Goal: Task Accomplishment & Management: Manage account settings

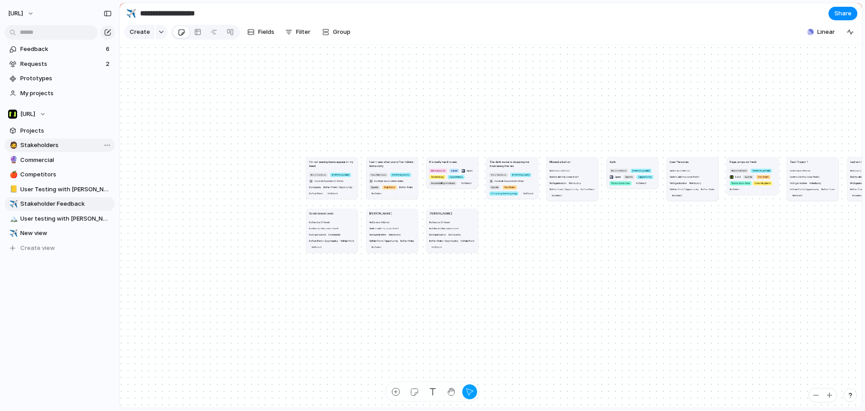
click at [45, 139] on link "🧔 Stakeholders" at bounding box center [60, 145] width 110 height 14
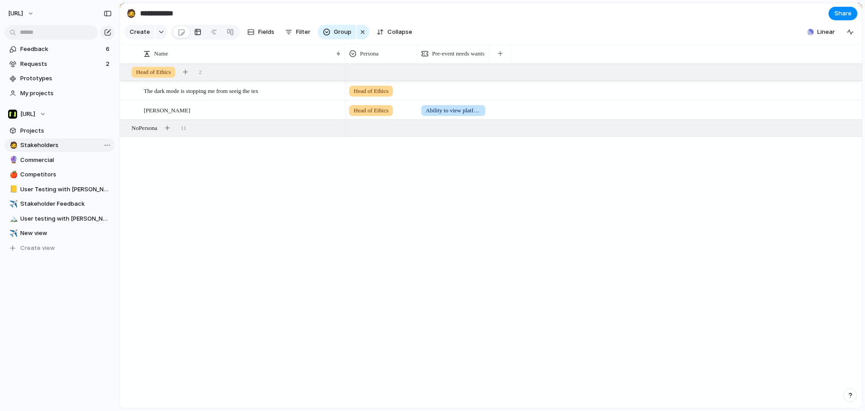
type input "**********"
click at [339, 39] on button "Group" at bounding box center [337, 32] width 38 height 14
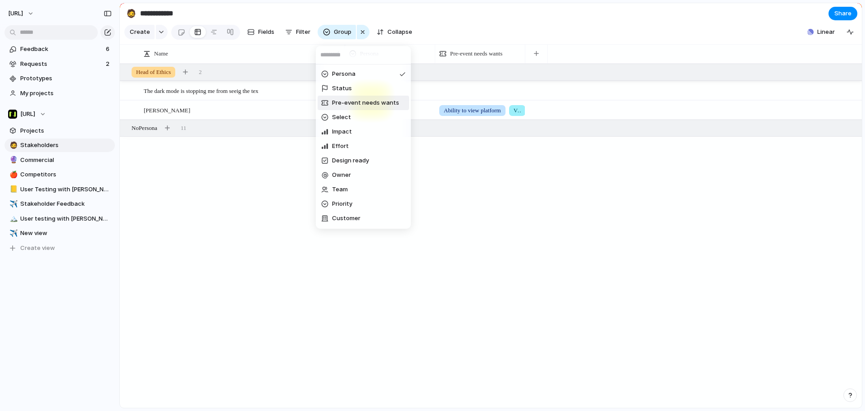
drag, startPoint x: 380, startPoint y: 96, endPoint x: 354, endPoint y: 106, distance: 27.8
click at [354, 106] on span "Pre-event needs wants" at bounding box center [365, 102] width 67 height 9
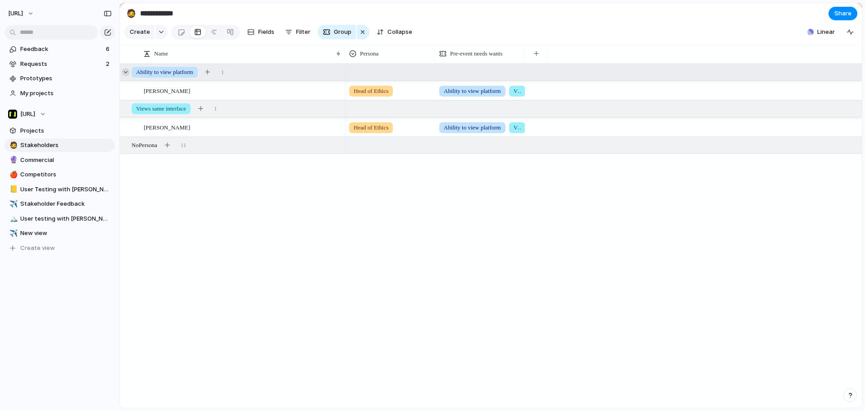
click at [123, 76] on div at bounding box center [126, 72] width 8 height 8
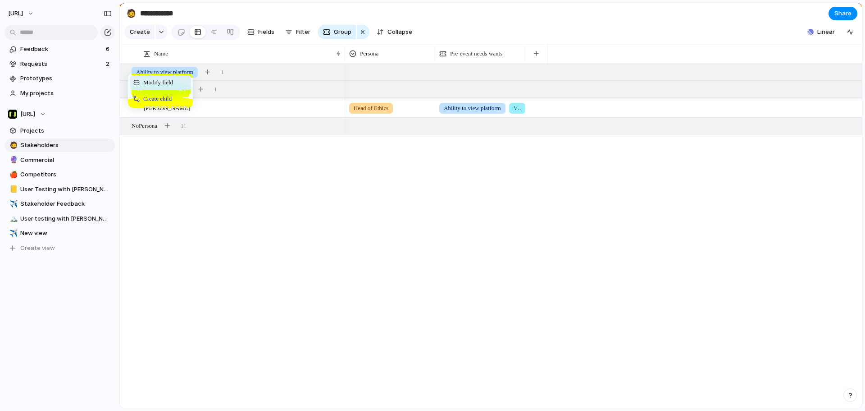
click at [160, 87] on span "Modify field" at bounding box center [158, 82] width 30 height 9
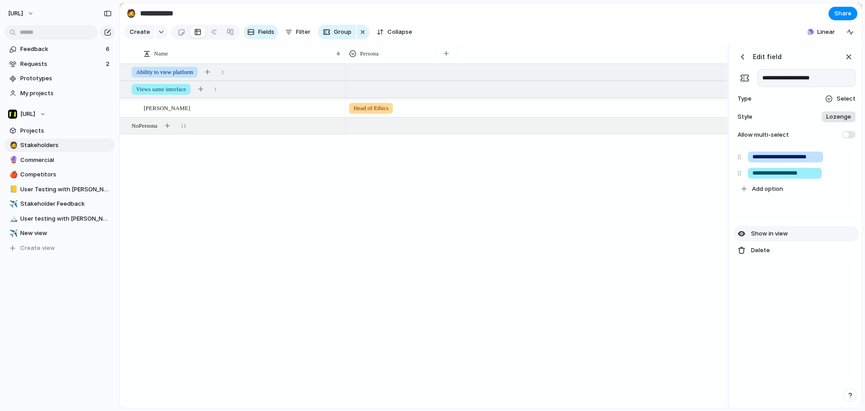
drag, startPoint x: 763, startPoint y: 233, endPoint x: 765, endPoint y: 237, distance: 4.6
click at [764, 234] on button "Show in view" at bounding box center [796, 233] width 125 height 15
click at [765, 237] on span "Show in view" at bounding box center [769, 233] width 37 height 9
click at [765, 238] on span "Hide in view" at bounding box center [767, 233] width 33 height 9
click at [844, 161] on div "button" at bounding box center [846, 157] width 9 height 12
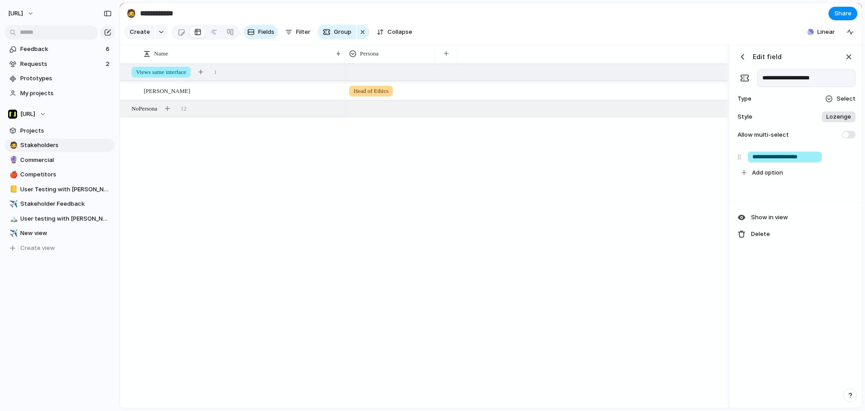
click at [514, 186] on div "Head of Ethics" at bounding box center [536, 236] width 383 height 344
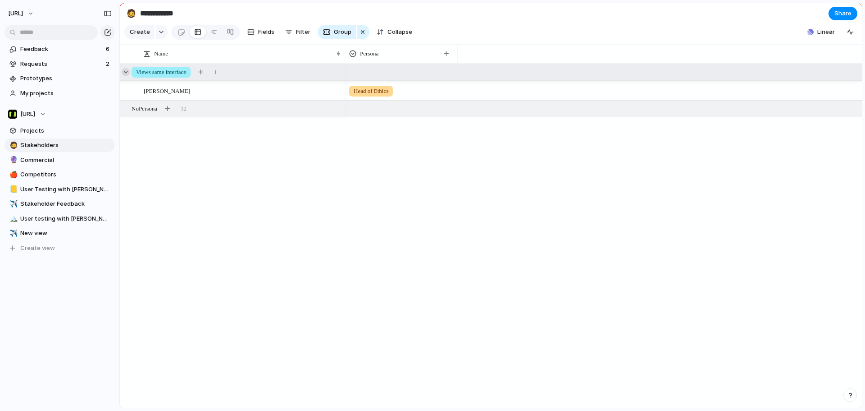
click at [127, 76] on div at bounding box center [126, 72] width 8 height 8
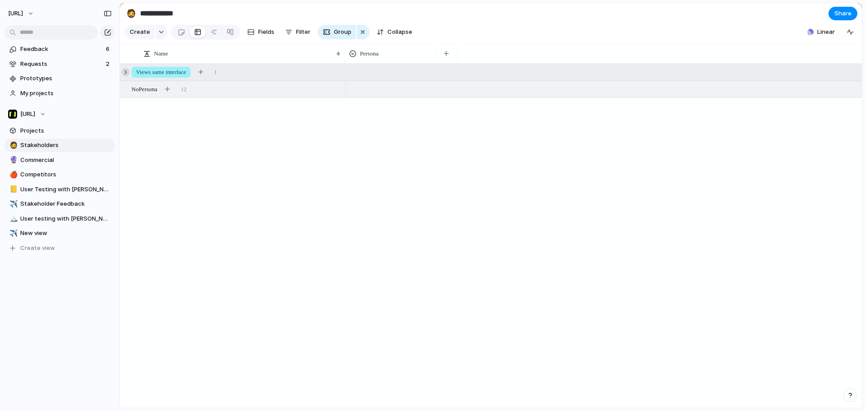
click at [127, 76] on div at bounding box center [126, 72] width 8 height 8
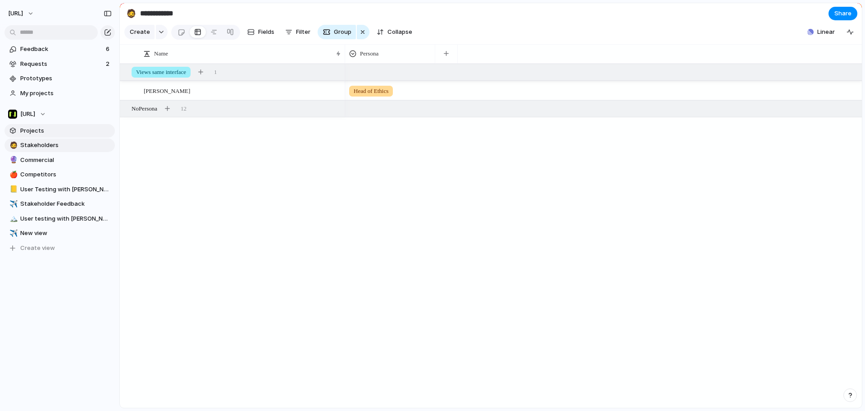
click at [67, 129] on span "Projects" at bounding box center [65, 130] width 91 height 9
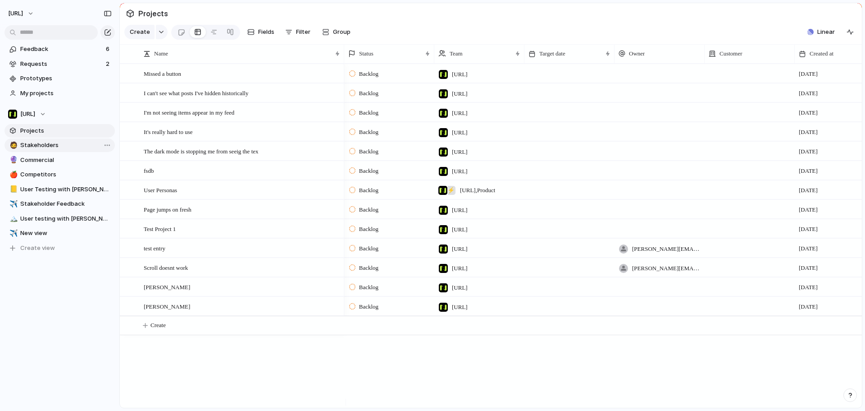
click at [49, 150] on link "🧔 Stakeholders" at bounding box center [60, 145] width 110 height 14
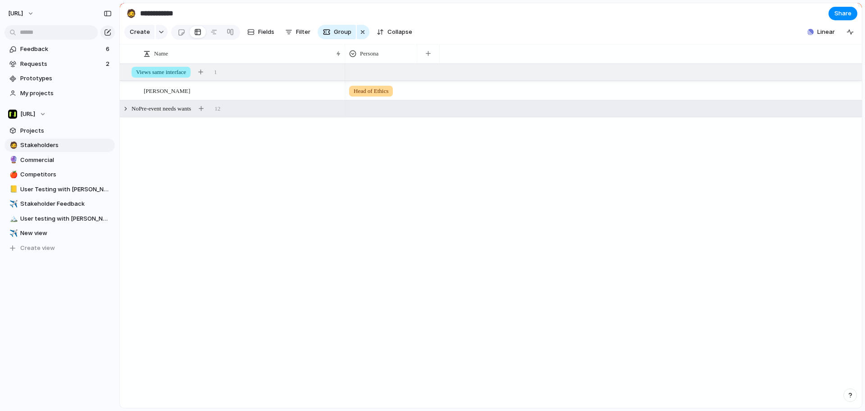
click at [151, 117] on div "No Pre-event needs wants 12" at bounding box center [492, 108] width 744 height 16
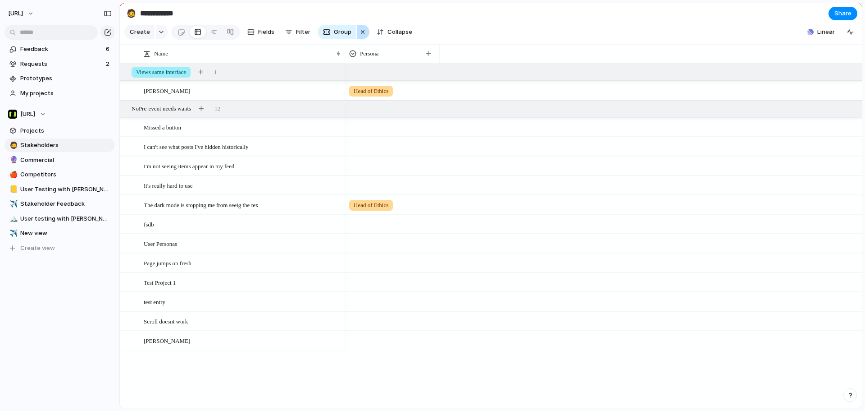
click at [357, 35] on button "button" at bounding box center [363, 32] width 13 height 14
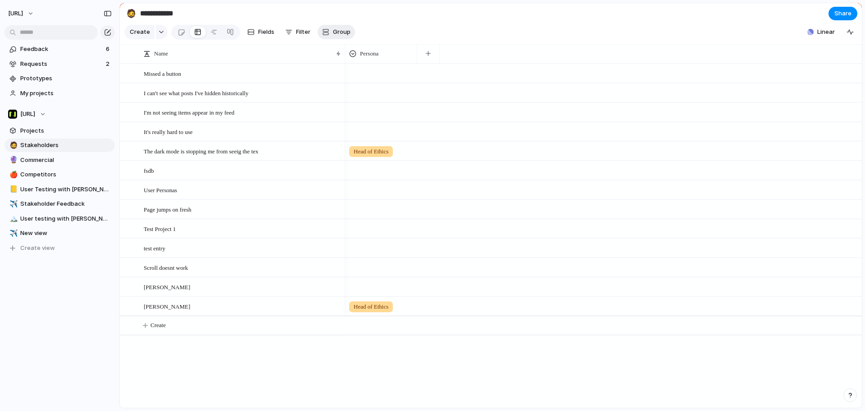
click at [333, 37] on span "Group" at bounding box center [342, 31] width 18 height 9
type input "*"
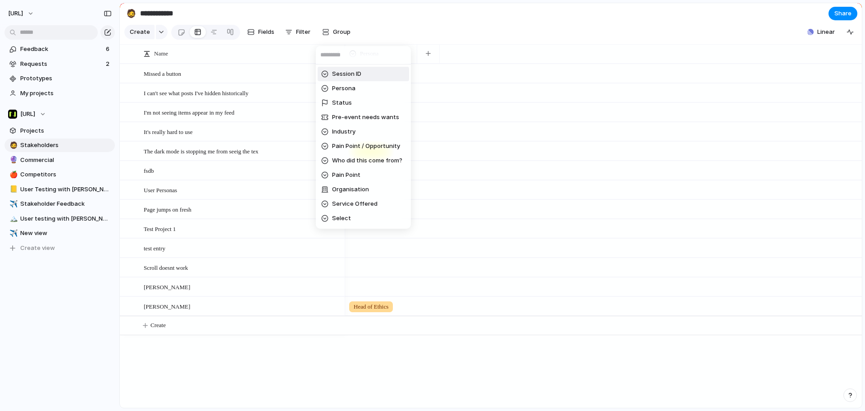
click at [461, 24] on div "Session ID Persona Status Pre-event needs wants Industry Pain Point / Opportuni…" at bounding box center [432, 205] width 865 height 411
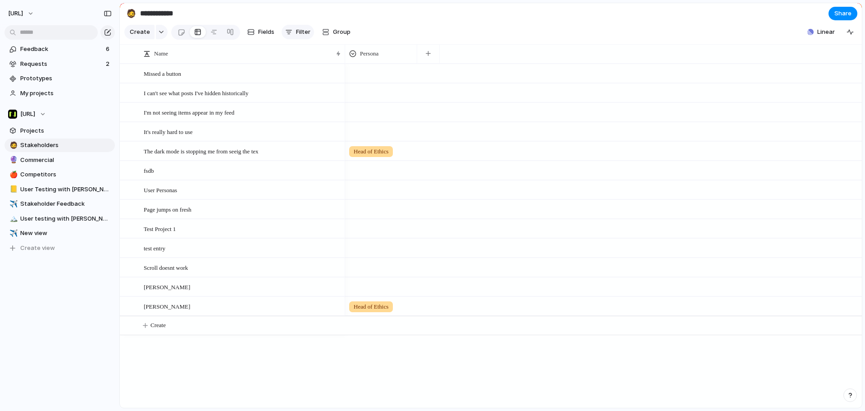
click at [302, 33] on span "Filter" at bounding box center [303, 31] width 14 height 9
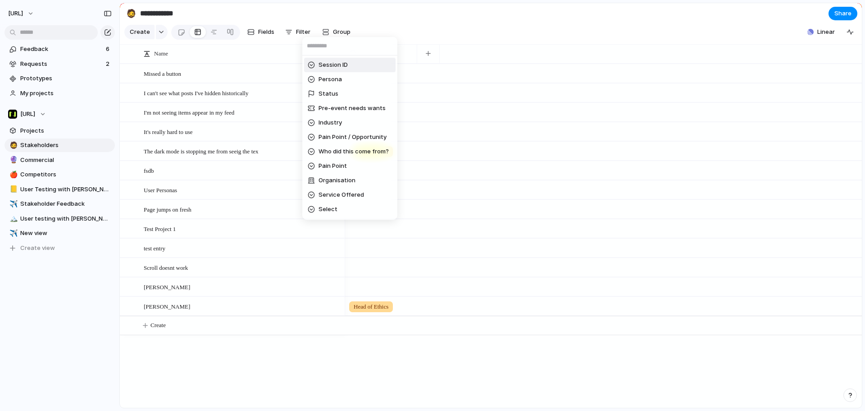
click at [260, 36] on div "Session ID Persona Status Pre-event needs wants Industry Pain Point / Opportuni…" at bounding box center [432, 205] width 865 height 411
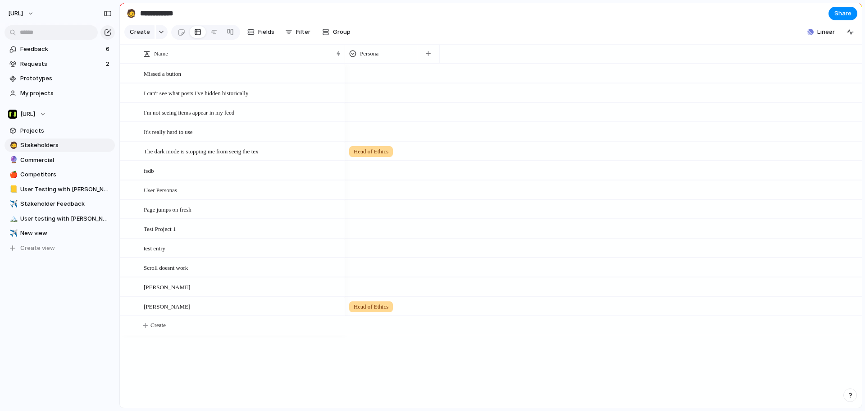
click at [260, 36] on span "Fields" at bounding box center [266, 31] width 16 height 9
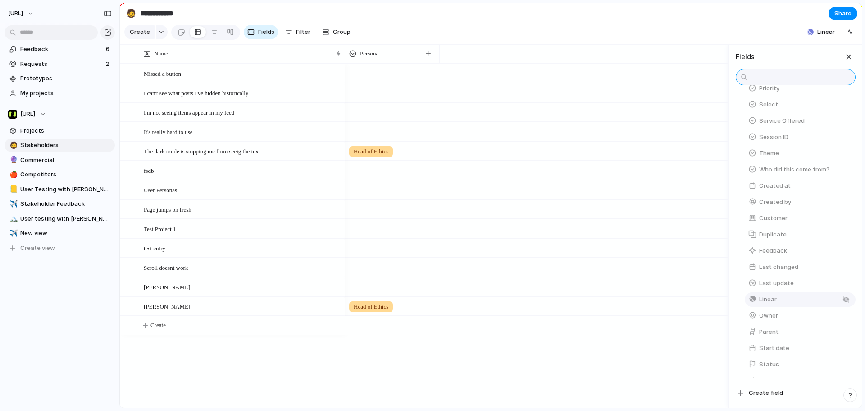
scroll to position [262, 0]
click at [780, 385] on button "Create field" at bounding box center [795, 392] width 125 height 15
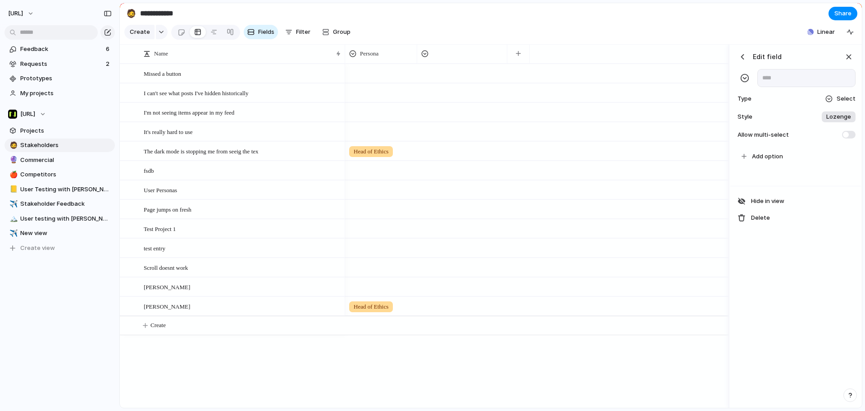
click at [743, 61] on div "button" at bounding box center [742, 56] width 9 height 9
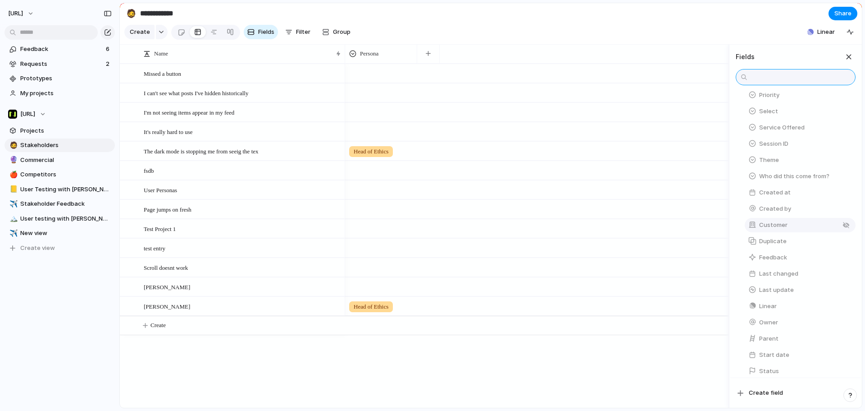
scroll to position [225, 0]
click at [840, 221] on button "button" at bounding box center [846, 216] width 12 height 12
click at [443, 58] on span "Customer" at bounding box center [443, 53] width 23 height 9
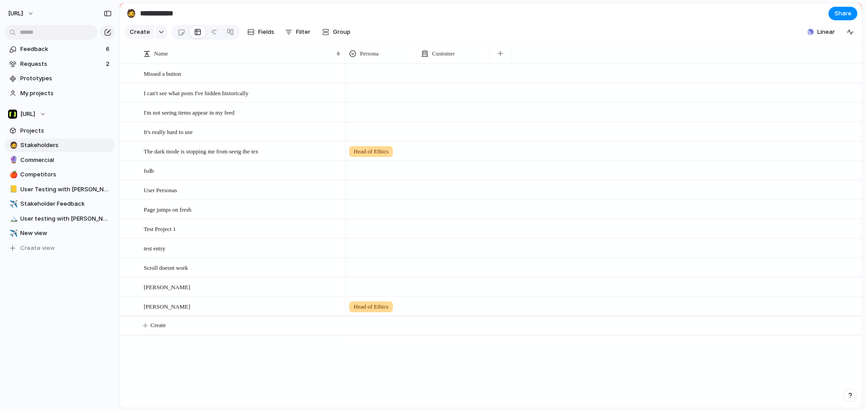
click at [535, 88] on div "Modify Hide Sort ascending Sort descending" at bounding box center [432, 205] width 865 height 411
click at [472, 82] on div at bounding box center [453, 73] width 72 height 18
click at [455, 65] on div "Spurs Nisien.Ai Football Association Wales" at bounding box center [432, 205] width 865 height 411
click at [452, 75] on div at bounding box center [453, 73] width 72 height 18
click at [566, 42] on div "Spurs Nisien.Ai Football Association Wales" at bounding box center [432, 205] width 865 height 411
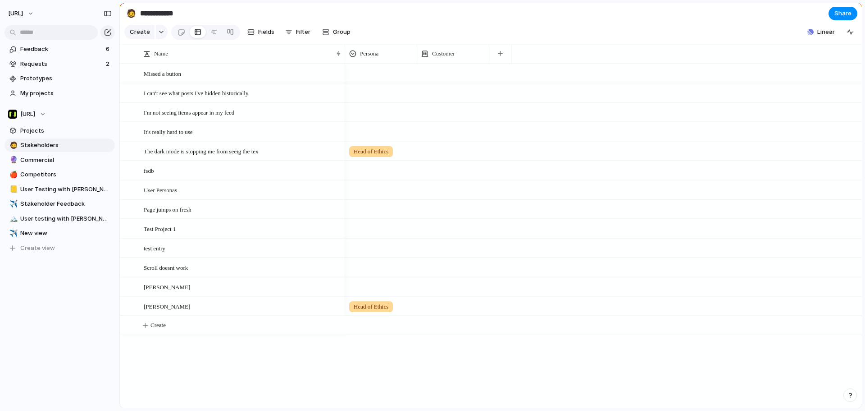
click at [771, 45] on section "Create Fields Filter Group Zoom Collapse Linear" at bounding box center [491, 34] width 742 height 22
click at [305, 33] on span "Filter" at bounding box center [303, 31] width 14 height 9
drag, startPoint x: 436, startPoint y: 65, endPoint x: 74, endPoint y: 127, distance: 367.0
click at [434, 65] on div "Impact Effort Design ready Description Start date Target date Owner Team Priori…" at bounding box center [432, 205] width 865 height 411
click at [48, 159] on span "Commercial" at bounding box center [65, 159] width 91 height 9
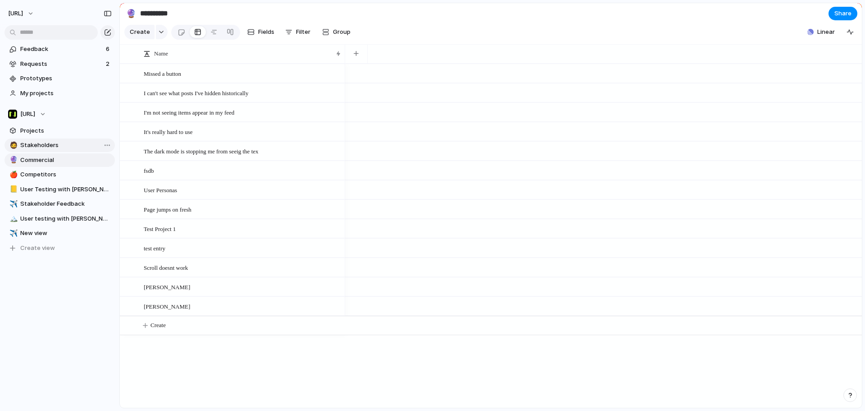
click at [49, 148] on span "Stakeholders" at bounding box center [65, 145] width 91 height 9
click at [41, 189] on span "User Testing with [PERSON_NAME]" at bounding box center [65, 189] width 91 height 9
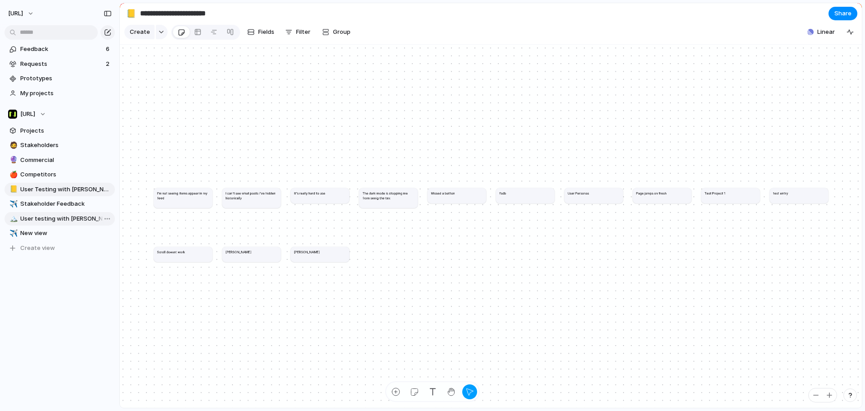
click at [42, 224] on link "🏔️ User testing with [PERSON_NAME]" at bounding box center [60, 219] width 110 height 14
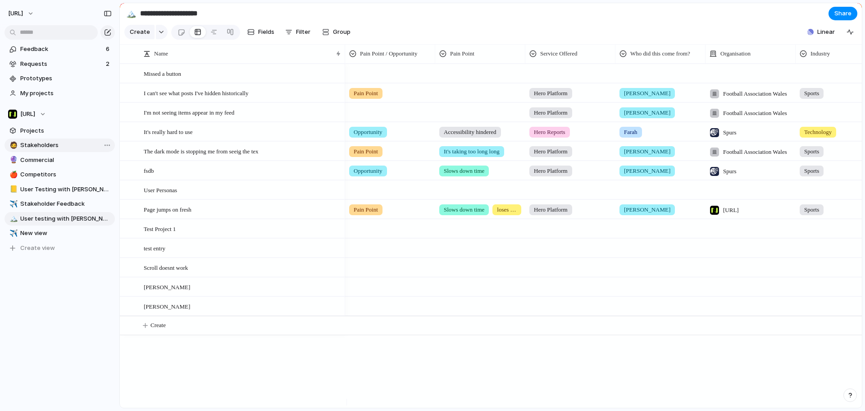
click at [36, 141] on span "Stakeholders" at bounding box center [65, 145] width 91 height 9
type input "**********"
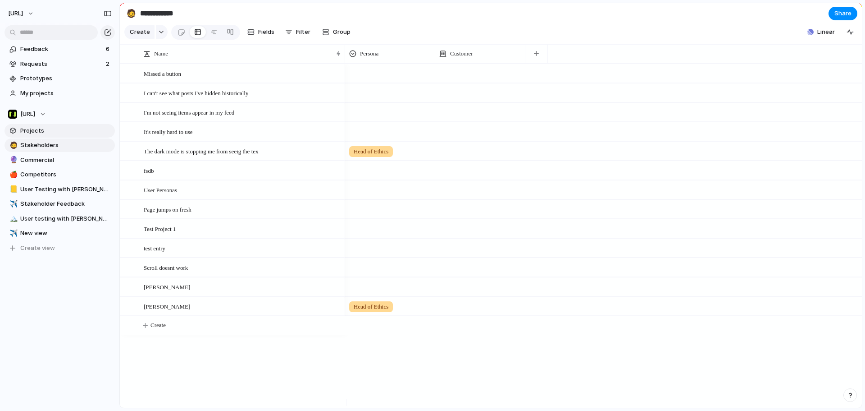
click at [37, 133] on span "Projects" at bounding box center [65, 130] width 91 height 9
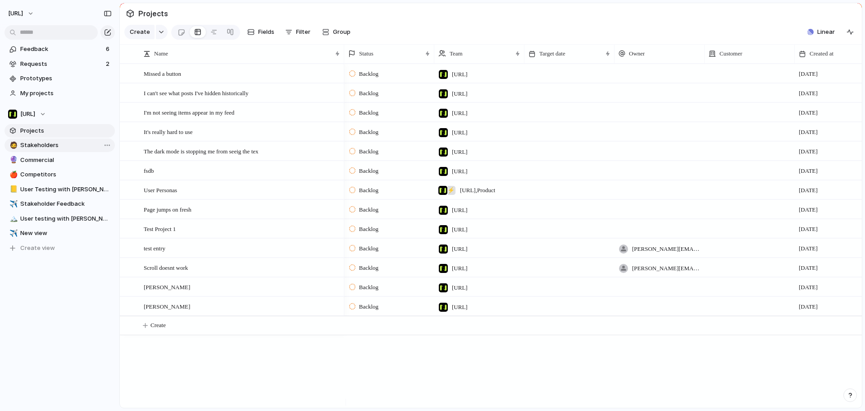
click at [27, 142] on span "Stakeholders" at bounding box center [65, 145] width 91 height 9
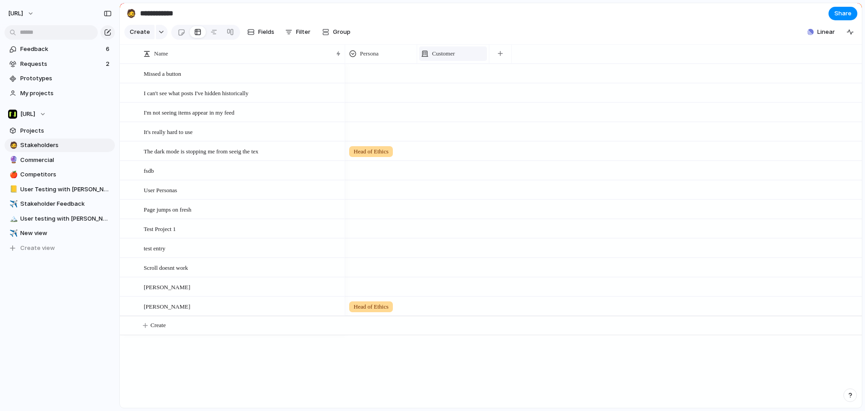
click at [471, 58] on div "Customer" at bounding box center [453, 53] width 64 height 9
click at [450, 91] on li "Hide" at bounding box center [454, 95] width 66 height 14
click at [431, 60] on button "button" at bounding box center [428, 54] width 18 height 16
click at [380, 68] on div "Created at Created by Customer Design ready Duplicate Effort Estimate (weeks) F…" at bounding box center [432, 205] width 865 height 411
click at [432, 62] on button "button" at bounding box center [428, 54] width 18 height 16
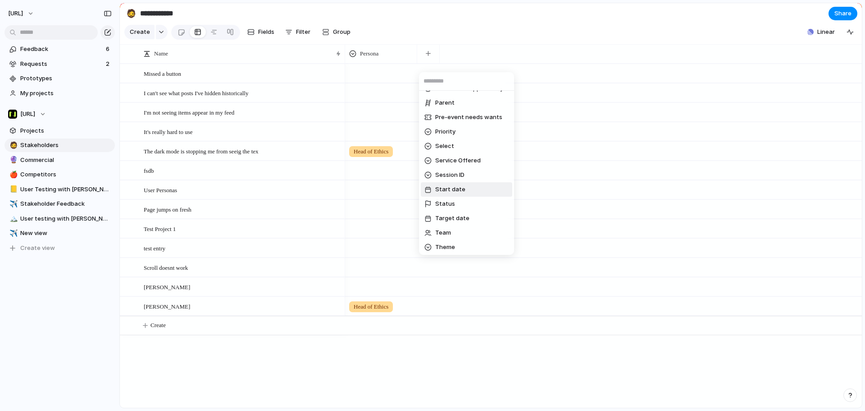
scroll to position [288, 0]
drag, startPoint x: 451, startPoint y: 247, endPoint x: 454, endPoint y: 243, distance: 5.1
click at [454, 243] on span "Create new field" at bounding box center [459, 245] width 48 height 9
drag, startPoint x: 451, startPoint y: 242, endPoint x: 454, endPoint y: 248, distance: 6.5
click at [454, 248] on ul "Created at Created by Customer Design ready Duplicate Effort Estimate (weeks) F…" at bounding box center [466, 173] width 95 height 164
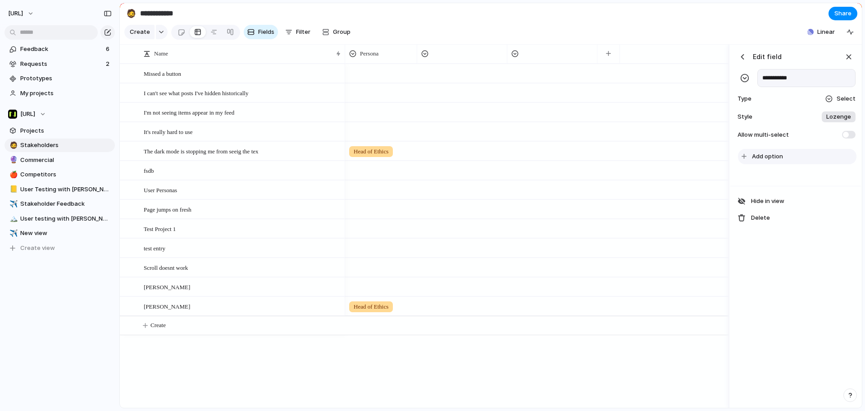
type input "**********"
click at [777, 161] on span "Add option" at bounding box center [767, 156] width 31 height 9
drag, startPoint x: 865, startPoint y: 84, endPoint x: 720, endPoint y: 9, distance: 163.7
click at [785, 161] on button "Add option" at bounding box center [797, 156] width 119 height 15
type input "**********"
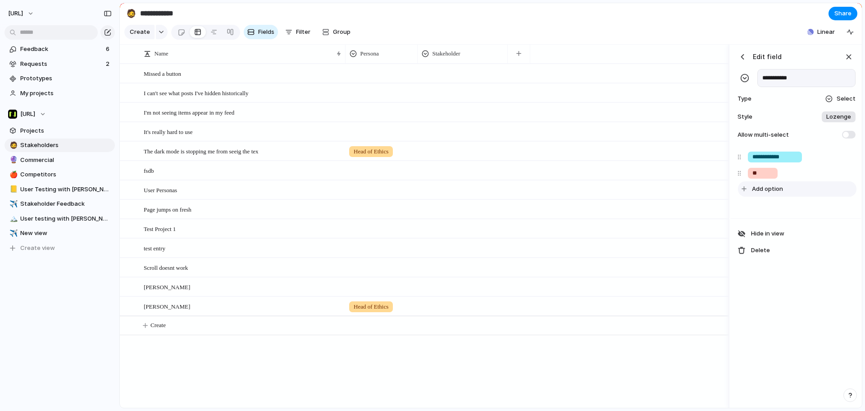
type input "*"
click at [787, 161] on input "**********" at bounding box center [775, 156] width 45 height 9
click at [788, 161] on input "**********" at bounding box center [775, 156] width 45 height 9
click at [788, 162] on div "**********" at bounding box center [775, 156] width 54 height 11
click at [845, 162] on div "button" at bounding box center [846, 157] width 9 height 12
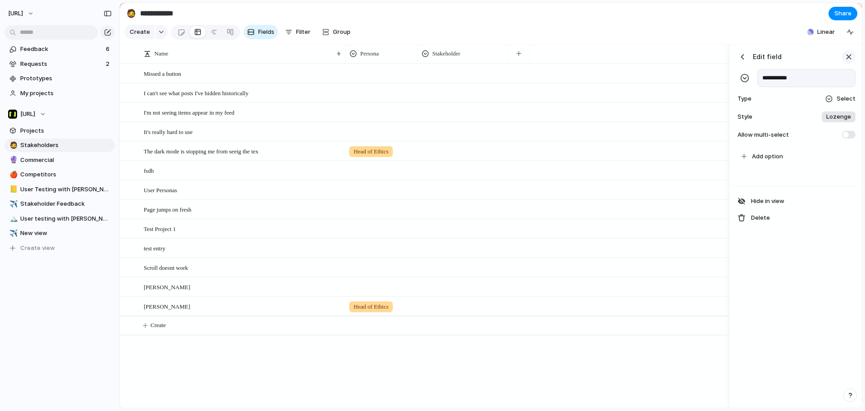
click at [846, 62] on div "button" at bounding box center [849, 57] width 10 height 10
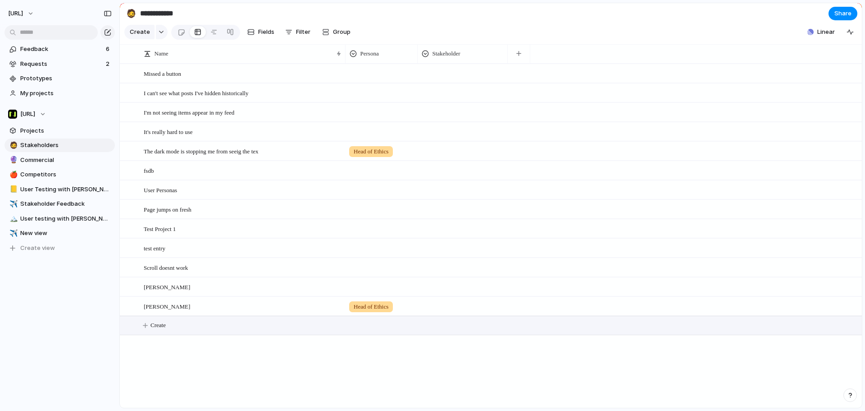
click at [156, 329] on span "Create" at bounding box center [158, 324] width 15 height 9
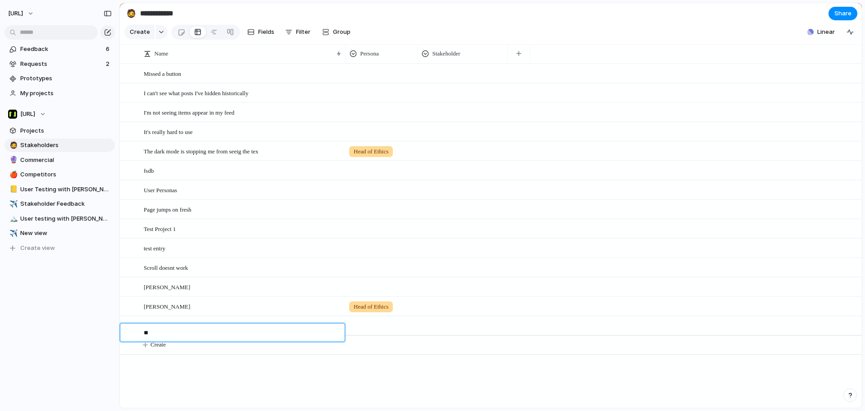
type textarea "*"
type textarea "**********"
click at [373, 334] on div at bounding box center [381, 325] width 72 height 18
click at [470, 64] on div "Head of Ethics" at bounding box center [432, 205] width 865 height 411
click at [485, 58] on div "Stakeholder" at bounding box center [463, 53] width 82 height 9
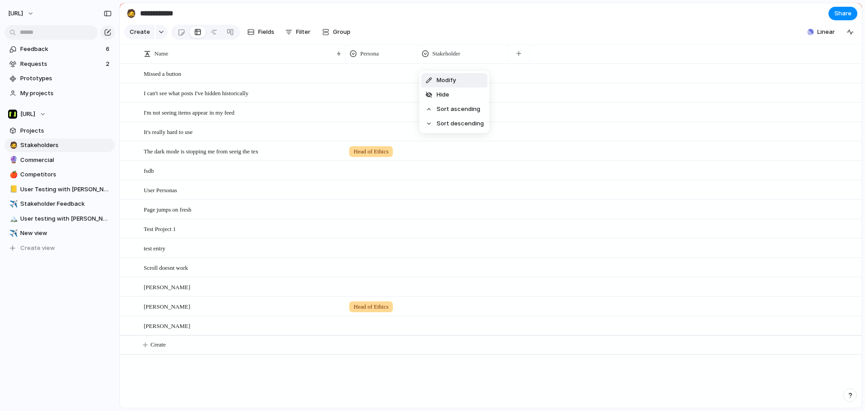
click at [461, 81] on li "Modify" at bounding box center [454, 80] width 66 height 14
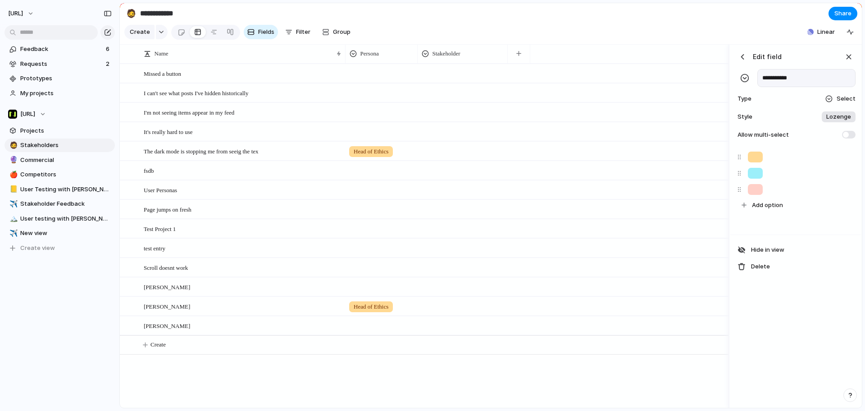
click at [796, 87] on input "**********" at bounding box center [807, 78] width 98 height 18
click at [795, 87] on input "**********" at bounding box center [807, 78] width 98 height 18
type input "**********"
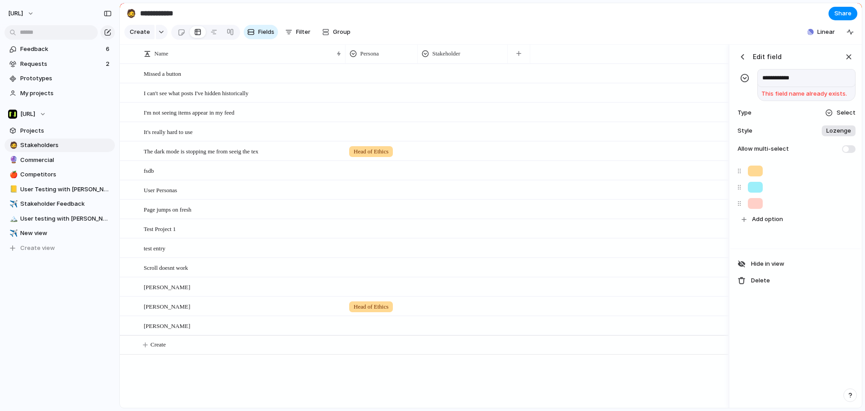
click at [746, 61] on div "button" at bounding box center [742, 56] width 9 height 9
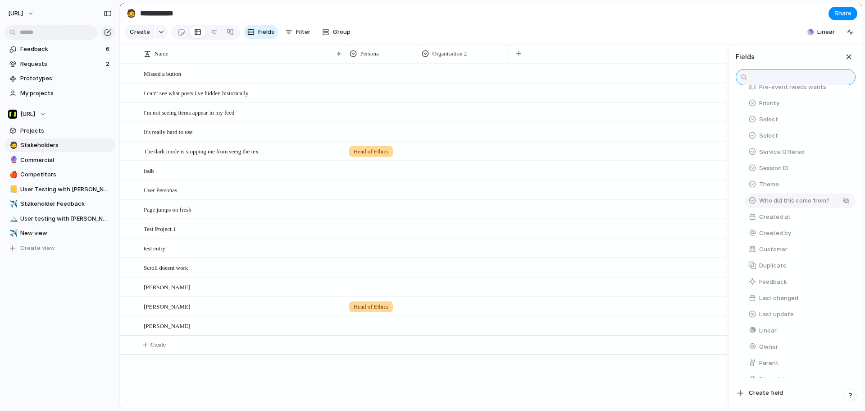
scroll to position [114, 0]
click at [843, 152] on div "button" at bounding box center [846, 148] width 7 height 7
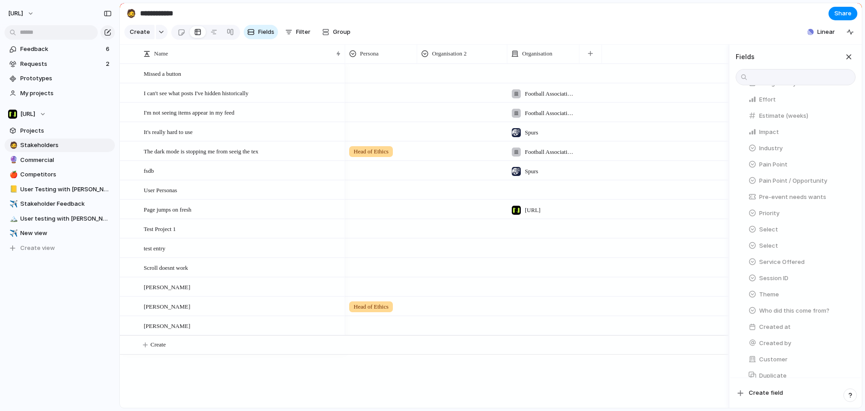
scroll to position [130, 0]
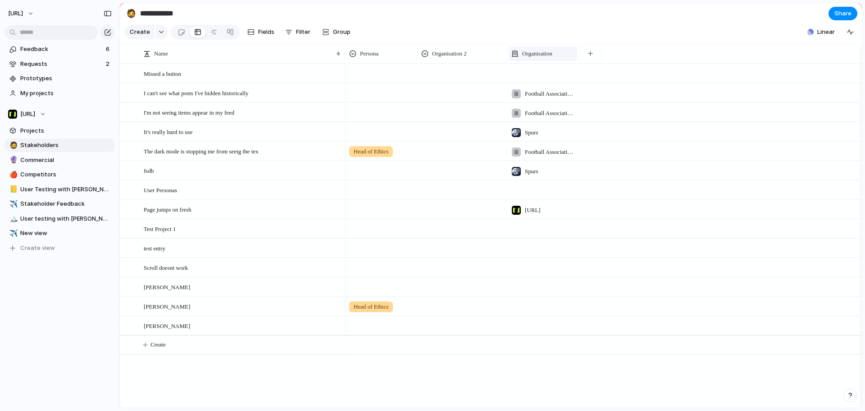
click at [540, 61] on div "Organisation" at bounding box center [543, 53] width 68 height 14
click at [486, 59] on div "Modify Hide Sort ascending Sort descending" at bounding box center [432, 205] width 865 height 411
click at [484, 58] on div "Organisation 2" at bounding box center [462, 53] width 82 height 9
click at [452, 97] on li "Hide" at bounding box center [454, 94] width 66 height 14
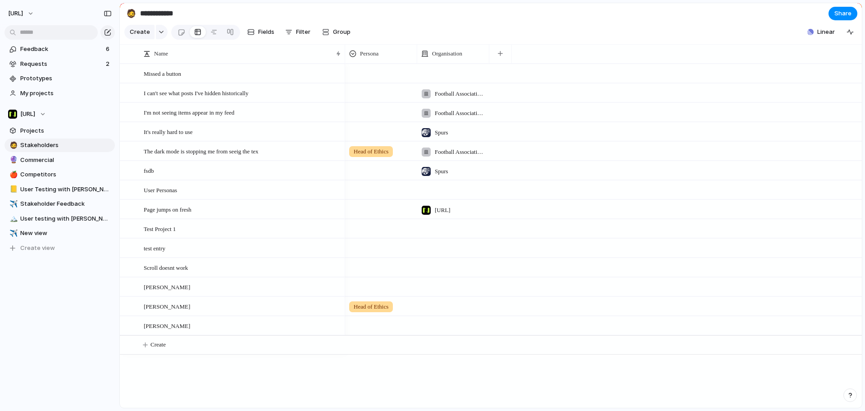
click at [431, 328] on div at bounding box center [453, 325] width 72 height 18
click at [463, 382] on span "[URL]" at bounding box center [455, 383] width 15 height 9
click at [488, 22] on section "**********" at bounding box center [491, 13] width 742 height 20
click at [266, 36] on span "Fields" at bounding box center [266, 31] width 16 height 9
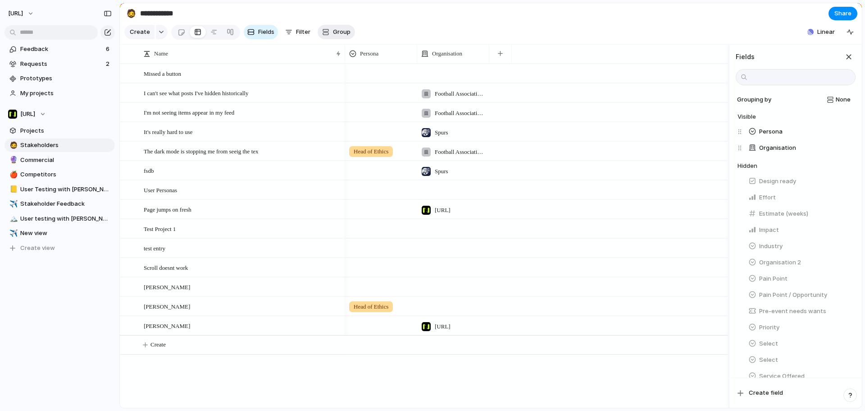
click at [333, 37] on span "Group" at bounding box center [342, 31] width 18 height 9
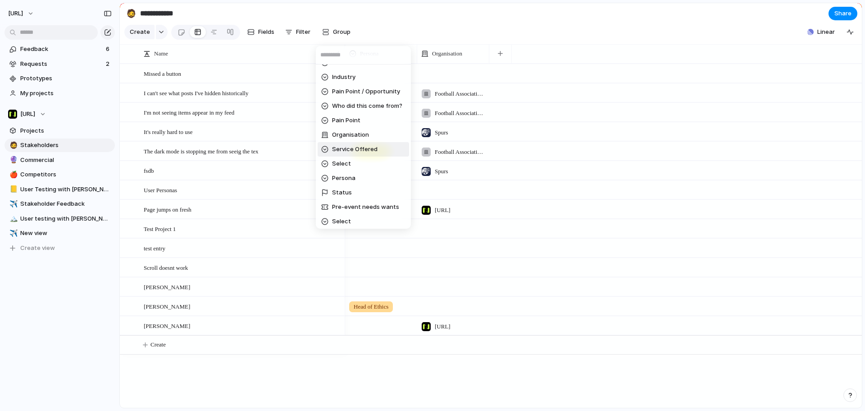
scroll to position [135, 0]
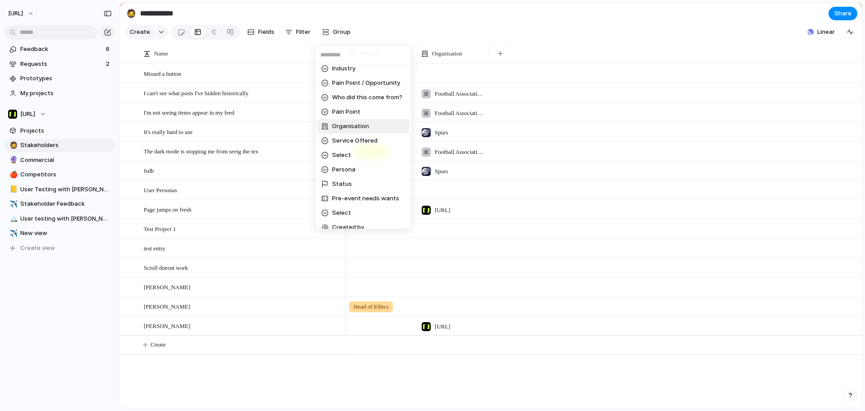
click at [356, 125] on span "Organisation" at bounding box center [350, 126] width 37 height 9
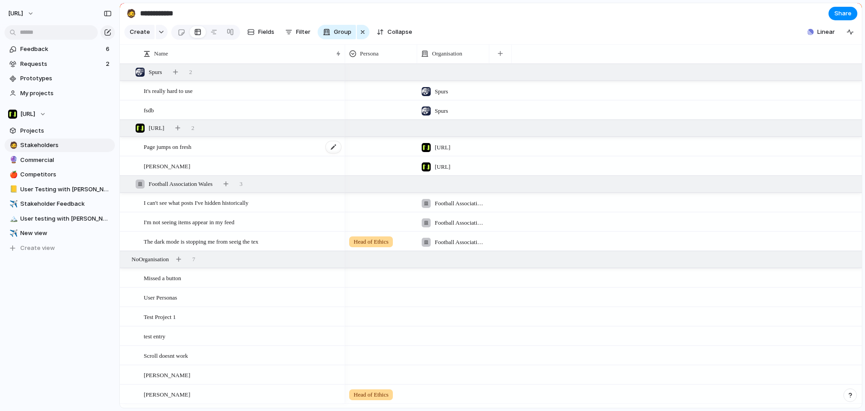
click at [219, 151] on div "Page jumps on fresh" at bounding box center [243, 146] width 198 height 18
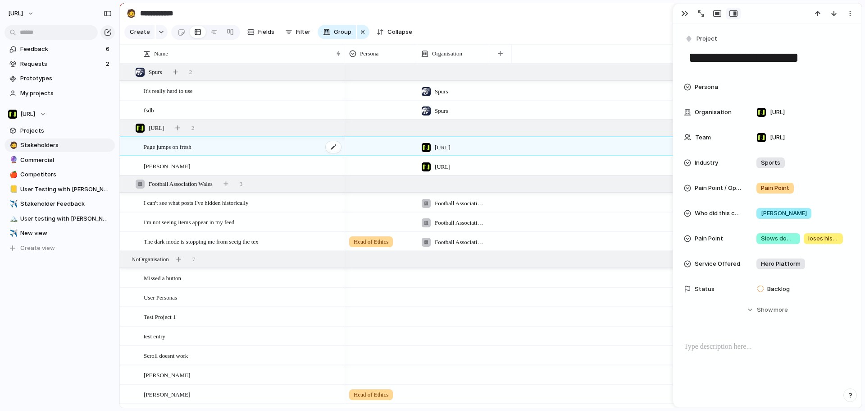
click at [212, 155] on div "Page jumps on fresh" at bounding box center [243, 146] width 198 height 18
click at [211, 154] on div "Page jumps on fresh" at bounding box center [243, 146] width 198 height 18
click at [704, 87] on span "Persona" at bounding box center [706, 86] width 23 height 9
click at [169, 154] on div "Head of Ethics" at bounding box center [432, 205] width 865 height 411
click at [381, 61] on div "Persona" at bounding box center [381, 53] width 68 height 14
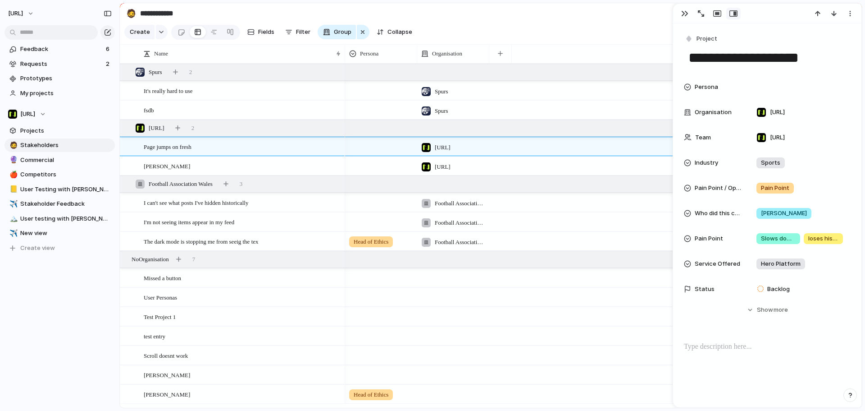
click at [508, 66] on div "Modify Hide Sort ascending Sort descending" at bounding box center [432, 205] width 865 height 411
click at [505, 62] on button "button" at bounding box center [500, 54] width 18 height 16
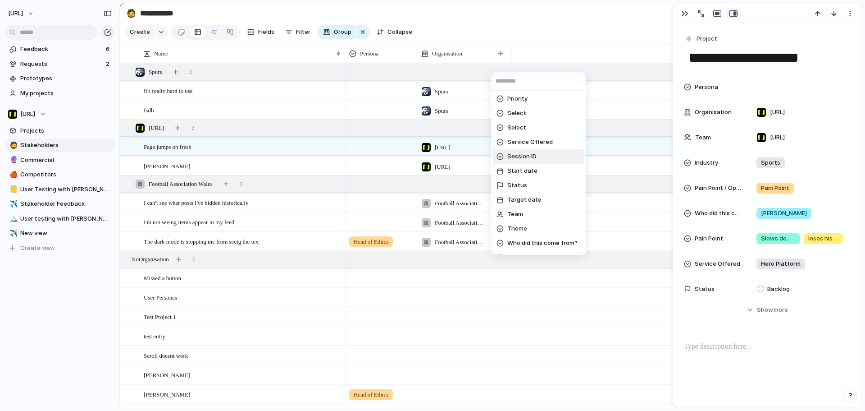
scroll to position [316, 0]
click at [539, 246] on span "Create new field" at bounding box center [531, 245] width 48 height 9
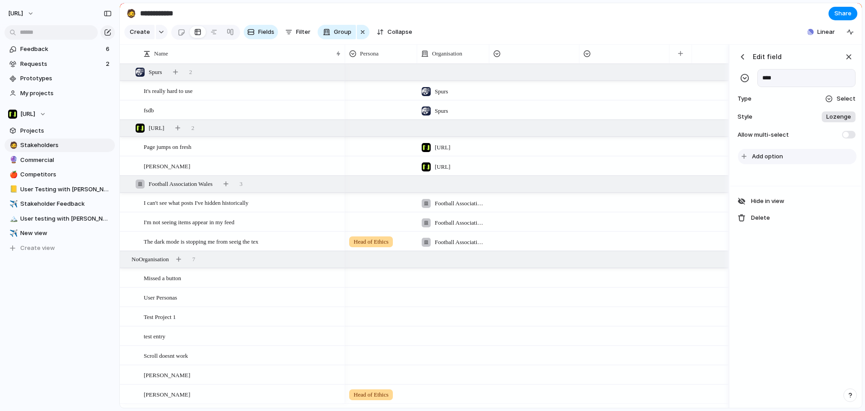
type input "****"
click at [785, 164] on button "Add option" at bounding box center [797, 156] width 119 height 15
type input "**********"
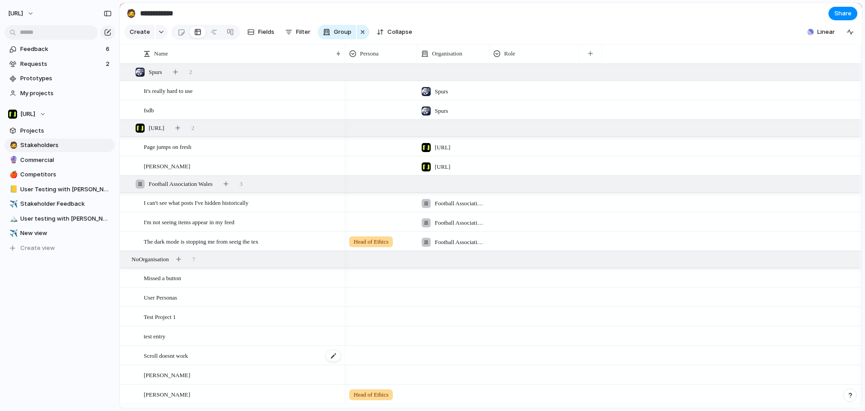
click at [189, 365] on div "Scroll doesnt work" at bounding box center [243, 355] width 198 height 18
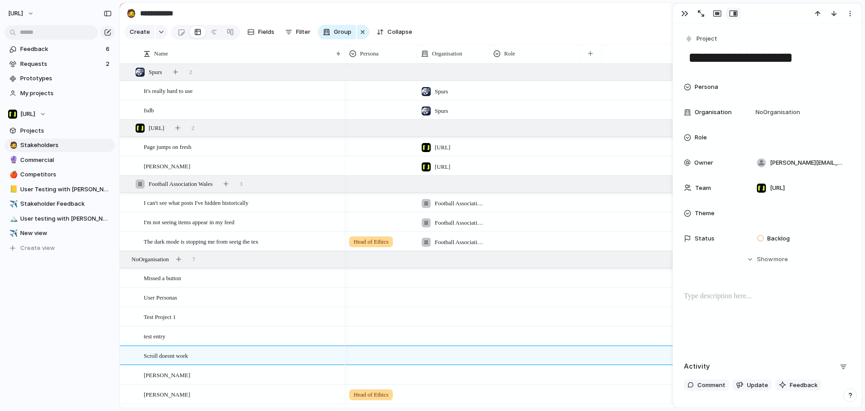
click at [314, 170] on div "[PERSON_NAME]" at bounding box center [243, 166] width 198 height 18
click at [228, 259] on div "No Organisation 7" at bounding box center [492, 259] width 744 height 16
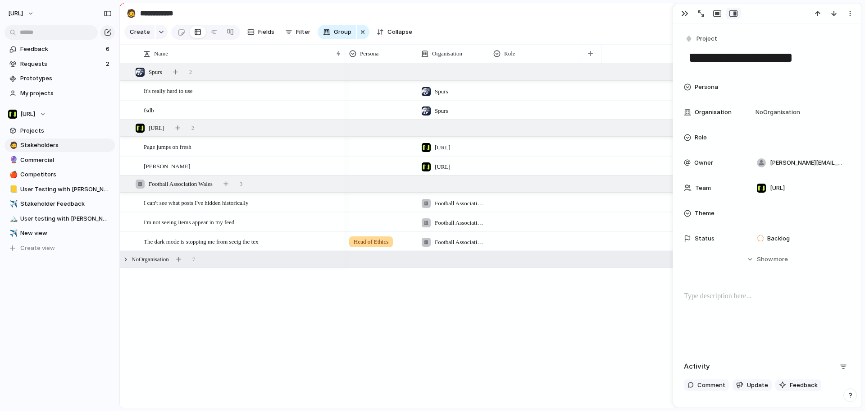
click at [234, 267] on div "No Organisation 7" at bounding box center [492, 259] width 744 height 16
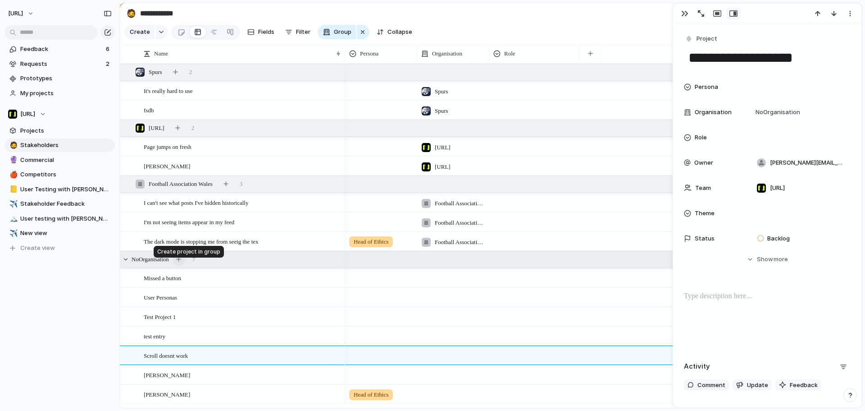
click at [181, 261] on div "button" at bounding box center [178, 258] width 5 height 5
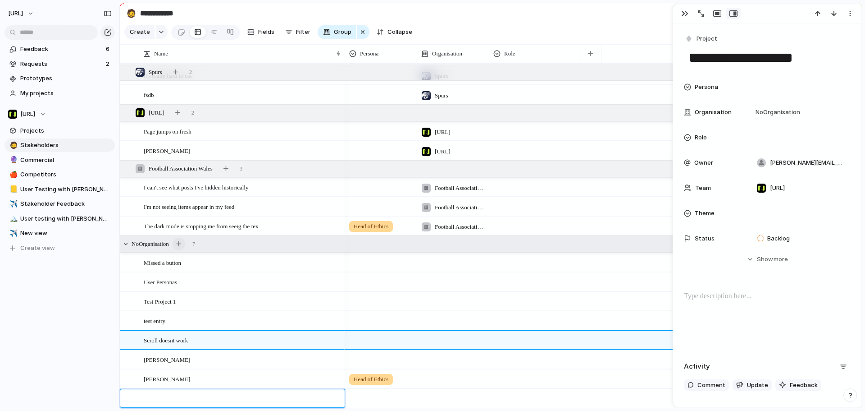
scroll to position [22, 0]
type textarea "**********"
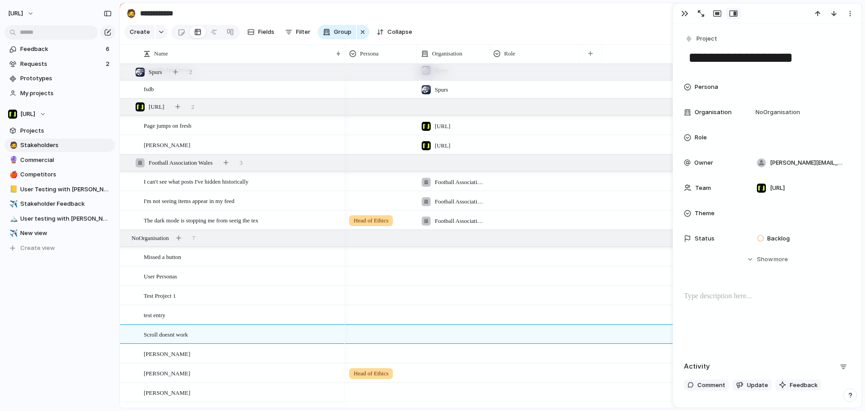
scroll to position [23, 0]
click at [375, 401] on div at bounding box center [381, 392] width 72 height 18
click at [389, 377] on input "text" at bounding box center [391, 379] width 91 height 18
click at [412, 380] on input "**********" at bounding box center [391, 379] width 91 height 18
click at [474, 381] on input "**********" at bounding box center [417, 379] width 143 height 18
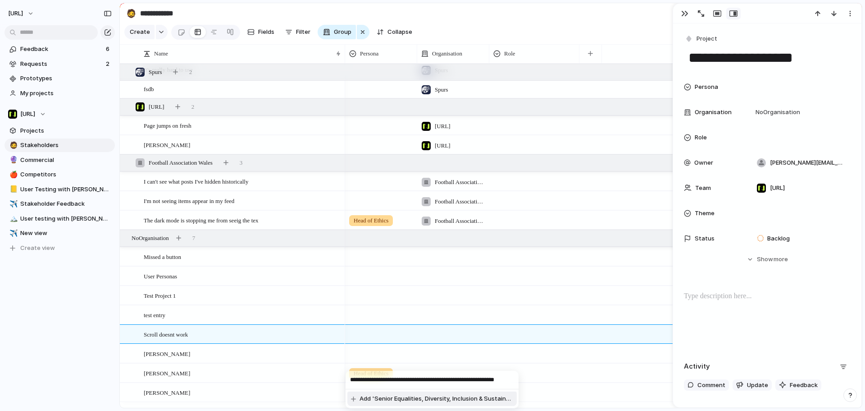
scroll to position [0, 10]
type input "**********"
click at [547, 22] on div "**********" at bounding box center [432, 205] width 865 height 411
click at [389, 392] on div at bounding box center [381, 392] width 72 height 18
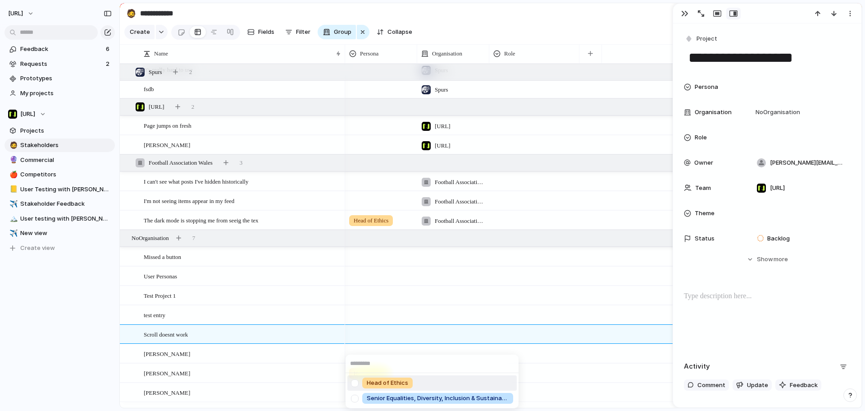
click at [561, 357] on div "Head of Ethics Senior Equalities, Diversity, Inclusion & Sustainability Manager" at bounding box center [432, 205] width 865 height 411
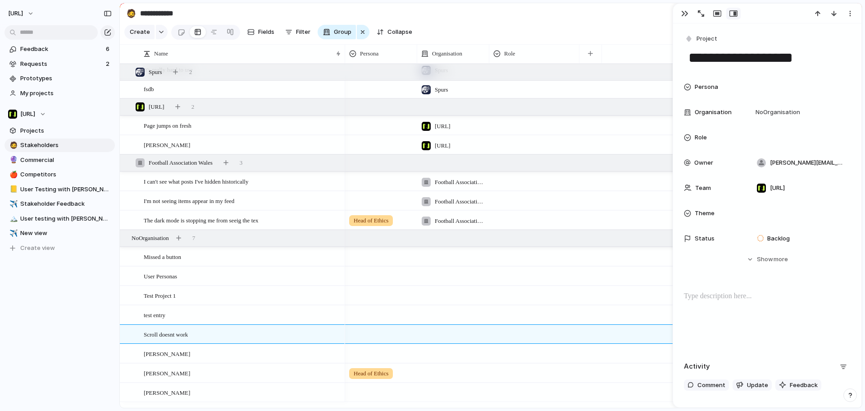
click at [455, 396] on div at bounding box center [453, 392] width 72 height 18
click at [469, 404] on li "Football Association Wales" at bounding box center [474, 398] width 109 height 14
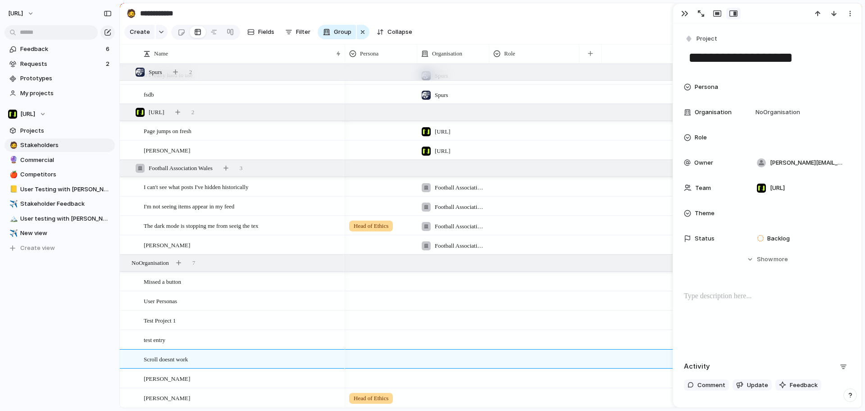
scroll to position [22, 0]
click at [687, 14] on div "button" at bounding box center [684, 13] width 7 height 7
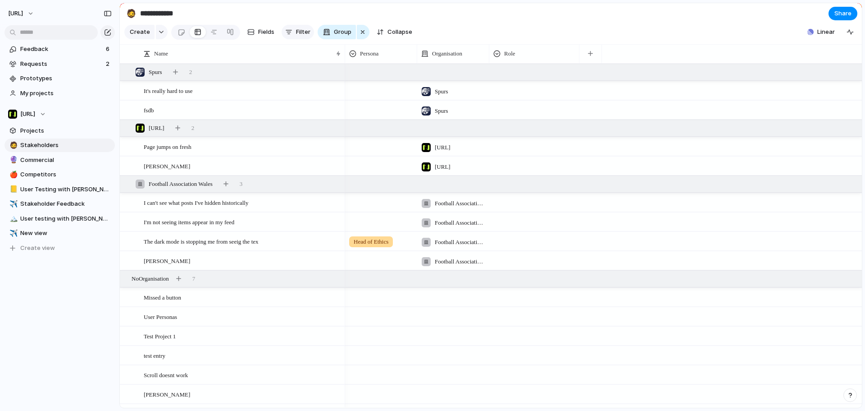
click at [291, 36] on div "button" at bounding box center [288, 31] width 7 height 7
click at [424, 15] on div "Impact Effort Design ready Description Start date Target date Owner Team Priori…" at bounding box center [432, 205] width 865 height 411
drag, startPoint x: 357, startPoint y: 42, endPoint x: 513, endPoint y: 16, distance: 158.2
click at [513, 16] on section "**********" at bounding box center [491, 13] width 742 height 20
click at [307, 36] on span "Filter" at bounding box center [303, 31] width 14 height 9
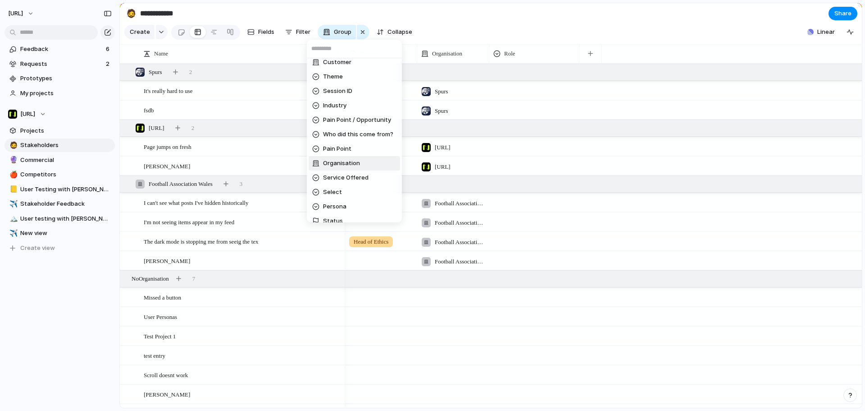
click at [353, 167] on span "Organisation" at bounding box center [341, 163] width 37 height 9
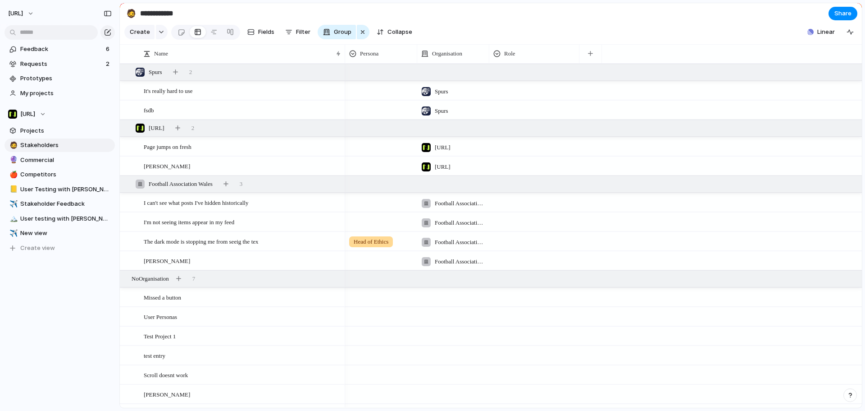
click at [458, 25] on div "Spurs Nisien.Ai Football Association Wales" at bounding box center [432, 205] width 865 height 411
click at [266, 35] on span "Fields" at bounding box center [266, 31] width 16 height 9
click at [629, 56] on div "Persona Organisation Role" at bounding box center [603, 53] width 517 height 19
click at [304, 31] on span "Filter" at bounding box center [303, 31] width 14 height 9
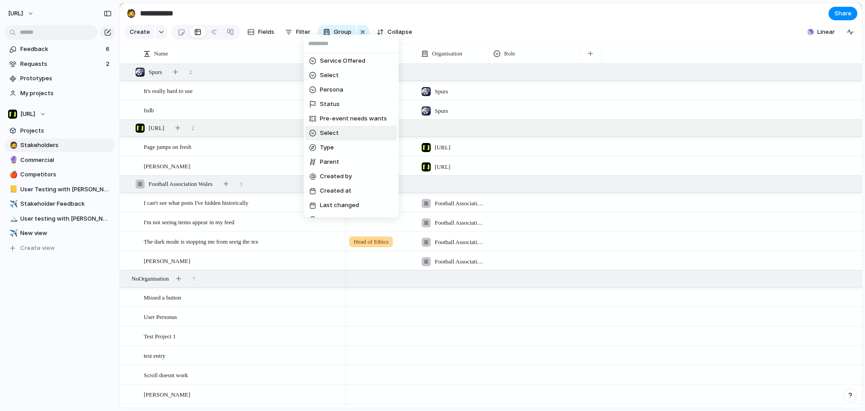
scroll to position [259, 0]
click at [466, 17] on div "Impact Effort Design ready Description Start date Target date Owner Team Priori…" at bounding box center [432, 205] width 865 height 411
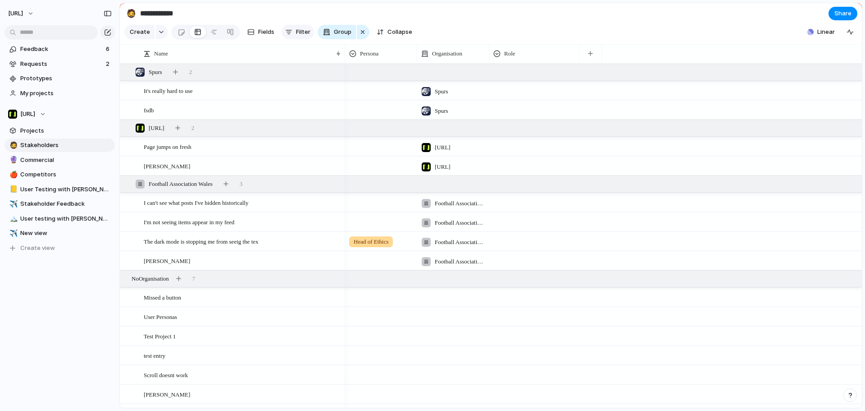
click at [289, 36] on div "button" at bounding box center [288, 31] width 7 height 7
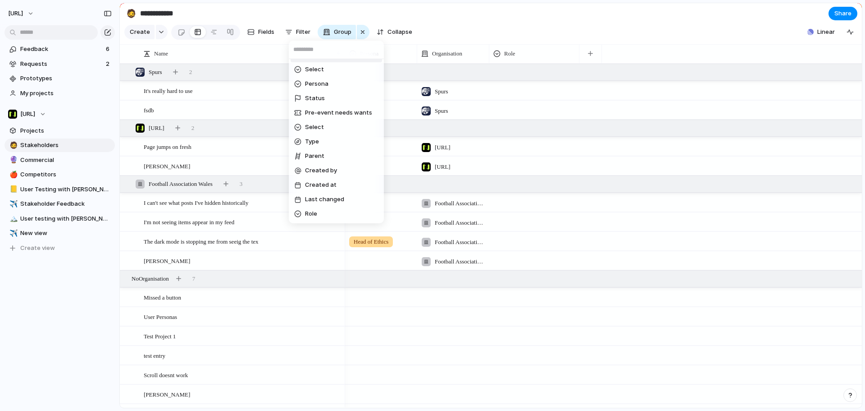
click at [409, 34] on div "Impact Effort Design ready Description Start date Target date Owner Team Priori…" at bounding box center [432, 205] width 865 height 411
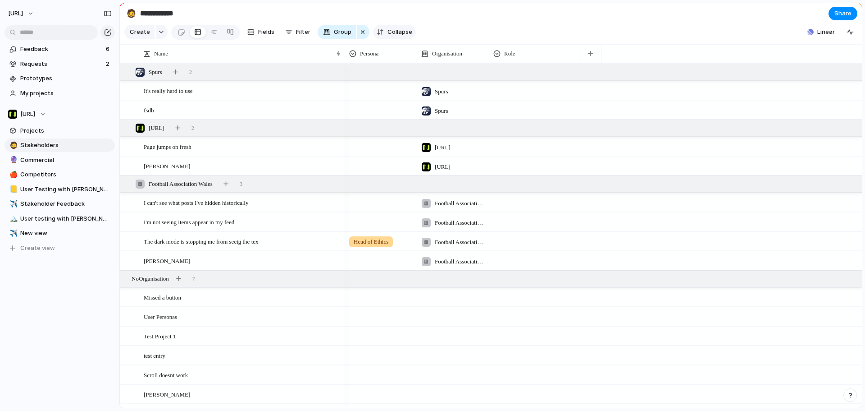
click at [404, 36] on span "Collapse" at bounding box center [400, 31] width 25 height 9
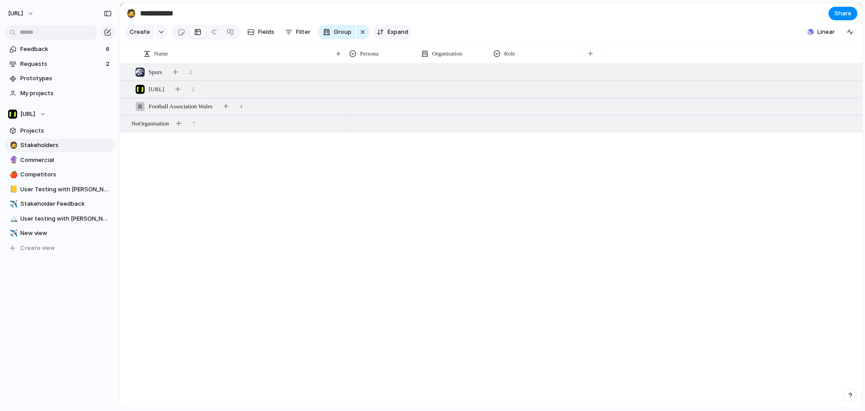
click at [404, 36] on span "Expand" at bounding box center [398, 31] width 21 height 9
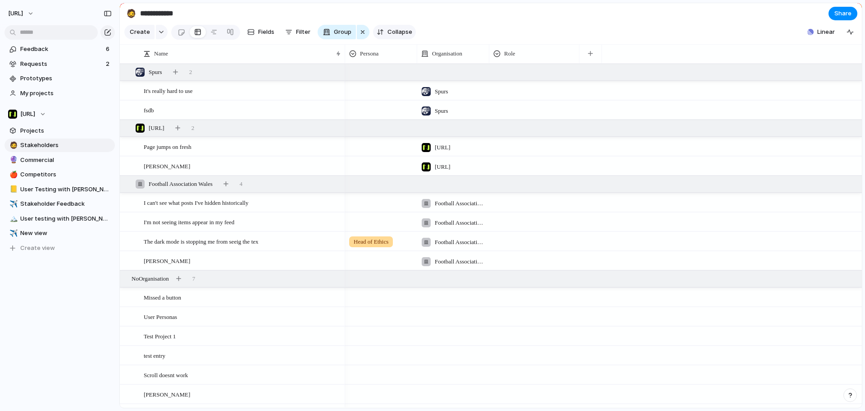
click at [404, 37] on span "Collapse" at bounding box center [400, 31] width 25 height 9
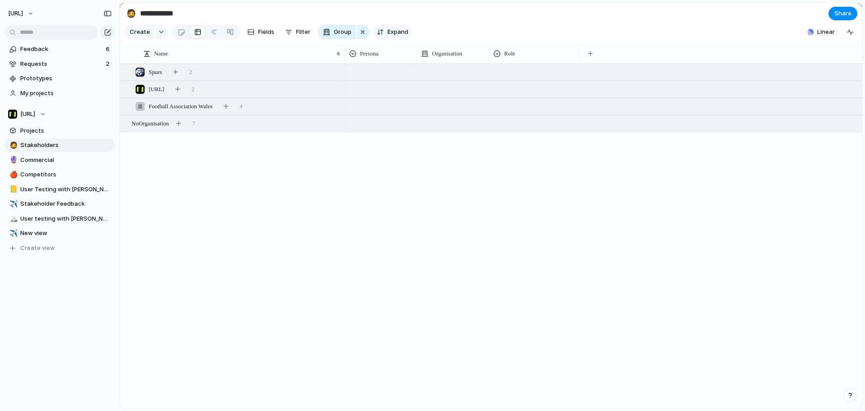
click at [404, 37] on span "Expand" at bounding box center [398, 31] width 21 height 9
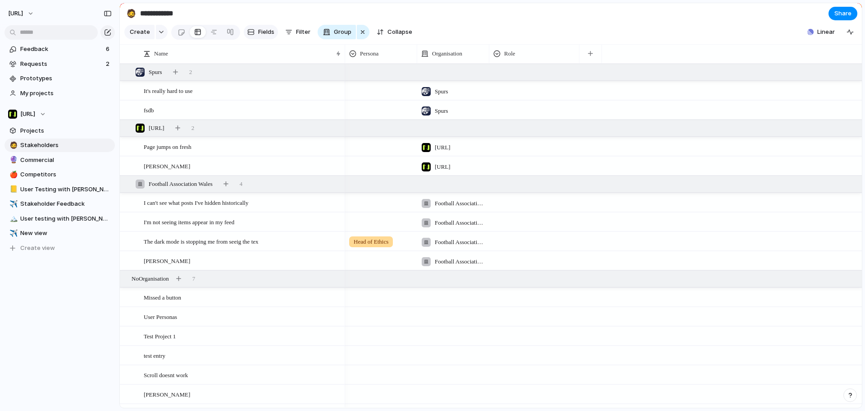
click at [266, 37] on span "Fields" at bounding box center [266, 31] width 16 height 9
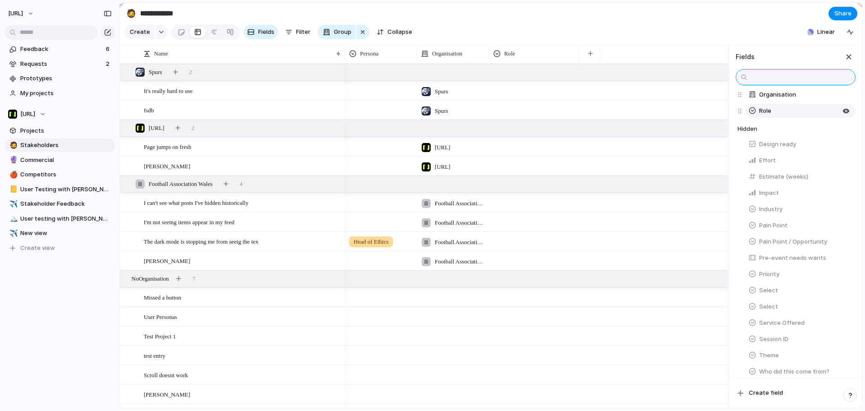
scroll to position [0, 0]
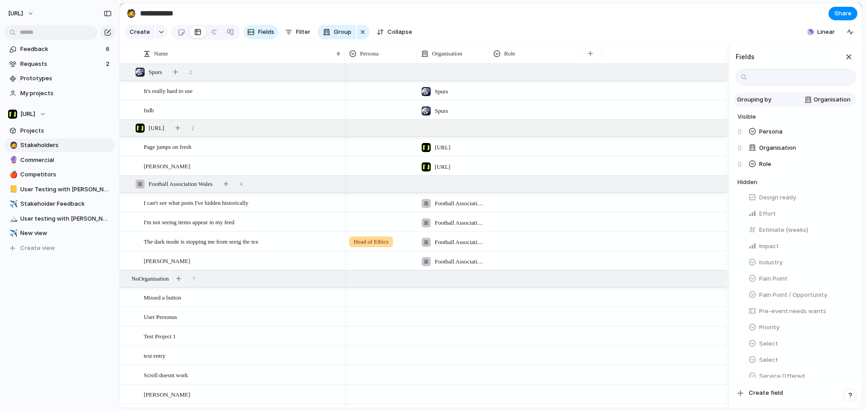
click at [795, 104] on div "Organisation" at bounding box center [813, 99] width 76 height 9
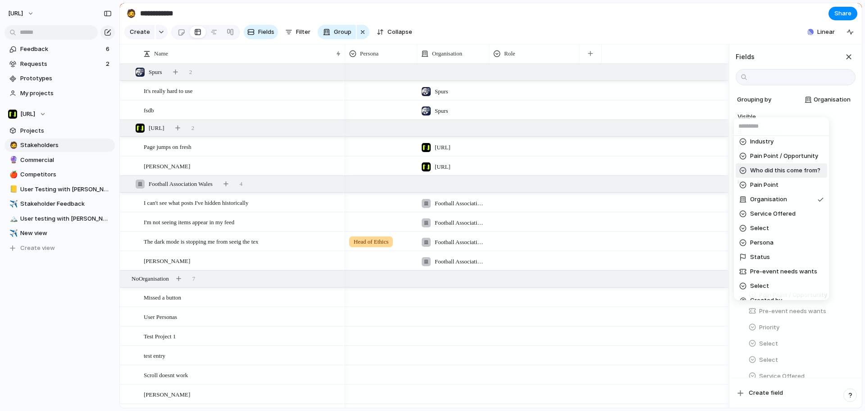
scroll to position [113, 0]
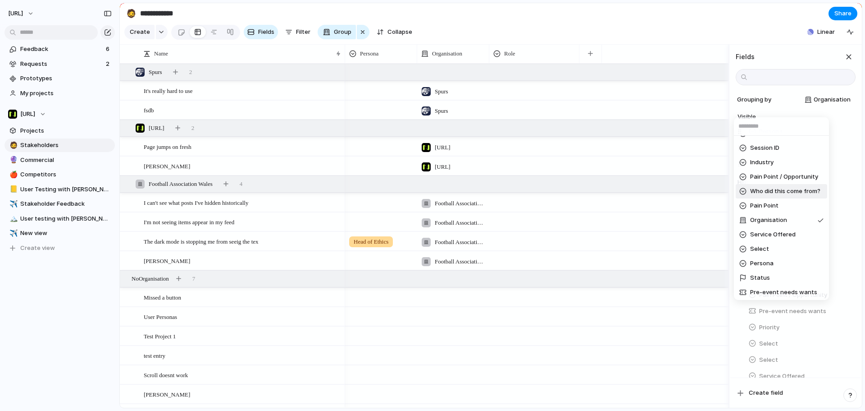
click at [650, 29] on div "None Impact Effort Design ready Owner Priority Customer Theme Session ID Indust…" at bounding box center [432, 205] width 865 height 411
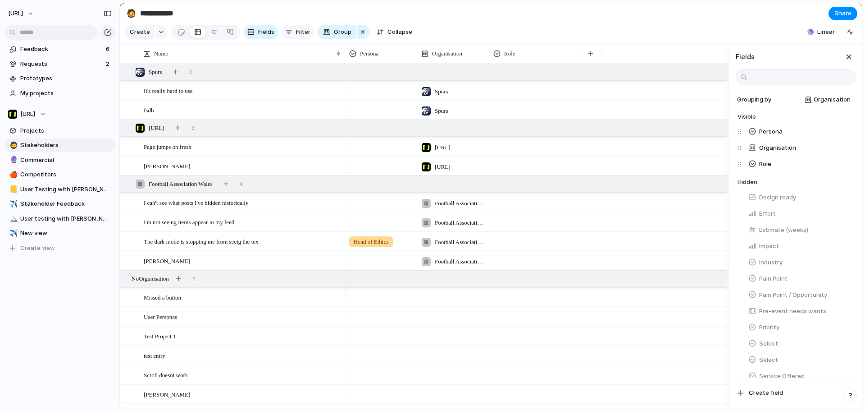
click at [296, 34] on span "Filter" at bounding box center [303, 31] width 14 height 9
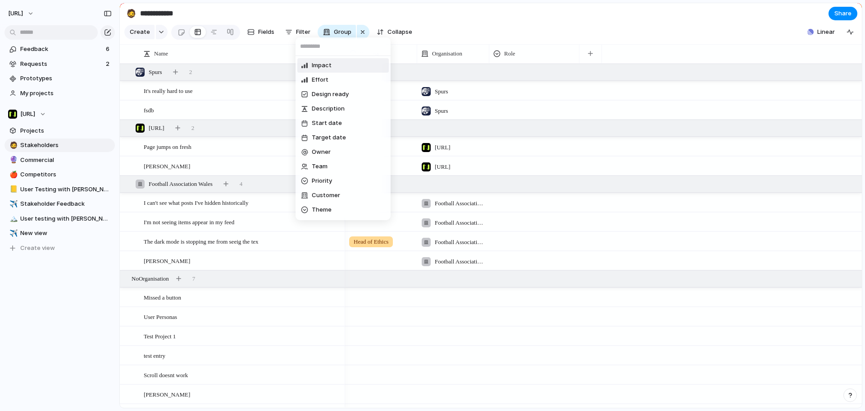
click at [163, 33] on div "Impact Effort Design ready Description Start date Target date Owner Team Priori…" at bounding box center [432, 205] width 865 height 411
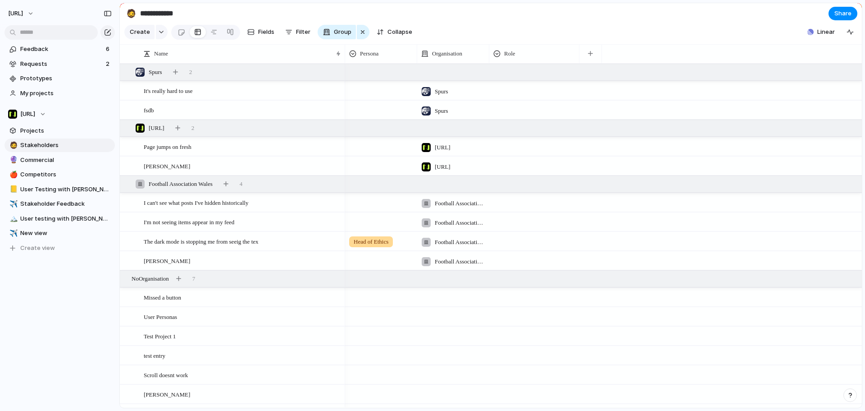
click at [163, 33] on button "button" at bounding box center [162, 32] width 12 height 14
click at [301, 35] on div "Initiative Project Insight Request Customize" at bounding box center [432, 205] width 865 height 411
click at [301, 35] on span "Filter" at bounding box center [303, 31] width 14 height 9
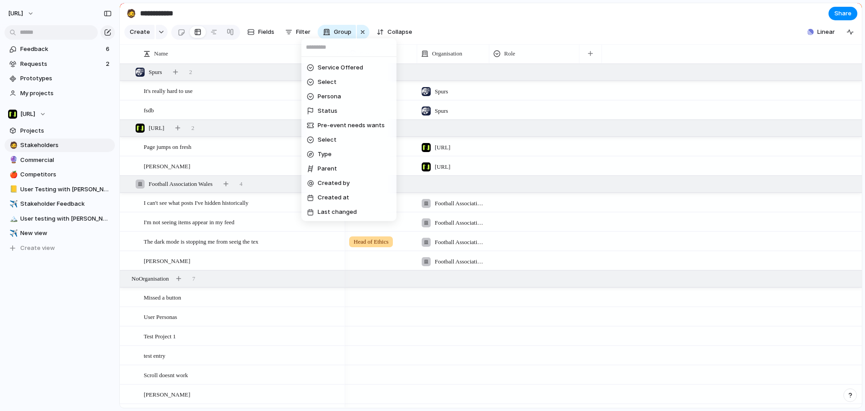
scroll to position [259, 0]
click at [290, 30] on div "Impact Effort Design ready Description Start date Target date Owner Team Priori…" at bounding box center [432, 205] width 865 height 411
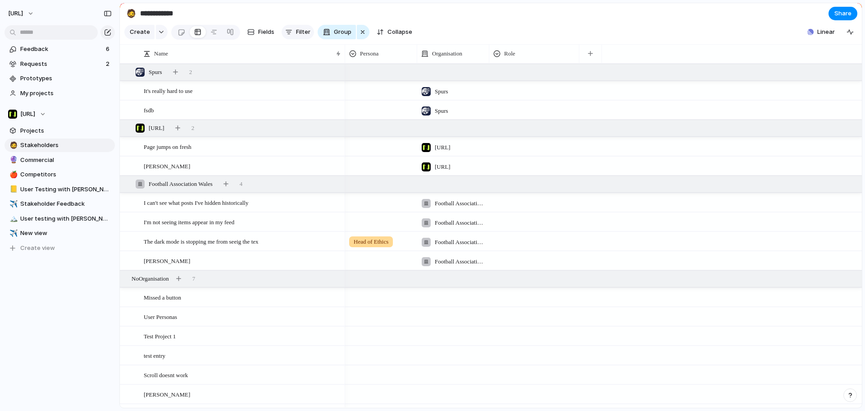
click at [289, 31] on button "Filter" at bounding box center [298, 32] width 32 height 14
click at [425, 18] on div "Impact Effort Design ready Description Start date Target date Owner Team Priori…" at bounding box center [432, 205] width 865 height 411
click at [159, 39] on button "button" at bounding box center [162, 32] width 12 height 14
click at [151, 131] on span "Customize" at bounding box center [156, 135] width 31 height 9
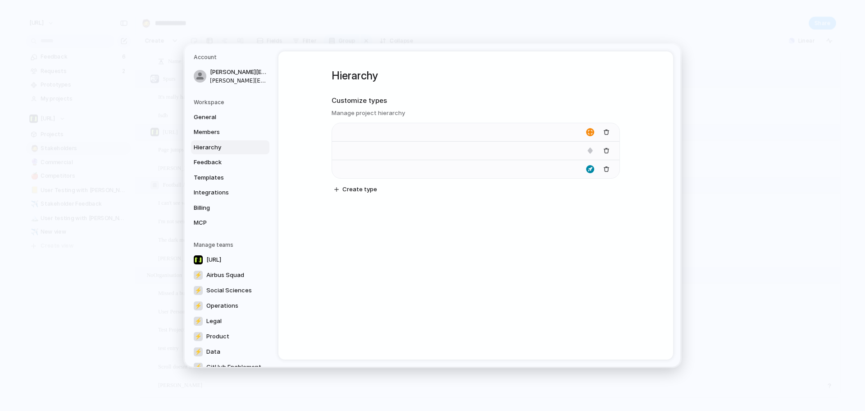
type input "**********"
type input "*******"
click at [341, 184] on button "Create type" at bounding box center [356, 189] width 50 height 13
click at [588, 188] on div "button" at bounding box center [590, 187] width 8 height 8
click at [588, 215] on button "button" at bounding box center [588, 216] width 8 height 8
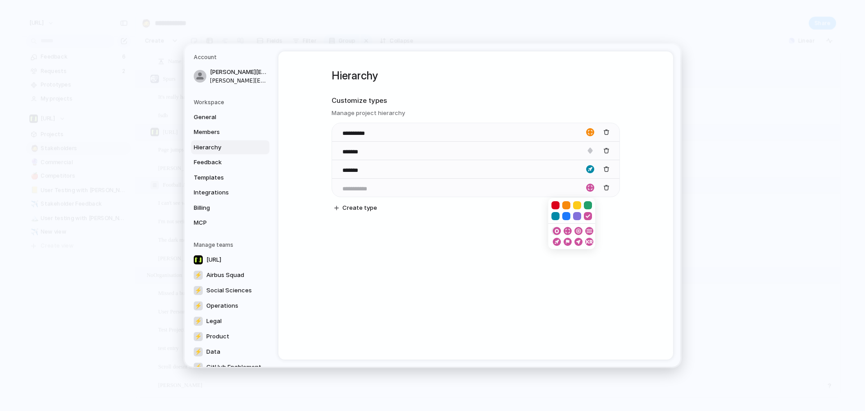
click at [555, 228] on div "button" at bounding box center [555, 231] width 5 height 8
click at [386, 183] on div at bounding box center [476, 187] width 288 height 18
click at [358, 189] on input at bounding box center [358, 188] width 32 height 9
type input "*"
type input "**********"
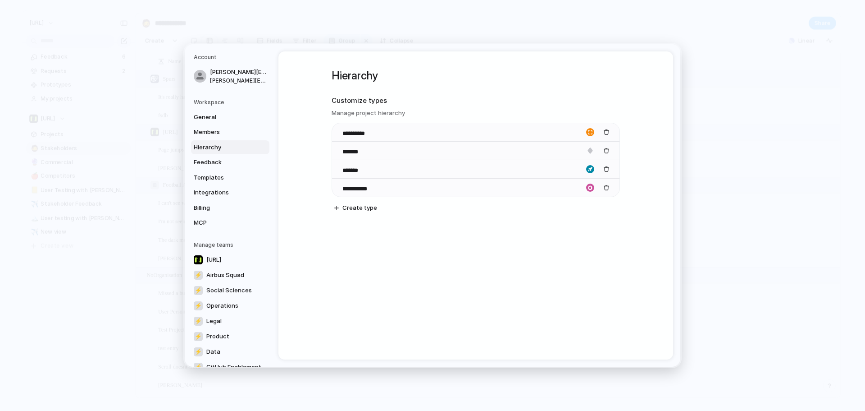
click at [390, 216] on div "**********" at bounding box center [476, 148] width 288 height 195
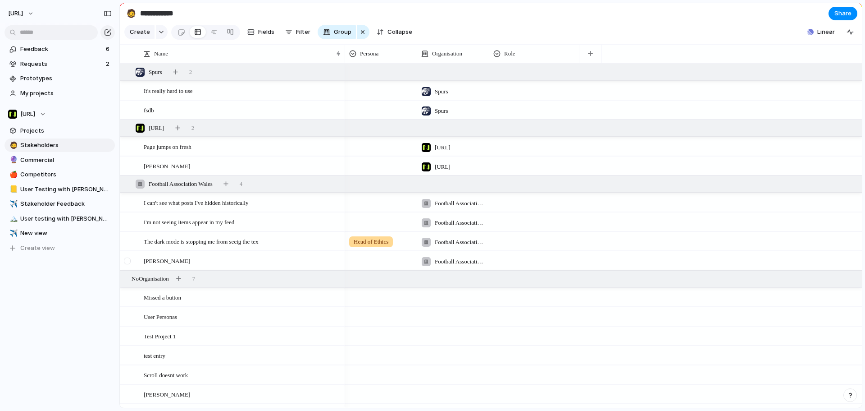
click at [141, 268] on div at bounding box center [132, 260] width 24 height 18
click at [128, 264] on div at bounding box center [127, 260] width 7 height 7
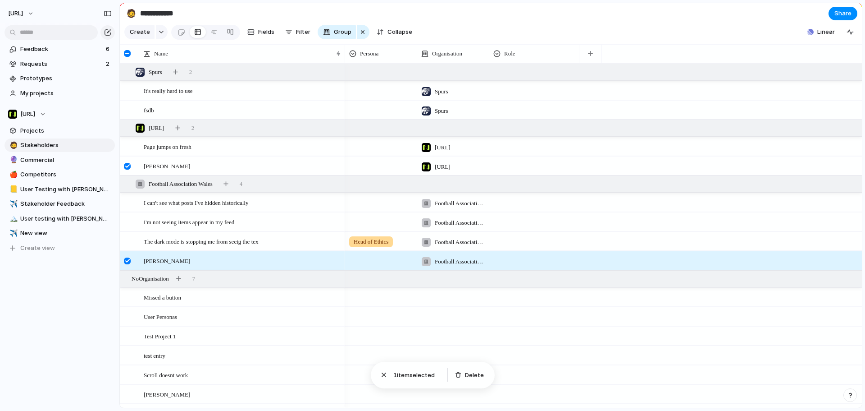
click at [128, 264] on div at bounding box center [127, 260] width 7 height 7
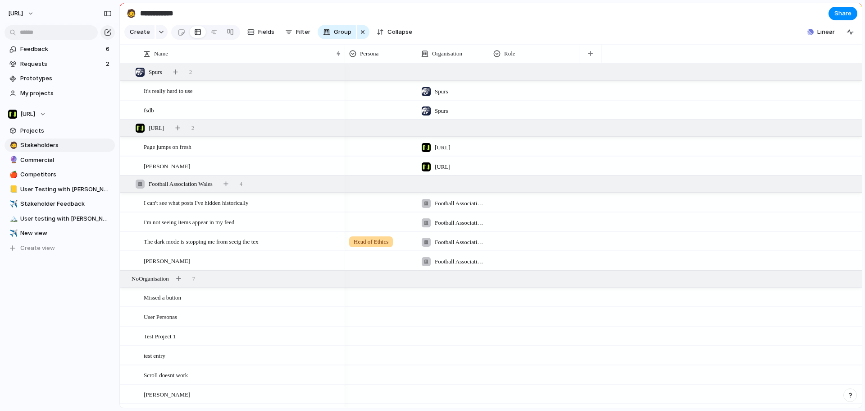
click at [157, 265] on span "[PERSON_NAME]" at bounding box center [167, 260] width 46 height 10
click at [255, 264] on textarea "**********" at bounding box center [241, 268] width 195 height 10
click at [305, 267] on div "[PERSON_NAME]" at bounding box center [243, 260] width 198 height 18
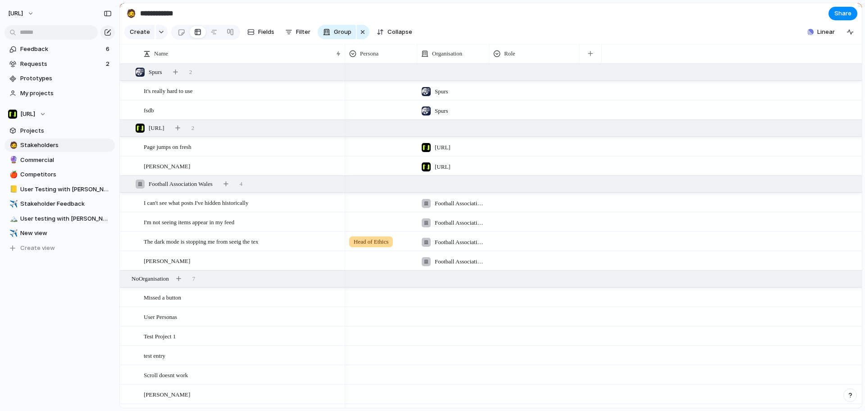
click at [305, 267] on div "[PERSON_NAME]" at bounding box center [243, 260] width 198 height 18
click at [329, 268] on div "[PERSON_NAME]" at bounding box center [243, 260] width 198 height 18
click at [329, 269] on div "[PERSON_NAME]" at bounding box center [243, 260] width 198 height 18
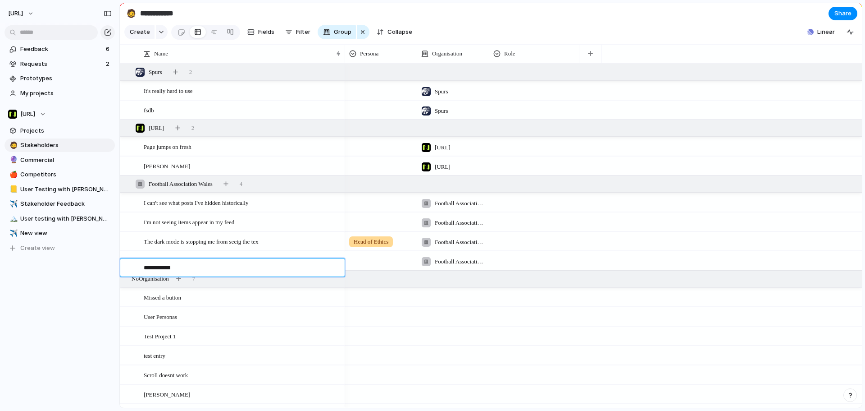
drag, startPoint x: 218, startPoint y: 271, endPoint x: 123, endPoint y: 263, distance: 95.4
click at [218, 271] on textarea "**********" at bounding box center [241, 268] width 195 height 10
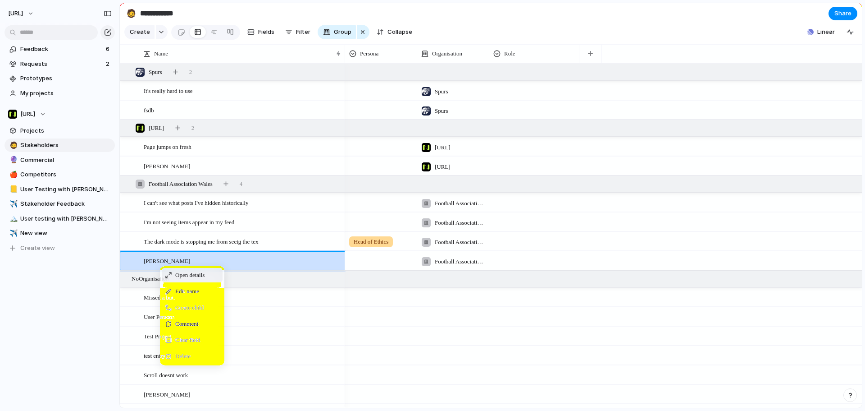
drag, startPoint x: 184, startPoint y: 293, endPoint x: 191, endPoint y: 282, distance: 13.1
click at [191, 282] on div "Open details Edit name Create child Comment Clear field Delete" at bounding box center [192, 315] width 64 height 99
click at [191, 279] on span "Open details" at bounding box center [189, 274] width 29 height 9
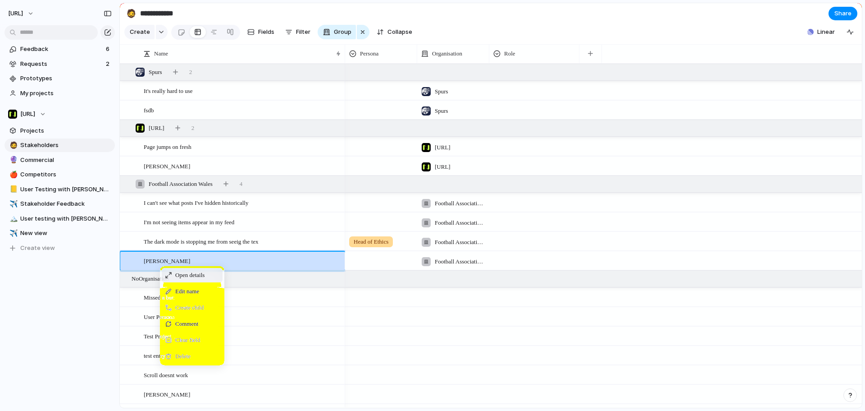
click at [191, 279] on span "Open details" at bounding box center [189, 274] width 29 height 9
click at [196, 296] on span "Edit name" at bounding box center [187, 291] width 24 height 9
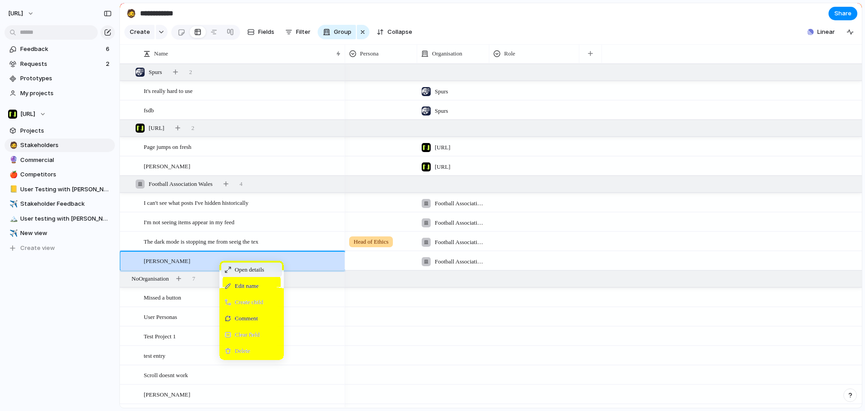
click at [241, 274] on span "Open details" at bounding box center [249, 269] width 29 height 9
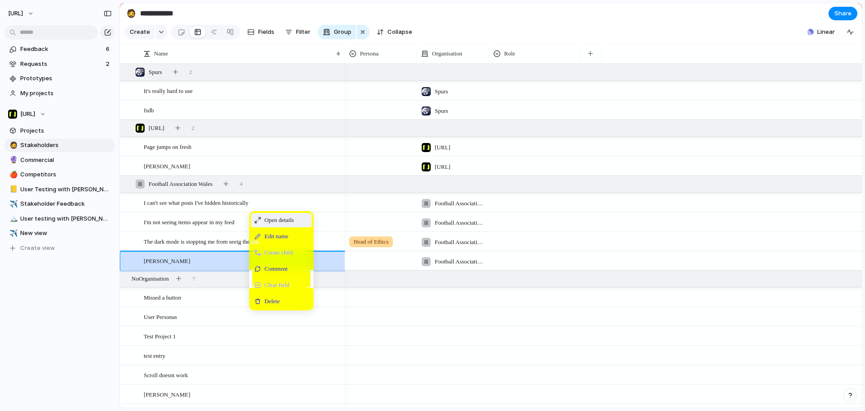
click at [263, 225] on div "Open details" at bounding box center [281, 220] width 61 height 14
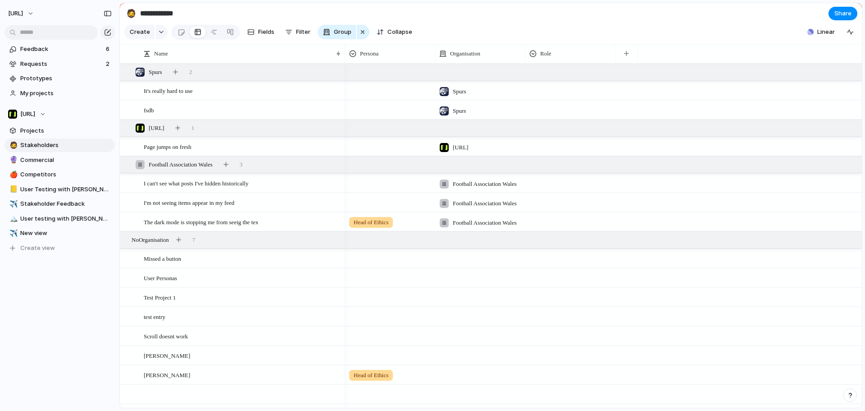
scroll to position [22, 0]
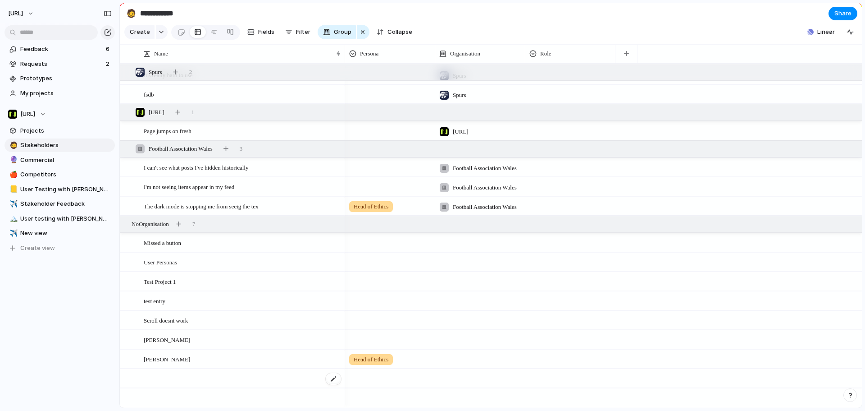
click at [216, 373] on div at bounding box center [243, 378] width 198 height 18
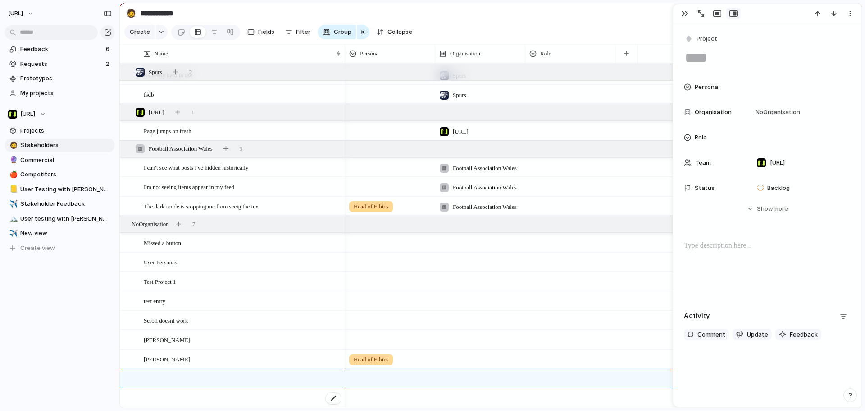
click at [222, 395] on div at bounding box center [243, 397] width 198 height 18
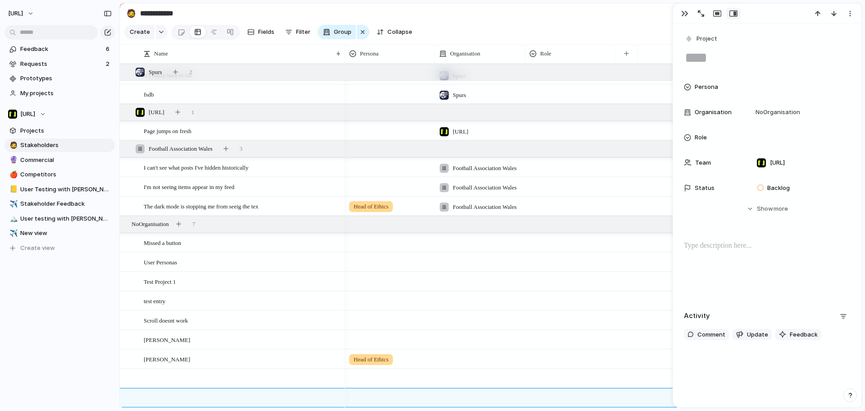
click at [704, 91] on span "Persona" at bounding box center [706, 86] width 23 height 9
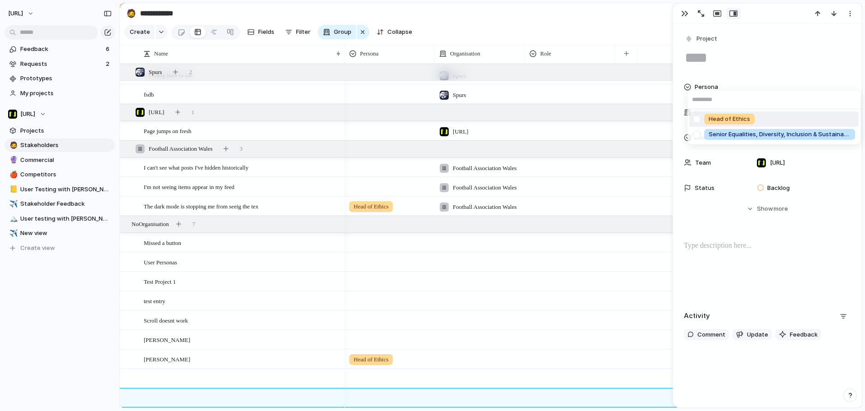
click at [688, 34] on div "Head of Ethics Senior Equalities, Diversity, Inclusion & Sustainability Manager" at bounding box center [432, 205] width 865 height 411
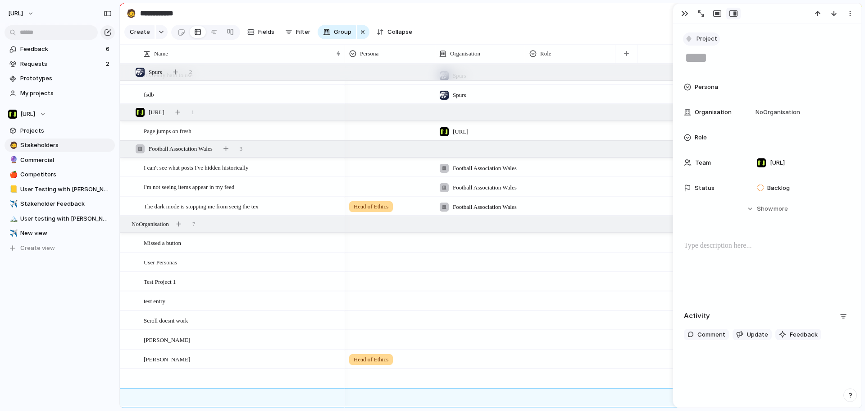
click at [688, 36] on div "button" at bounding box center [689, 39] width 8 height 8
click at [710, 132] on span "Stakeholder" at bounding box center [718, 134] width 35 height 9
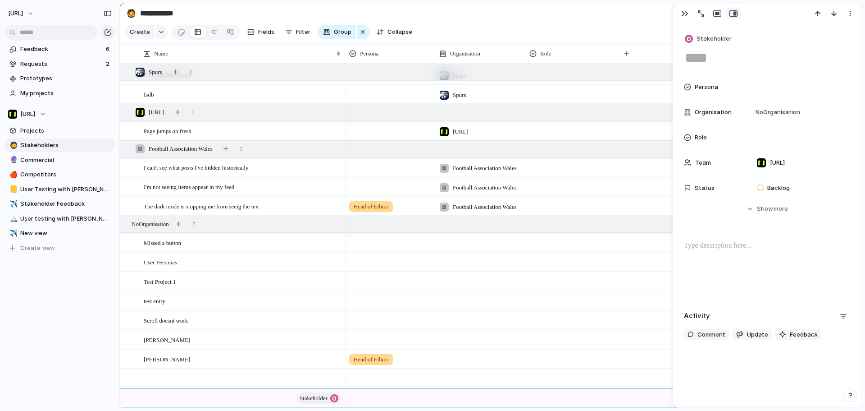
click at [561, 20] on section "**********" at bounding box center [491, 13] width 742 height 20
click at [335, 37] on span "Group" at bounding box center [343, 31] width 18 height 9
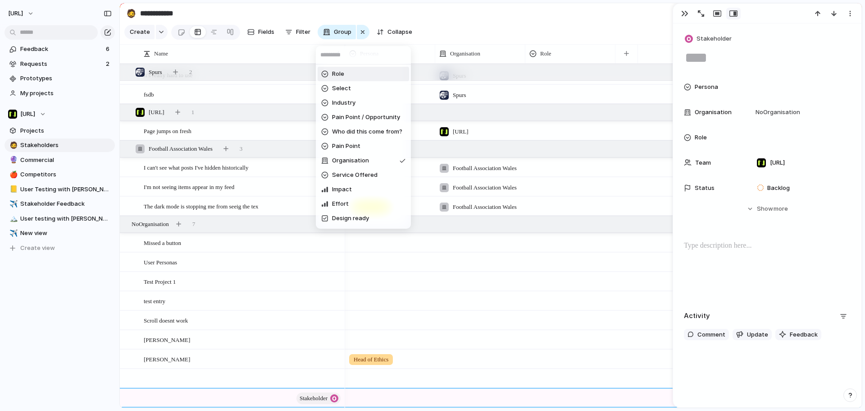
click at [480, 34] on div "Role Select Industry Pain Point / Opportunity Who did this come from? Pain Poin…" at bounding box center [432, 205] width 865 height 411
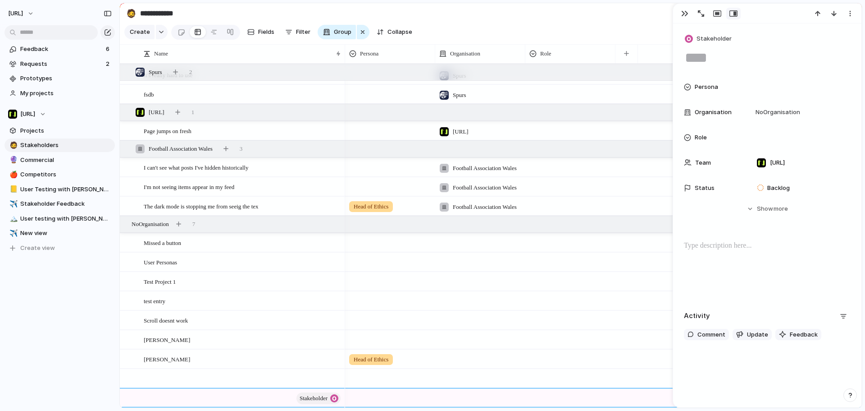
click at [480, 34] on section "Create Fields Filter Group Zoom Collapse Linear" at bounding box center [491, 34] width 742 height 22
click at [156, 32] on button "button" at bounding box center [162, 32] width 12 height 14
click at [681, 13] on div "Initiative Project Insight Request Stakeholder Customize" at bounding box center [432, 205] width 865 height 411
click at [681, 13] on div "button" at bounding box center [684, 13] width 7 height 7
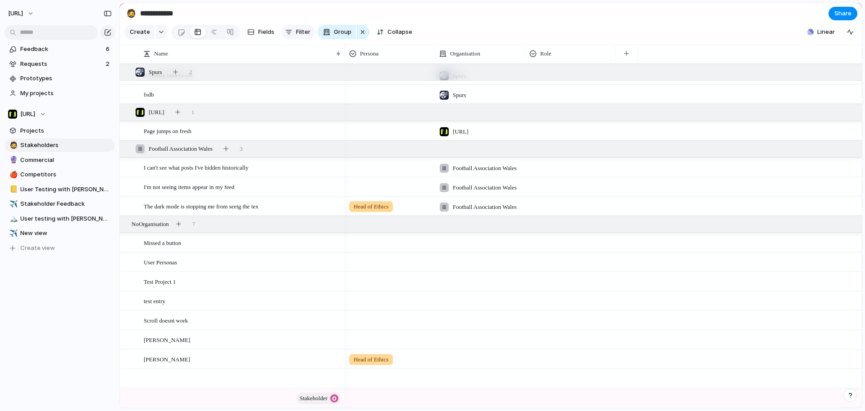
click at [301, 31] on span "Filter" at bounding box center [303, 31] width 14 height 9
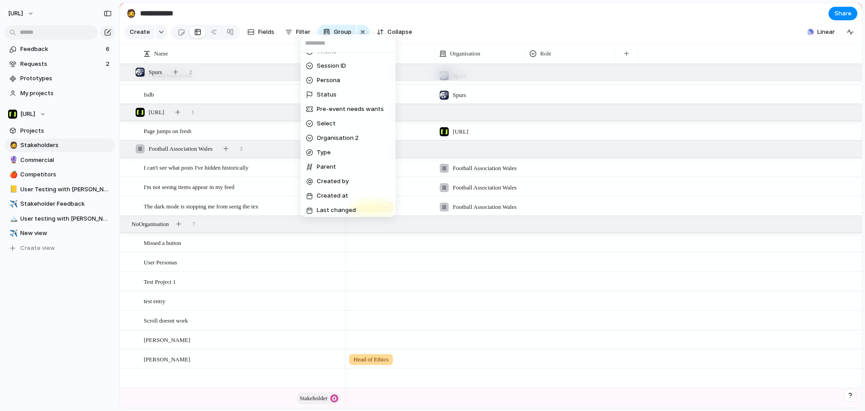
scroll to position [273, 0]
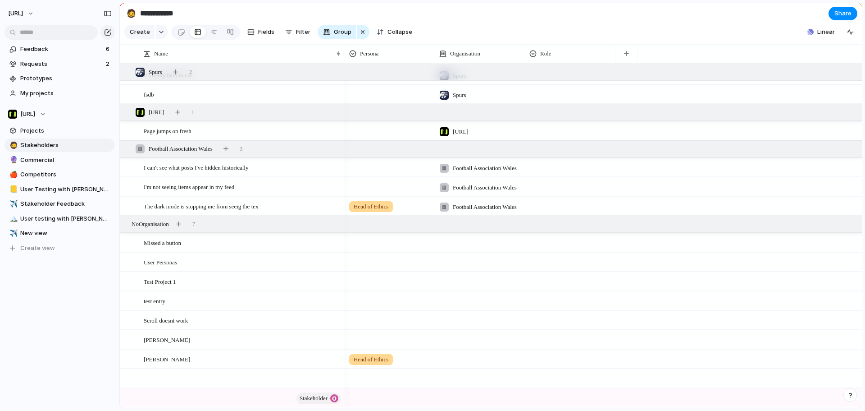
click at [254, 44] on div "Role Select Industry Pain Point / Opportunity Who did this come from? Pain Poin…" at bounding box center [432, 205] width 865 height 411
click at [158, 29] on button "button" at bounding box center [162, 32] width 12 height 14
click at [398, 42] on div "Initiative Project Insight Request Stakeholder Customize" at bounding box center [432, 205] width 865 height 411
click at [398, 37] on span "Collapse" at bounding box center [400, 31] width 25 height 9
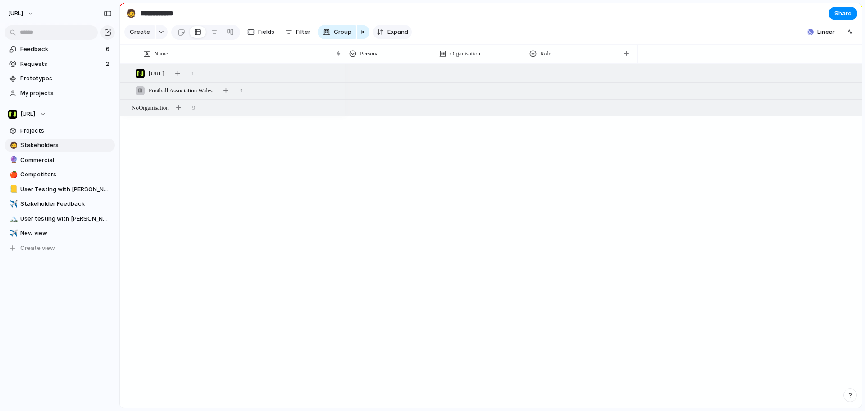
scroll to position [0, 0]
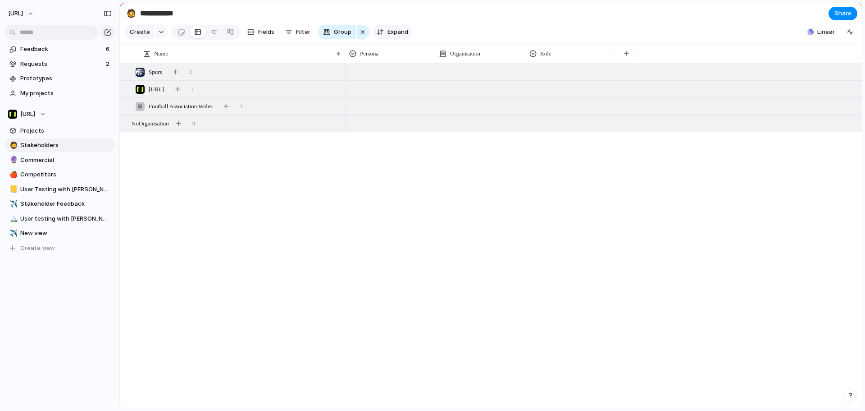
click at [399, 37] on span "Expand" at bounding box center [398, 31] width 21 height 9
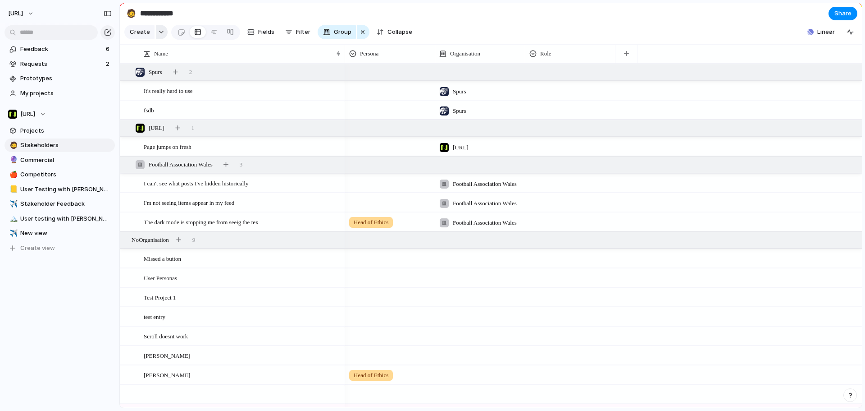
click at [162, 34] on div "button" at bounding box center [161, 32] width 6 height 4
drag, startPoint x: 163, startPoint y: 132, endPoint x: 163, endPoint y: 146, distance: 14.4
click at [163, 146] on ul "Initiative Project Insight Request Stakeholder Customize" at bounding box center [169, 111] width 91 height 95
click at [163, 146] on span "Customize" at bounding box center [156, 150] width 31 height 9
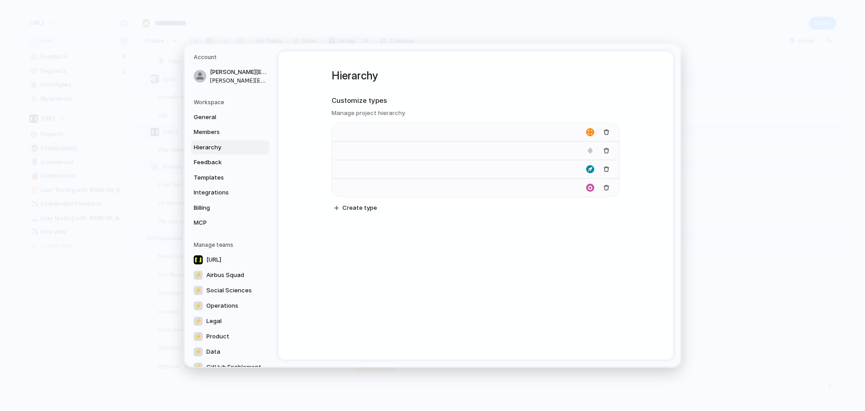
type input "**********"
type input "*******"
click at [214, 165] on span "Feedback" at bounding box center [223, 162] width 58 height 9
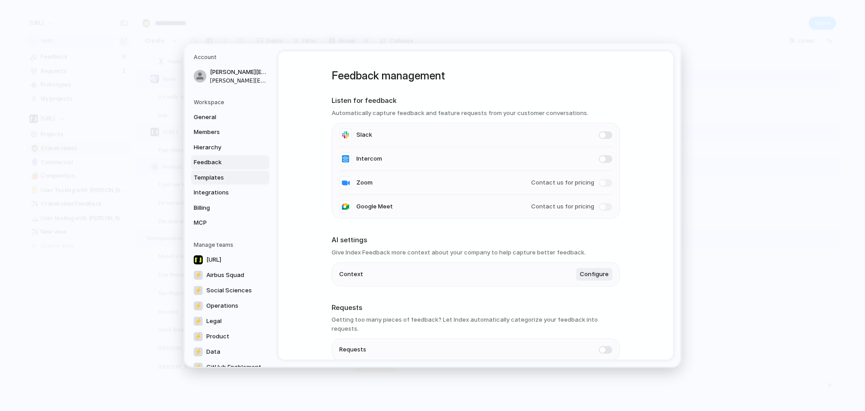
click at [215, 178] on span "Templates" at bounding box center [223, 177] width 58 height 9
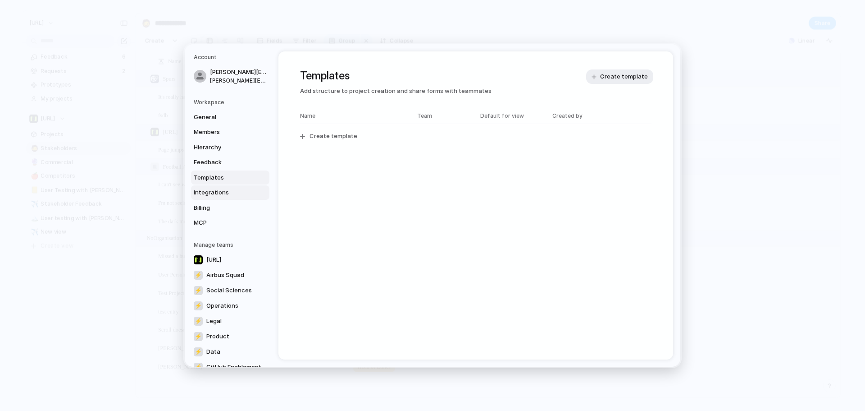
click at [210, 189] on span "Integrations" at bounding box center [223, 192] width 58 height 9
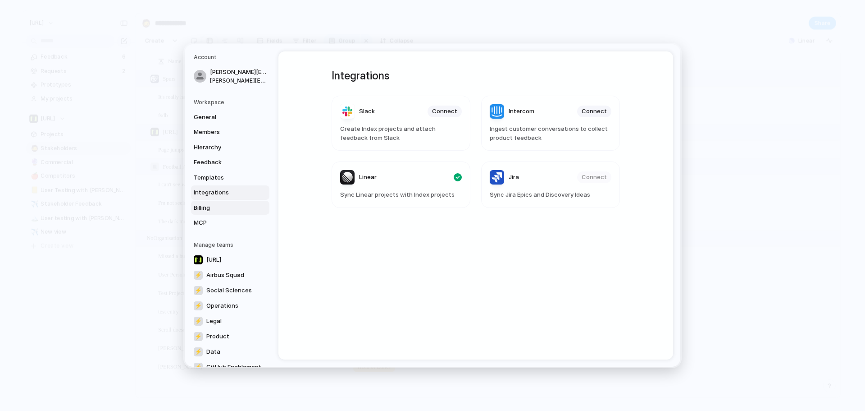
click at [208, 201] on link "Billing" at bounding box center [230, 208] width 78 height 14
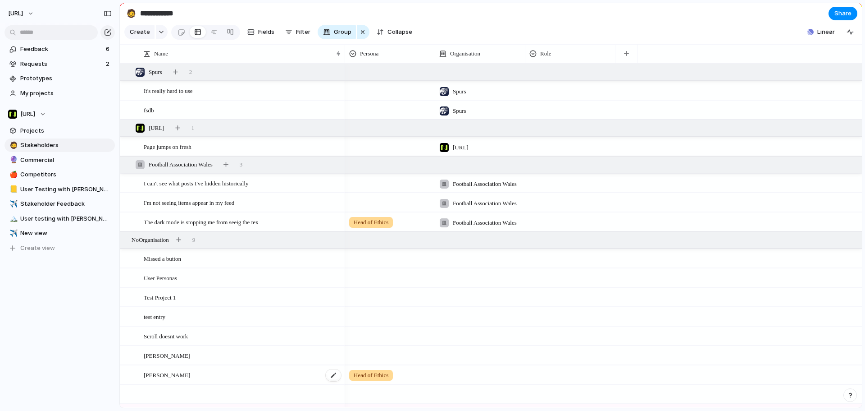
scroll to position [22, 0]
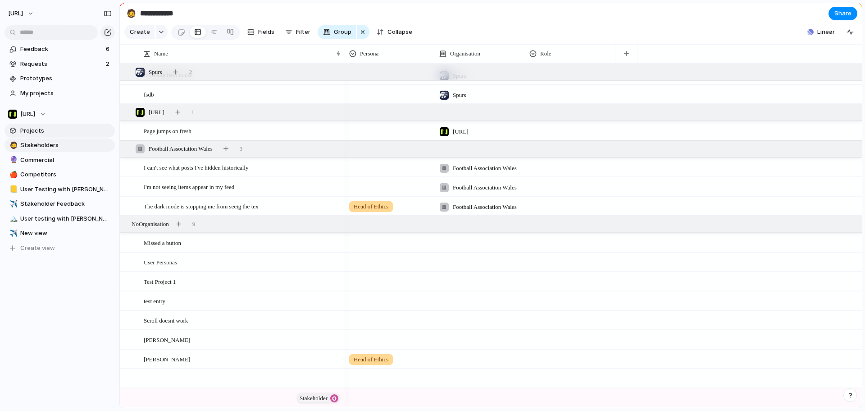
click at [47, 135] on link "Projects" at bounding box center [60, 131] width 110 height 14
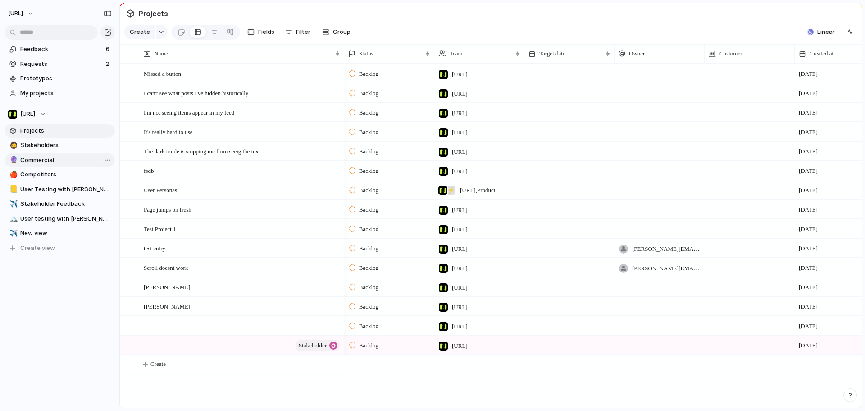
click at [50, 156] on span "Commercial" at bounding box center [65, 159] width 91 height 9
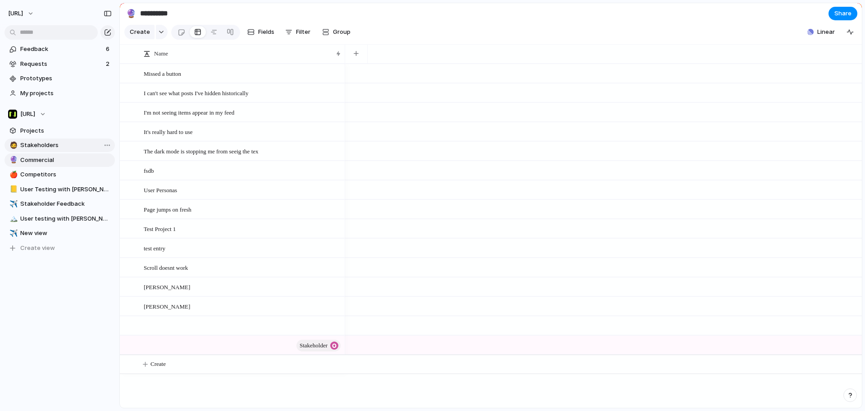
click at [52, 147] on span "Stakeholders" at bounding box center [65, 145] width 91 height 9
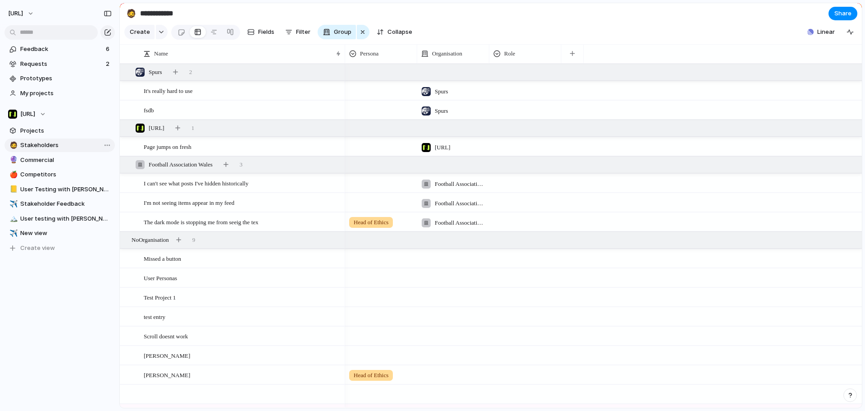
type input "**********"
click at [160, 34] on div "button" at bounding box center [161, 32] width 6 height 4
drag, startPoint x: 249, startPoint y: 36, endPoint x: 265, endPoint y: 37, distance: 15.4
click at [250, 36] on div "Initiative Project Insight Request Stakeholder Customize" at bounding box center [432, 205] width 865 height 411
click at [265, 37] on span "Fields" at bounding box center [266, 31] width 16 height 9
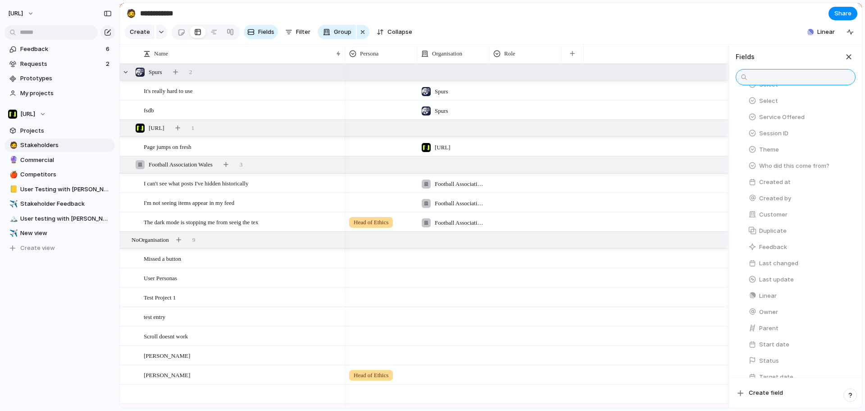
scroll to position [266, 0]
click at [681, 45] on section "Create Fields Filter Group Zoom Collapse Linear" at bounding box center [491, 34] width 742 height 22
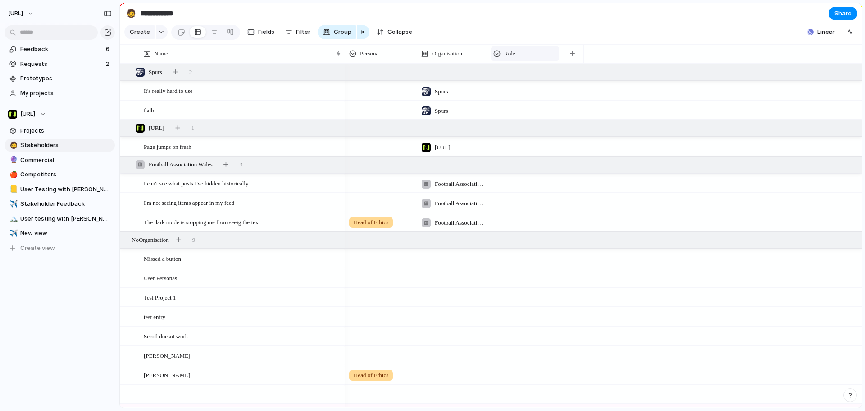
click at [546, 61] on div "Role" at bounding box center [525, 53] width 68 height 14
drag, startPoint x: 543, startPoint y: 64, endPoint x: 526, endPoint y: 58, distance: 18.1
click at [543, 63] on div "Modify Hide Sort ascending Sort descending" at bounding box center [432, 205] width 865 height 411
click at [398, 34] on span "Collapse" at bounding box center [400, 31] width 25 height 9
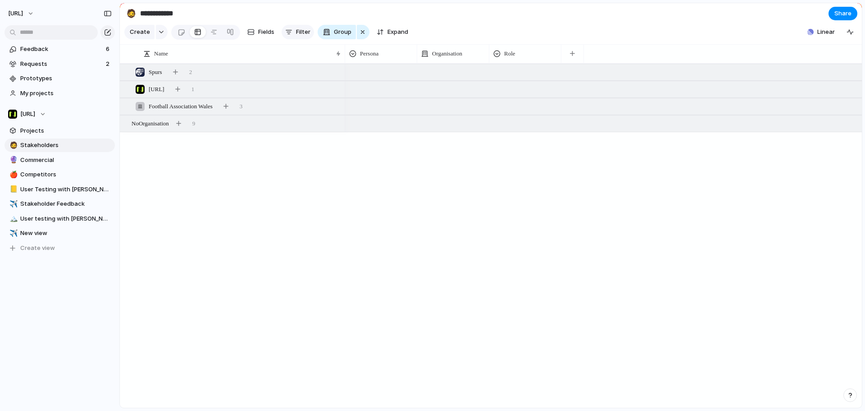
click at [288, 31] on button "Filter" at bounding box center [298, 32] width 32 height 14
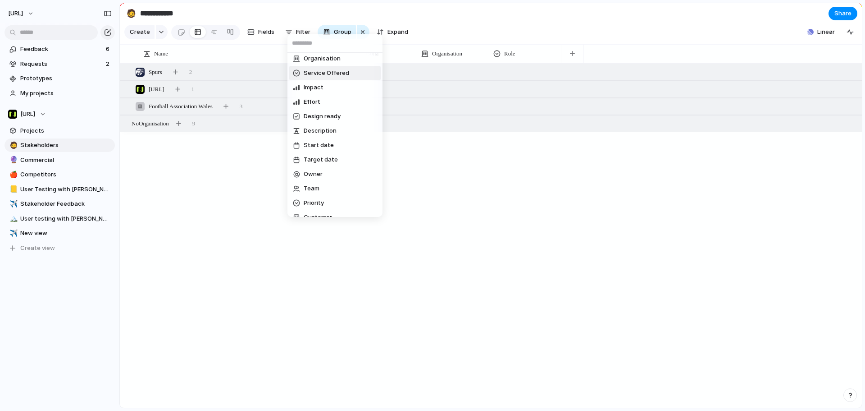
scroll to position [0, 0]
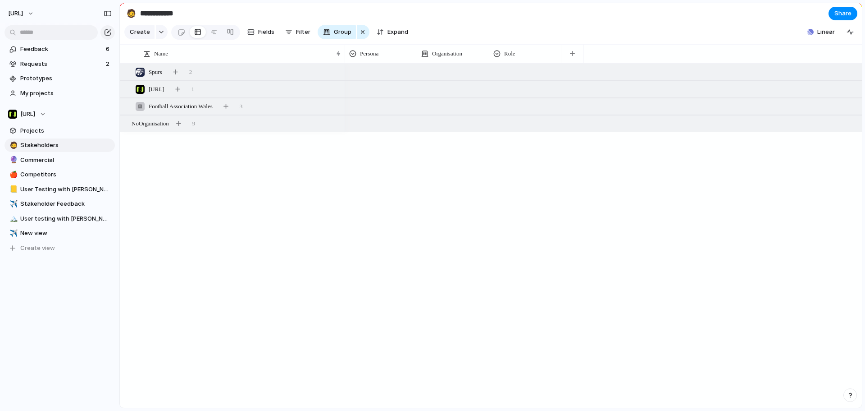
click at [262, 30] on div "Role Select Industry Pain Point / Opportunity Who did this come from? Pain Poin…" at bounding box center [432, 205] width 865 height 411
click at [27, 137] on link "Projects" at bounding box center [60, 131] width 110 height 14
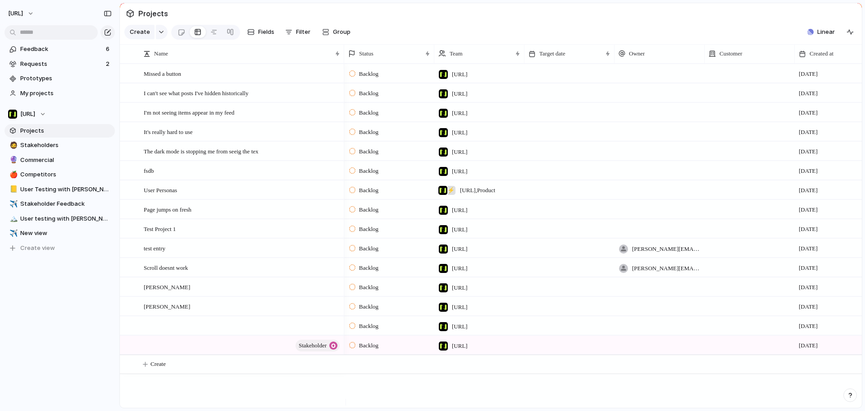
click at [58, 130] on span "Projects" at bounding box center [65, 130] width 91 height 9
click at [50, 143] on span "Stakeholders" at bounding box center [65, 145] width 91 height 9
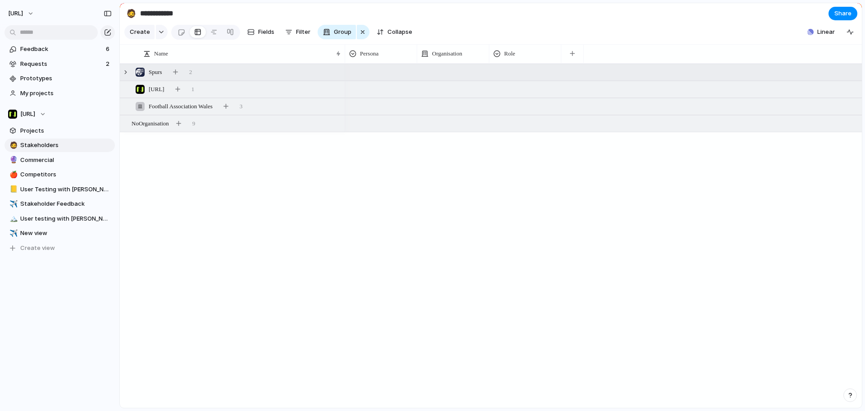
click at [165, 77] on div "Spurs" at bounding box center [149, 72] width 34 height 10
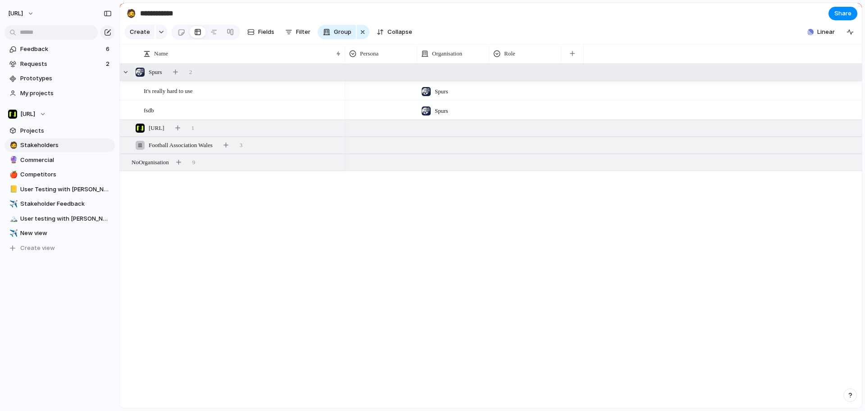
click at [164, 77] on div "Spurs" at bounding box center [149, 72] width 34 height 10
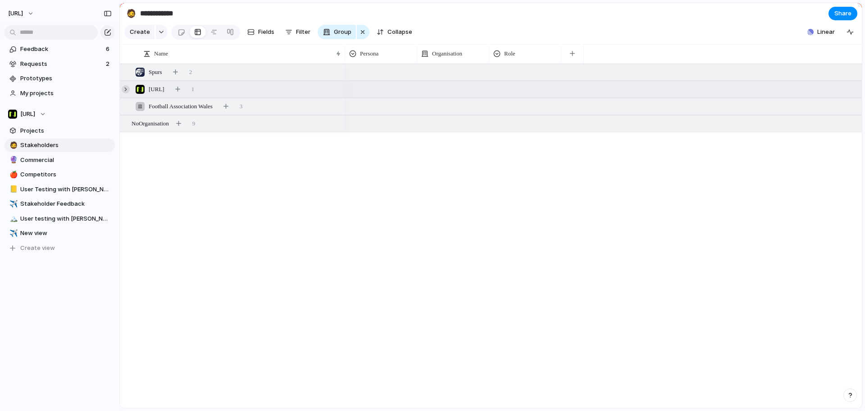
click at [125, 93] on div at bounding box center [126, 89] width 8 height 8
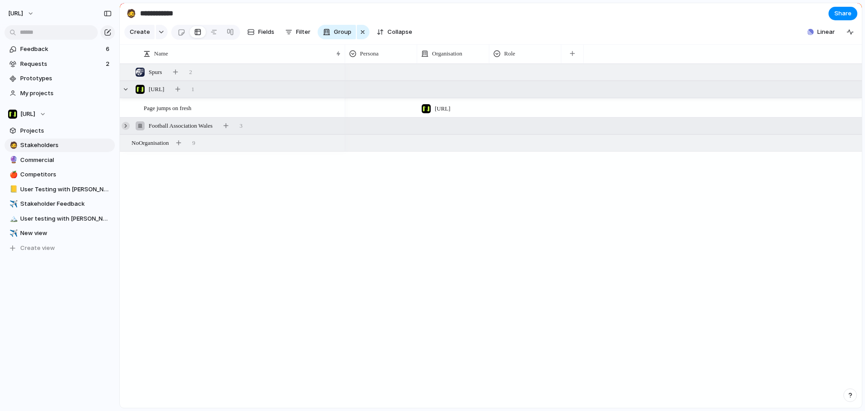
click at [124, 130] on div at bounding box center [126, 126] width 8 height 8
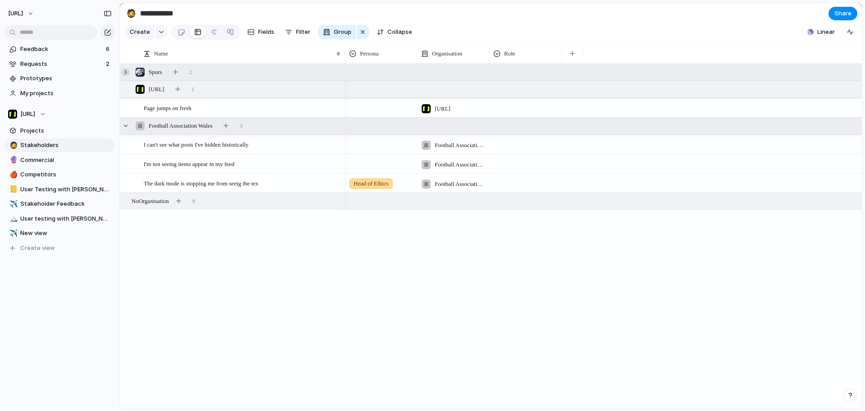
click at [124, 76] on div at bounding box center [126, 72] width 8 height 8
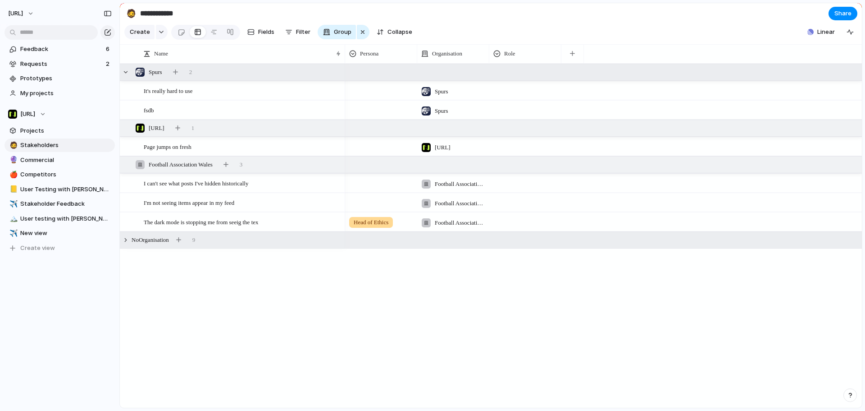
click at [169, 244] on span "No Organisation" at bounding box center [150, 239] width 37 height 9
click at [152, 37] on button "Create" at bounding box center [139, 32] width 30 height 14
click at [158, 396] on div at bounding box center [243, 394] width 198 height 18
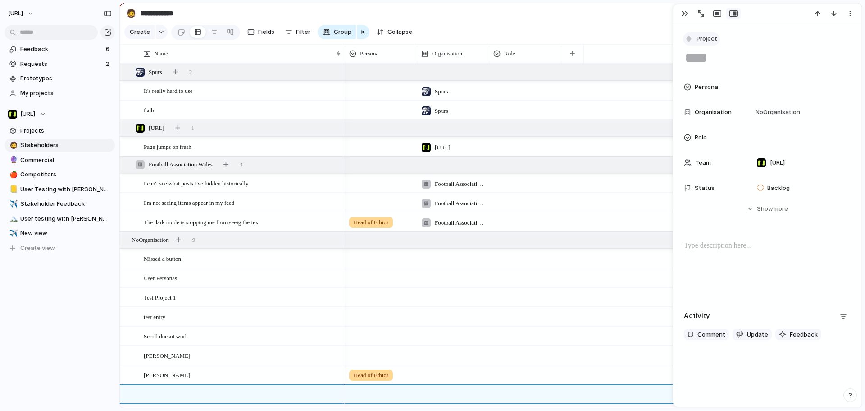
click at [690, 37] on div "button" at bounding box center [689, 39] width 8 height 8
click at [634, 27] on div "Initiative Project Insight Request Stakeholder Customize" at bounding box center [432, 205] width 865 height 411
click at [221, 396] on div at bounding box center [243, 394] width 198 height 18
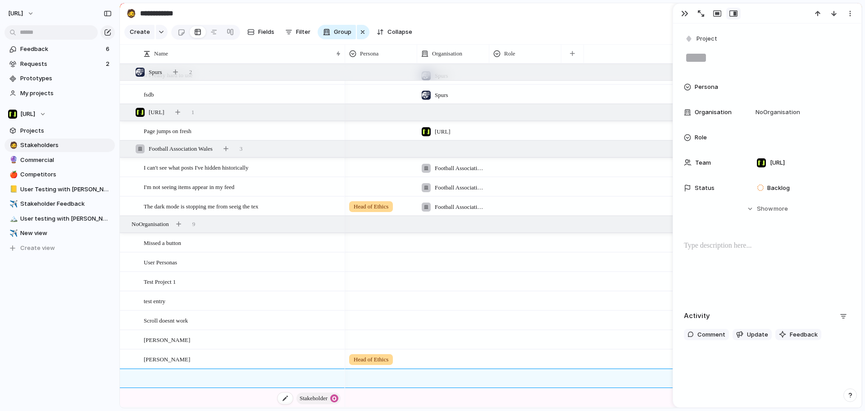
click at [310, 399] on span "Stakeholder" at bounding box center [314, 398] width 28 height 13
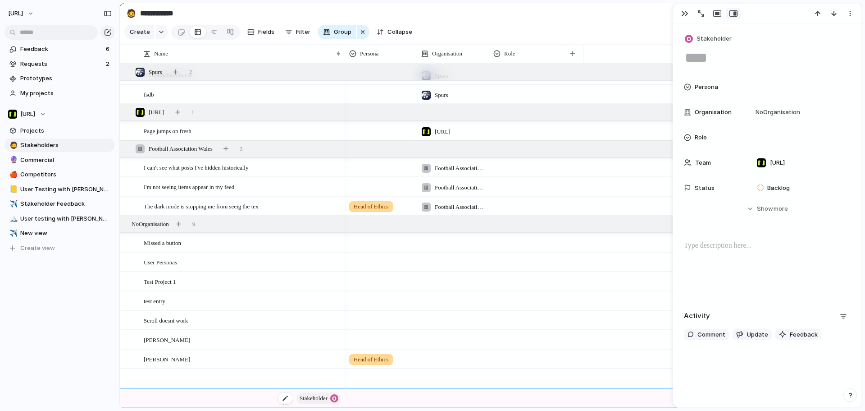
click at [319, 395] on span "Stakeholder" at bounding box center [314, 398] width 28 height 13
click at [261, 397] on div "Stakeholder" at bounding box center [243, 397] width 198 height 18
click at [719, 37] on span "Stakeholder" at bounding box center [714, 38] width 35 height 9
click at [795, 45] on div "Initiative Project Insight Request Stakeholder Customize" at bounding box center [432, 205] width 865 height 411
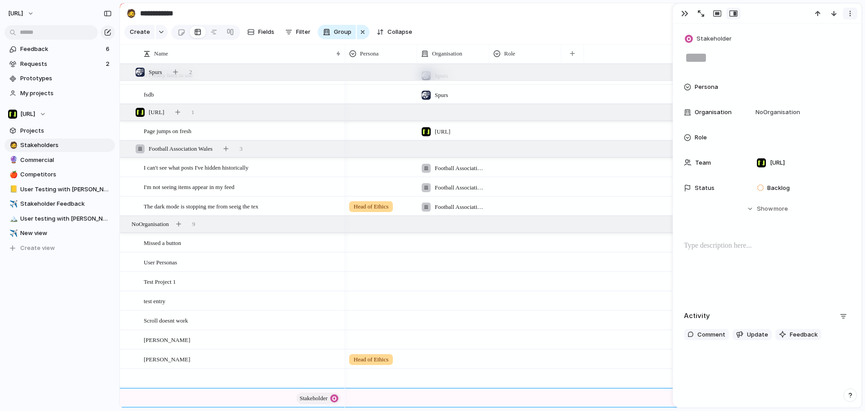
click at [846, 11] on button "button" at bounding box center [850, 14] width 14 height 12
click at [824, 97] on div "Mark as duplicate Delete" at bounding box center [432, 205] width 865 height 411
click at [757, 211] on span "Show" at bounding box center [765, 208] width 16 height 9
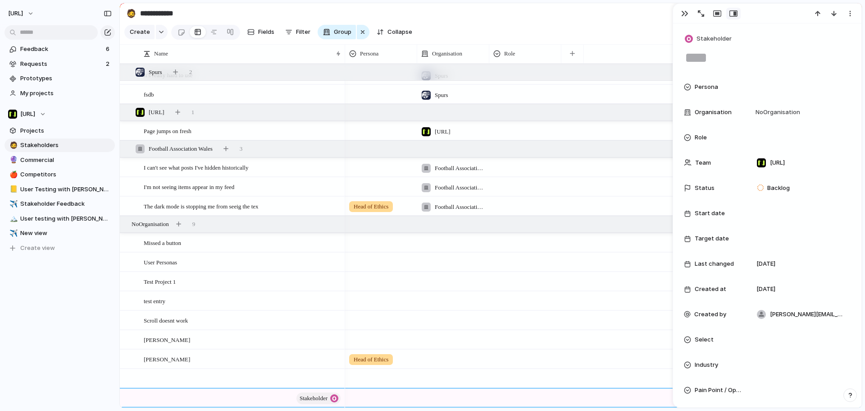
click at [711, 89] on span "Persona" at bounding box center [706, 86] width 23 height 9
click at [687, 84] on div "Head of Ethics Senior Equalities, Diversity, Inclusion & Sustainability Manager" at bounding box center [432, 205] width 865 height 411
click at [683, 14] on div "button" at bounding box center [684, 13] width 7 height 7
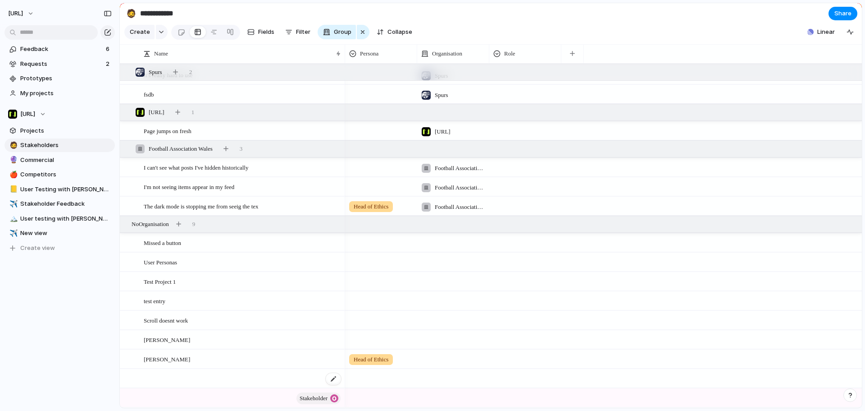
click at [211, 381] on div at bounding box center [243, 378] width 198 height 18
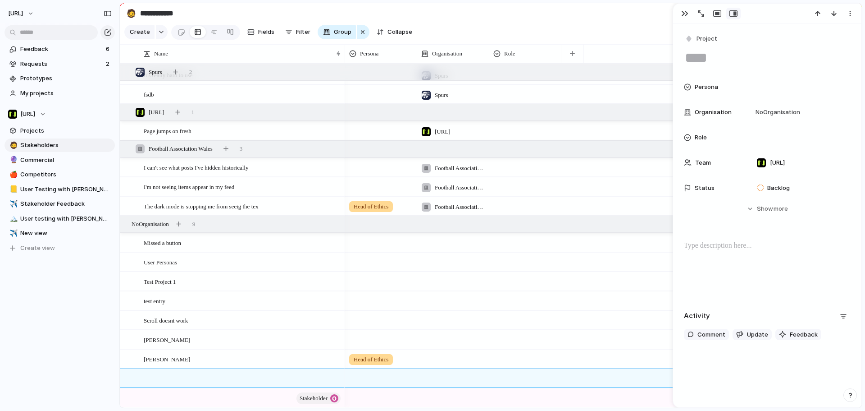
click at [738, 62] on textarea at bounding box center [767, 57] width 167 height 19
drag, startPoint x: 227, startPoint y: 405, endPoint x: 226, endPoint y: 397, distance: 8.2
click at [226, 404] on div "Page jumps on fresh I can't see what posts I've hidden historically I'm not see…" at bounding box center [232, 227] width 225 height 359
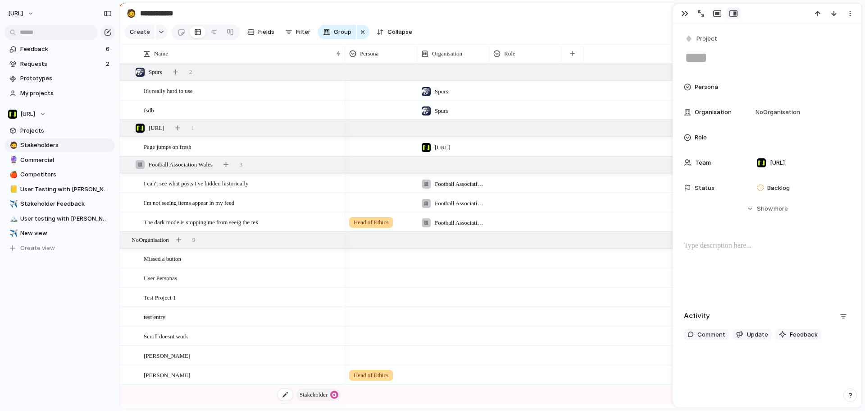
click at [224, 399] on div "Stakeholder" at bounding box center [243, 394] width 198 height 18
click at [286, 397] on div at bounding box center [285, 394] width 15 height 12
click at [731, 64] on textarea at bounding box center [767, 57] width 167 height 19
type textarea "**********"
click at [720, 88] on div "Persona" at bounding box center [713, 86] width 58 height 9
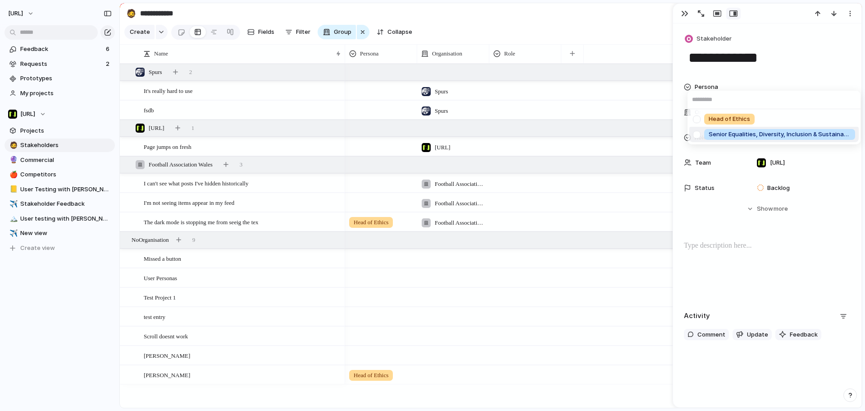
click at [747, 132] on span "Senior Equalities, Diversity, Inclusion & Sustainability Manager" at bounding box center [780, 134] width 142 height 9
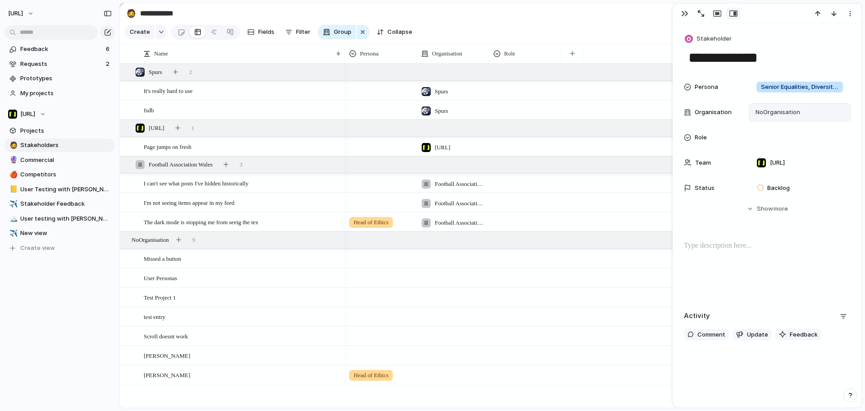
click at [778, 106] on div "No Organisation" at bounding box center [800, 112] width 102 height 18
click at [798, 173] on div "Football Association Wales" at bounding box center [811, 178] width 91 height 10
click at [764, 135] on div at bounding box center [800, 137] width 94 height 10
click at [777, 144] on input "text" at bounding box center [798, 150] width 91 height 18
click at [695, 133] on div at bounding box center [432, 205] width 865 height 411
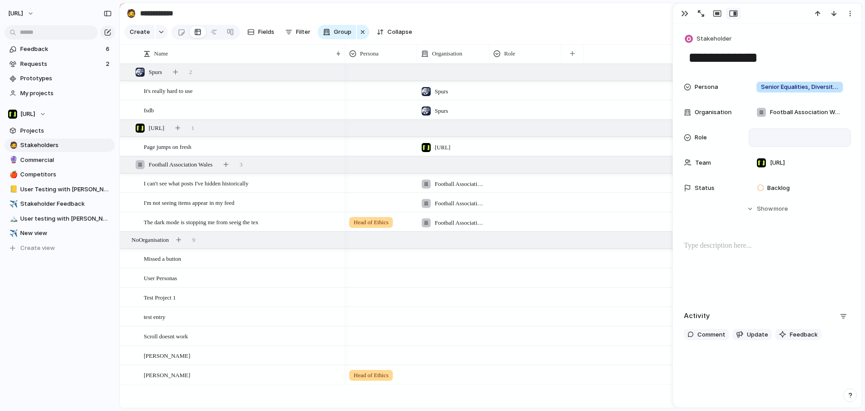
click at [518, 63] on div "Role" at bounding box center [525, 53] width 68 height 19
click at [517, 58] on div "Role" at bounding box center [525, 53] width 64 height 9
click at [517, 64] on div "Modify Hide Sort ascending Sort descending" at bounding box center [432, 205] width 865 height 411
click at [547, 112] on div at bounding box center [525, 108] width 71 height 15
click at [535, 122] on div at bounding box center [432, 205] width 865 height 411
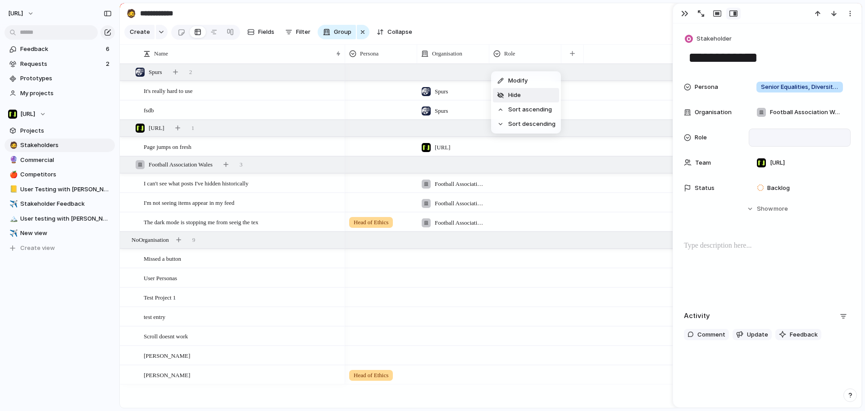
click at [523, 91] on li "Hide" at bounding box center [526, 95] width 66 height 14
click at [548, 45] on section "Create Fields Filter Group Zoom Collapse Linear" at bounding box center [491, 34] width 742 height 22
click at [287, 34] on div "button" at bounding box center [288, 31] width 7 height 7
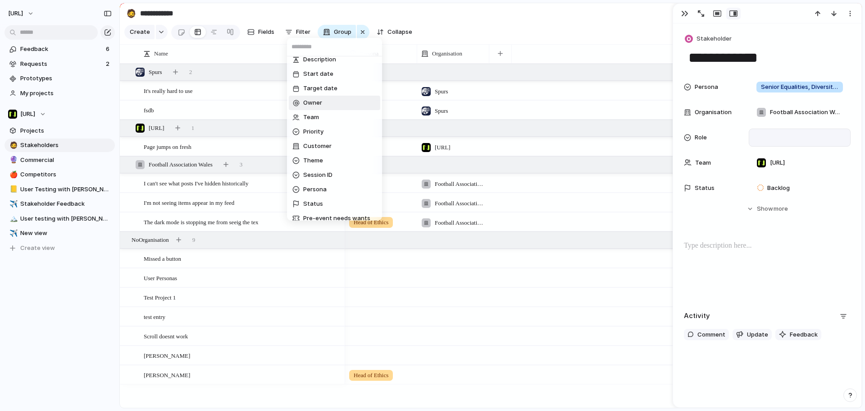
scroll to position [138, 0]
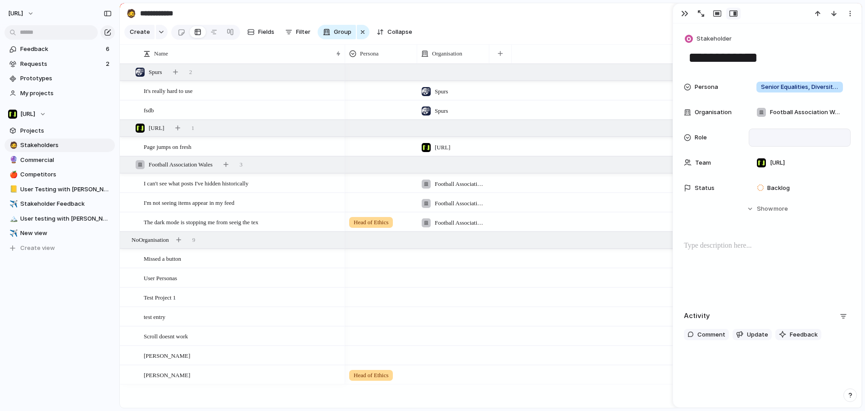
click at [408, 16] on div "Role Select Industry Pain Point / Opportunity Who did this come from? Pain Poin…" at bounding box center [432, 205] width 865 height 411
click at [637, 18] on section "**********" at bounding box center [491, 13] width 742 height 20
click at [682, 18] on button "button" at bounding box center [685, 14] width 14 height 12
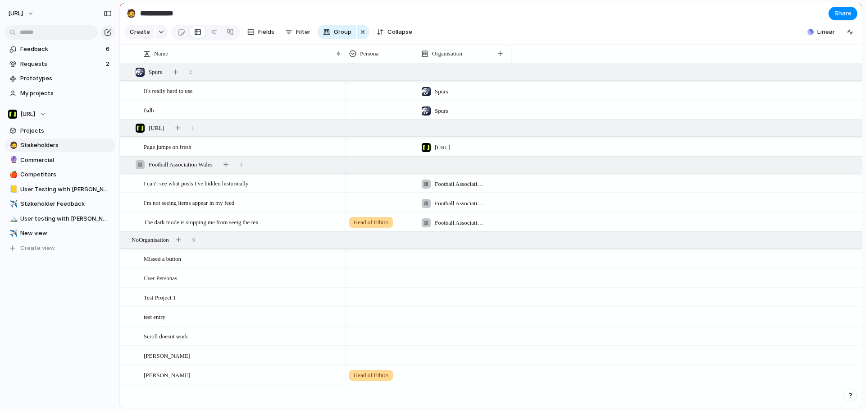
click at [178, 395] on div "Page jumps on fresh I can't see what posts I've hidden historically I'm not see…" at bounding box center [491, 236] width 742 height 344
click at [173, 384] on div "[PERSON_NAME]" at bounding box center [243, 374] width 198 height 18
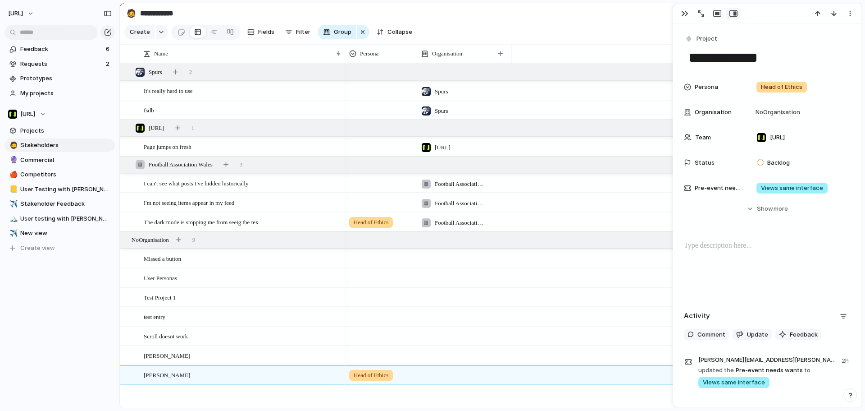
click at [202, 399] on div "Page jumps on fresh I can't see what posts I've hidden historically I'm not see…" at bounding box center [491, 236] width 742 height 344
click at [201, 397] on div "Page jumps on fresh I can't see what posts I've hidden historically I'm not see…" at bounding box center [491, 236] width 742 height 344
click at [200, 397] on div "Page jumps on fresh I can't see what posts I've hidden historically I'm not see…" at bounding box center [491, 236] width 742 height 344
drag, startPoint x: 200, startPoint y: 397, endPoint x: 161, endPoint y: 386, distance: 40.4
click at [199, 396] on div "Page jumps on fresh I can't see what posts I've hidden historically I'm not see…" at bounding box center [491, 236] width 742 height 344
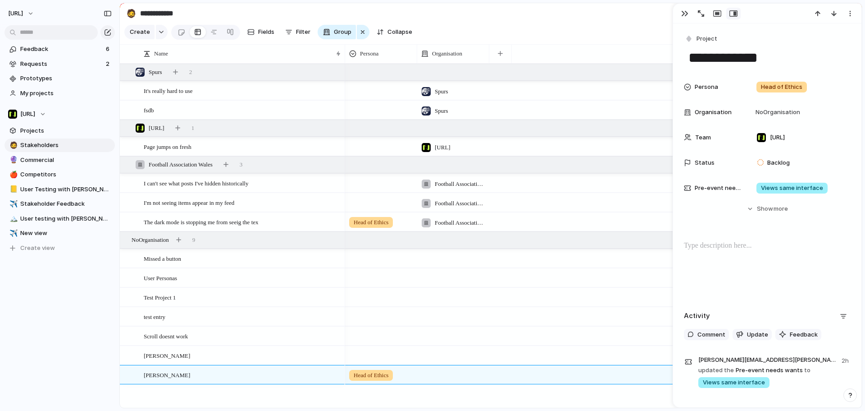
click at [82, 367] on div "Keep using Index You're approaching the free limit of 300 items Upgrade plan" at bounding box center [59, 377] width 119 height 60
click at [229, 220] on div "The dark mode is stopping me from seeig the tex" at bounding box center [243, 222] width 198 height 18
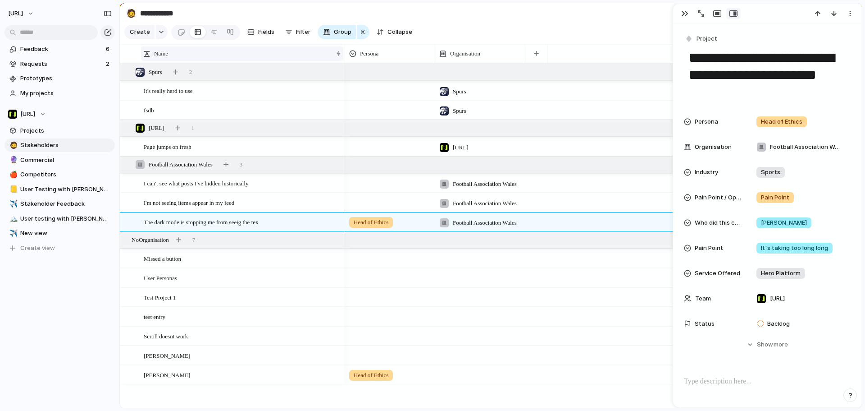
click at [194, 58] on div "Name" at bounding box center [237, 53] width 189 height 9
click at [143, 39] on div "Sort ascending Sort descending" at bounding box center [432, 205] width 865 height 411
click at [145, 37] on span "Create" at bounding box center [140, 31] width 20 height 9
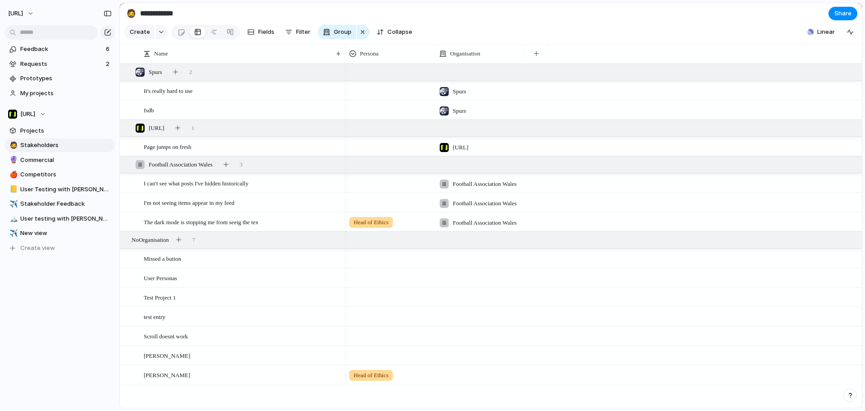
click at [172, 400] on div "It's really hard to use fsdb Page jumps on fresh I can't see what posts I've hi…" at bounding box center [491, 236] width 742 height 344
click at [364, 37] on div "button" at bounding box center [362, 32] width 7 height 11
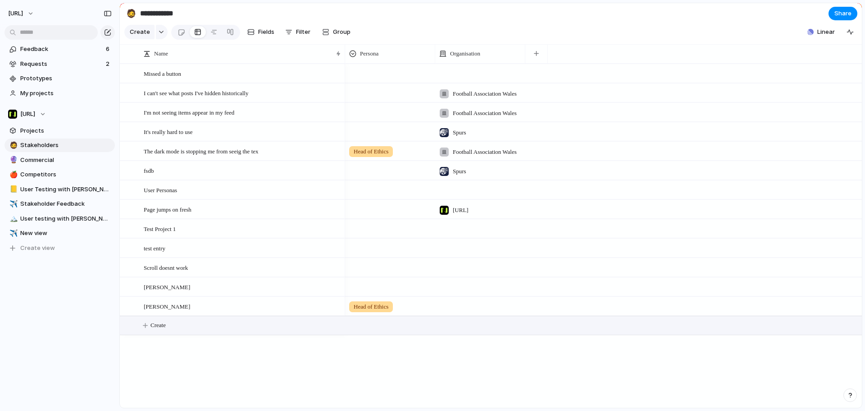
click at [181, 333] on button "Create" at bounding box center [502, 325] width 747 height 18
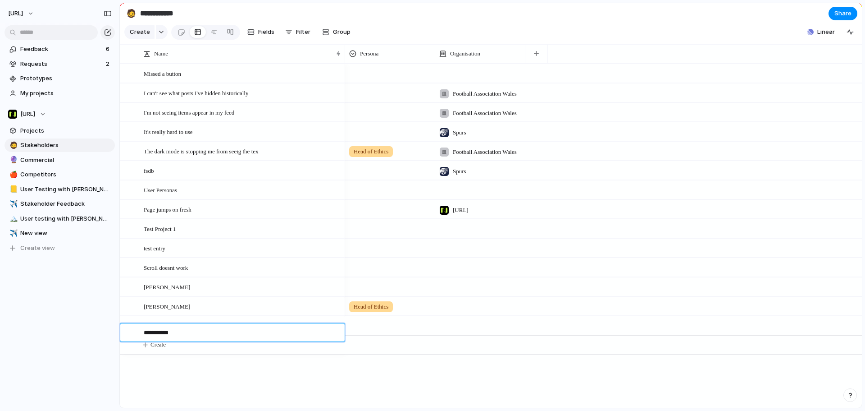
type textarea "**********"
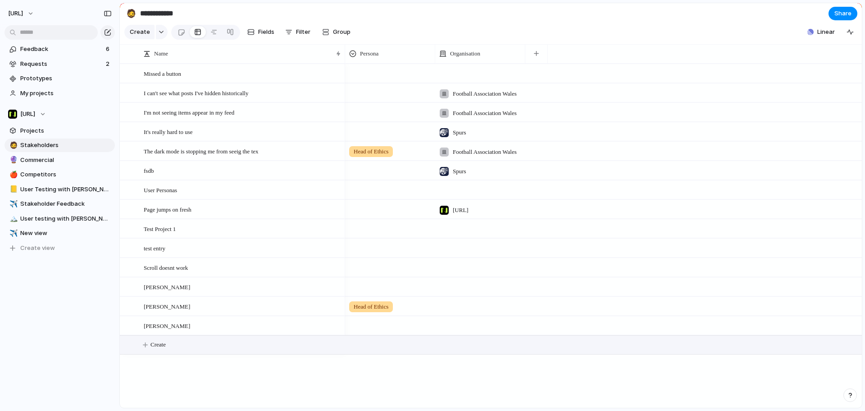
click at [356, 331] on div at bounding box center [390, 323] width 89 height 15
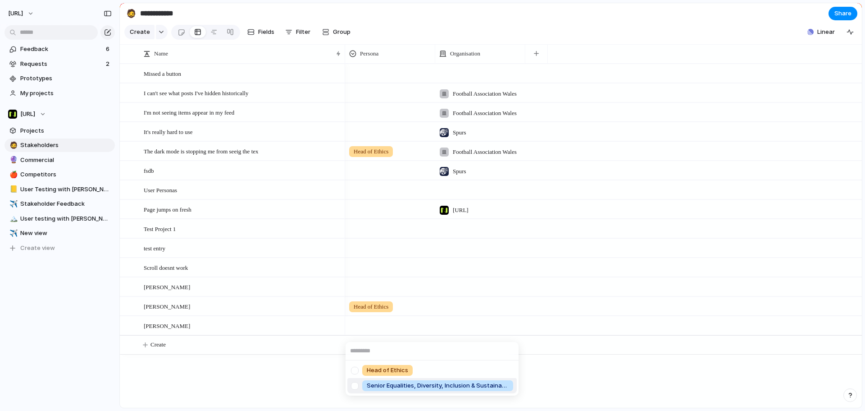
click at [389, 383] on span "Senior Equalities, Diversity, Inclusion & Sustainability Manager" at bounding box center [438, 385] width 142 height 9
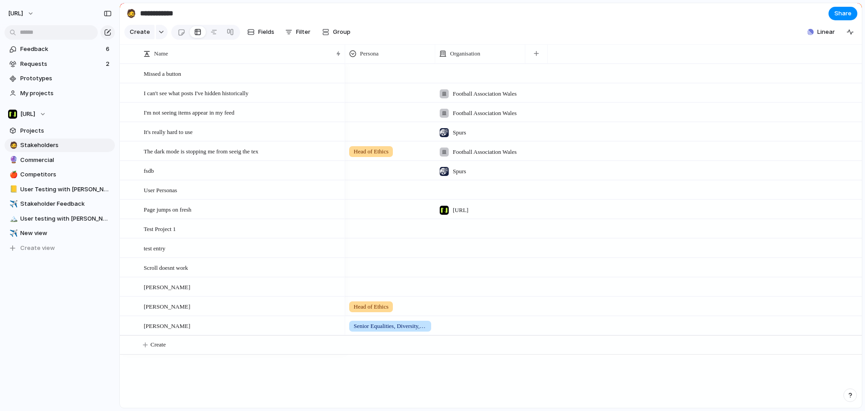
click at [475, 334] on div at bounding box center [480, 325] width 90 height 18
click at [478, 395] on span "Football Association Wales" at bounding box center [504, 398] width 77 height 9
click at [310, 374] on div "Missed a button I can't see what posts I've hidden historically I'm not seeing …" at bounding box center [491, 236] width 742 height 344
click at [318, 35] on button "Group" at bounding box center [336, 32] width 37 height 14
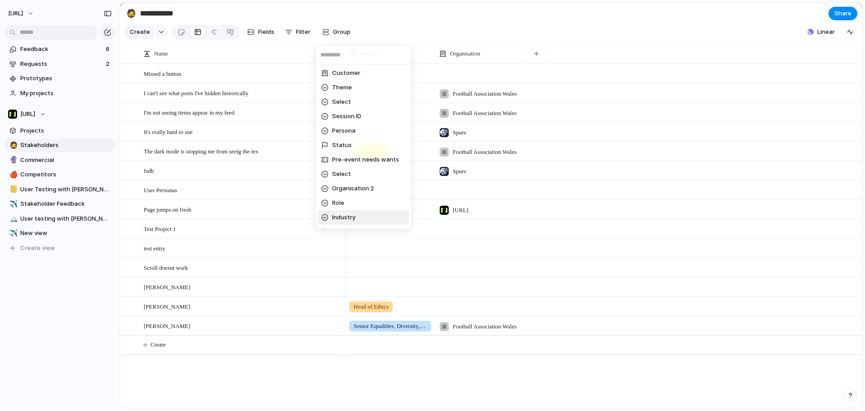
scroll to position [172, 0]
click at [363, 187] on span "Organisation" at bounding box center [350, 190] width 37 height 9
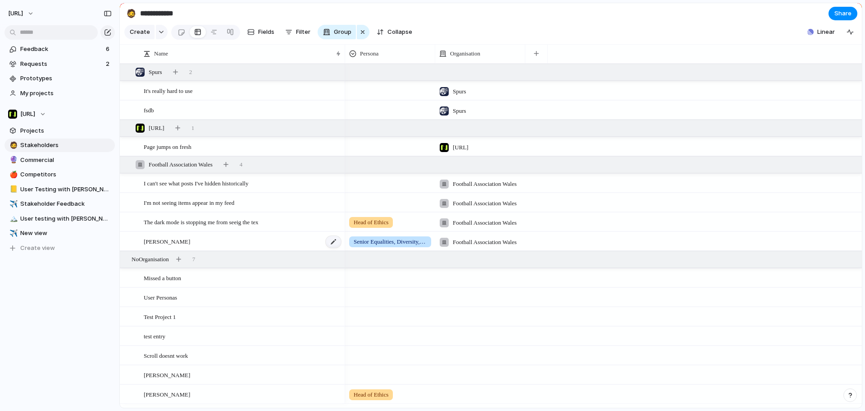
click at [338, 247] on div at bounding box center [333, 242] width 15 height 12
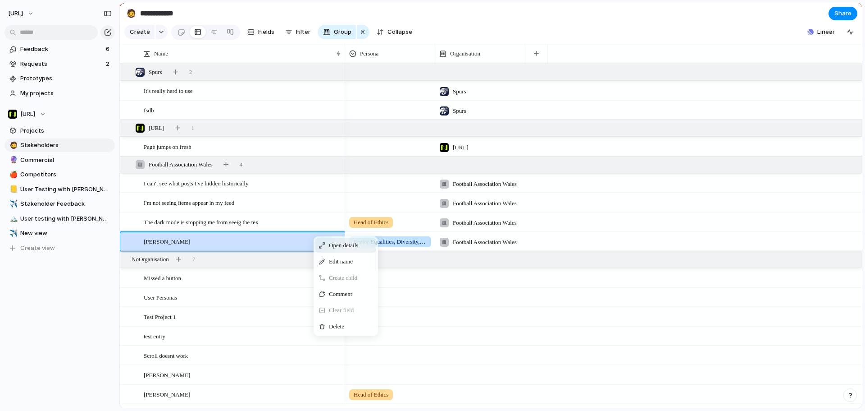
click at [328, 251] on div "Open details" at bounding box center [345, 245] width 61 height 14
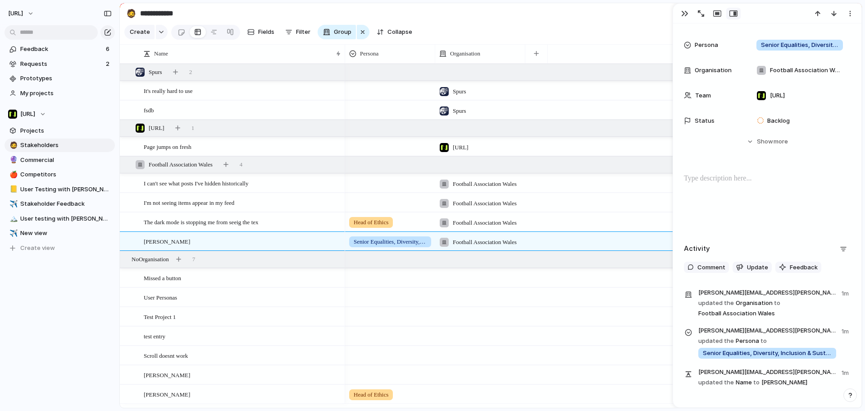
scroll to position [83, 0]
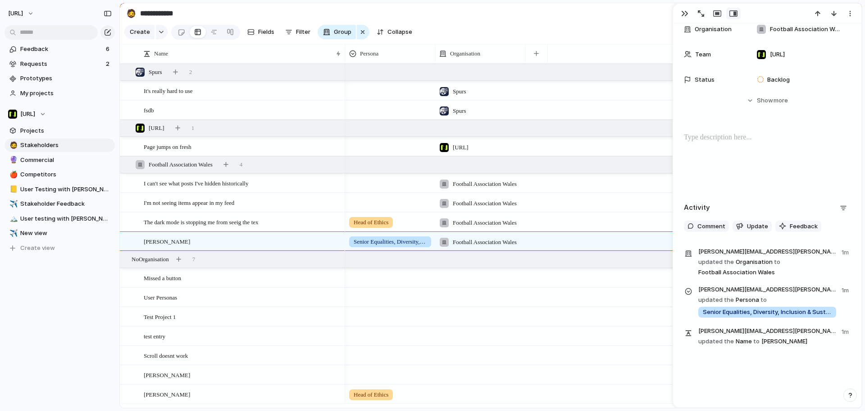
click at [581, 57] on div "Persona Organisation" at bounding box center [603, 53] width 517 height 19
click at [684, 16] on div "button" at bounding box center [684, 13] width 7 height 7
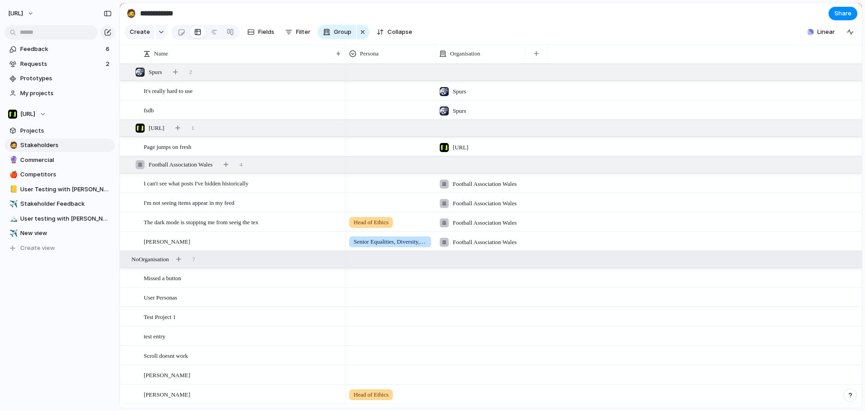
click at [232, 268] on div "No Organisation 7" at bounding box center [491, 259] width 742 height 17
click at [230, 267] on div "No Organisation 7" at bounding box center [492, 259] width 744 height 16
click at [295, 230] on div "The dark mode is stopping me from seeig the tex" at bounding box center [243, 222] width 198 height 18
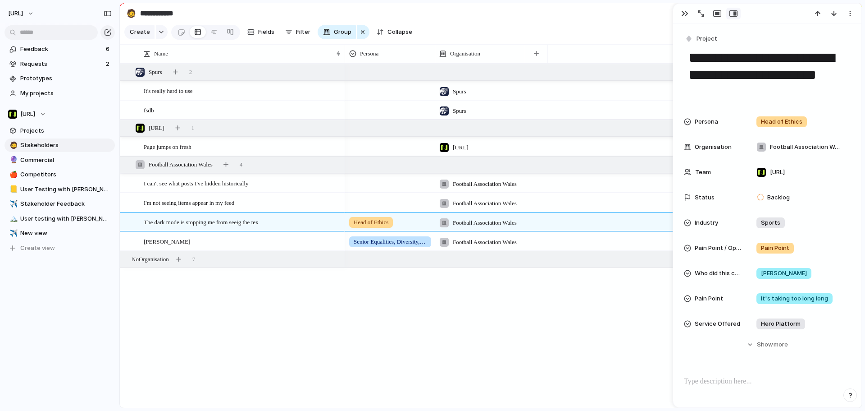
click at [766, 94] on textarea "**********" at bounding box center [768, 75] width 160 height 54
click at [602, 55] on div "Persona Organisation" at bounding box center [603, 53] width 517 height 19
click at [577, 45] on section "Create Fields Filter Group Zoom Collapse Linear" at bounding box center [491, 34] width 742 height 22
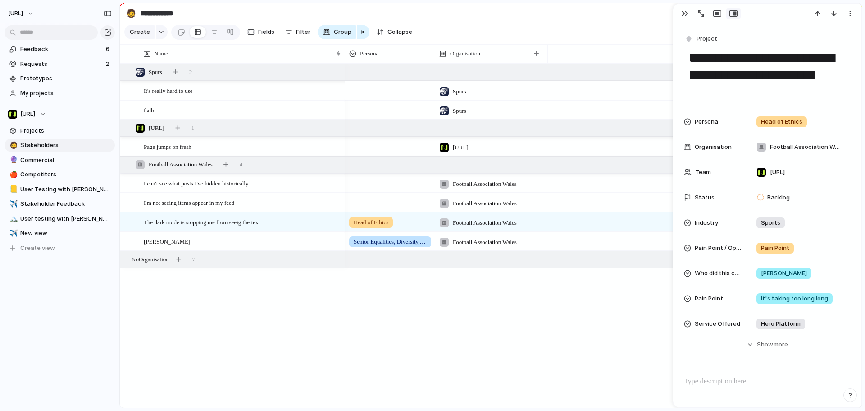
click at [464, 100] on div "Spurs" at bounding box center [480, 90] width 90 height 18
click at [465, 138] on div "Spurs" at bounding box center [467, 135] width 31 height 10
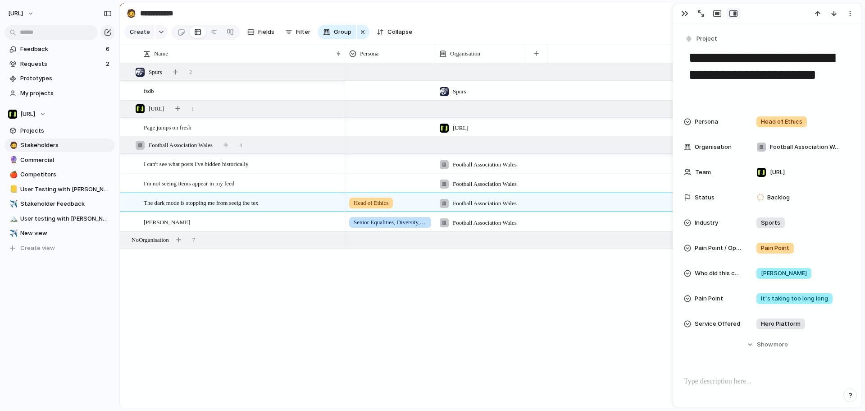
click at [465, 96] on span "Spurs" at bounding box center [460, 91] width 14 height 9
click at [451, 133] on div at bounding box center [445, 135] width 16 height 16
click at [551, 17] on div "Spurs Nisien.Ai Football Association Wales" at bounding box center [432, 205] width 865 height 411
click at [471, 169] on span "Football Association Wales" at bounding box center [485, 164] width 64 height 9
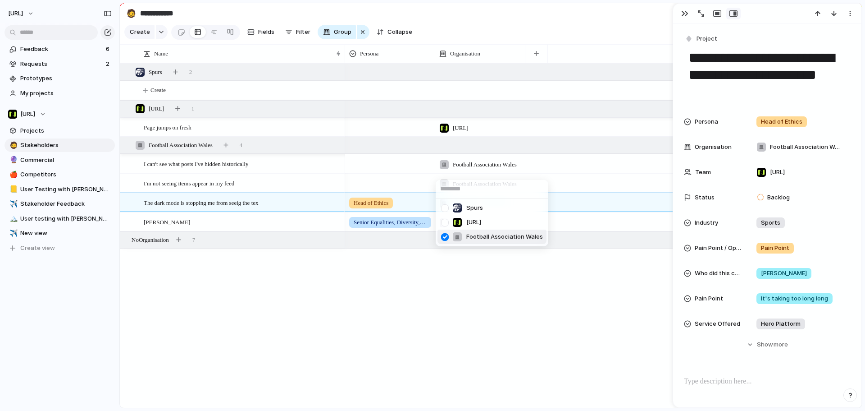
click at [452, 235] on div at bounding box center [445, 237] width 16 height 16
click at [617, 171] on div "Spurs Nisien.Ai Football Association Wales" at bounding box center [432, 205] width 865 height 411
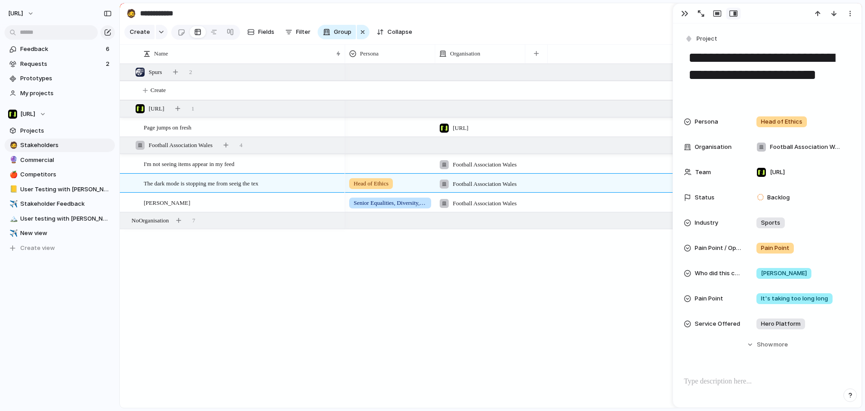
click at [498, 169] on span "Football Association Wales" at bounding box center [485, 164] width 64 height 9
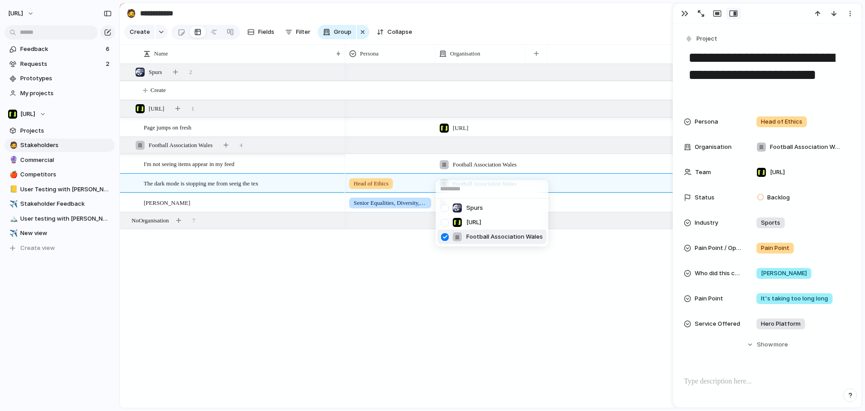
click at [479, 233] on span "Football Association Wales" at bounding box center [504, 236] width 77 height 9
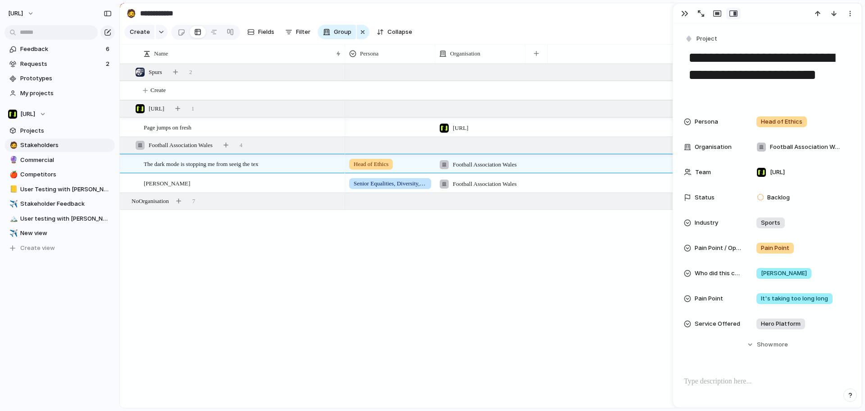
click at [484, 169] on span "Football Association Wales" at bounding box center [485, 164] width 64 height 9
click at [475, 234] on span "Football Association Wales" at bounding box center [504, 236] width 77 height 9
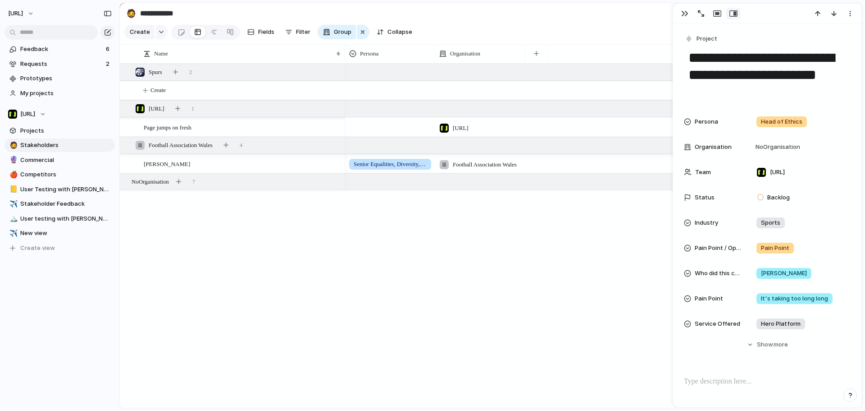
click at [456, 132] on span "[URL]" at bounding box center [461, 127] width 16 height 9
click at [463, 184] on div "[URL]" at bounding box center [466, 186] width 29 height 10
click at [144, 132] on button "Create" at bounding box center [502, 127] width 747 height 18
type textarea "**********"
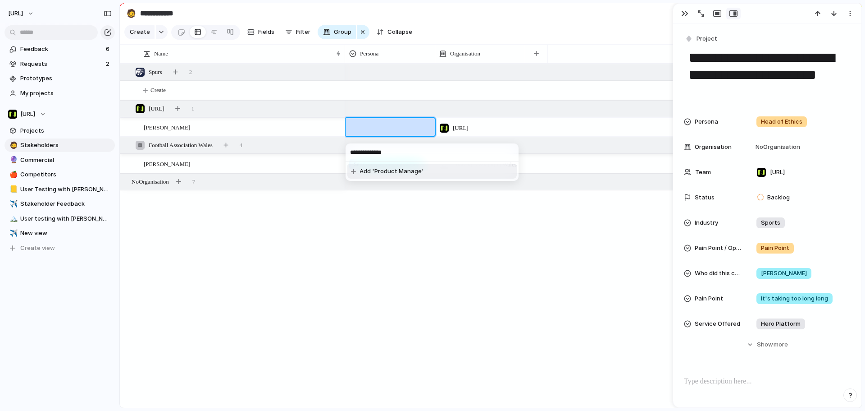
type input "**********"
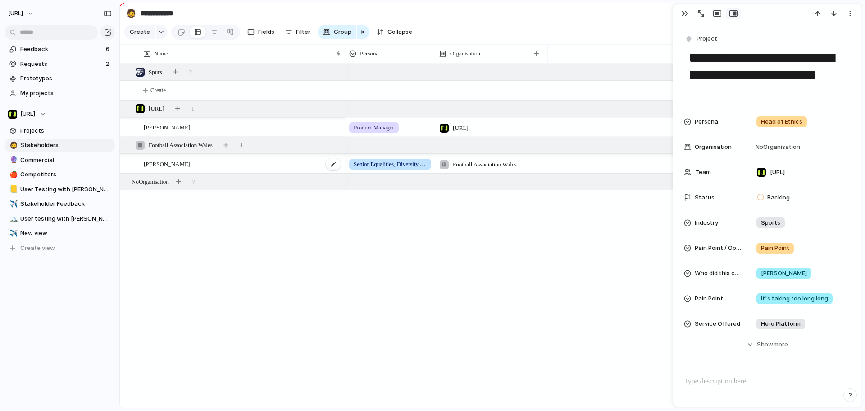
drag, startPoint x: 367, startPoint y: 245, endPoint x: 154, endPoint y: 164, distance: 228.1
drag, startPoint x: 172, startPoint y: 126, endPoint x: 170, endPoint y: 134, distance: 8.4
drag, startPoint x: 170, startPoint y: 134, endPoint x: 155, endPoint y: 251, distance: 118.2
click at [156, 252] on div "Jason Webber Tyrone Stewart Senior Equalities, Diversity, Inclusion & Sustainab…" at bounding box center [491, 236] width 742 height 344
drag, startPoint x: 156, startPoint y: 252, endPoint x: 226, endPoint y: 163, distance: 113.6
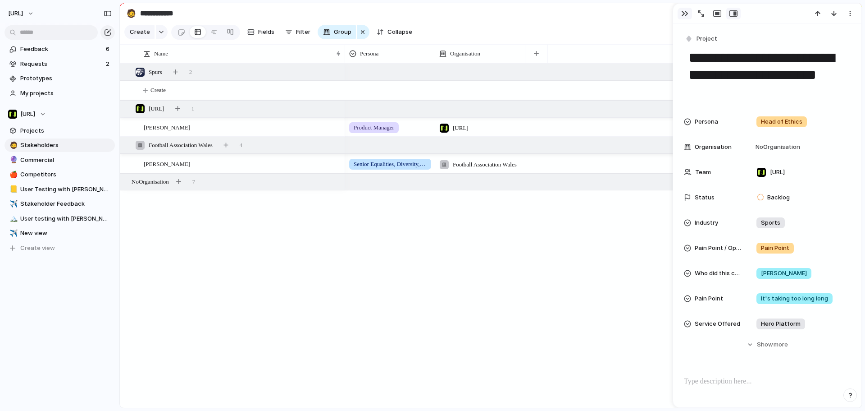
click at [687, 15] on div "button" at bounding box center [684, 13] width 7 height 7
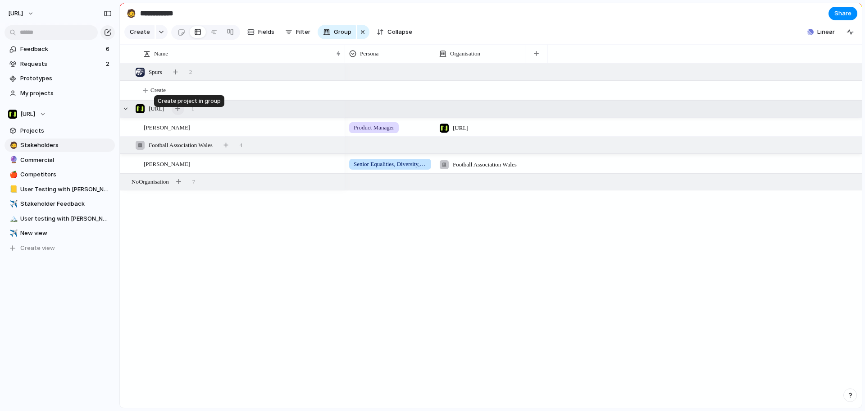
click at [180, 111] on div "button" at bounding box center [177, 108] width 5 height 5
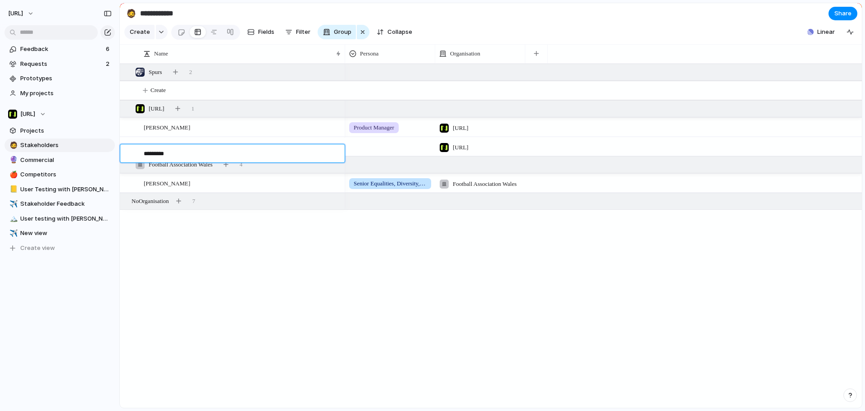
type textarea "**********"
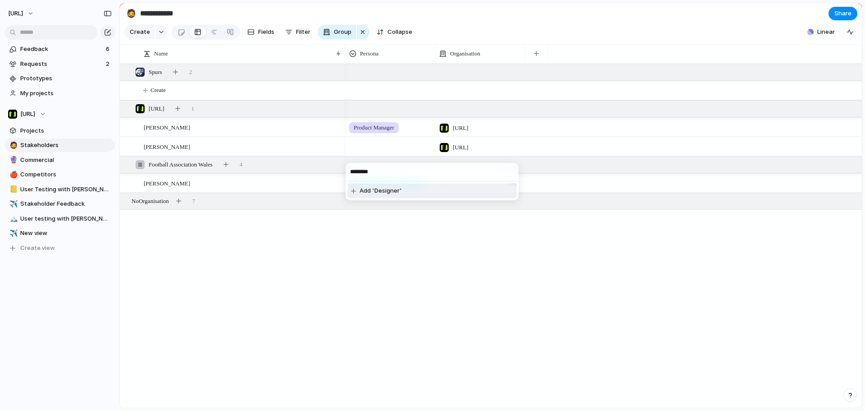
drag, startPoint x: 393, startPoint y: 175, endPoint x: 374, endPoint y: 193, distance: 25.5
click at [374, 193] on div "******** Add 'Designer'" at bounding box center [432, 181] width 173 height 37
type input "********"
drag, startPoint x: 374, startPoint y: 193, endPoint x: 410, endPoint y: 184, distance: 36.6
drag, startPoint x: 410, startPoint y: 184, endPoint x: 360, endPoint y: 175, distance: 50.9
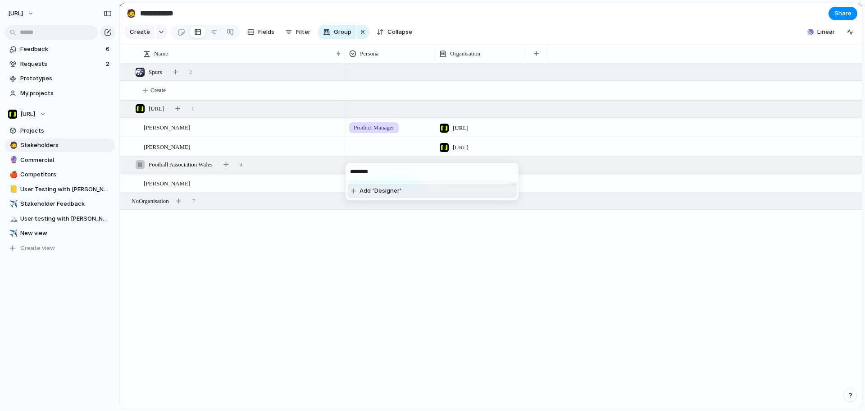
click at [360, 182] on ul "Add 'Designer'" at bounding box center [432, 190] width 173 height 19
click at [370, 189] on span "Add 'Designer'" at bounding box center [381, 190] width 42 height 9
click at [408, 234] on div "Senior Equalities, Diversity, Inclusion & Sustainability Manager Football Assoc…" at bounding box center [603, 236] width 517 height 344
click at [330, 189] on div at bounding box center [333, 184] width 15 height 12
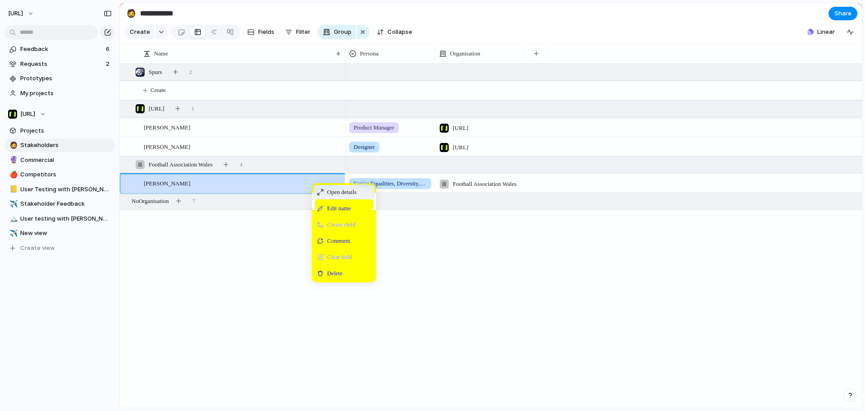
click at [326, 199] on div "Open details" at bounding box center [344, 192] width 61 height 14
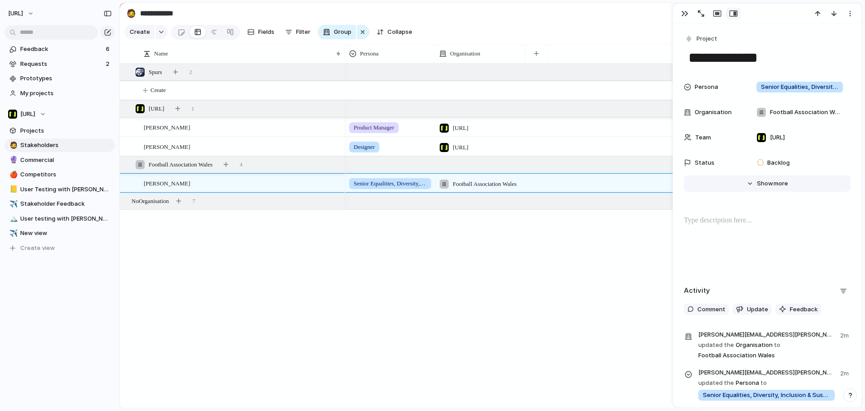
click at [763, 181] on span "Show" at bounding box center [765, 183] width 16 height 9
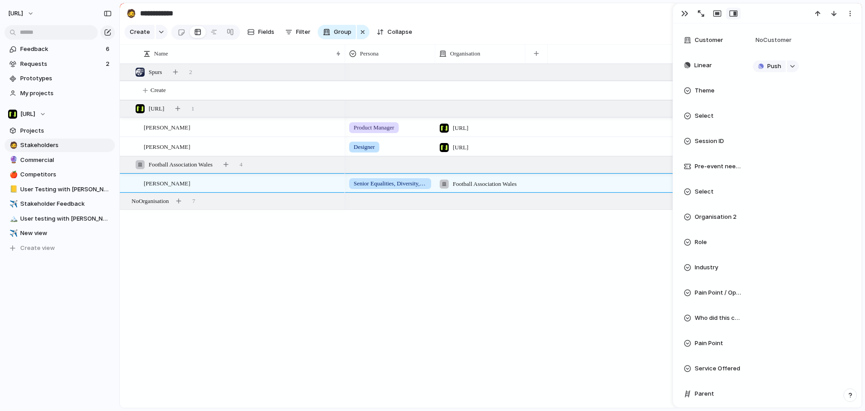
scroll to position [541, 0]
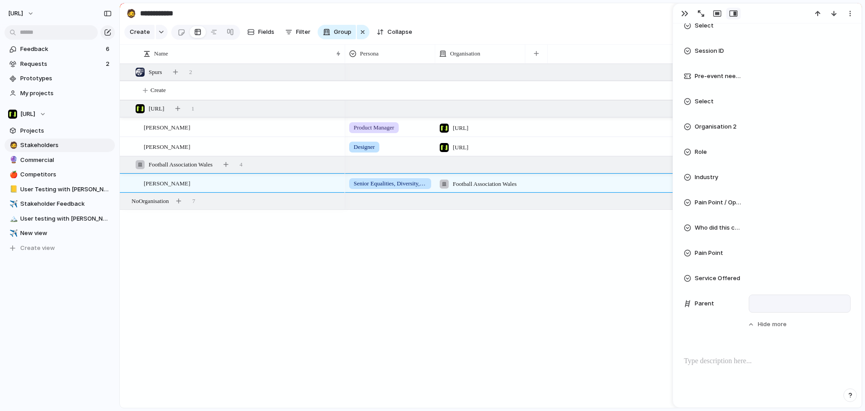
click at [777, 302] on div at bounding box center [800, 303] width 94 height 10
drag, startPoint x: 575, startPoint y: 285, endPoint x: 526, endPoint y: 249, distance: 60.7
click at [570, 285] on div "Build keyword functionality Auto-refresh" at bounding box center [432, 205] width 865 height 411
click at [51, 47] on span "Feedback" at bounding box center [61, 49] width 83 height 9
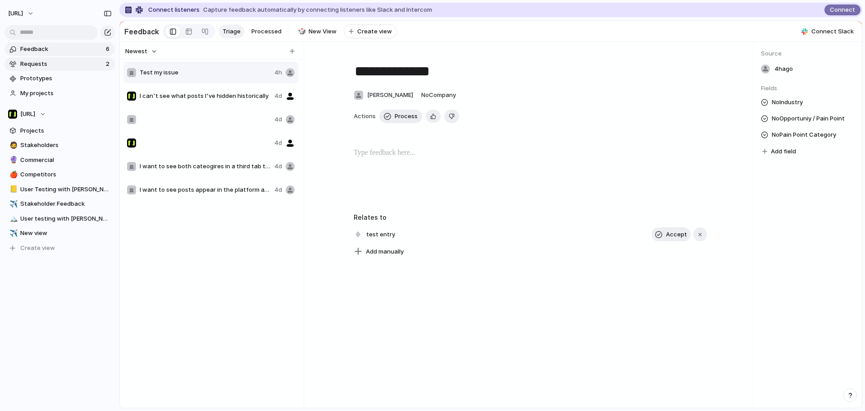
click at [55, 66] on span "Requests" at bounding box center [61, 63] width 83 height 9
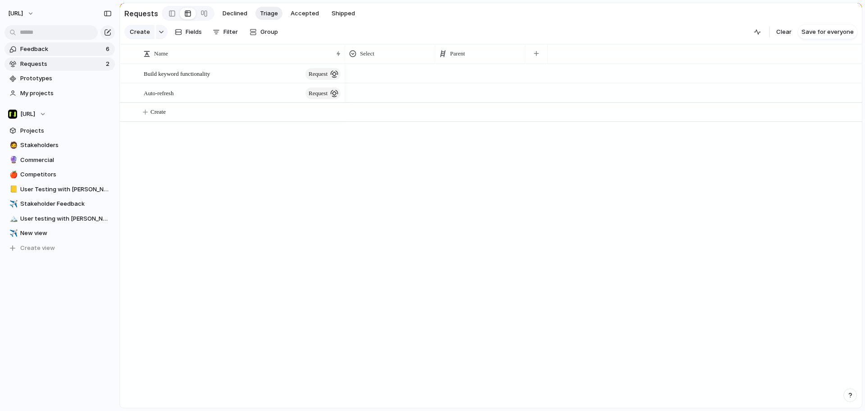
click at [53, 53] on span "Feedback" at bounding box center [61, 49] width 83 height 9
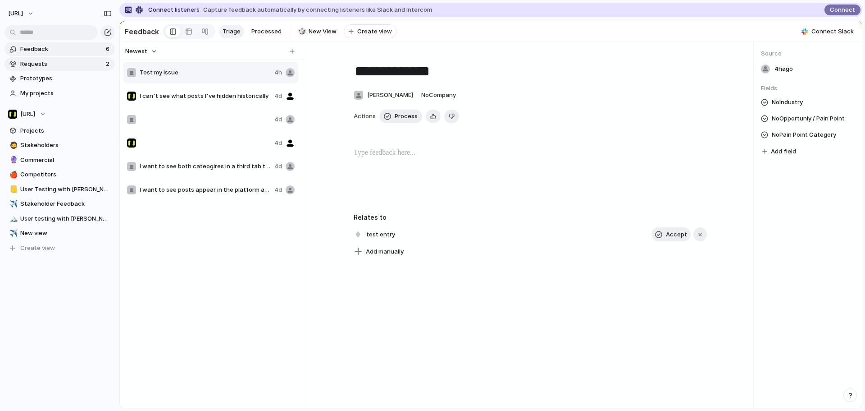
click at [44, 58] on link "Requests 2" at bounding box center [60, 64] width 110 height 14
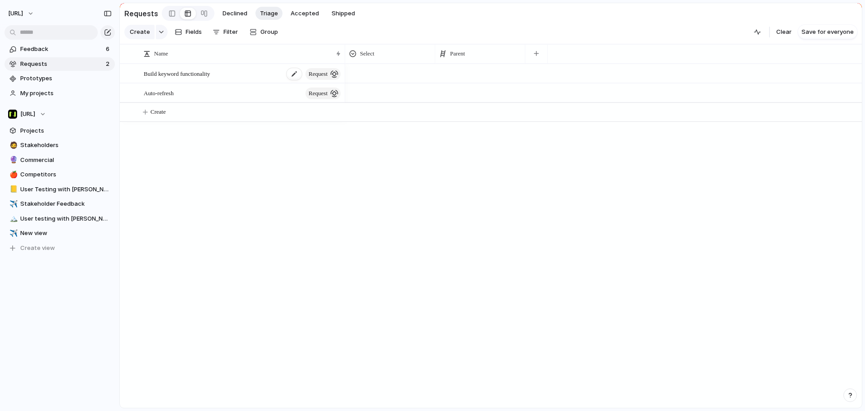
click at [251, 75] on div "Build keyword functionality request" at bounding box center [243, 73] width 198 height 18
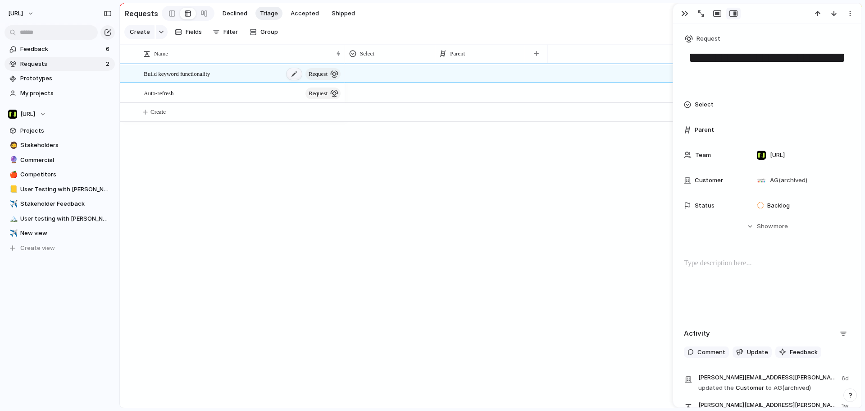
click at [287, 80] on div at bounding box center [294, 74] width 15 height 12
click at [282, 83] on textarea "**********" at bounding box center [221, 80] width 154 height 10
click at [212, 116] on button "Create" at bounding box center [502, 112] width 747 height 18
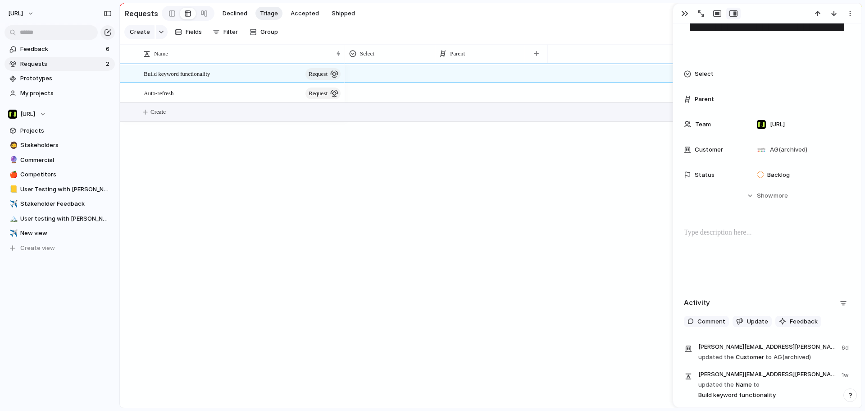
scroll to position [84, 0]
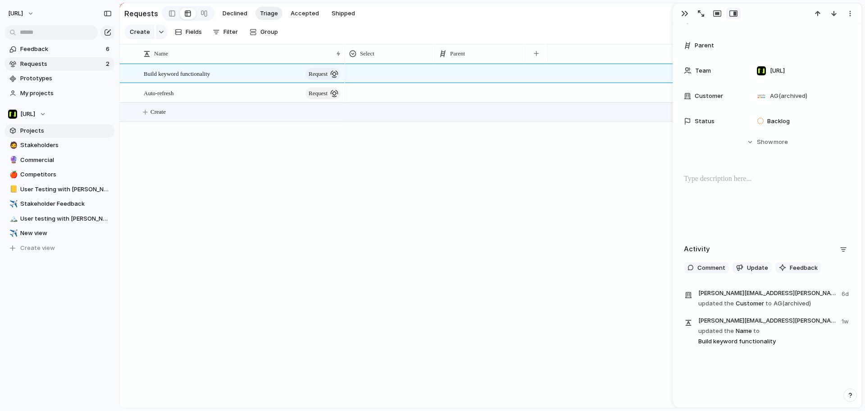
click at [54, 137] on link "Projects" at bounding box center [60, 131] width 110 height 14
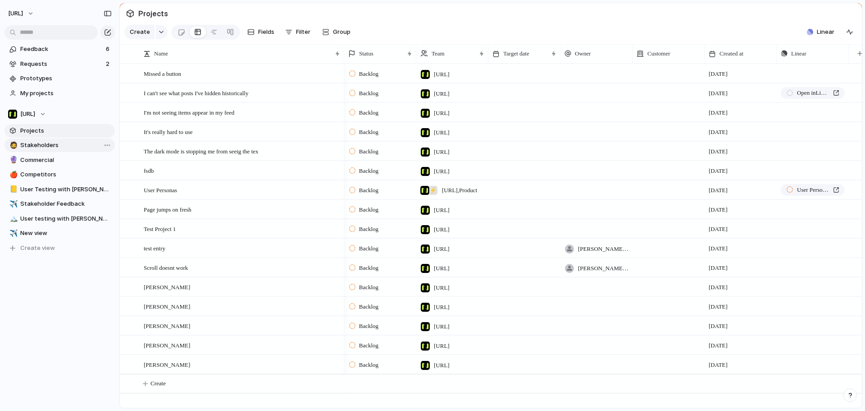
click at [56, 141] on span "Stakeholders" at bounding box center [65, 145] width 91 height 9
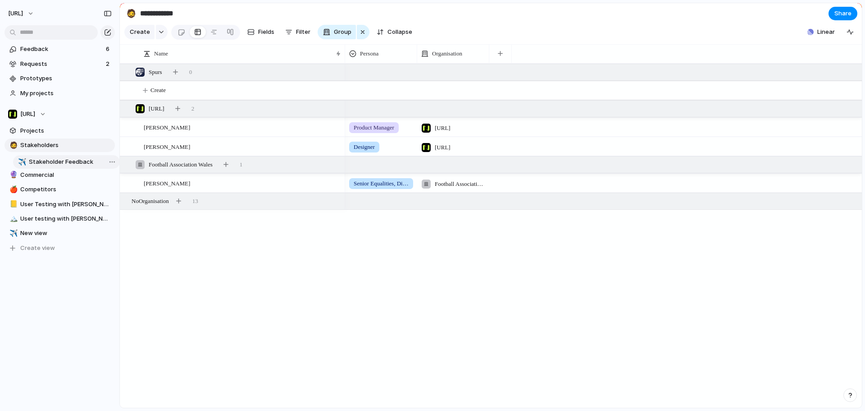
drag, startPoint x: 67, startPoint y: 205, endPoint x: 76, endPoint y: 163, distance: 42.8
click at [76, 163] on div "🧔 Stakeholders 🔮 Commercial 🍎 Competitors 📒 User Testing with Claire ✈️ Stakeho…" at bounding box center [60, 196] width 110 height 116
click at [76, 161] on span "Stakeholder Feedback" at bounding box center [65, 159] width 91 height 9
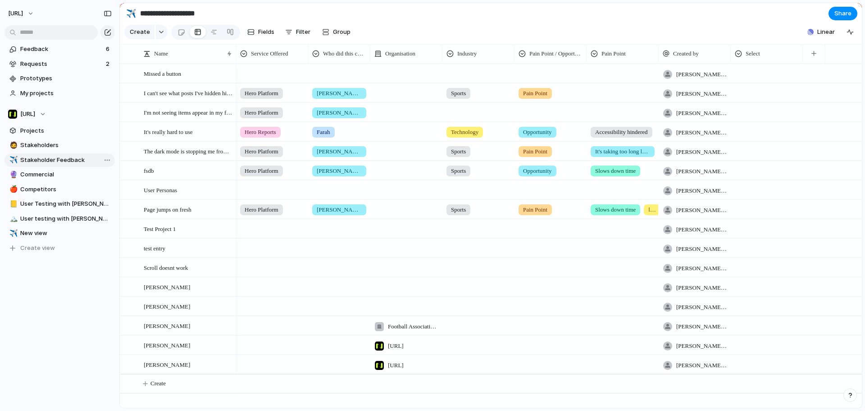
type input "**********"
click at [817, 57] on button "button" at bounding box center [814, 54] width 18 height 16
type input "****"
click at [780, 99] on li "Parent" at bounding box center [798, 100] width 121 height 14
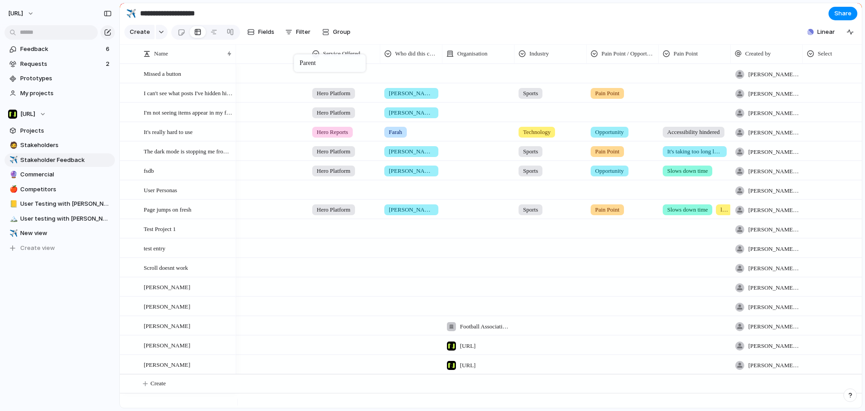
drag, startPoint x: 816, startPoint y: 61, endPoint x: 298, endPoint y: 56, distance: 517.3
click at [281, 96] on div at bounding box center [272, 92] width 72 height 18
type input "*"
click at [45, 65] on div "Build keyword functionality Auto-refresh" at bounding box center [432, 205] width 865 height 411
click at [45, 65] on span "Requests" at bounding box center [61, 63] width 83 height 9
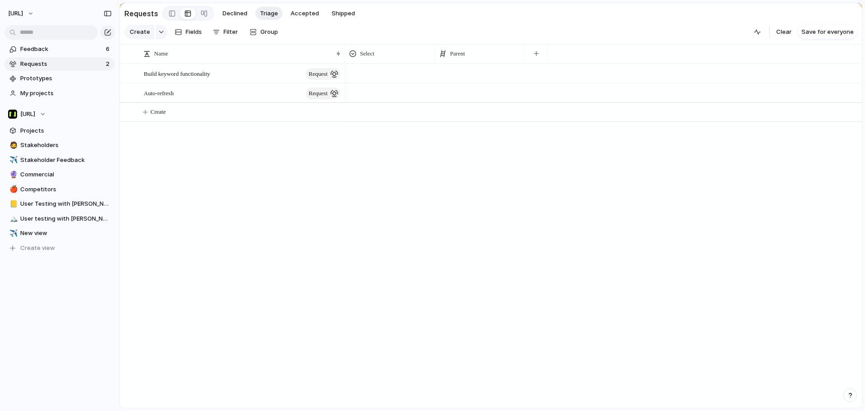
click at [479, 78] on div at bounding box center [480, 73] width 90 height 18
click at [479, 78] on div "Auto-refresh" at bounding box center [432, 205] width 865 height 411
click at [321, 80] on span "request" at bounding box center [318, 74] width 19 height 13
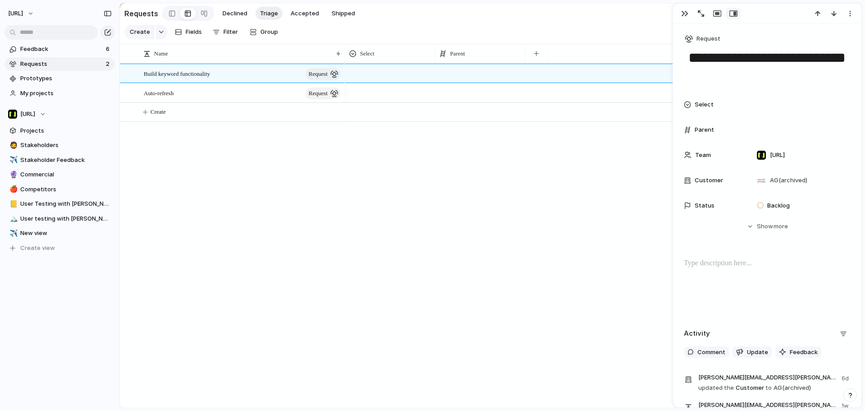
click at [317, 206] on div "Build keyword functionality request Auto-refresh request Create" at bounding box center [491, 236] width 742 height 344
click at [684, 13] on div "button" at bounding box center [684, 13] width 7 height 7
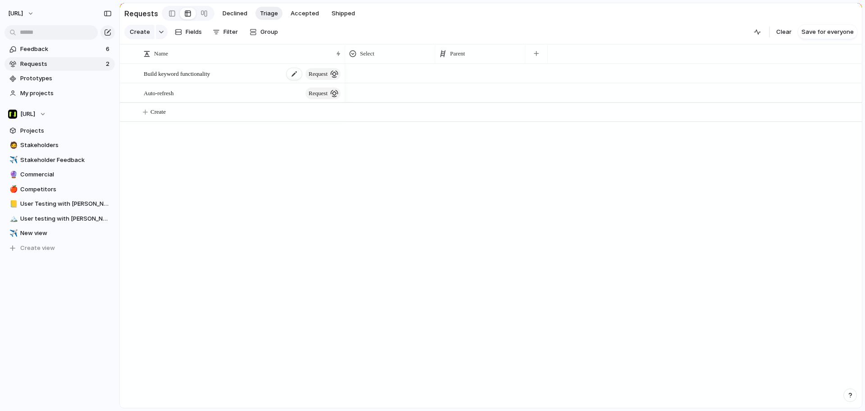
click at [242, 81] on div "Build keyword functionality request" at bounding box center [243, 73] width 198 height 18
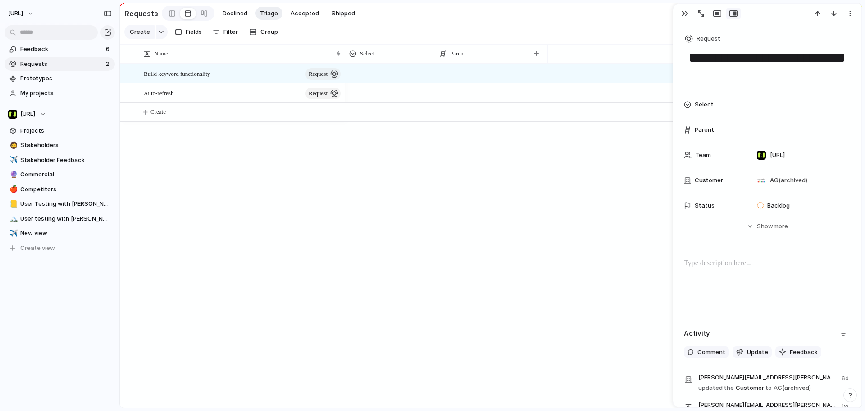
click at [712, 105] on span "Select" at bounding box center [704, 104] width 19 height 9
click at [712, 105] on div "Type to add a value" at bounding box center [432, 205] width 865 height 411
click at [716, 131] on div "Parent" at bounding box center [713, 129] width 58 height 9
click at [700, 129] on span "Parent" at bounding box center [704, 129] width 19 height 9
drag, startPoint x: 573, startPoint y: 186, endPoint x: 564, endPoint y: 167, distance: 20.8
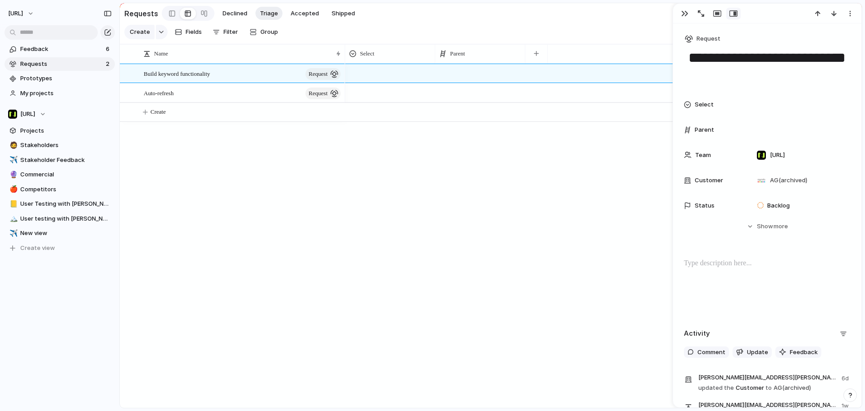
click at [572, 185] on div at bounding box center [603, 236] width 517 height 344
click at [491, 58] on div "Parent" at bounding box center [480, 53] width 82 height 9
drag, startPoint x: 493, startPoint y: 58, endPoint x: 466, endPoint y: 79, distance: 34.6
click at [466, 79] on span "Modify" at bounding box center [463, 78] width 19 height 9
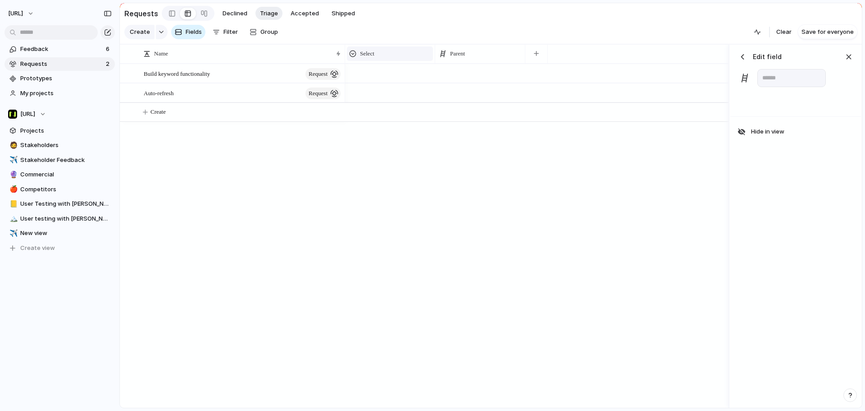
click at [411, 58] on div "Select" at bounding box center [390, 53] width 82 height 9
drag, startPoint x: 460, startPoint y: 199, endPoint x: 417, endPoint y: 138, distance: 75.0
click at [459, 196] on div "Modify Hide Sort ascending Sort descending" at bounding box center [432, 205] width 865 height 411
click at [378, 79] on div at bounding box center [390, 71] width 89 height 15
click at [394, 146] on div "Type to add a value" at bounding box center [432, 205] width 865 height 411
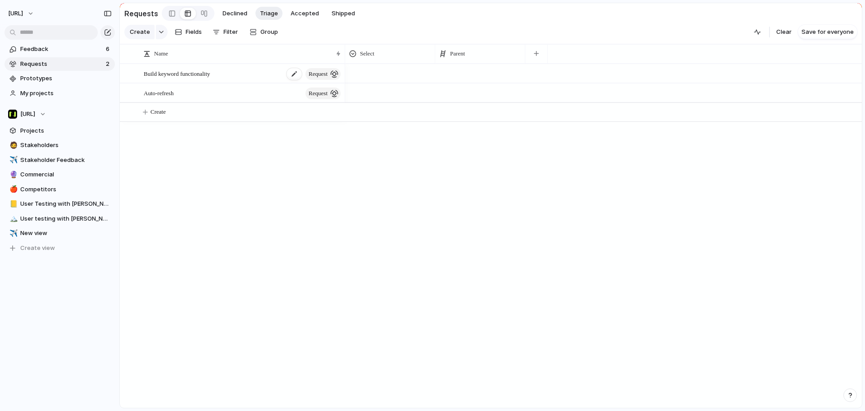
click at [275, 78] on div "Build keyword functionality request" at bounding box center [243, 73] width 198 height 18
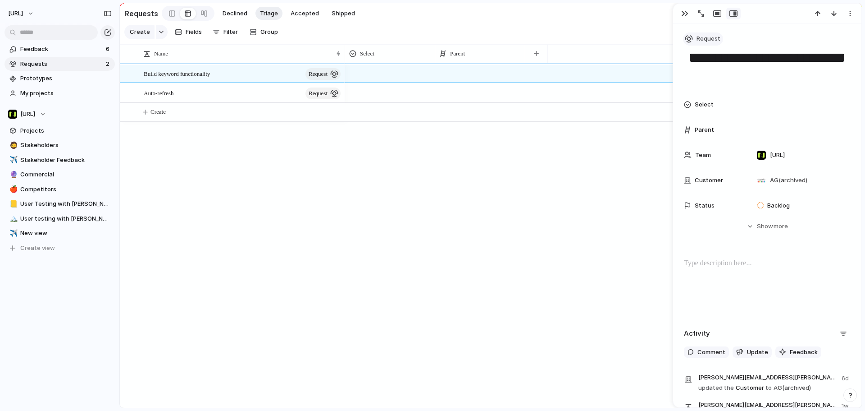
click at [707, 37] on span "Request" at bounding box center [709, 38] width 24 height 9
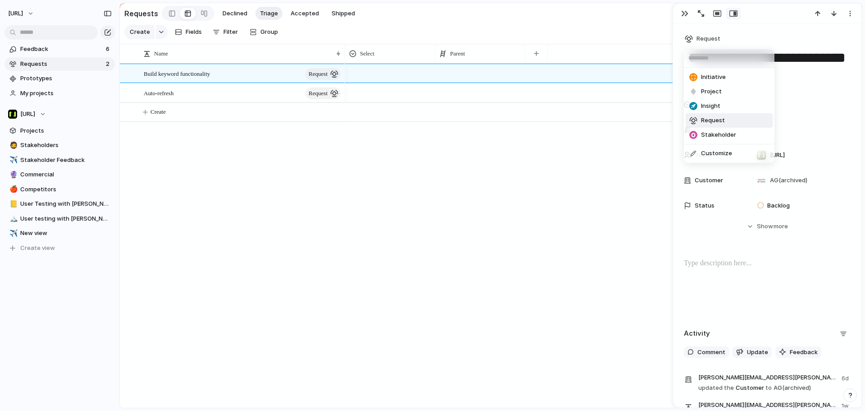
click at [140, 13] on div "Initiative Project Insight Request Stakeholder Customize" at bounding box center [432, 205] width 865 height 411
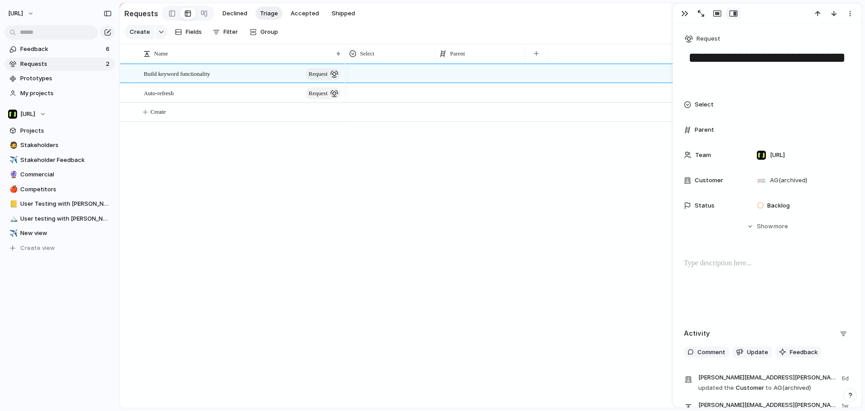
click at [140, 13] on h2 "Requests" at bounding box center [141, 13] width 34 height 11
click at [708, 44] on button "Request" at bounding box center [703, 38] width 40 height 13
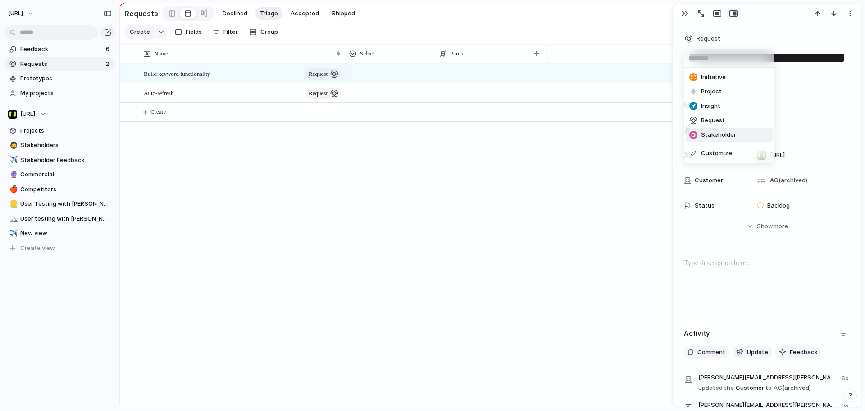
click at [723, 135] on span "Stakeholder" at bounding box center [718, 134] width 35 height 9
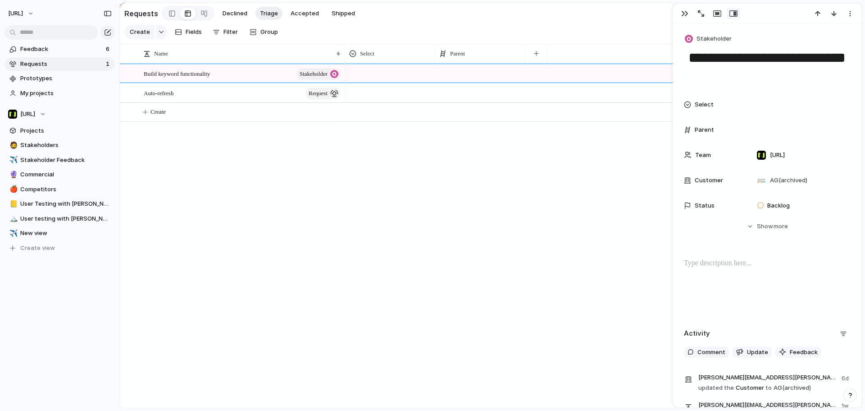
click at [333, 145] on div "Build keyword functionality Stakeholder Auto-refresh request Create" at bounding box center [491, 236] width 742 height 344
click at [158, 36] on button "button" at bounding box center [162, 32] width 12 height 14
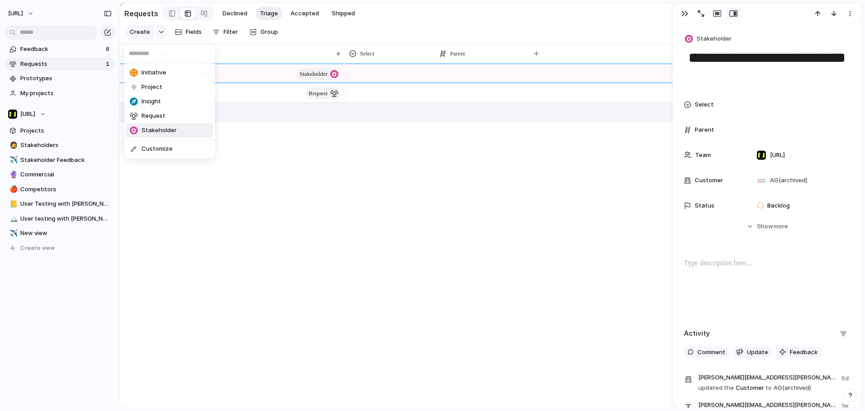
click at [176, 126] on li "Stakeholder" at bounding box center [169, 130] width 87 height 14
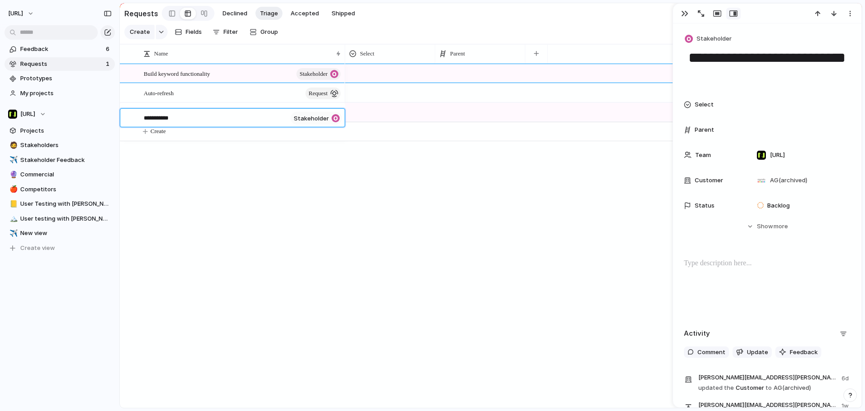
type textarea "**********"
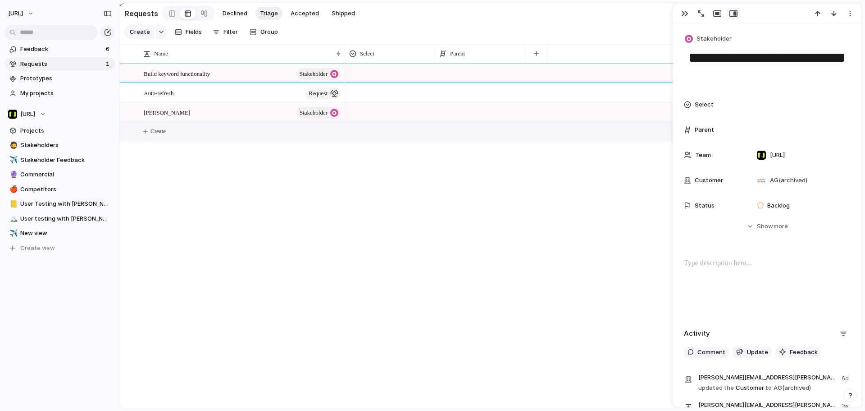
drag, startPoint x: 685, startPoint y: 14, endPoint x: 678, endPoint y: 16, distance: 7.0
click at [685, 14] on div "button" at bounding box center [684, 13] width 7 height 7
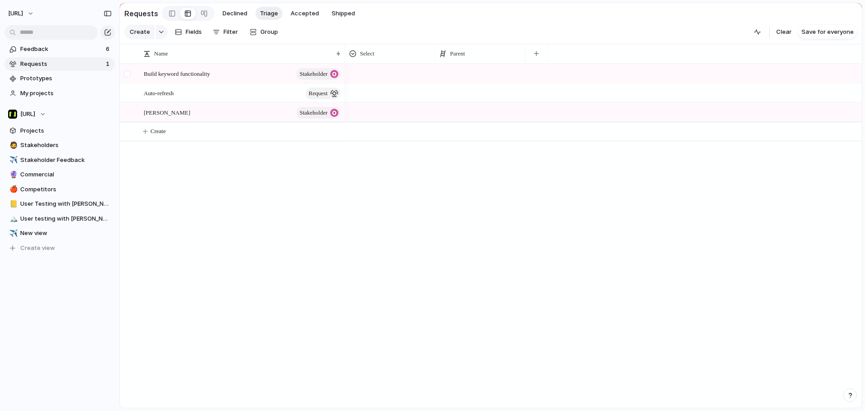
click at [129, 77] on div at bounding box center [127, 73] width 7 height 7
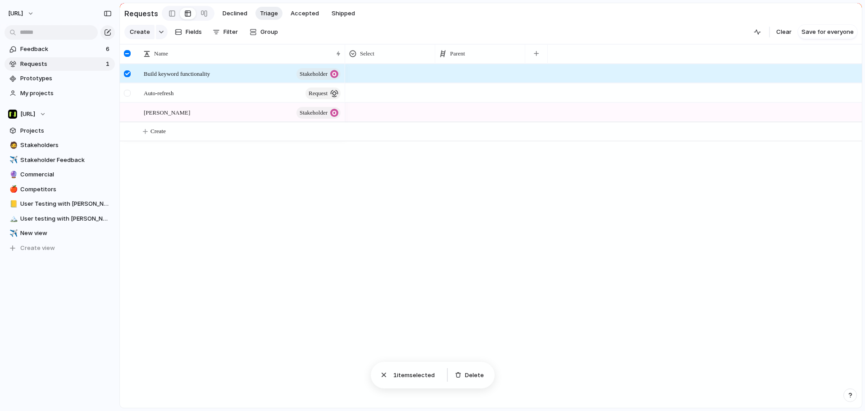
click at [128, 96] on div at bounding box center [127, 93] width 7 height 7
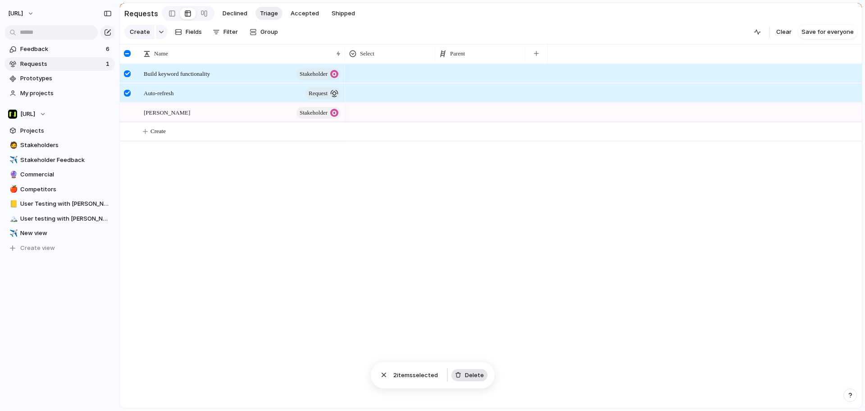
click at [477, 376] on span "Delete" at bounding box center [474, 374] width 19 height 9
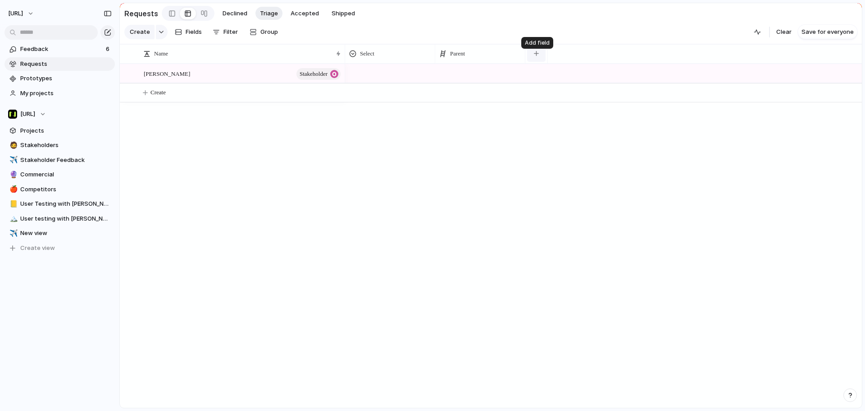
click at [537, 56] on button "button" at bounding box center [536, 54] width 18 height 16
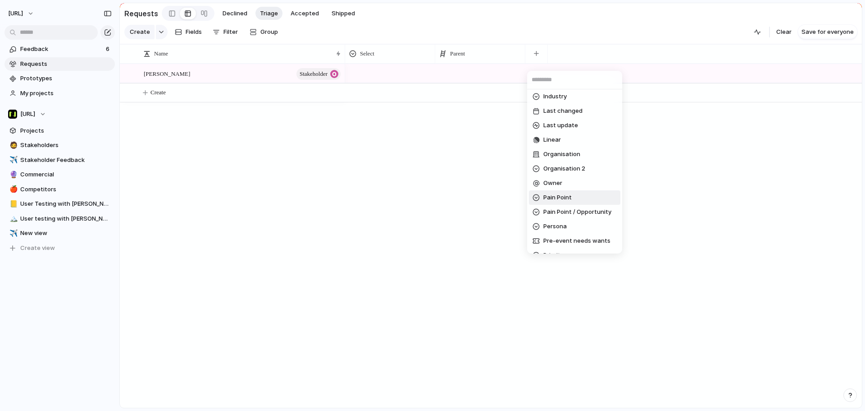
scroll to position [135, 0]
click at [576, 151] on span "Organisation" at bounding box center [561, 150] width 37 height 9
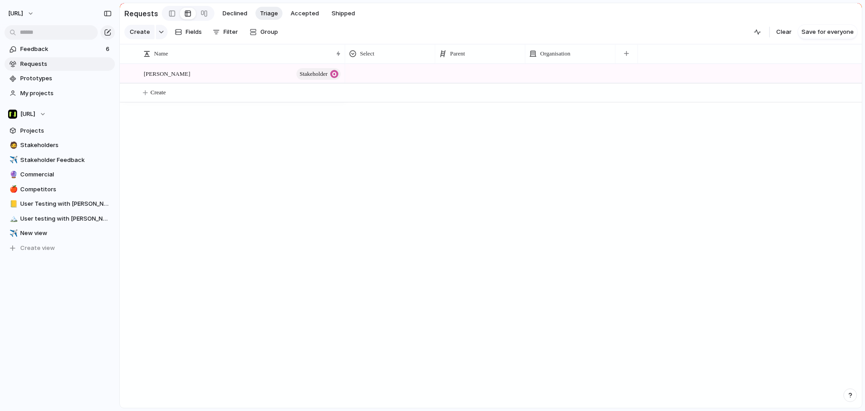
click at [575, 82] on div at bounding box center [570, 73] width 90 height 18
click at [573, 144] on span "Football Association Wales" at bounding box center [595, 145] width 77 height 9
click at [542, 147] on div "Football Association Wales" at bounding box center [603, 236] width 517 height 344
drag, startPoint x: 569, startPoint y: 59, endPoint x: 388, endPoint y: 52, distance: 181.7
click at [37, 46] on span "Feedback" at bounding box center [61, 49] width 83 height 9
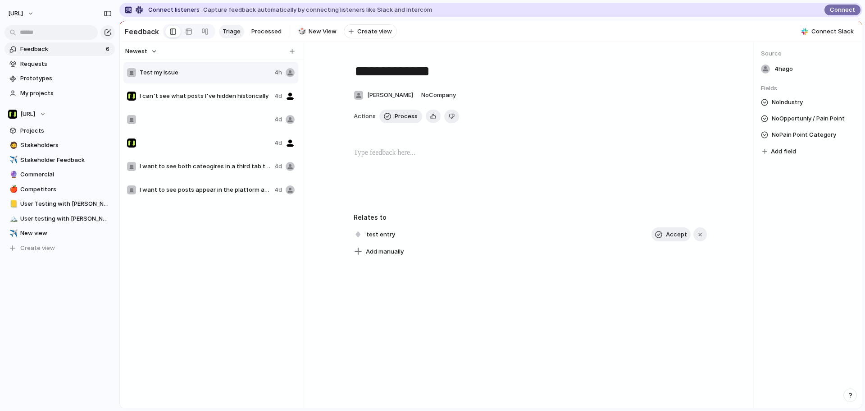
click at [423, 169] on div at bounding box center [530, 176] width 410 height 58
click at [191, 31] on link at bounding box center [189, 31] width 16 height 14
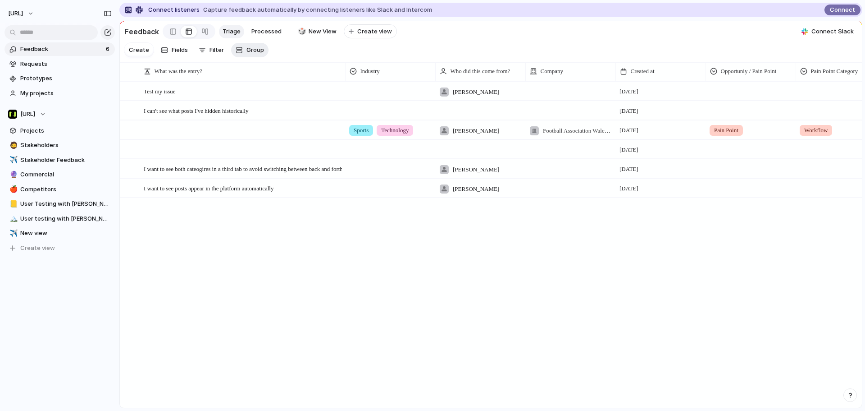
drag, startPoint x: 292, startPoint y: 56, endPoint x: 252, endPoint y: 59, distance: 39.8
click at [291, 56] on section "Create Fields Filter Group Zoom" at bounding box center [491, 51] width 742 height 21
click at [232, 57] on button "Group" at bounding box center [249, 50] width 37 height 14
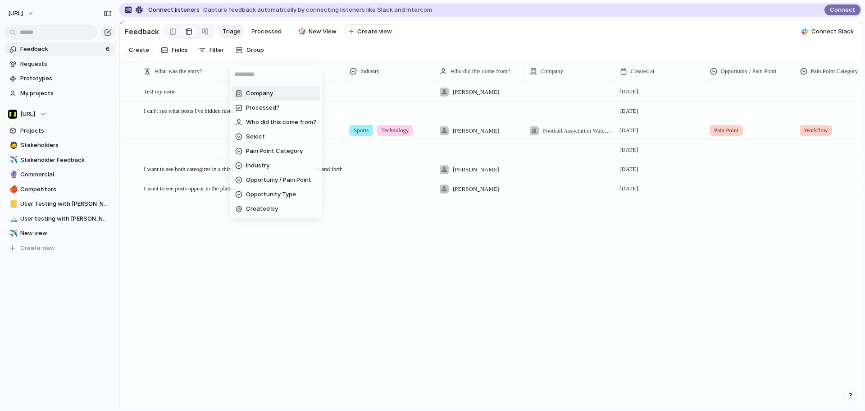
click at [223, 58] on div "Company Processed? Who did this come from? Select Pain Point Category Industry …" at bounding box center [432, 205] width 865 height 411
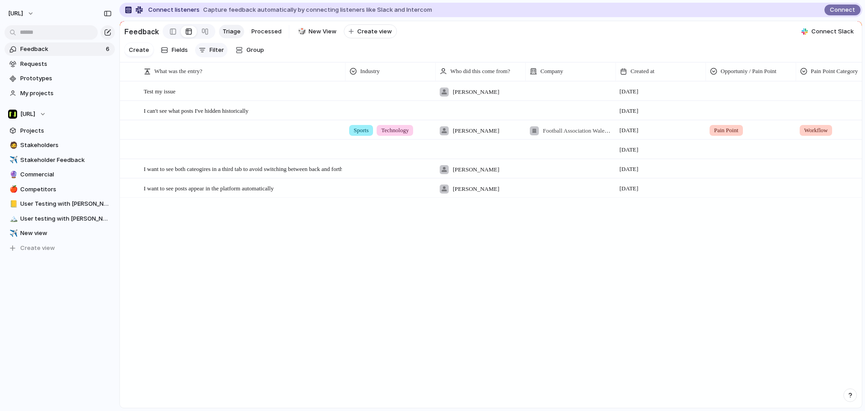
click at [218, 55] on span "Filter" at bounding box center [217, 50] width 14 height 9
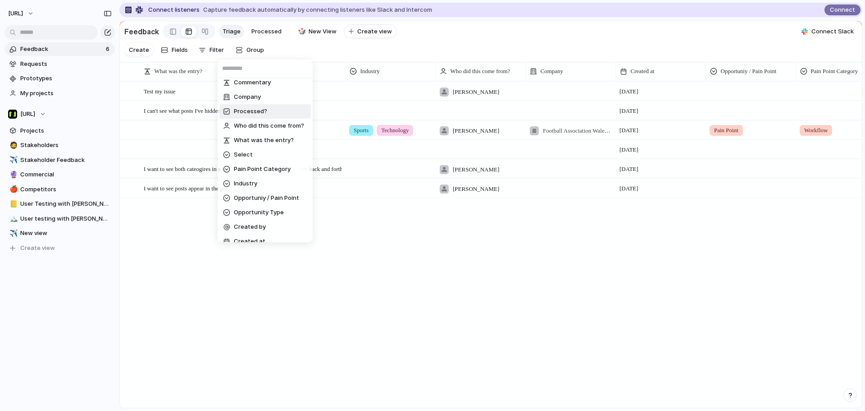
scroll to position [28, 0]
click at [172, 56] on div "Text Commentary Company Processed? Who did this come from? What was the entry? …" at bounding box center [432, 205] width 865 height 411
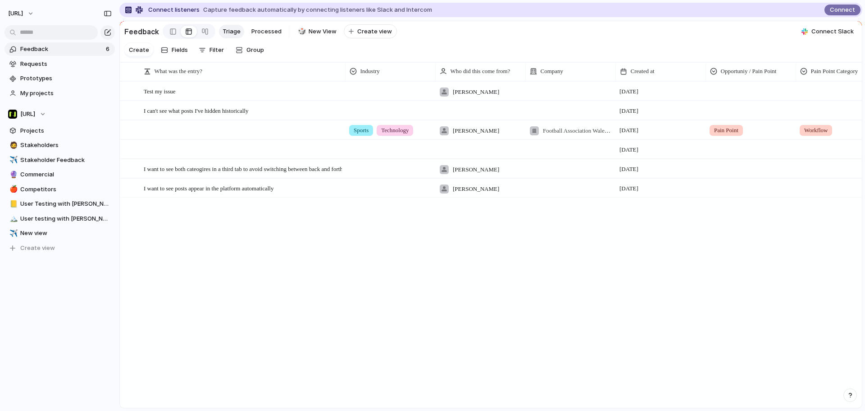
click at [172, 55] on span "Fields" at bounding box center [180, 50] width 16 height 9
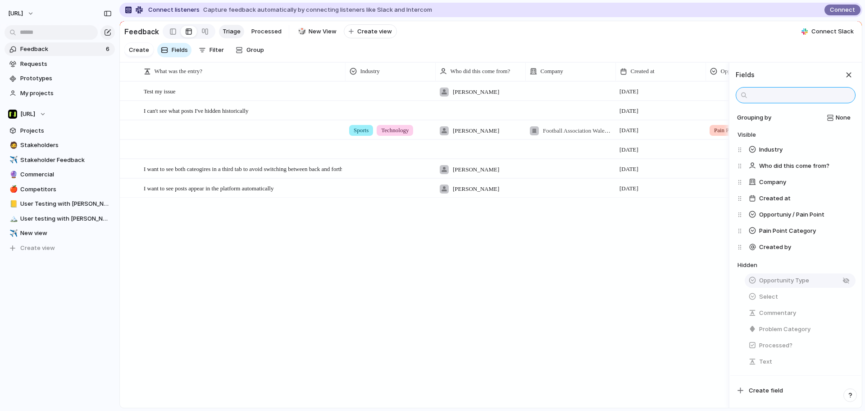
scroll to position [0, 0]
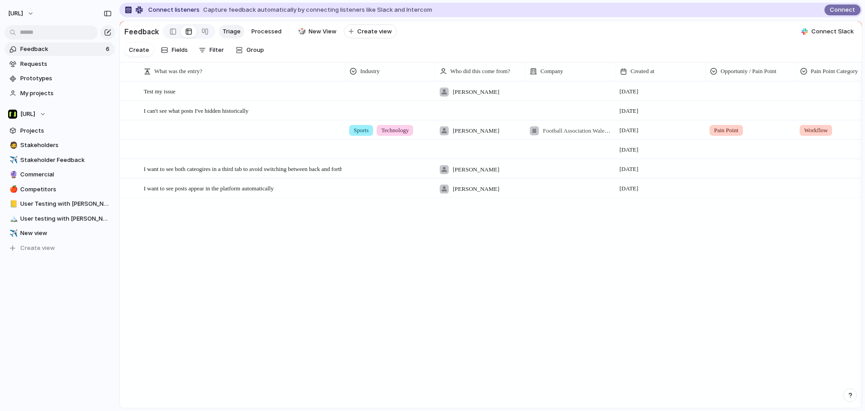
click at [633, 276] on div "Test my issue Open Paul 7 October I can't see what posts I've hidden historical…" at bounding box center [491, 244] width 742 height 326
click at [206, 50] on button "Filter" at bounding box center [211, 50] width 32 height 14
click at [412, 237] on div "Text Commentary Company Processed? Who did this come from? What was the entry? …" at bounding box center [432, 205] width 865 height 411
click at [61, 58] on link "Requests" at bounding box center [60, 64] width 110 height 14
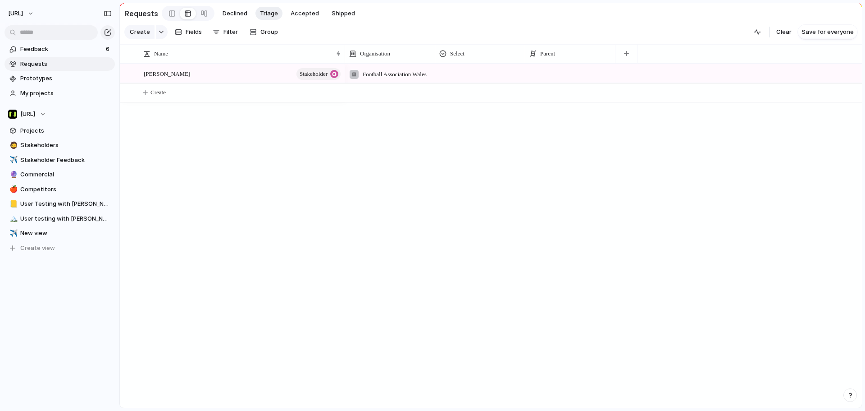
click at [464, 79] on div at bounding box center [480, 71] width 89 height 15
click at [461, 78] on div "Type to add a value" at bounding box center [432, 205] width 865 height 411
drag, startPoint x: 589, startPoint y: 61, endPoint x: 471, endPoint y: 58, distance: 117.2
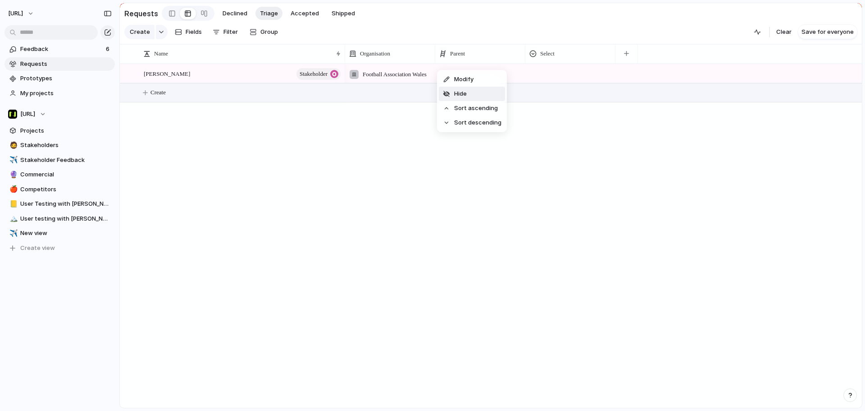
click at [473, 89] on li "Hide" at bounding box center [472, 94] width 66 height 14
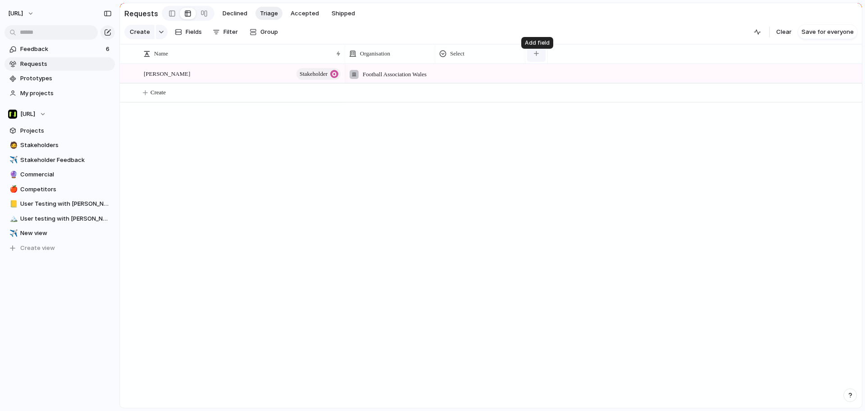
click at [531, 58] on button "button" at bounding box center [536, 54] width 18 height 16
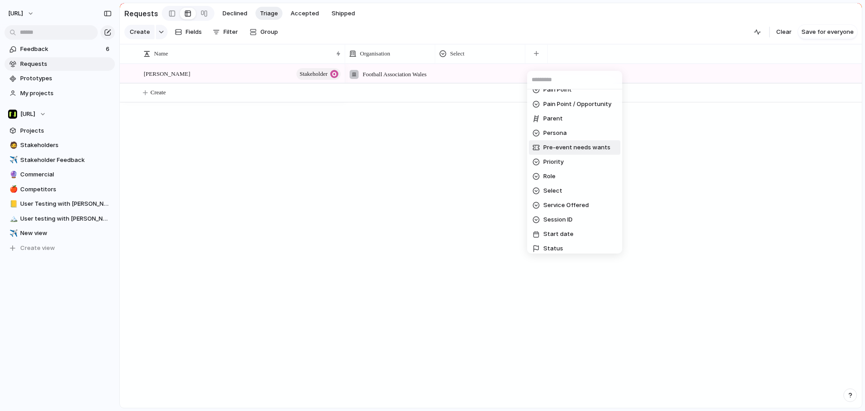
click at [465, 55] on div "Created at Created by Customer Design ready Duplicate Effort Estimate (weeks) F…" at bounding box center [432, 205] width 865 height 411
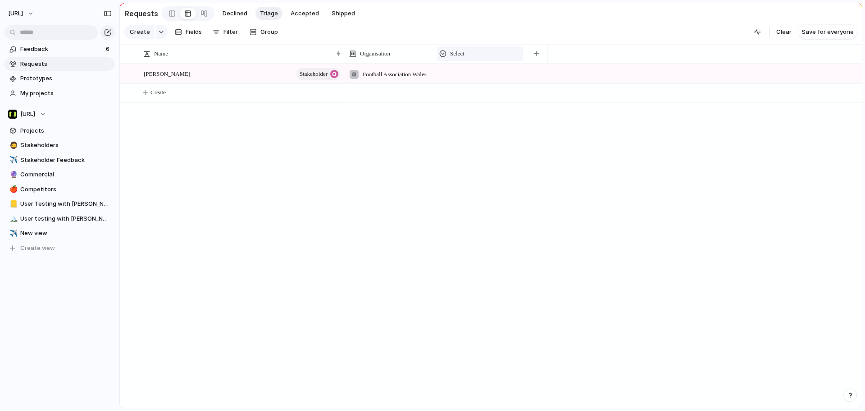
click at [468, 58] on div "Select" at bounding box center [480, 53] width 82 height 9
click at [540, 61] on div "Modify Hide Sort ascending Sort descending" at bounding box center [432, 205] width 865 height 411
click at [539, 61] on button "button" at bounding box center [536, 54] width 18 height 16
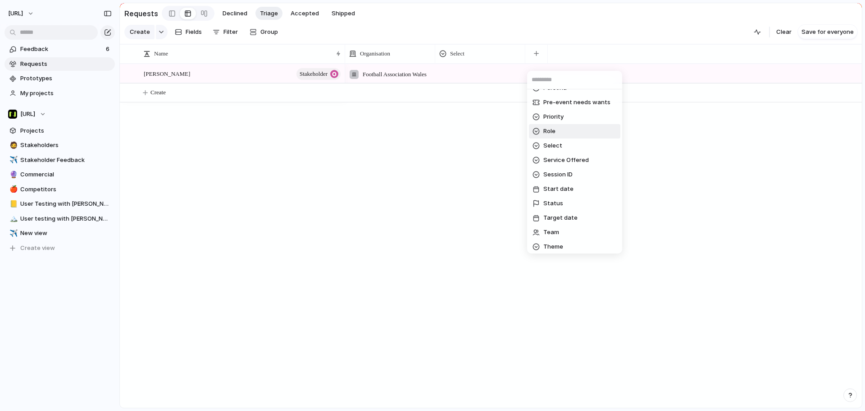
click at [556, 128] on span "Role" at bounding box center [549, 131] width 12 height 9
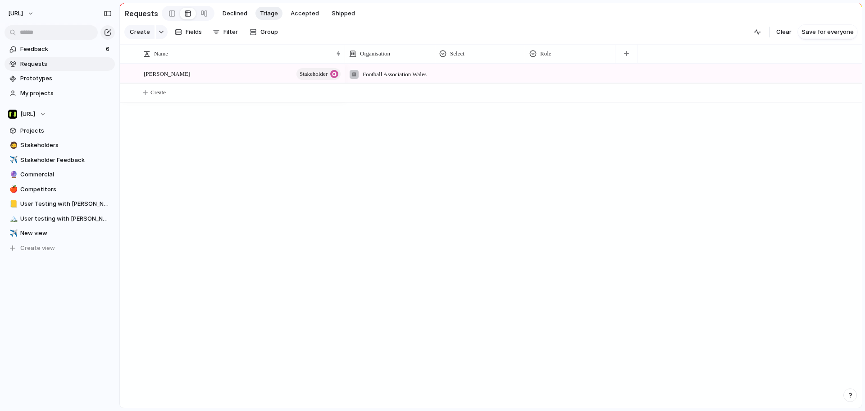
click at [561, 89] on button "Create" at bounding box center [502, 92] width 747 height 18
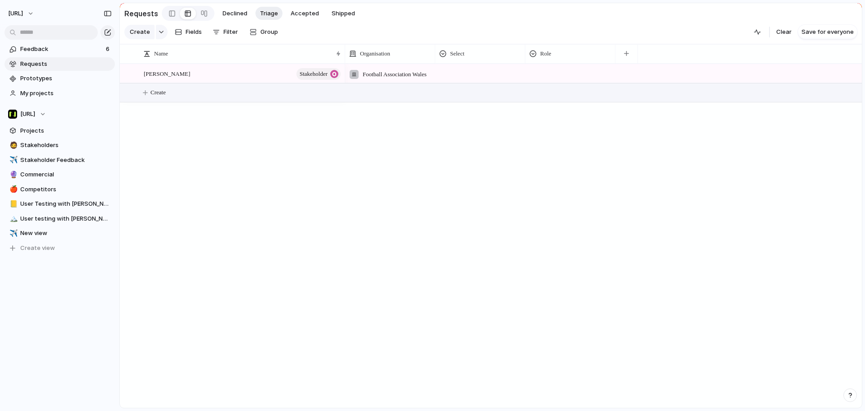
click at [559, 79] on div at bounding box center [570, 71] width 89 height 15
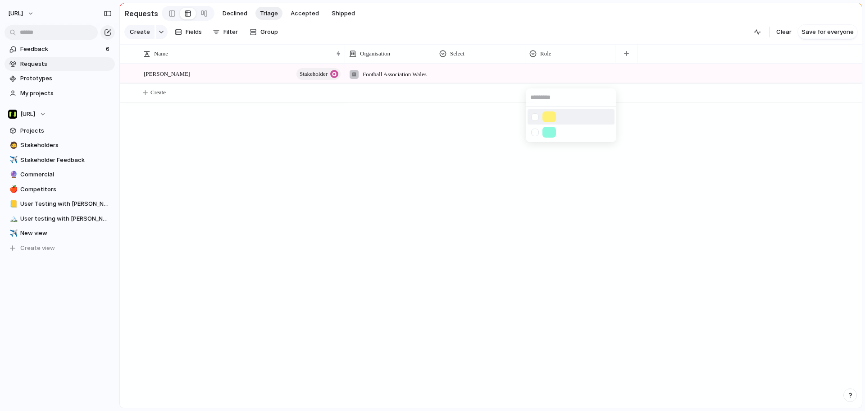
click at [558, 78] on div at bounding box center [432, 205] width 865 height 411
click at [578, 58] on div "Role" at bounding box center [570, 53] width 82 height 9
drag, startPoint x: 553, startPoint y: 91, endPoint x: 560, endPoint y: 86, distance: 8.5
click at [553, 90] on span "Hide" at bounding box center [550, 93] width 13 height 9
click at [541, 58] on button "button" at bounding box center [536, 54] width 18 height 16
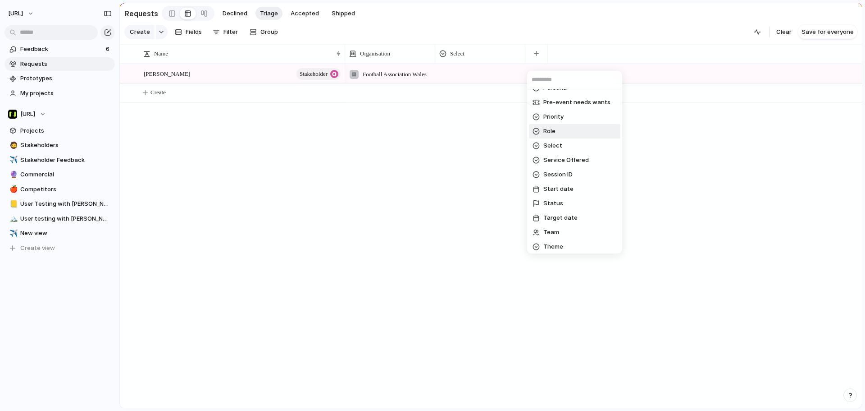
click at [559, 132] on li "Role" at bounding box center [574, 131] width 91 height 14
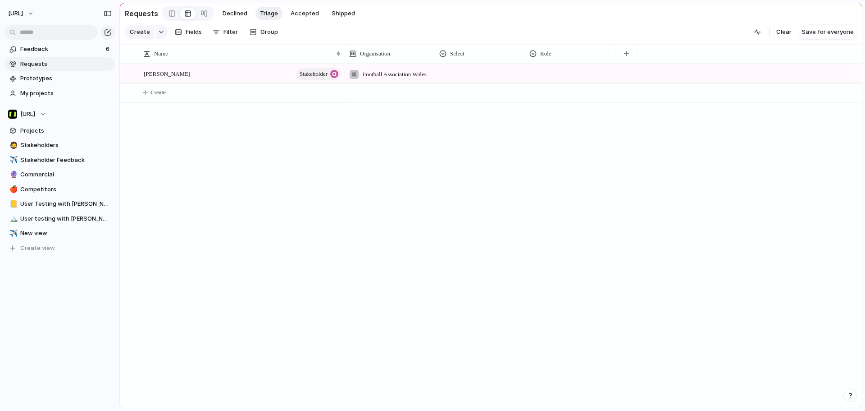
click at [552, 74] on div at bounding box center [570, 71] width 89 height 15
click at [553, 76] on div at bounding box center [432, 205] width 865 height 411
click at [628, 56] on div "button" at bounding box center [626, 53] width 5 height 5
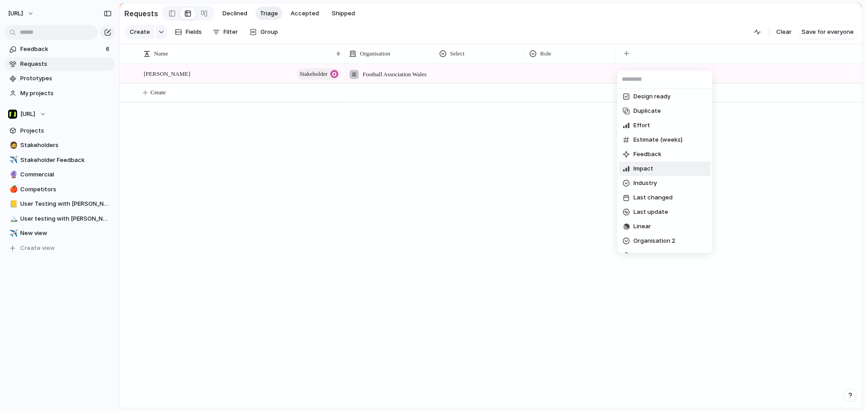
click at [24, 142] on div "Created at Created by Customer Design ready Duplicate Effort Estimate (weeks) F…" at bounding box center [432, 205] width 865 height 411
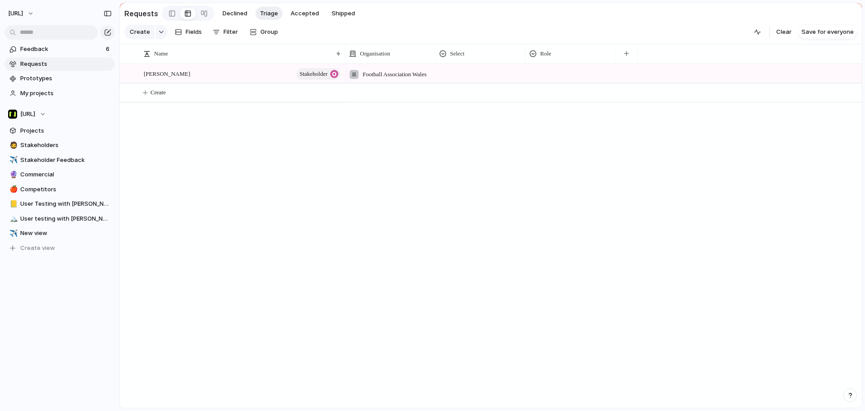
click at [25, 138] on section "Nisien.ai Projects 🧔 Stakeholders ✈️ Stakeholder Feedback 🔮 Commercial 🍎 Compet…" at bounding box center [59, 177] width 119 height 155
click at [26, 142] on span "Stakeholders" at bounding box center [65, 145] width 91 height 9
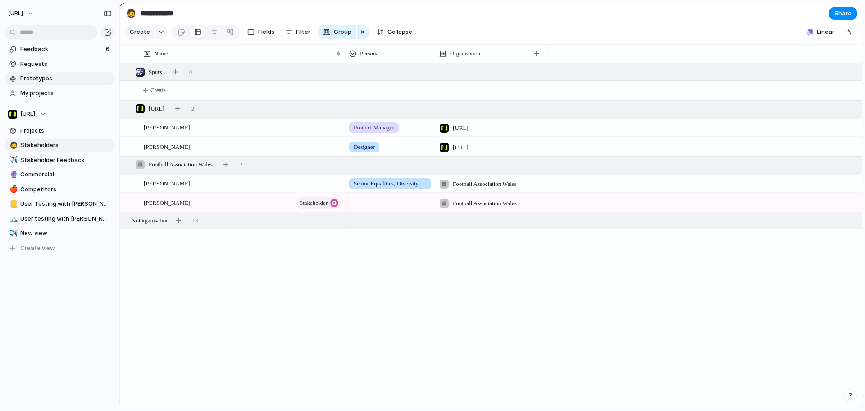
click at [49, 73] on link "Prototypes" at bounding box center [60, 79] width 110 height 14
click at [539, 56] on button "button" at bounding box center [536, 54] width 18 height 16
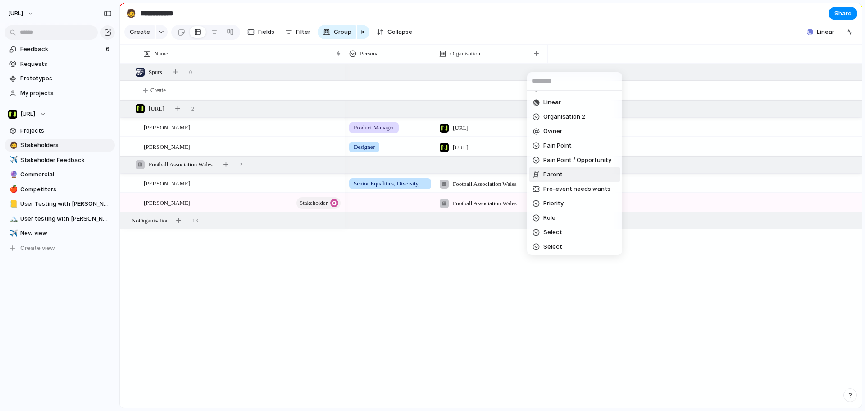
scroll to position [225, 0]
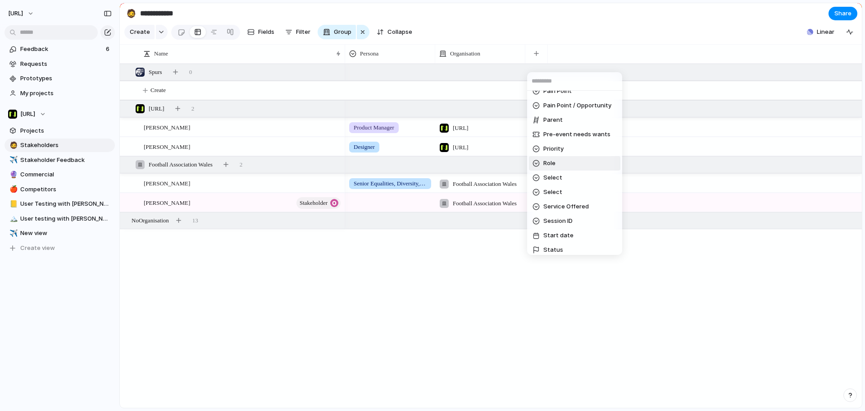
click at [548, 162] on span "Role" at bounding box center [549, 163] width 12 height 9
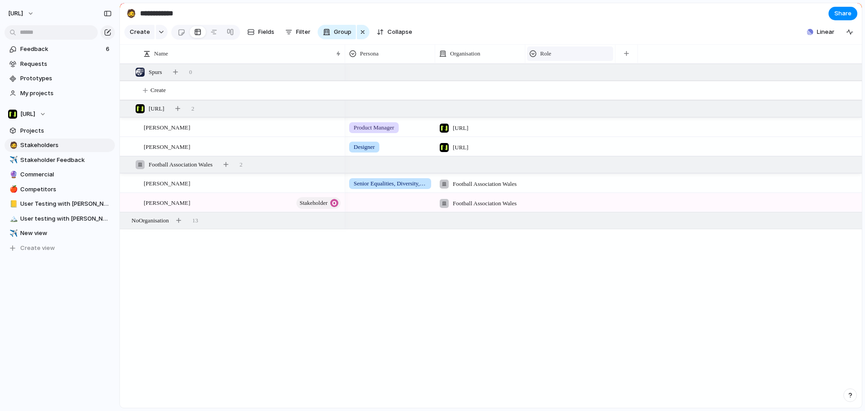
click at [540, 57] on div "Role" at bounding box center [570, 53] width 82 height 9
click at [548, 82] on span "Modify" at bounding box center [553, 80] width 19 height 9
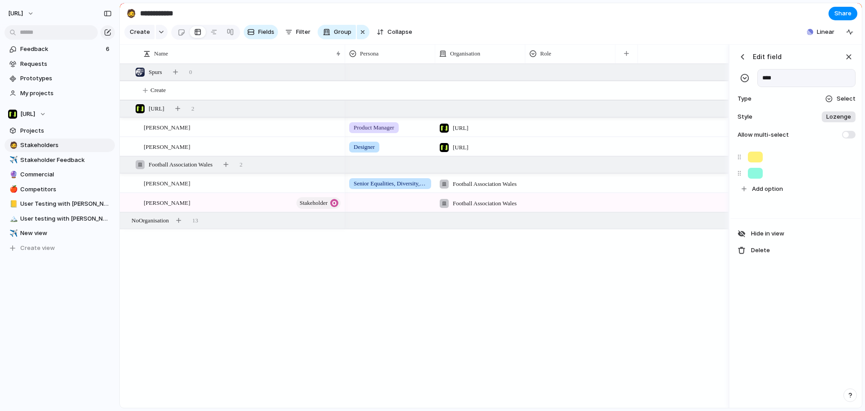
click at [763, 87] on input "****" at bounding box center [807, 78] width 98 height 18
type input "********"
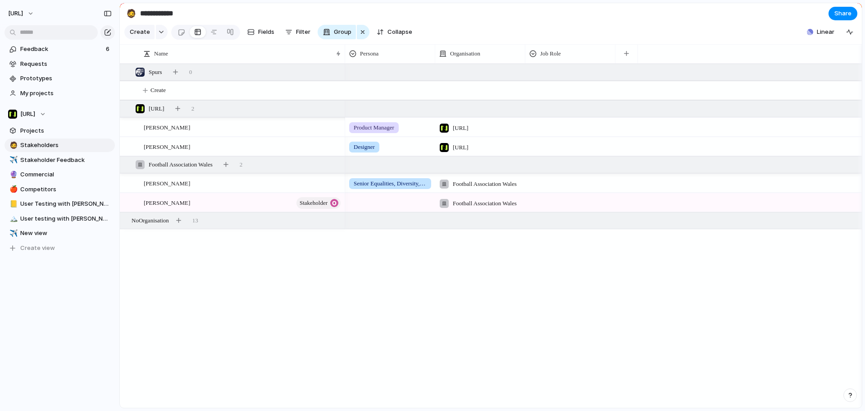
click at [372, 132] on span "Product Manager" at bounding box center [374, 127] width 41 height 9
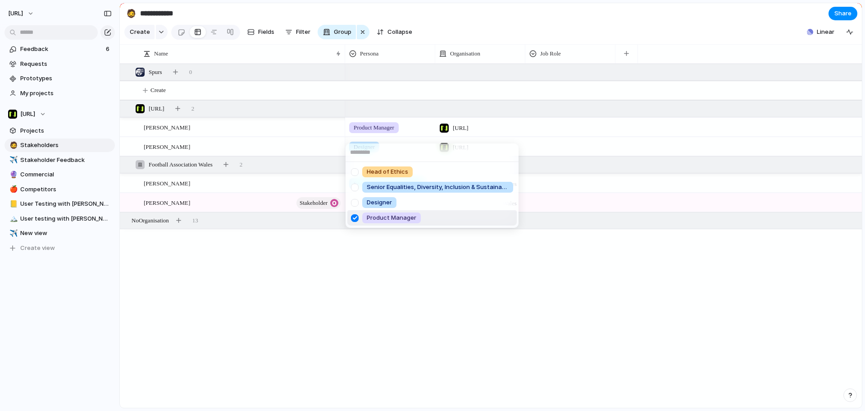
click at [545, 261] on div "Head of Ethics Senior Equalities, Diversity, Inclusion & Sustainability Manager…" at bounding box center [432, 205] width 865 height 411
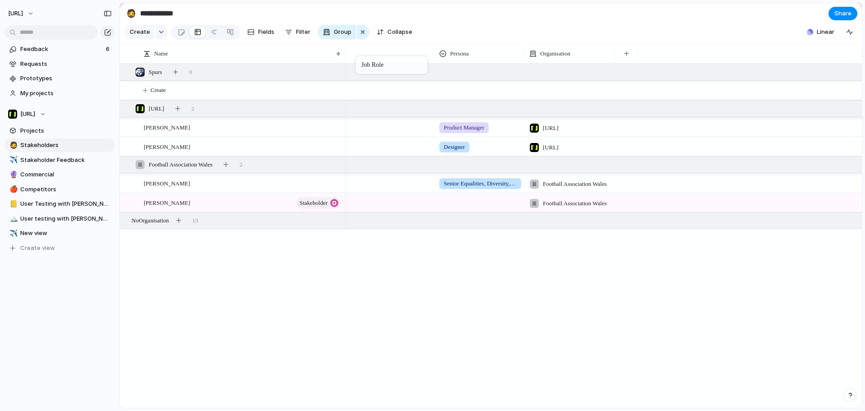
drag, startPoint x: 577, startPoint y: 58, endPoint x: 360, endPoint y: 58, distance: 217.2
click at [489, 189] on div "Senior Equalities, Diversity, Inclusion & Sustainability Manager" at bounding box center [480, 183] width 82 height 11
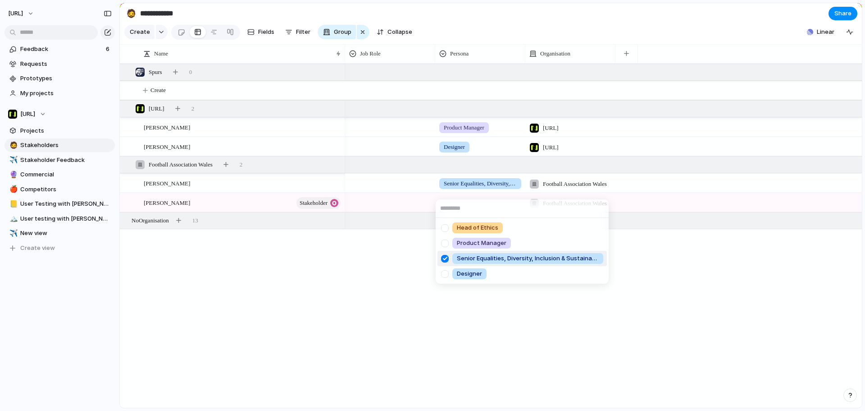
click at [465, 257] on span "Senior Equalities, Diversity, Inclusion & Sustainability Manager" at bounding box center [528, 258] width 142 height 9
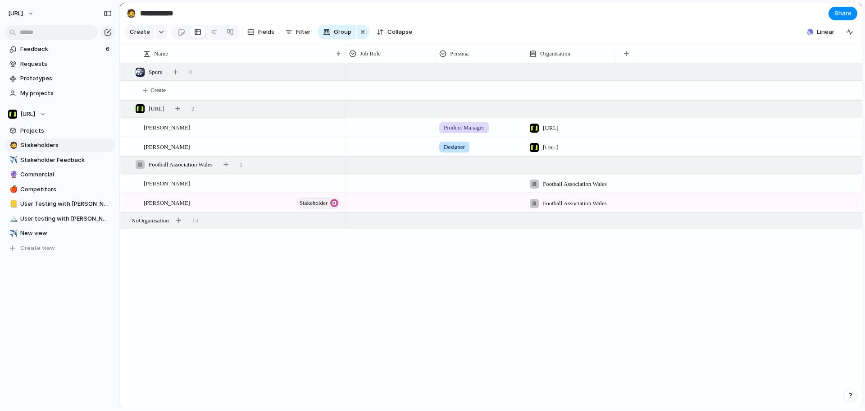
click at [378, 127] on div at bounding box center [390, 125] width 89 height 15
type input "**********"
click at [379, 208] on div at bounding box center [390, 200] width 89 height 15
click at [373, 192] on div "Product Manager" at bounding box center [432, 205] width 865 height 411
click at [370, 208] on div at bounding box center [390, 200] width 89 height 15
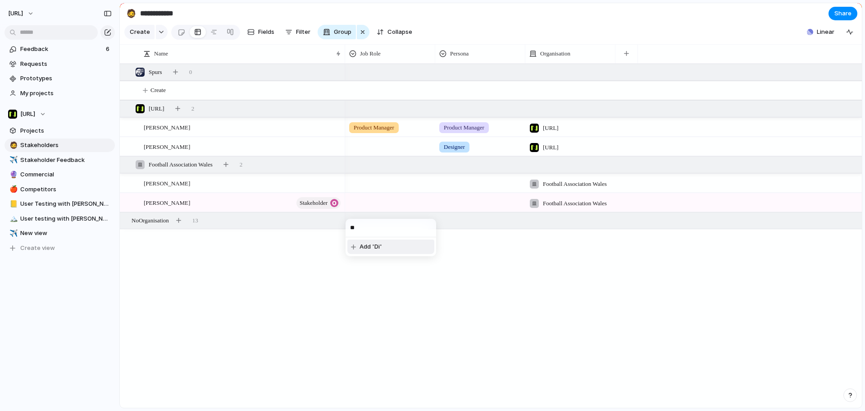
type input "*"
type input "**********"
drag, startPoint x: 477, startPoint y: 273, endPoint x: 480, endPoint y: 263, distance: 10.0
click at [477, 270] on div "Product Manager Nisien.Ai Product Manager Designer Nisien.Ai Football Associati…" at bounding box center [603, 236] width 517 height 344
drag, startPoint x: 476, startPoint y: 88, endPoint x: 474, endPoint y: 274, distance: 185.7
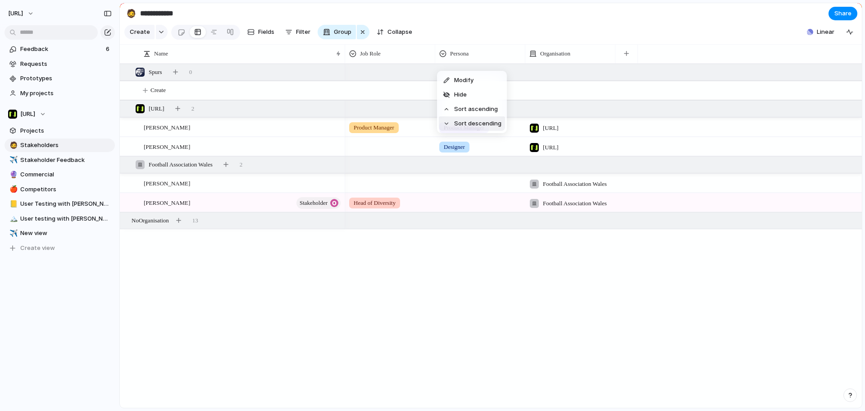
click at [474, 274] on div "Modify Hide Sort ascending Sort descending" at bounding box center [432, 205] width 865 height 411
click at [475, 272] on div "Modify Hide Sort ascending Sort descending" at bounding box center [432, 205] width 865 height 411
click at [43, 83] on link "Prototypes" at bounding box center [60, 79] width 110 height 14
click at [41, 57] on link "Requests" at bounding box center [60, 64] width 110 height 14
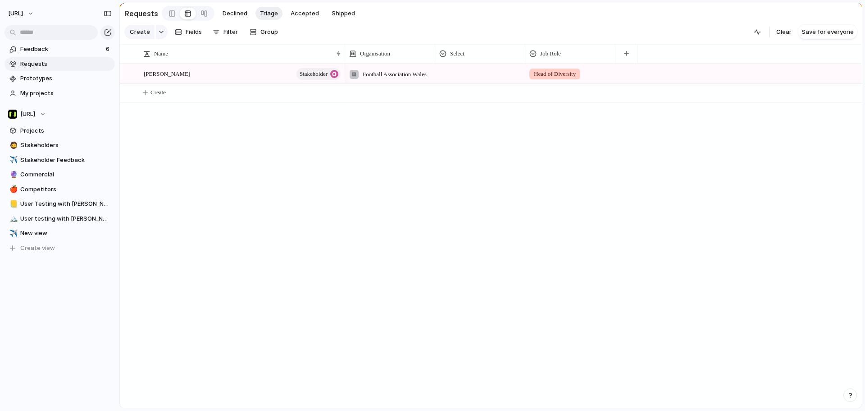
click at [499, 78] on div at bounding box center [480, 71] width 89 height 15
click at [579, 141] on div "Type to add a value" at bounding box center [432, 205] width 865 height 411
click at [55, 79] on span "Prototypes" at bounding box center [65, 78] width 91 height 9
click at [76, 146] on span "Stakeholders" at bounding box center [65, 145] width 91 height 9
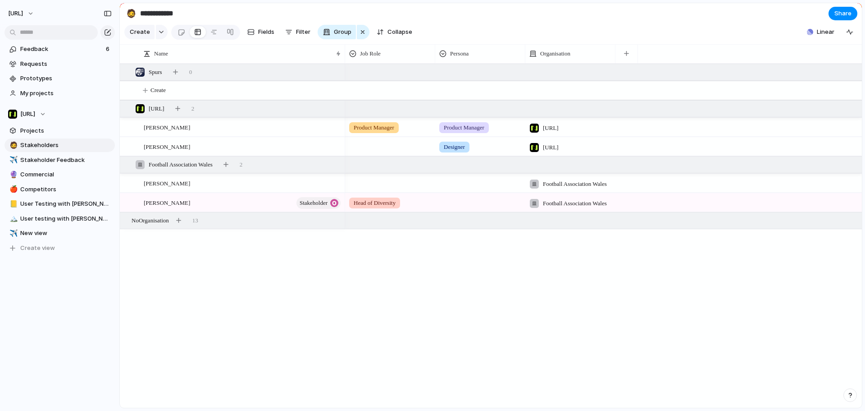
click at [460, 208] on div at bounding box center [480, 200] width 89 height 15
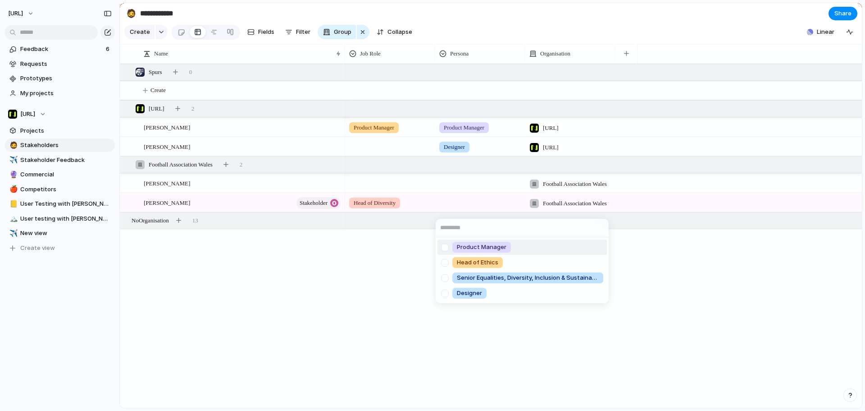
drag, startPoint x: 460, startPoint y: 53, endPoint x: 460, endPoint y: 59, distance: 5.9
click at [459, 53] on div "Product Manager Head of Ethics Senior Equalities, Diversity, Inclusion & Sustai…" at bounding box center [432, 205] width 865 height 411
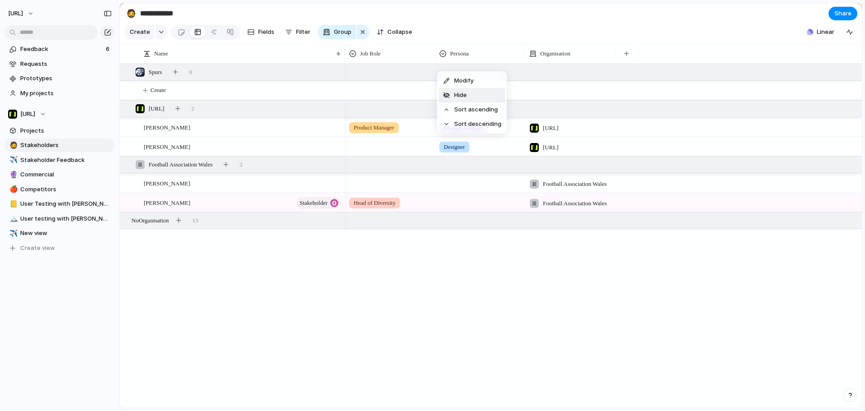
click at [474, 91] on li "Hide" at bounding box center [472, 95] width 66 height 14
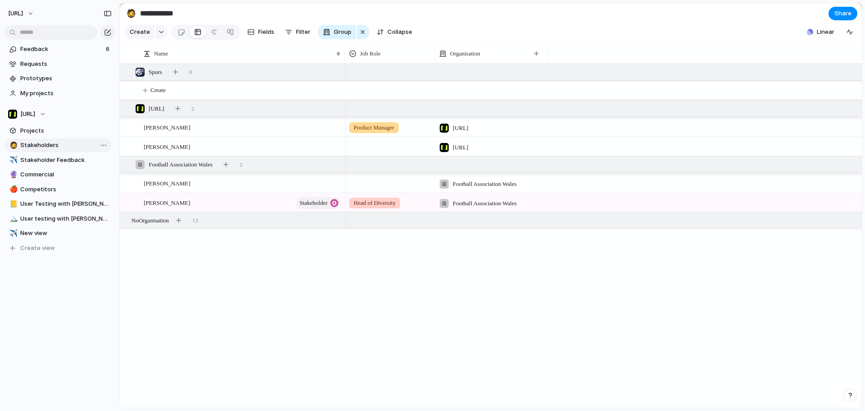
click at [65, 143] on div "🧔 Stakeholders ✈️ Stakeholder Feedback 🔮 Commercial 🍎 Competitors 📒 User Testin…" at bounding box center [60, 196] width 110 height 116
click at [46, 63] on span "Requests" at bounding box center [65, 63] width 91 height 9
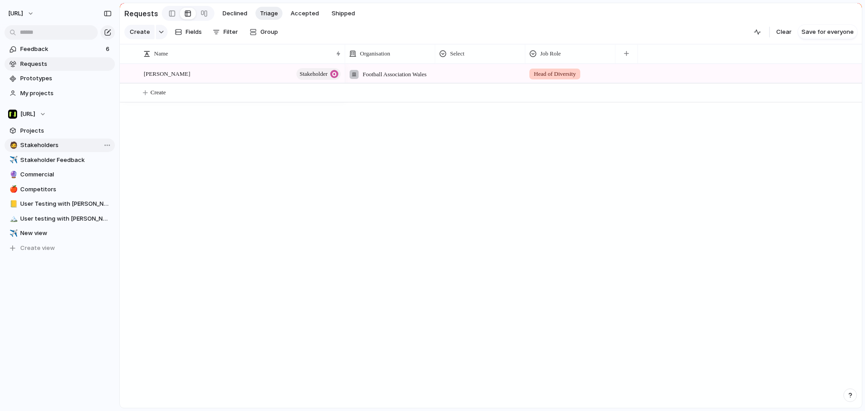
click at [46, 143] on span "Stakeholders" at bounding box center [65, 145] width 91 height 9
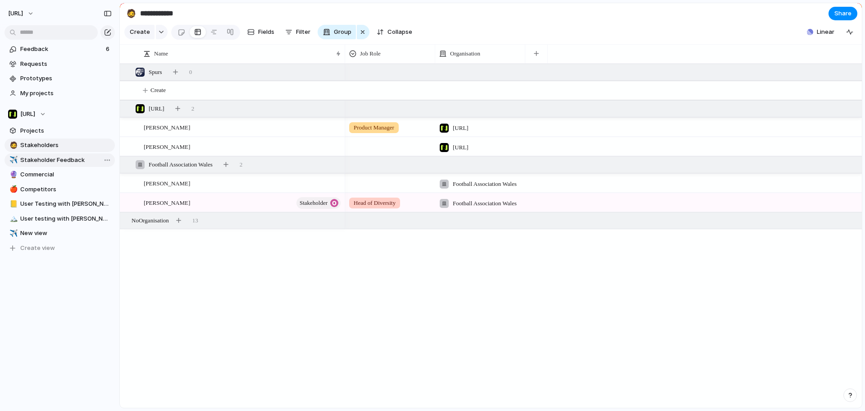
click at [75, 160] on span "Stakeholder Feedback" at bounding box center [65, 159] width 91 height 9
type input "**********"
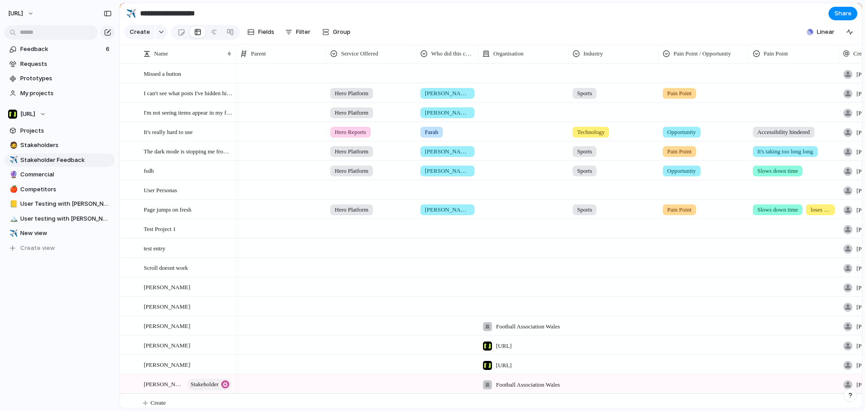
click at [261, 69] on div at bounding box center [281, 66] width 89 height 5
click at [555, 26] on div "[PERSON_NAME]" at bounding box center [432, 205] width 865 height 411
click at [279, 78] on div at bounding box center [281, 73] width 90 height 18
type input "*"
click at [498, 13] on div "[PERSON_NAME]" at bounding box center [432, 205] width 865 height 411
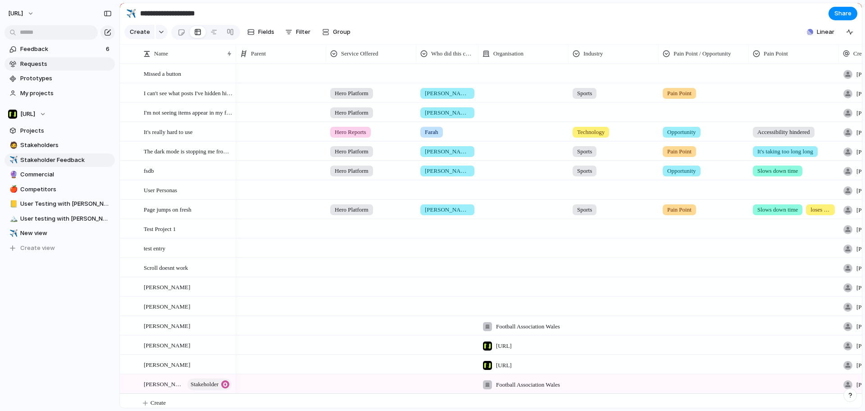
click at [68, 69] on link "Requests" at bounding box center [60, 64] width 110 height 14
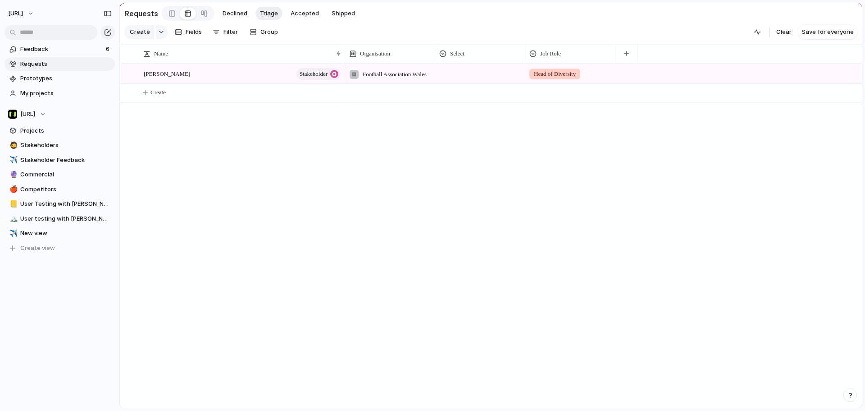
click at [206, 122] on div "Jason Webber Stakeholder Football Association Wales Head of Diversity Create" at bounding box center [491, 236] width 742 height 344
click at [464, 79] on div at bounding box center [480, 71] width 89 height 15
click at [477, 56] on div "Type to add a value" at bounding box center [432, 205] width 865 height 411
click at [470, 94] on li "Hide" at bounding box center [472, 93] width 66 height 14
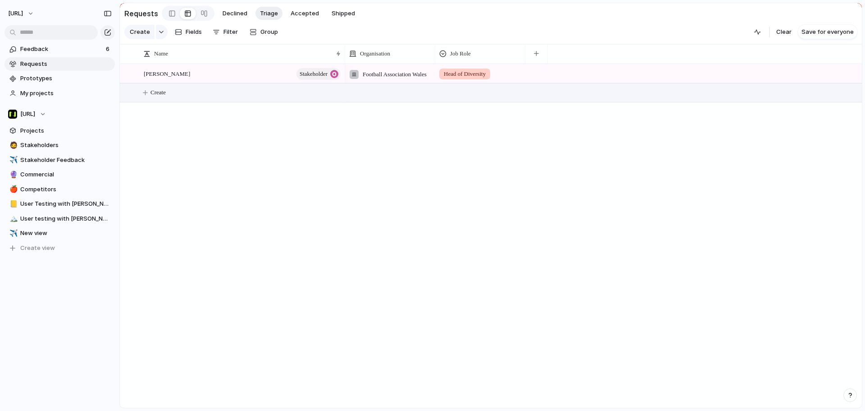
click at [201, 100] on button "Create" at bounding box center [502, 92] width 747 height 18
click at [540, 54] on button "button" at bounding box center [536, 54] width 18 height 16
click at [580, 9] on div "Created at Created by Customer Design ready Duplicate Effort Estimate (weeks) F…" at bounding box center [432, 205] width 865 height 411
click at [156, 95] on span "Create" at bounding box center [158, 92] width 15 height 9
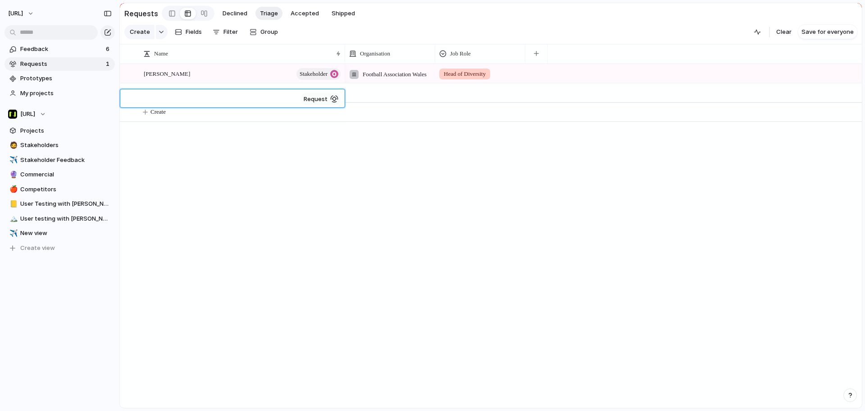
click at [330, 100] on div "request" at bounding box center [321, 98] width 40 height 13
click at [337, 96] on div at bounding box center [334, 99] width 8 height 8
drag, startPoint x: 337, startPoint y: 101, endPoint x: 286, endPoint y: 96, distance: 51.2
click at [336, 101] on div at bounding box center [334, 99] width 8 height 8
drag, startPoint x: 285, startPoint y: 96, endPoint x: 192, endPoint y: 192, distance: 133.9
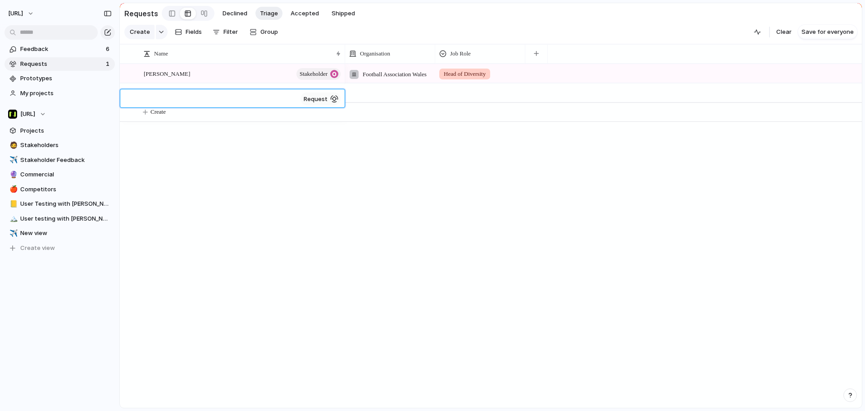
click at [284, 97] on textarea at bounding box center [220, 99] width 153 height 10
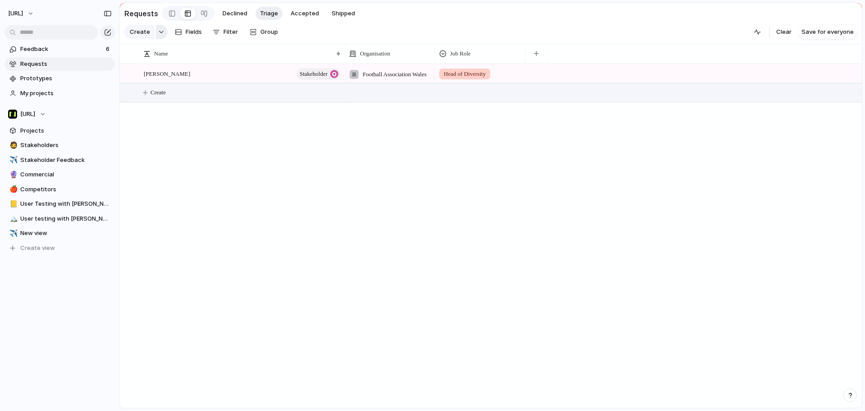
click at [162, 34] on div "button" at bounding box center [161, 32] width 6 height 4
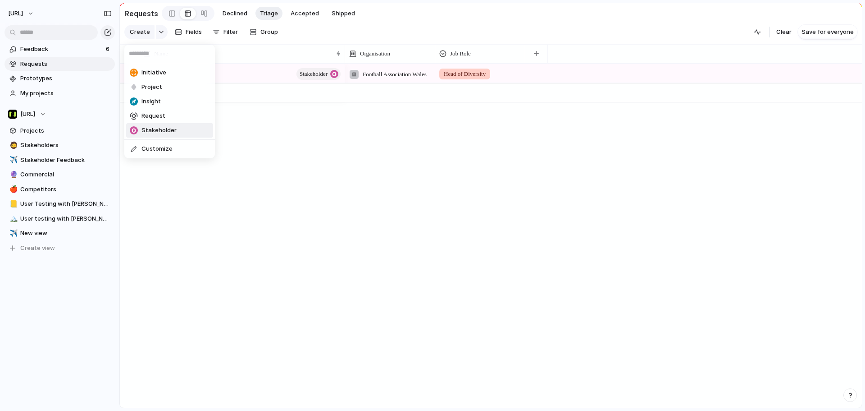
drag, startPoint x: 165, startPoint y: 128, endPoint x: 170, endPoint y: 122, distance: 8.0
click at [166, 127] on span "Stakeholder" at bounding box center [158, 130] width 35 height 9
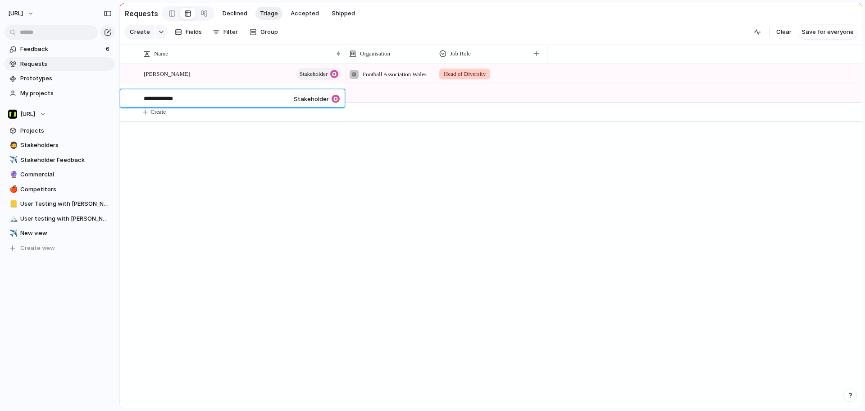
type textarea "**********"
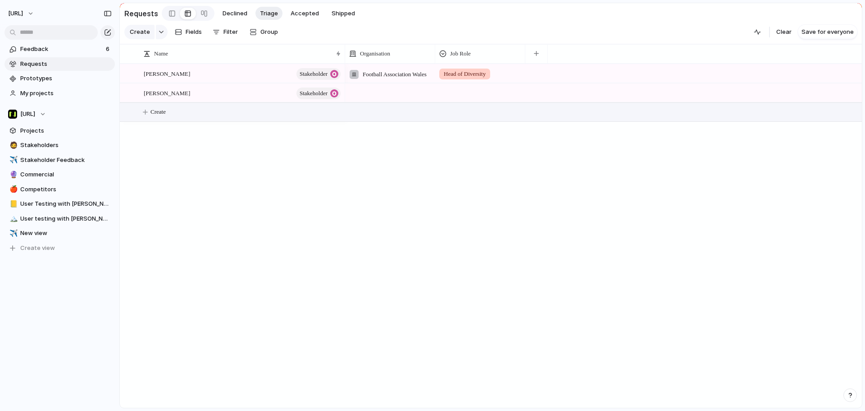
click at [374, 101] on div at bounding box center [390, 92] width 90 height 18
click at [386, 144] on li "[URL]" at bounding box center [401, 150] width 109 height 14
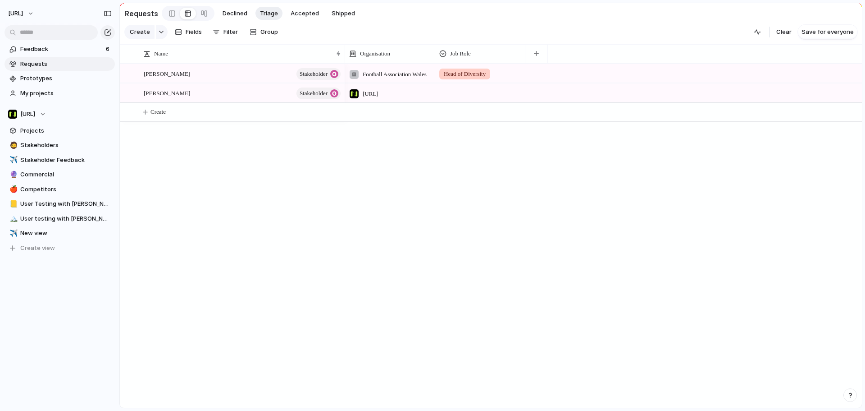
click at [475, 102] on div at bounding box center [480, 92] width 90 height 18
click at [477, 165] on span "Product Manager" at bounding box center [482, 166] width 50 height 9
click at [437, 179] on div "Football Association Wales Head of Diversity Nisien.Ai Product Manager" at bounding box center [603, 236] width 517 height 344
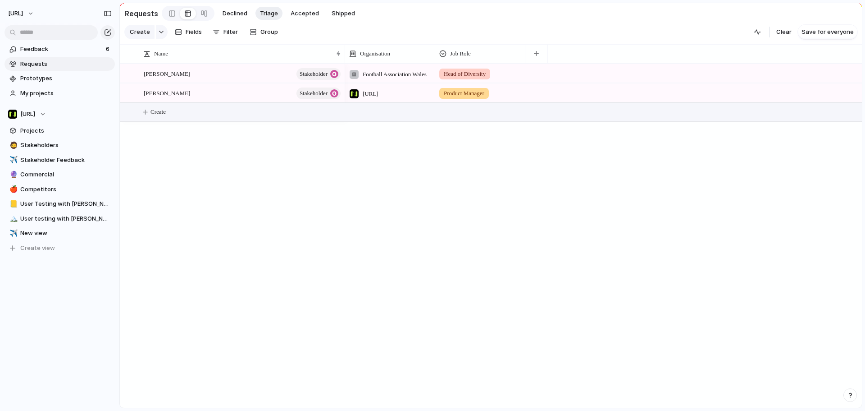
click at [158, 121] on button "Create" at bounding box center [502, 112] width 747 height 18
click at [161, 36] on button "button" at bounding box center [162, 32] width 12 height 14
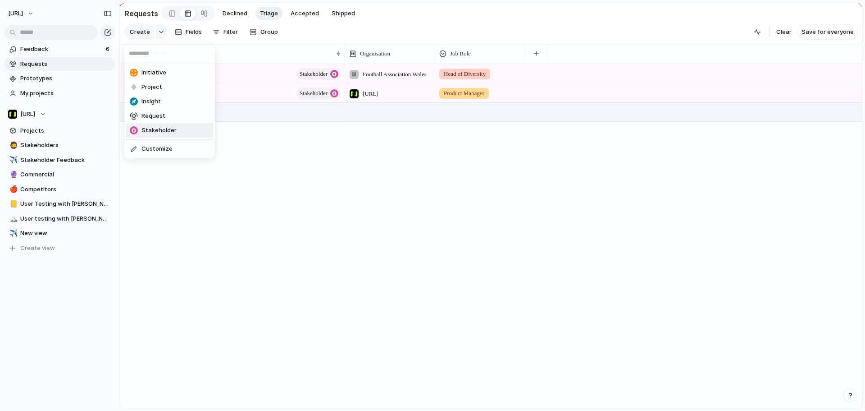
click at [155, 128] on span "Stakeholder" at bounding box center [158, 130] width 35 height 9
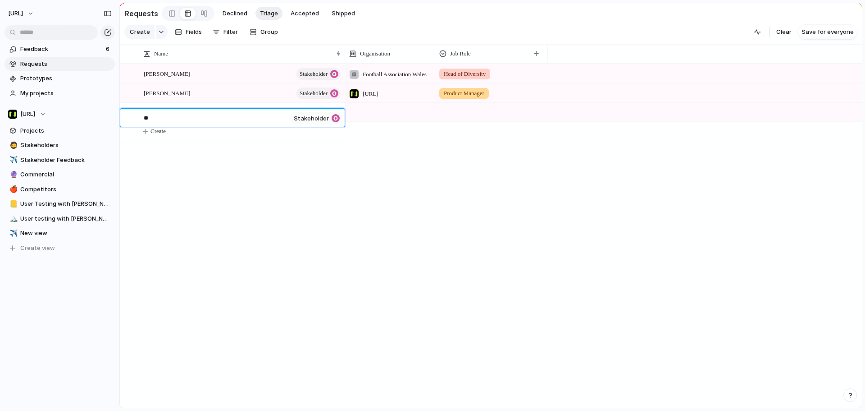
type textarea "*"
type textarea "**********"
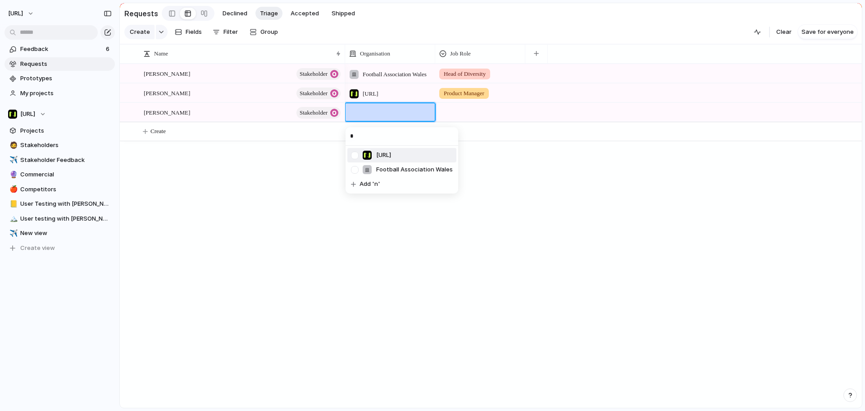
type input "**"
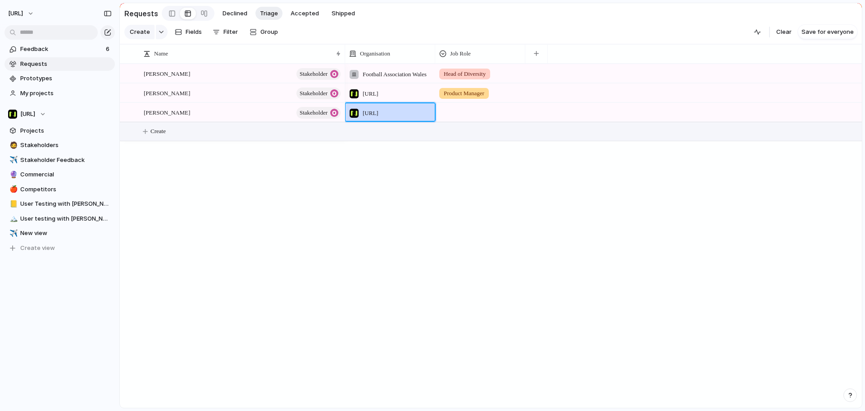
click at [470, 118] on div at bounding box center [480, 110] width 89 height 15
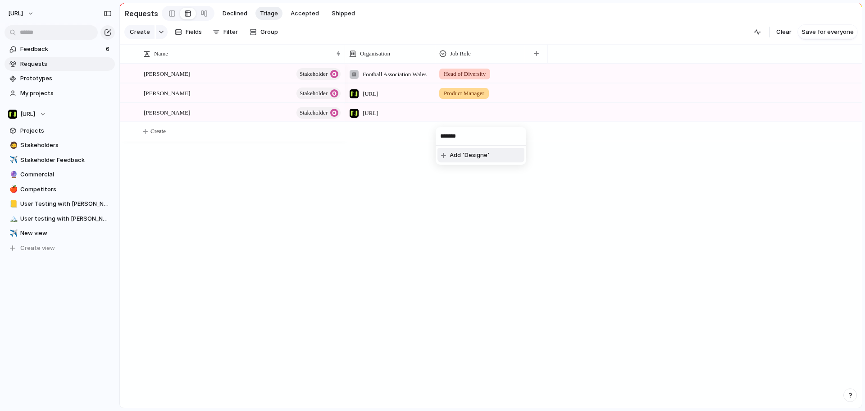
type input "********"
drag, startPoint x: 441, startPoint y: 209, endPoint x: 454, endPoint y: 217, distance: 15.0
click at [442, 209] on div "Football Association Wales Head of Diversity Nisien.Ai Product Manager Nisien.A…" at bounding box center [603, 236] width 517 height 344
click at [537, 56] on button "button" at bounding box center [536, 54] width 18 height 16
type input "*******"
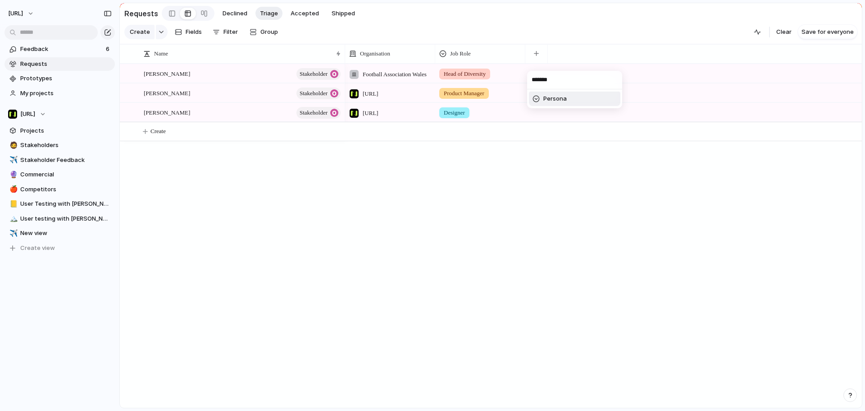
click at [558, 96] on span "Persona" at bounding box center [554, 98] width 23 height 9
click at [556, 77] on div at bounding box center [570, 71] width 89 height 15
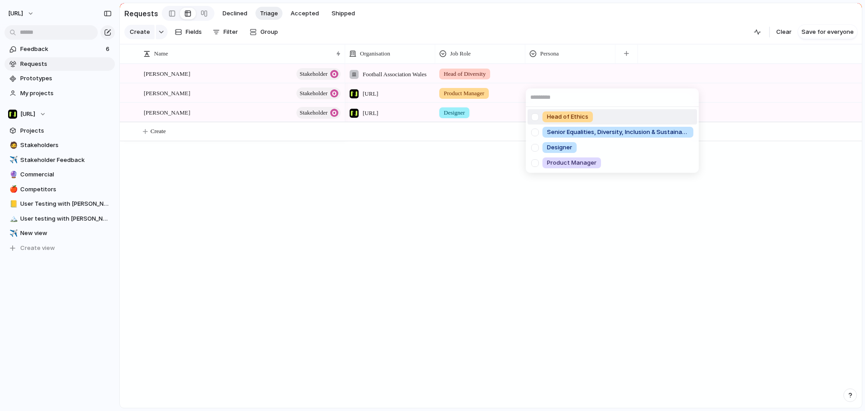
drag, startPoint x: 603, startPoint y: 58, endPoint x: 577, endPoint y: 46, distance: 28.0
click at [573, 47] on div "Head of Ethics Senior Equalities, Diversity, Inclusion & Sustainability Manager…" at bounding box center [432, 205] width 865 height 411
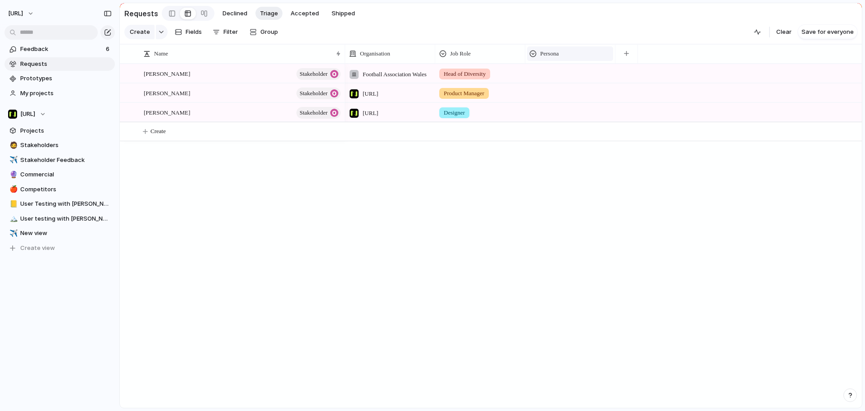
click at [564, 61] on div "Persona" at bounding box center [570, 53] width 86 height 14
click at [551, 77] on span "Modify" at bounding box center [553, 78] width 19 height 9
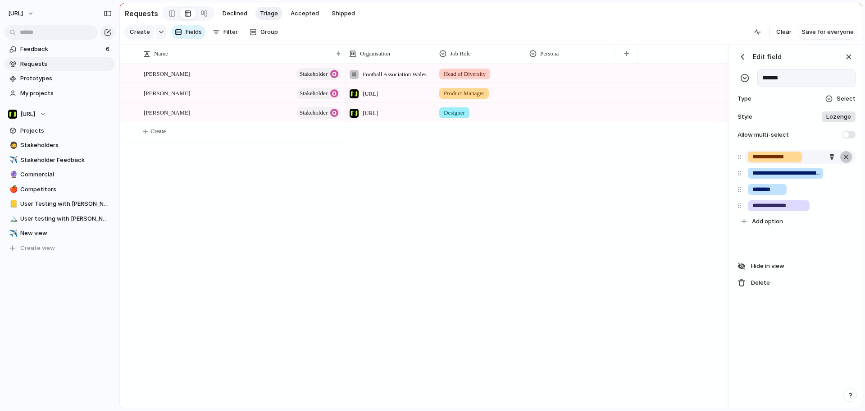
click at [848, 163] on div "button" at bounding box center [846, 157] width 9 height 12
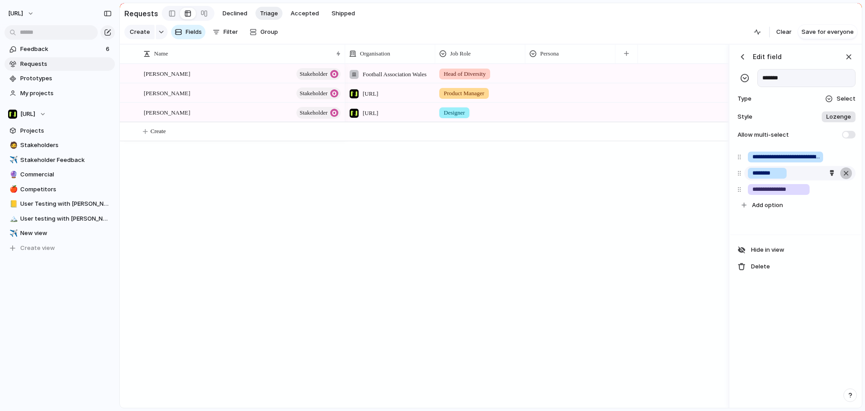
click at [849, 163] on div "button" at bounding box center [846, 157] width 9 height 12
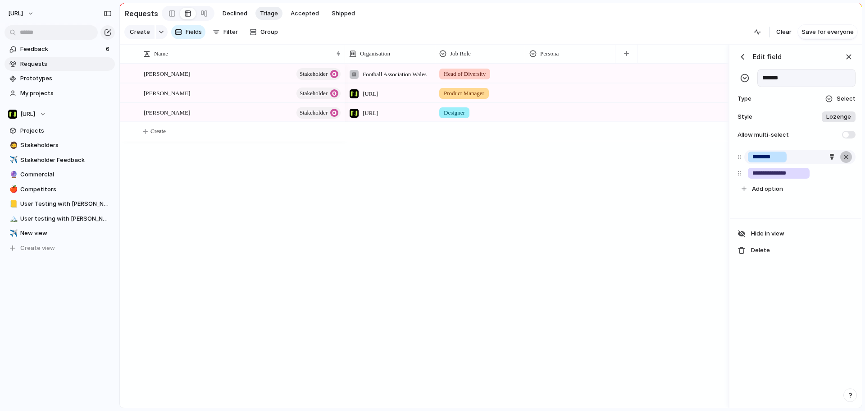
click at [849, 163] on div "button" at bounding box center [846, 157] width 9 height 12
click at [796, 161] on input "**********" at bounding box center [779, 156] width 53 height 9
click at [793, 158] on div "**********" at bounding box center [779, 156] width 62 height 11
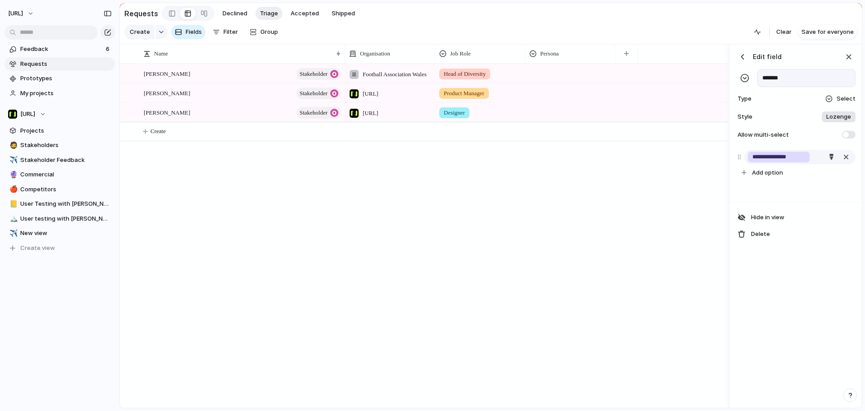
click at [794, 158] on input "**********" at bounding box center [779, 156] width 53 height 9
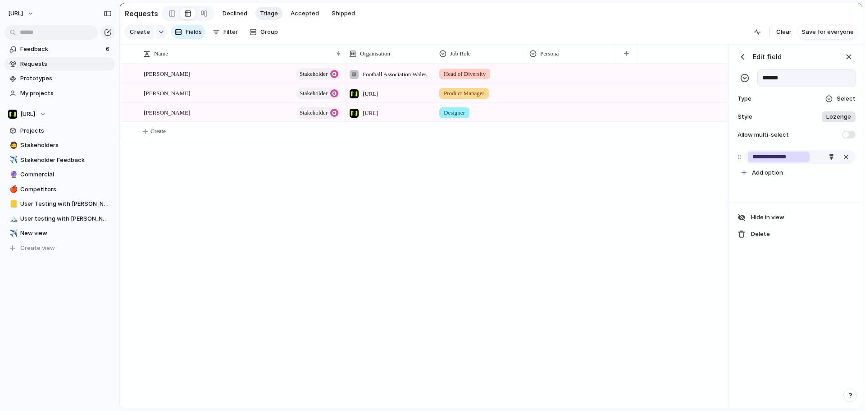
paste input "*********"
type input "**********"
click at [589, 242] on div "Football Association Wales Head of Diversity Nisien.Ai Product Manager Nisien.A…" at bounding box center [536, 236] width 383 height 344
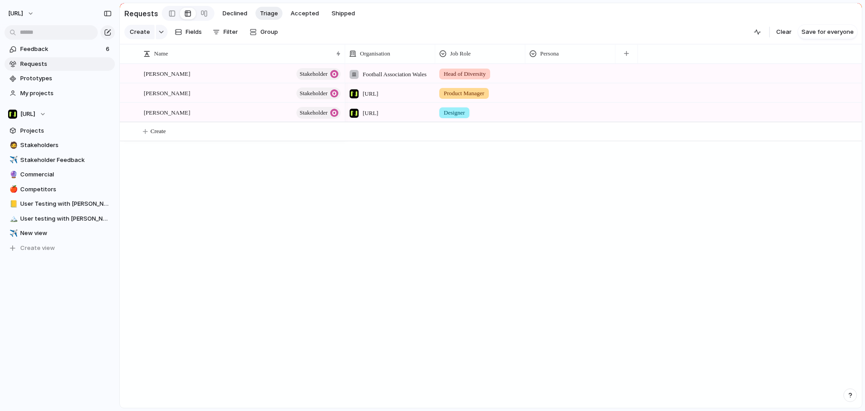
click at [560, 76] on div at bounding box center [570, 71] width 89 height 15
click at [537, 114] on div at bounding box center [535, 117] width 16 height 16
click at [550, 207] on div "The Peaks & Troughs User" at bounding box center [432, 205] width 865 height 411
click at [21, 141] on span "Stakeholders" at bounding box center [65, 145] width 91 height 9
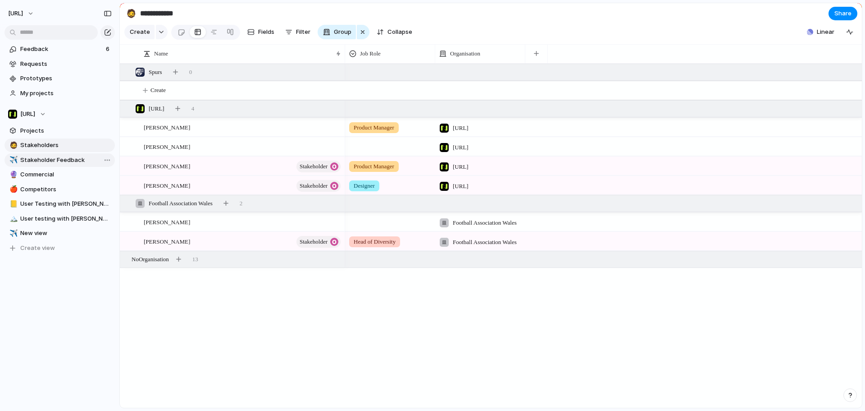
click at [36, 158] on span "Stakeholder Feedback" at bounding box center [65, 159] width 91 height 9
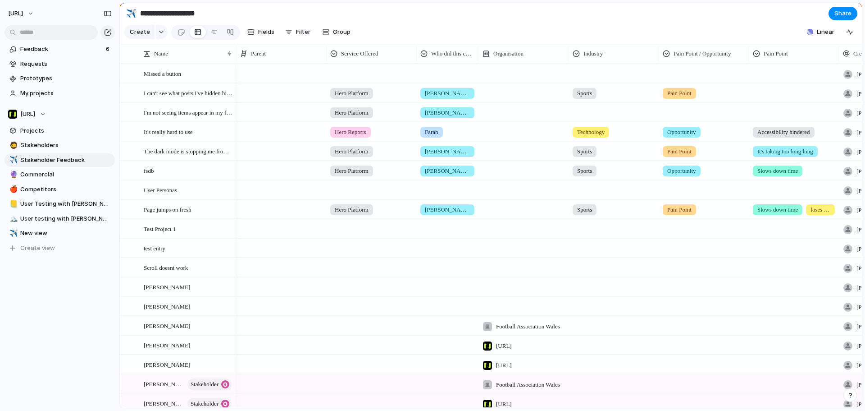
type input "**********"
click at [43, 64] on span "Requests" at bounding box center [65, 63] width 91 height 9
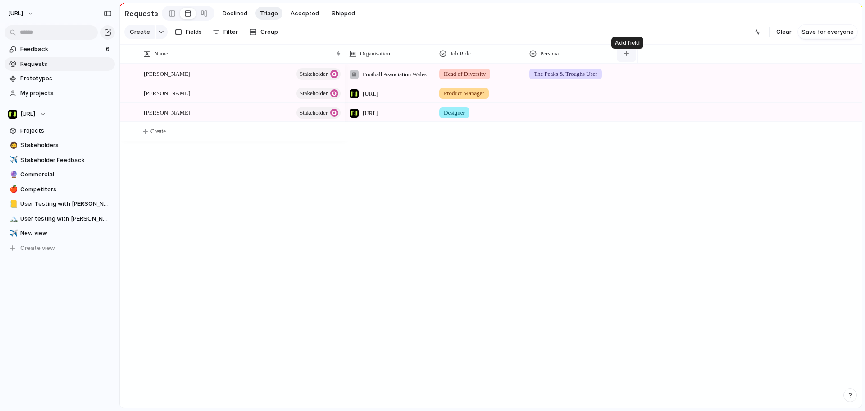
click at [630, 61] on button "button" at bounding box center [626, 54] width 18 height 16
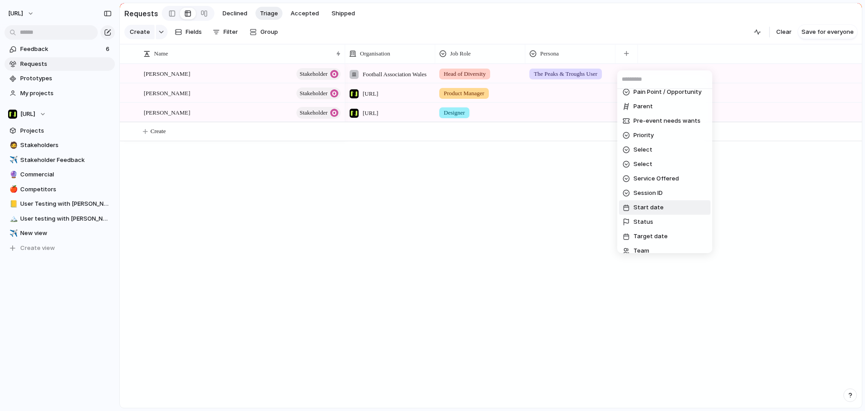
scroll to position [196, 0]
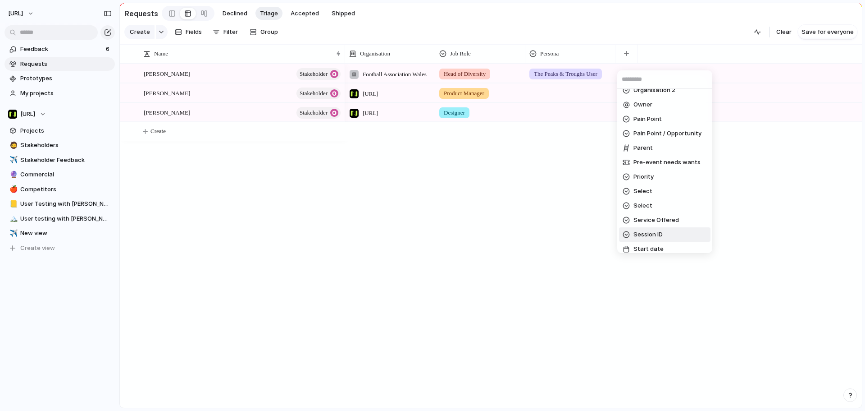
drag, startPoint x: 566, startPoint y: 190, endPoint x: 563, endPoint y: 164, distance: 25.3
click at [565, 188] on div "Created at Created by Customer Design ready Duplicate Effort Estimate (weeks) F…" at bounding box center [432, 205] width 865 height 411
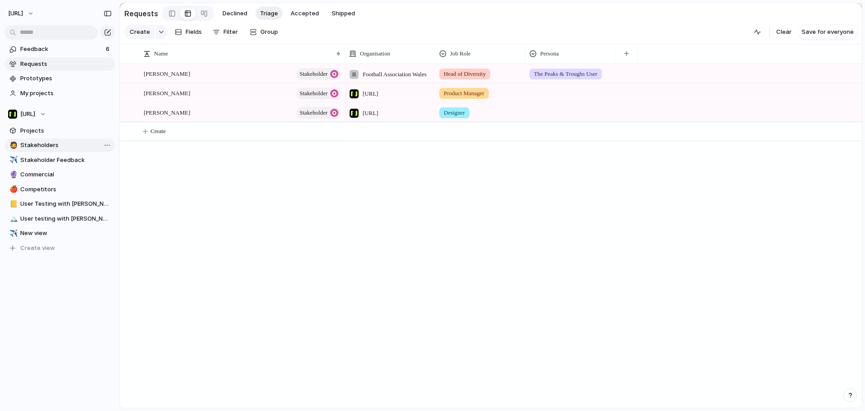
click at [46, 146] on span "Stakeholders" at bounding box center [65, 145] width 91 height 9
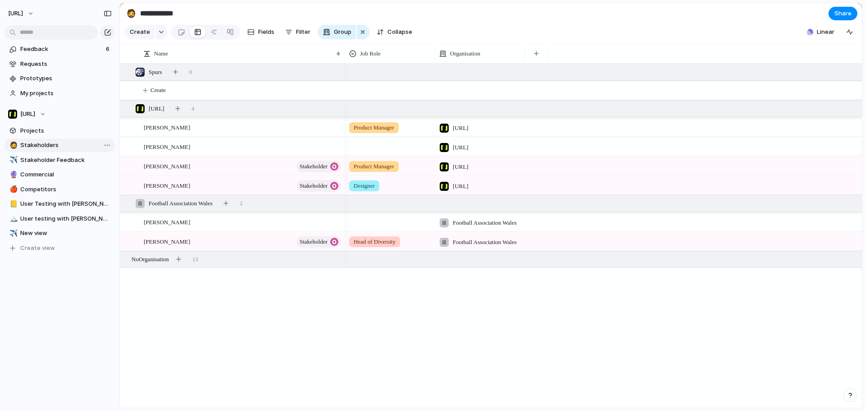
click at [109, 143] on link "🧔 Stakeholders" at bounding box center [60, 145] width 110 height 14
click at [131, 214] on span "Delete view" at bounding box center [139, 215] width 33 height 9
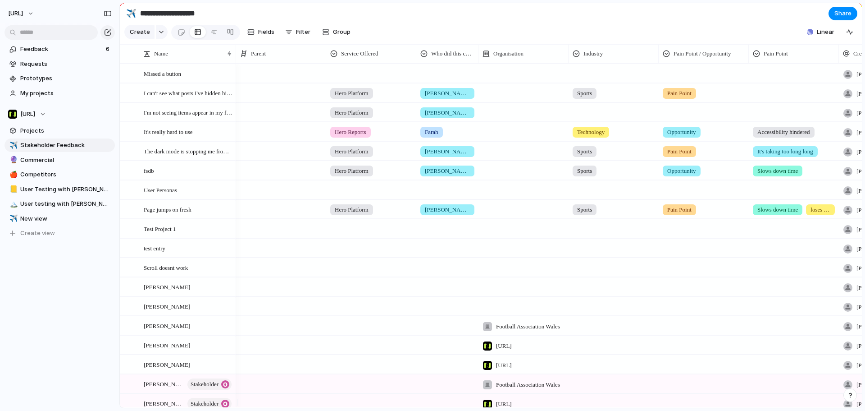
click at [388, 41] on section "Create Fields Filter Group Zoom Collapse Linear Clear Save for everyone" at bounding box center [491, 34] width 742 height 22
click at [289, 34] on div "button" at bounding box center [288, 31] width 7 height 7
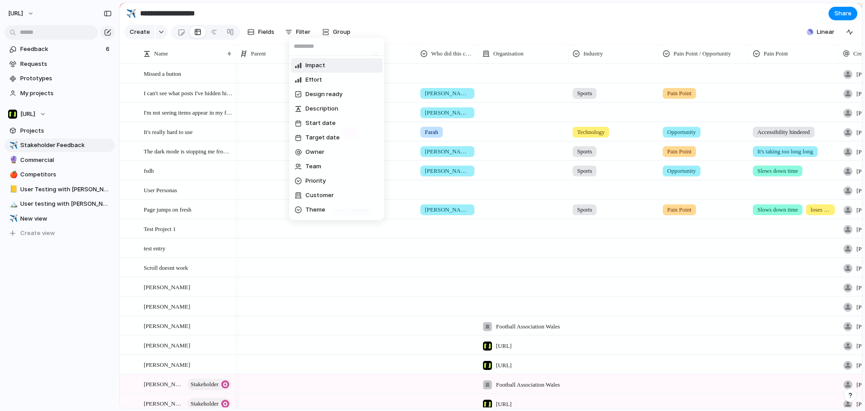
click at [266, 33] on div "Impact Effort Design ready Description Start date Target date Owner Team Priori…" at bounding box center [432, 205] width 865 height 411
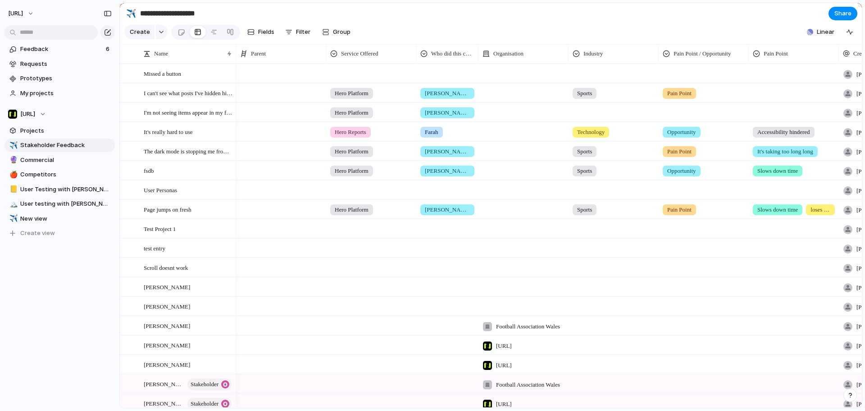
click at [266, 33] on span "Fields" at bounding box center [266, 31] width 16 height 9
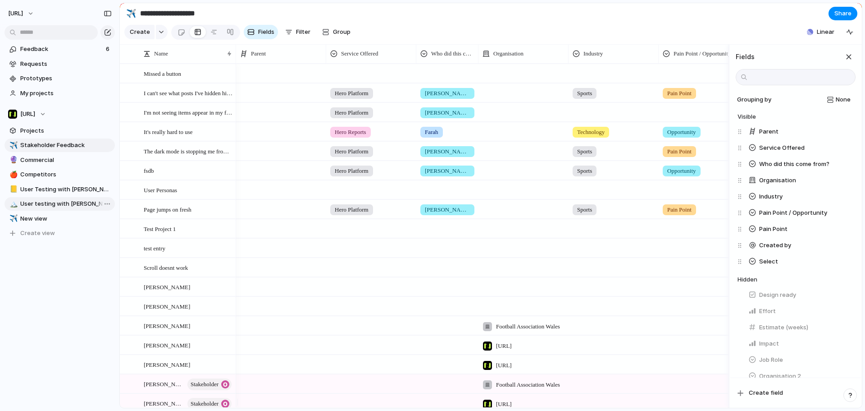
click at [62, 208] on span "User testing with [PERSON_NAME]" at bounding box center [65, 203] width 91 height 9
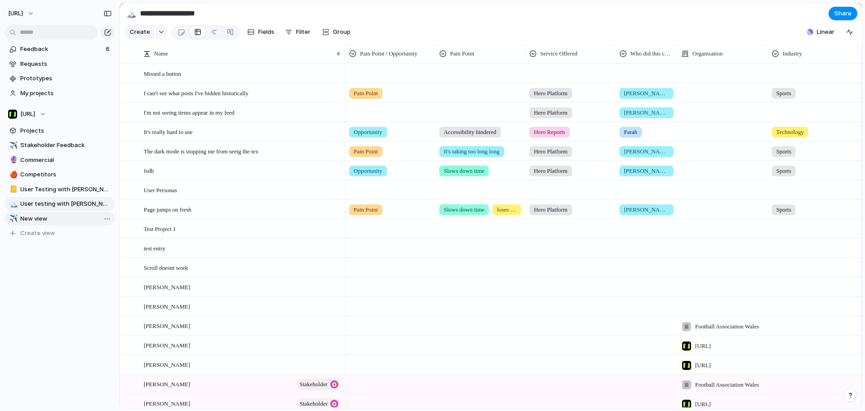
type input "**********"
click at [54, 216] on span "New view" at bounding box center [65, 218] width 91 height 9
drag, startPoint x: 54, startPoint y: 216, endPoint x: 52, endPoint y: 143, distance: 72.6
click at [52, 143] on div "✈️ Stakeholder Feedback 🔮 Commercial 🍎 Competitors 📒 User Testing with Claire 🏔…" at bounding box center [60, 188] width 110 height 101
click at [175, 12] on input at bounding box center [191, 13] width 106 height 16
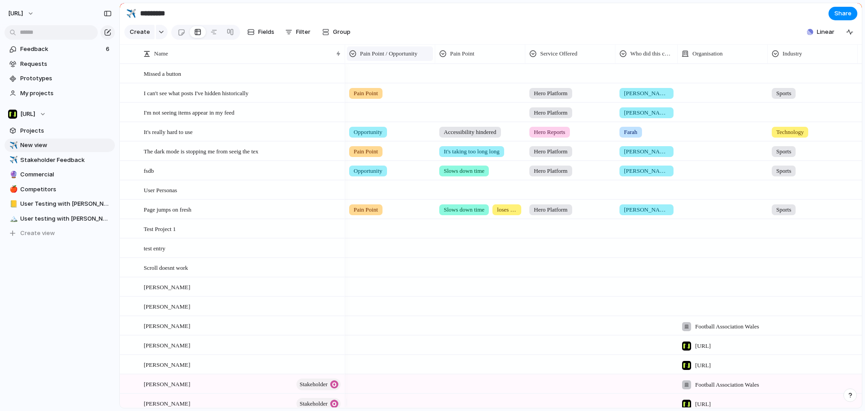
type input "*********"
click at [392, 92] on li "Hide" at bounding box center [382, 95] width 66 height 14
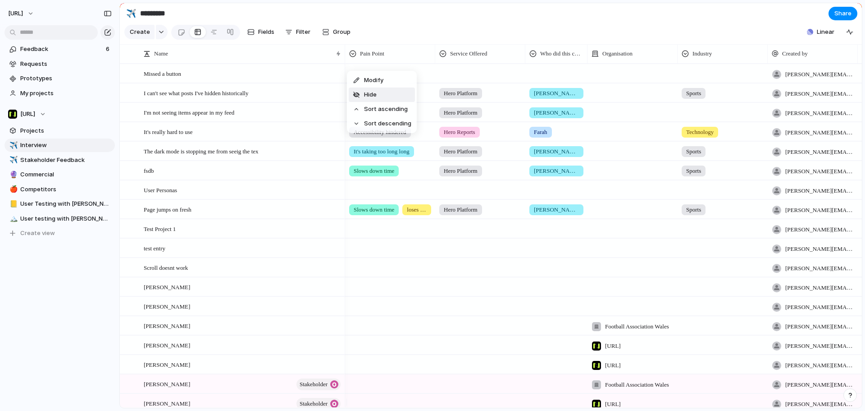
click at [394, 97] on li "Hide" at bounding box center [382, 94] width 66 height 14
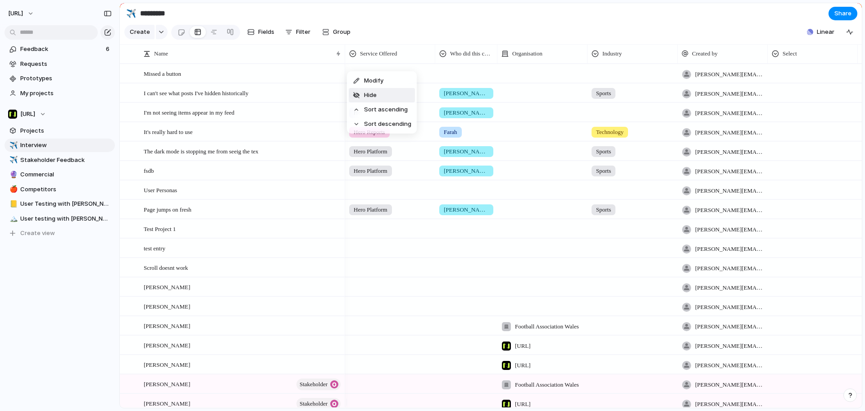
drag, startPoint x: 399, startPoint y: 95, endPoint x: 398, endPoint y: 83, distance: 11.3
click at [399, 95] on li "Hide" at bounding box center [382, 95] width 66 height 14
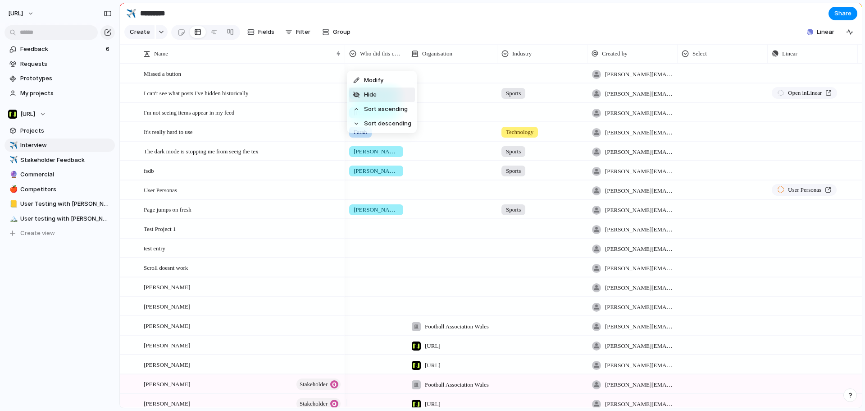
click at [398, 88] on li "Hide" at bounding box center [382, 94] width 66 height 14
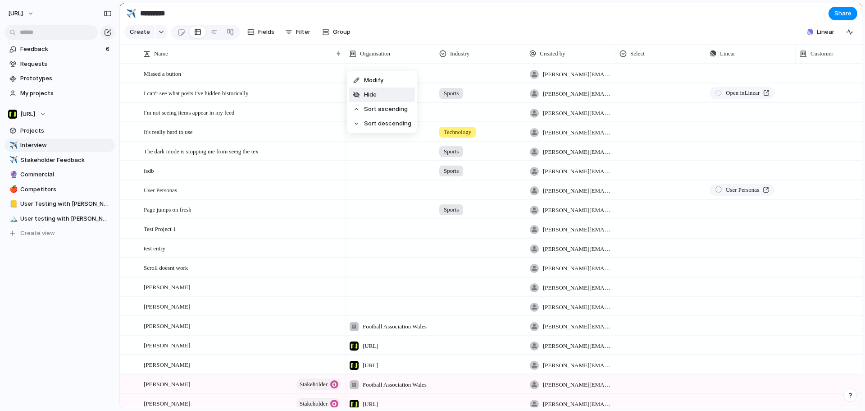
click at [387, 92] on li "Hide" at bounding box center [382, 94] width 66 height 14
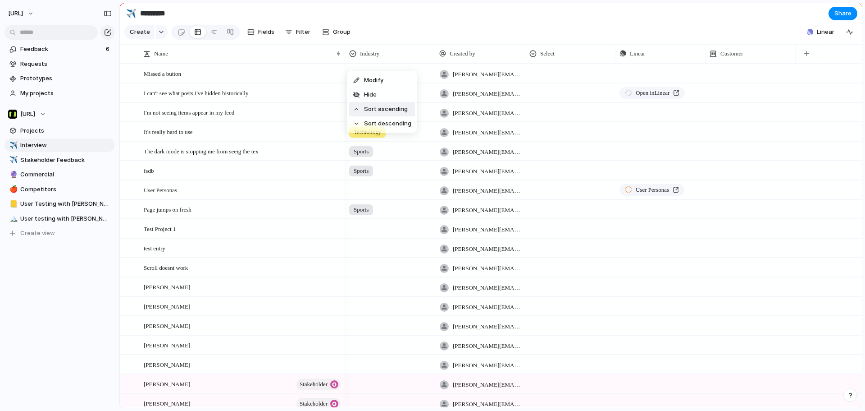
click at [387, 94] on li "Hide" at bounding box center [382, 94] width 66 height 14
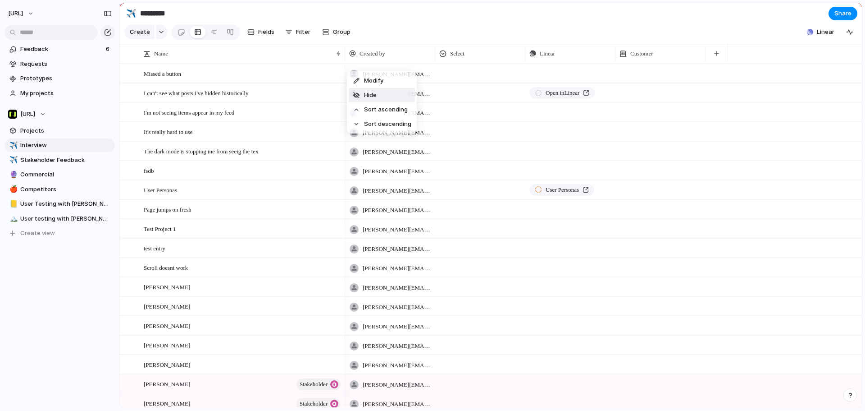
click at [383, 95] on li "Hide" at bounding box center [382, 95] width 66 height 14
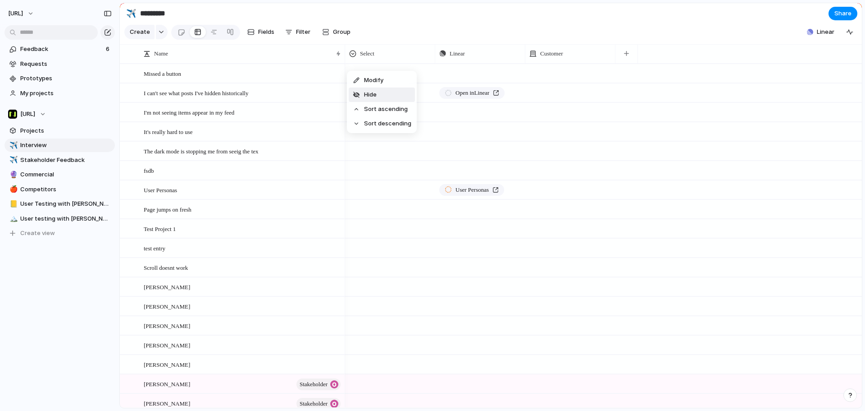
click at [395, 94] on li "Hide" at bounding box center [382, 94] width 66 height 14
click at [400, 92] on li "Hide" at bounding box center [382, 94] width 66 height 14
click at [399, 97] on li "Hide" at bounding box center [382, 95] width 66 height 14
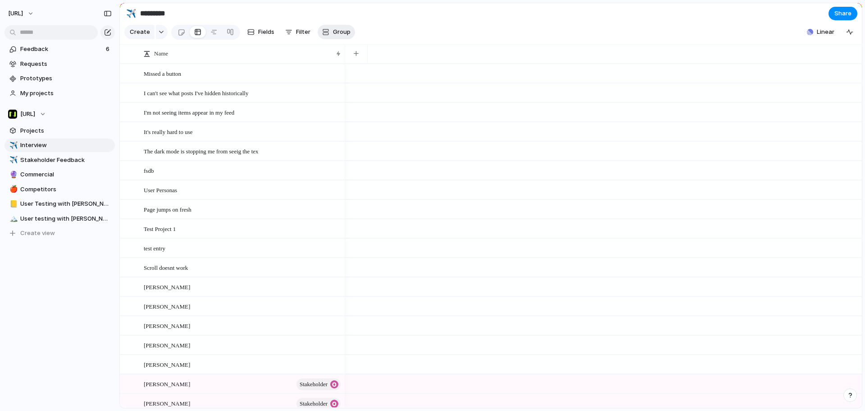
click at [343, 33] on span "Group" at bounding box center [342, 31] width 18 height 9
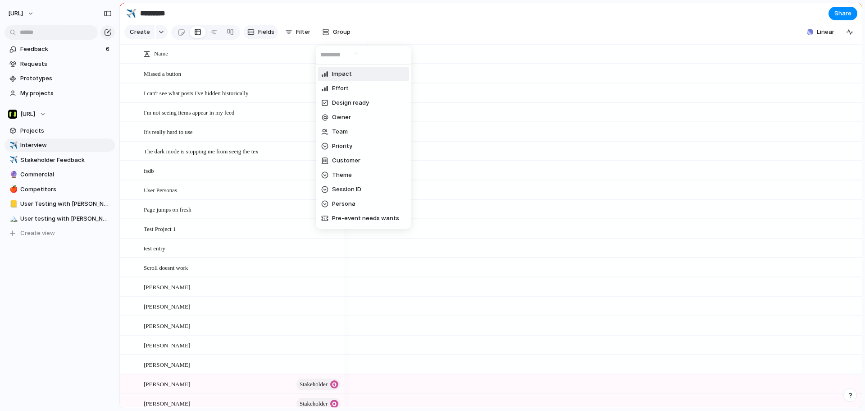
drag, startPoint x: 288, startPoint y: 36, endPoint x: 272, endPoint y: 35, distance: 16.2
click at [288, 36] on div "Impact Effort Design ready Owner Team Priority Customer Theme Session ID Person…" at bounding box center [432, 205] width 865 height 411
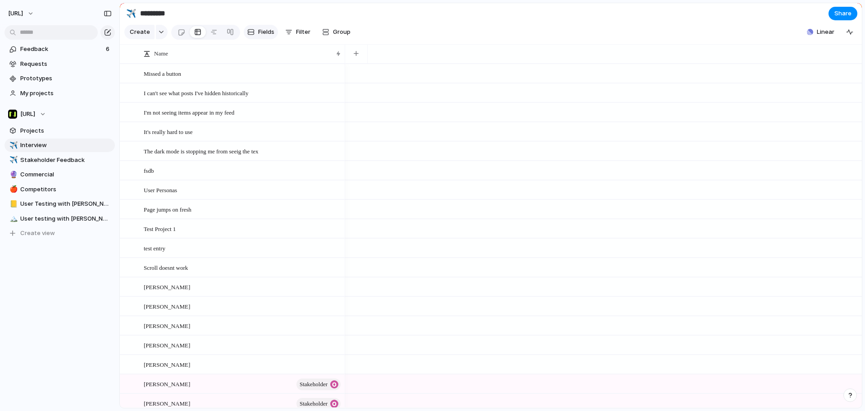
click at [266, 35] on span "Fields" at bounding box center [266, 31] width 16 height 9
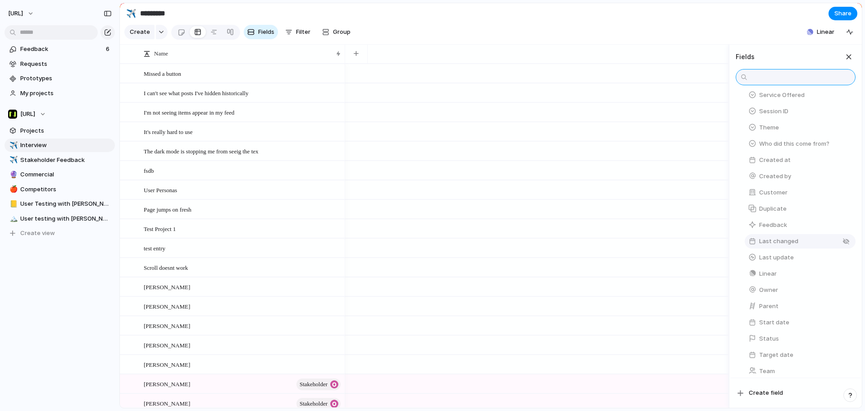
scroll to position [321, 0]
click at [843, 316] on div "button" at bounding box center [846, 315] width 7 height 7
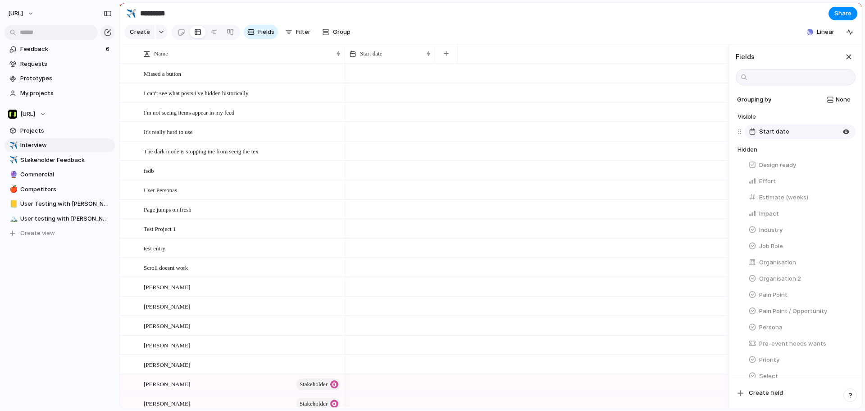
click at [781, 136] on span "Start date" at bounding box center [774, 131] width 30 height 9
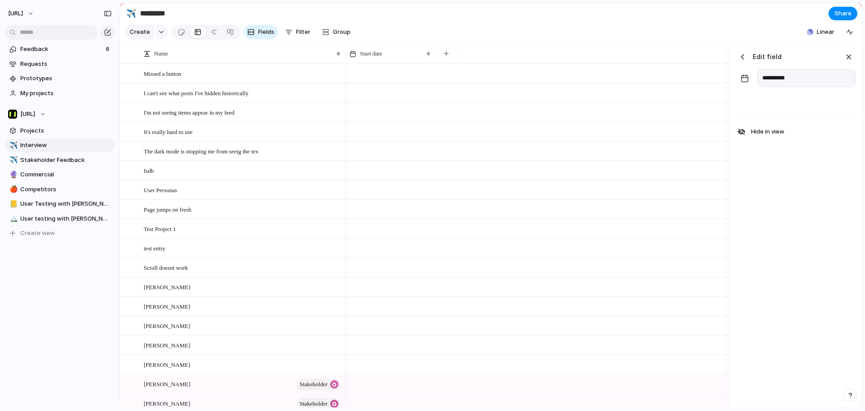
drag, startPoint x: 792, startPoint y: 89, endPoint x: 757, endPoint y: 85, distance: 35.4
click at [757, 85] on div "**********" at bounding box center [796, 78] width 120 height 18
type input "*"
type input "**********"
click at [745, 58] on button "button" at bounding box center [743, 57] width 14 height 14
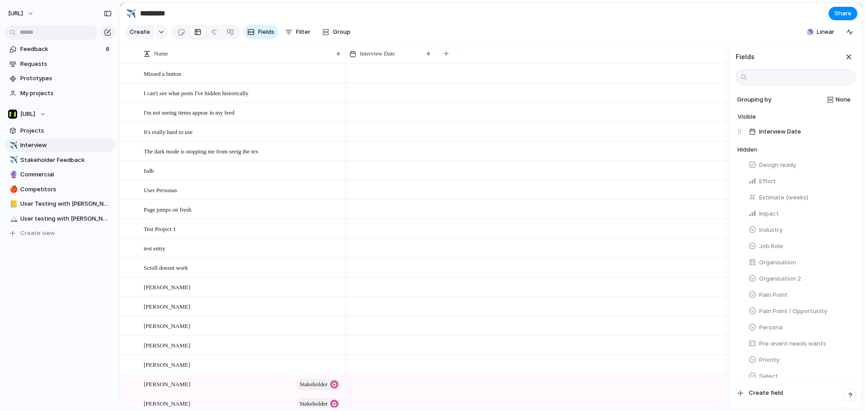
click at [360, 69] on div at bounding box center [390, 66] width 89 height 5
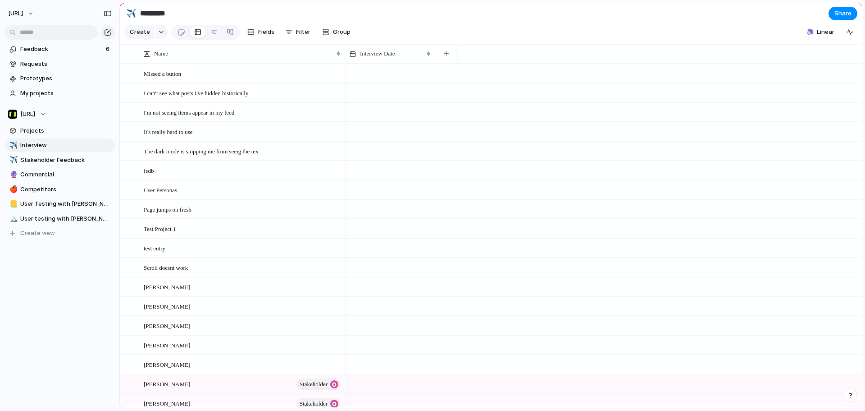
click at [365, 78] on div at bounding box center [390, 73] width 90 height 18
click at [447, 56] on div "button" at bounding box center [446, 53] width 5 height 5
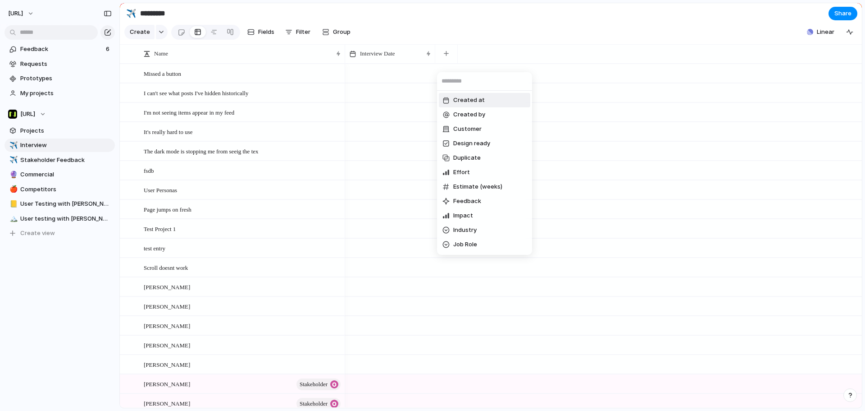
click at [472, 51] on div "Created at Created by Customer Design ready Duplicate Effort Estimate (weeks) F…" at bounding box center [432, 205] width 865 height 411
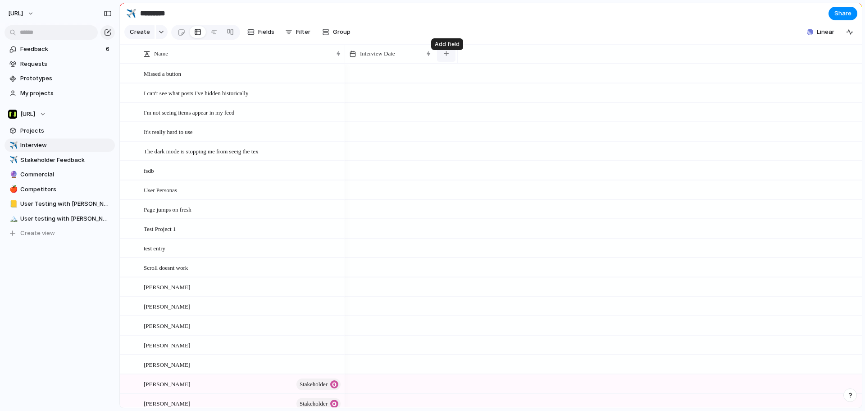
click at [447, 56] on div "button" at bounding box center [446, 53] width 5 height 5
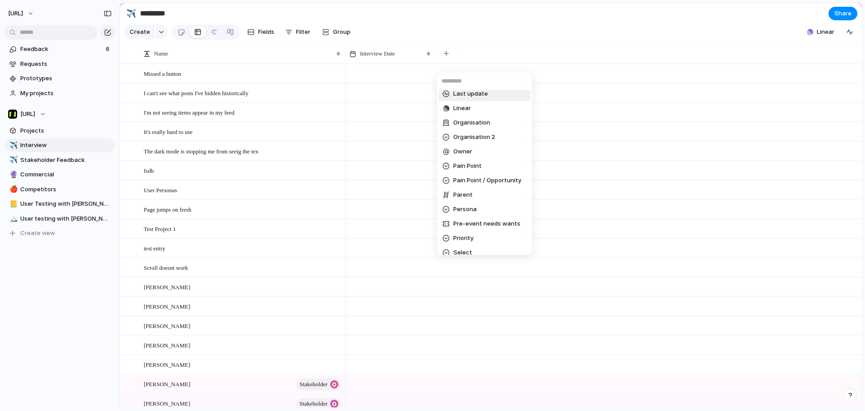
scroll to position [180, 0]
click at [469, 194] on span "Parent" at bounding box center [462, 193] width 19 height 9
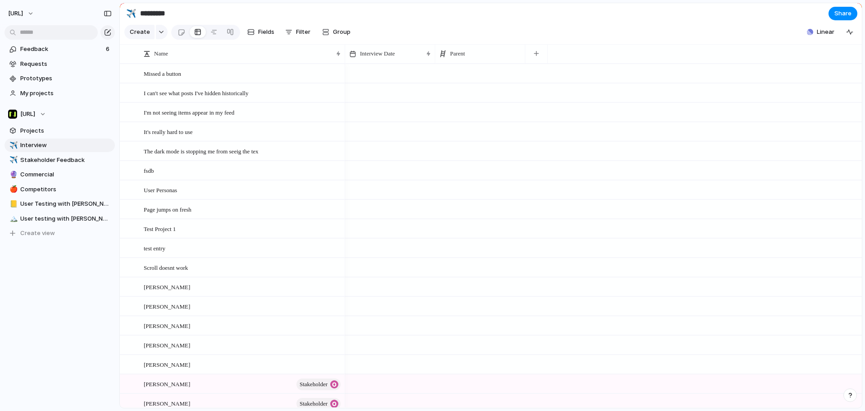
click at [465, 80] on div at bounding box center [480, 73] width 90 height 18
click at [459, 59] on div "Jason Webber Tyrone Stewart Paul Jones" at bounding box center [432, 205] width 865 height 411
click at [458, 58] on span "Parent" at bounding box center [457, 53] width 15 height 9
click at [475, 84] on li "Modify" at bounding box center [472, 80] width 66 height 14
click at [743, 61] on div "button" at bounding box center [742, 56] width 9 height 9
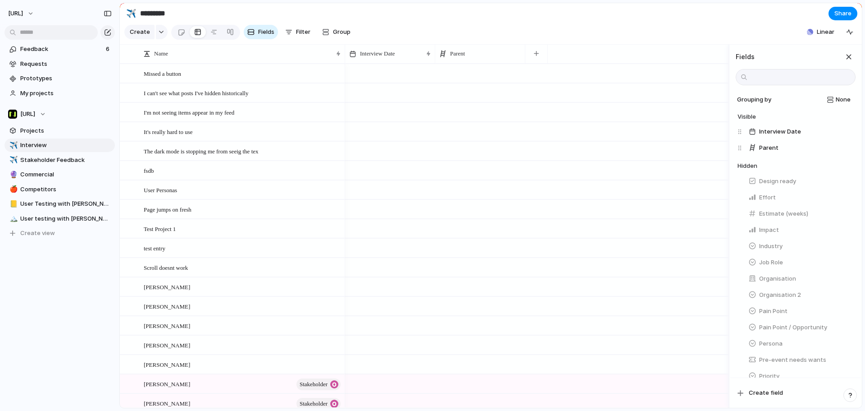
drag, startPoint x: 847, startPoint y: 61, endPoint x: 842, endPoint y: 62, distance: 4.6
click at [845, 62] on div "button" at bounding box center [849, 57] width 10 height 10
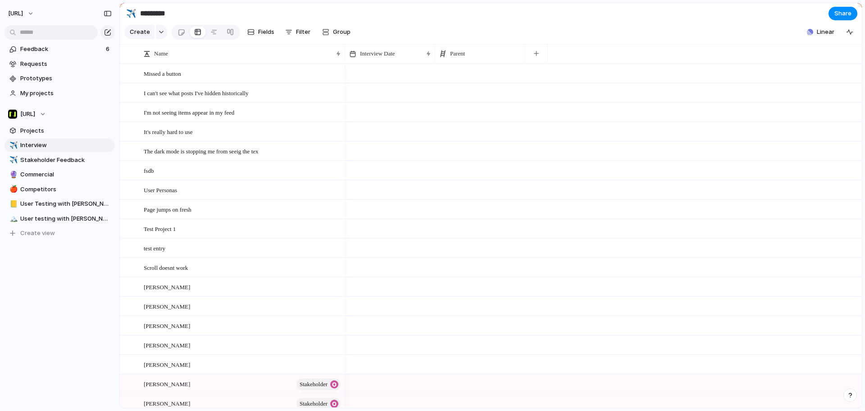
click at [50, 76] on div "Modify Hide Sort ascending Sort descending" at bounding box center [432, 205] width 865 height 411
click at [50, 76] on span "Prototypes" at bounding box center [65, 78] width 91 height 9
click at [57, 62] on span "Requests" at bounding box center [65, 63] width 91 height 9
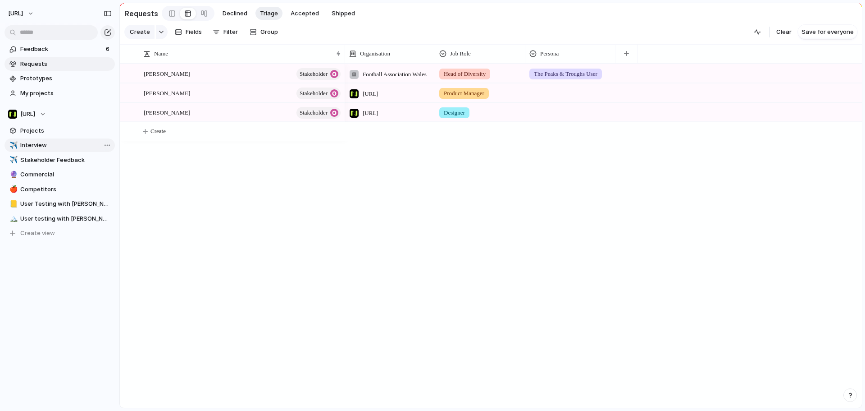
click at [69, 145] on span "Interview" at bounding box center [65, 145] width 91 height 9
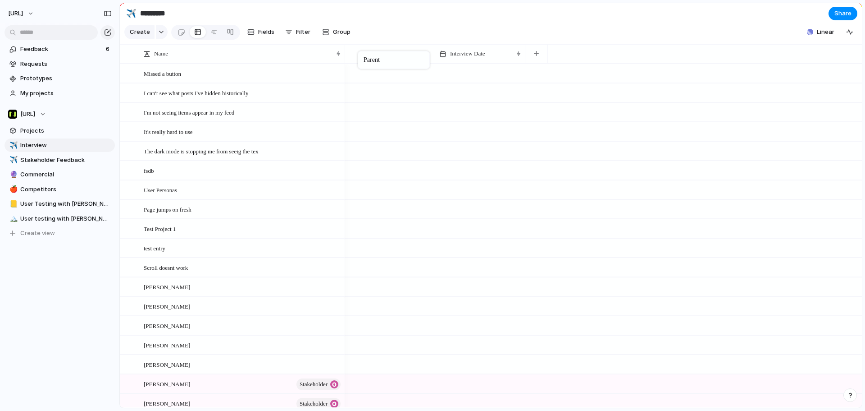
drag, startPoint x: 502, startPoint y: 57, endPoint x: 362, endPoint y: 53, distance: 140.2
click at [374, 77] on span "Modify" at bounding box center [373, 80] width 19 height 9
drag, startPoint x: 748, startPoint y: 90, endPoint x: 744, endPoint y: 73, distance: 16.7
click at [748, 87] on button "button" at bounding box center [745, 78] width 18 height 18
click at [742, 61] on div "button" at bounding box center [742, 56] width 9 height 9
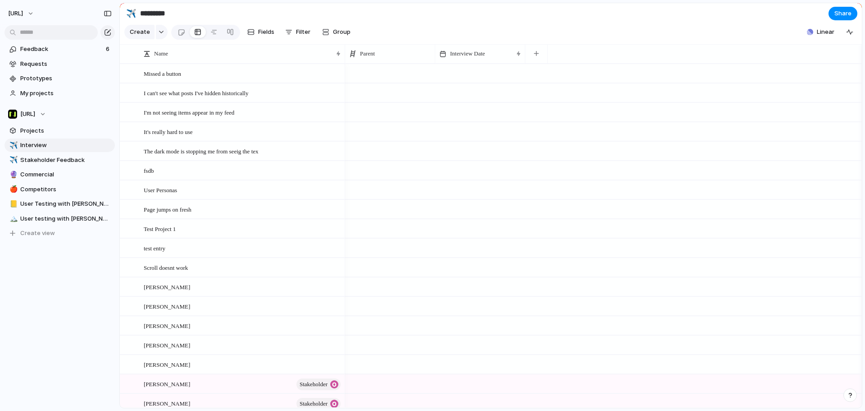
click at [638, 32] on section "Create Fields Filter Group Zoom Collapse Linear Clear Save for everyone" at bounding box center [491, 34] width 742 height 22
drag, startPoint x: 378, startPoint y: 59, endPoint x: 358, endPoint y: 60, distance: 20.3
drag, startPoint x: 382, startPoint y: 61, endPoint x: 471, endPoint y: 59, distance: 89.3
drag, startPoint x: 460, startPoint y: 61, endPoint x: 386, endPoint y: 58, distance: 74.0
click at [160, 30] on button "button" at bounding box center [162, 32] width 12 height 14
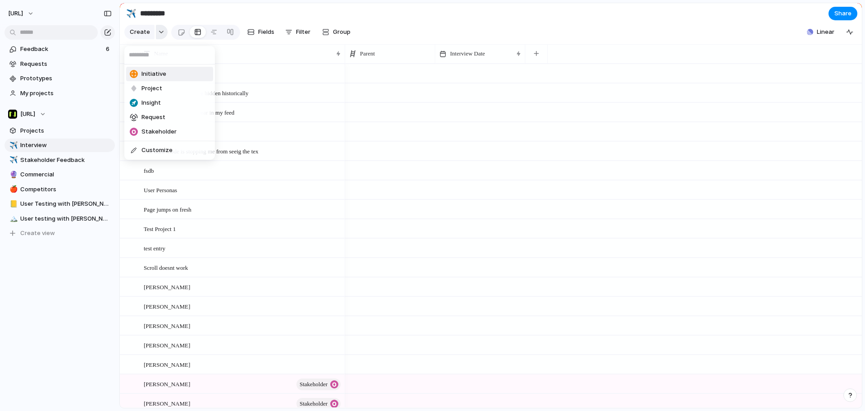
click at [160, 30] on div "Initiative Project Insight Request Stakeholder Customize" at bounding box center [432, 205] width 865 height 411
click at [315, 36] on div "Create Fields Filter Group Zoom Collapse" at bounding box center [239, 32] width 231 height 18
click at [255, 37] on button "Fields" at bounding box center [261, 32] width 34 height 14
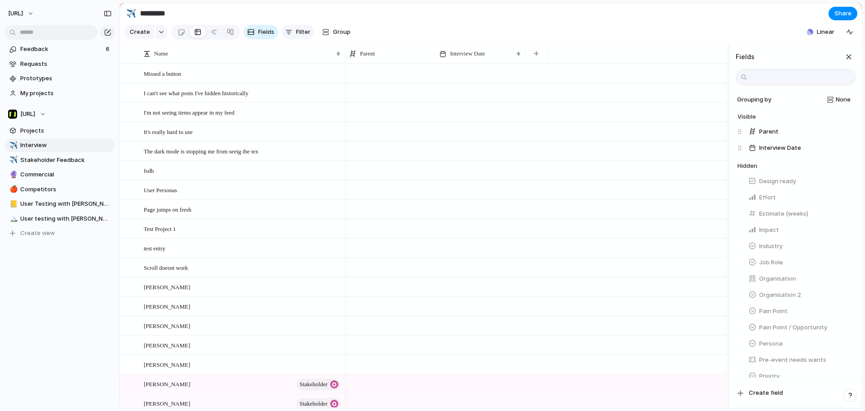
click at [294, 36] on button "Filter" at bounding box center [298, 32] width 32 height 14
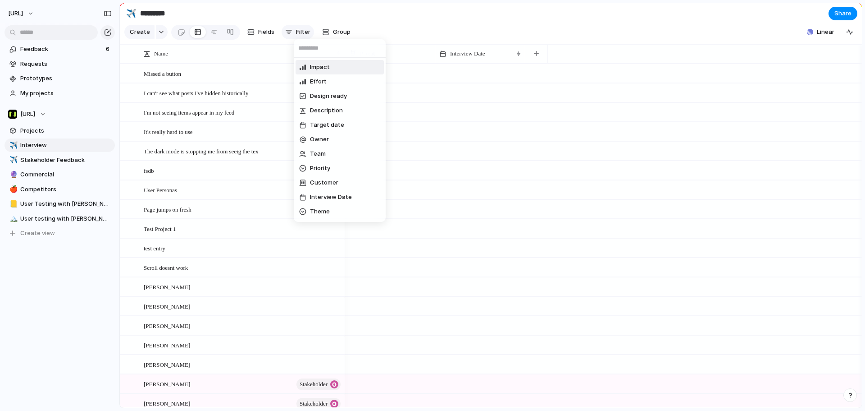
click at [294, 36] on div "Impact Effort Design ready Description Target date Owner Team Priority Customer…" at bounding box center [432, 205] width 865 height 411
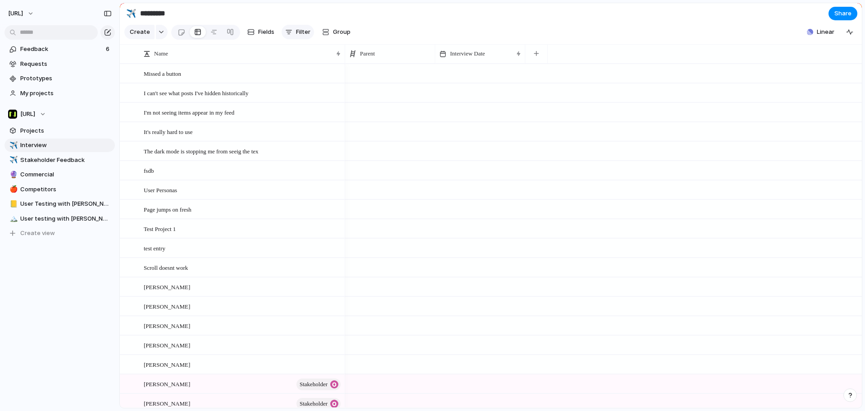
click at [297, 35] on span "Filter" at bounding box center [303, 31] width 14 height 9
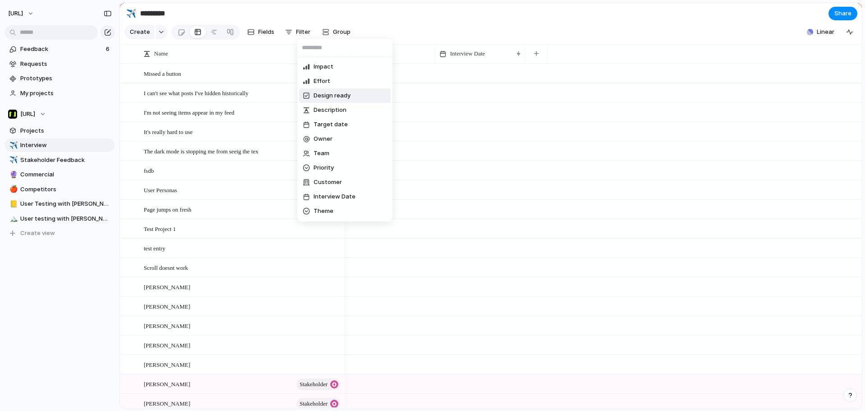
click at [408, 35] on div "Impact Effort Design ready Description Target date Owner Team Priority Customer…" at bounding box center [432, 205] width 865 height 411
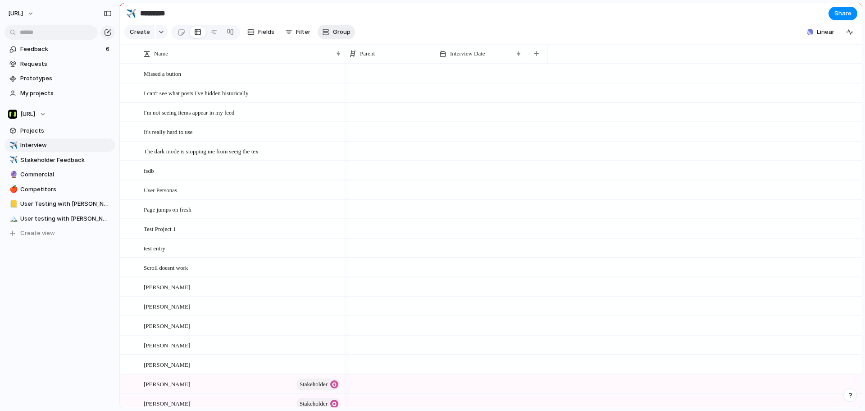
click at [340, 34] on span "Group" at bounding box center [342, 31] width 18 height 9
click at [505, 46] on div "Impact Effort Design ready Owner Team Priority Customer Theme Session ID Pre-ev…" at bounding box center [432, 205] width 865 height 411
click at [48, 67] on span "Requests" at bounding box center [65, 63] width 91 height 9
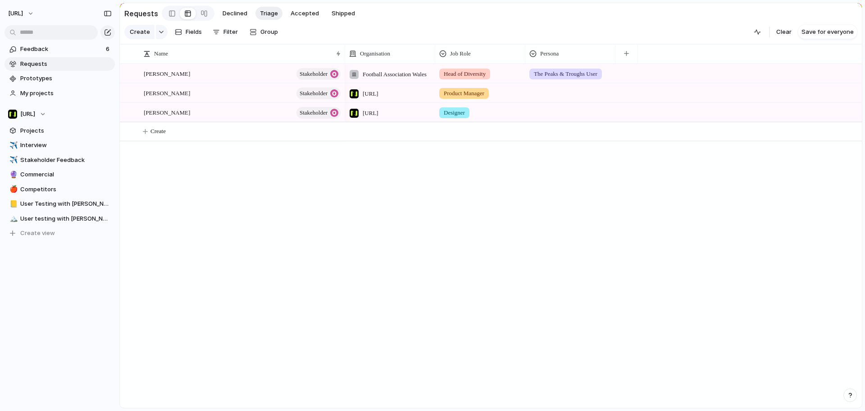
click at [146, 14] on h2 "Requests" at bounding box center [141, 13] width 34 height 11
click at [50, 142] on span "Interview" at bounding box center [65, 145] width 91 height 9
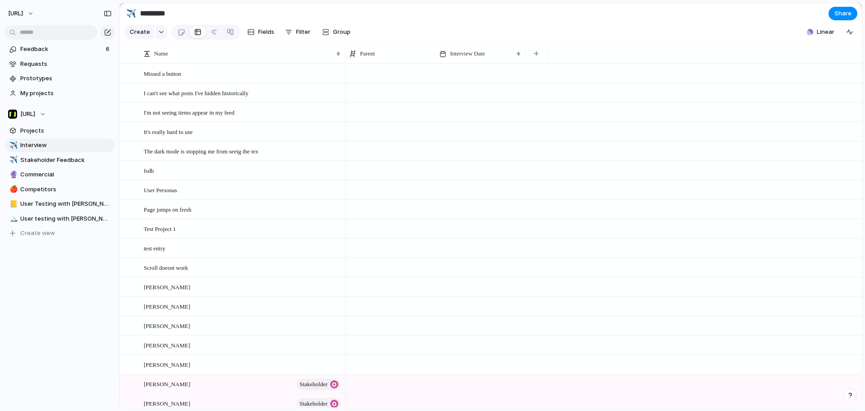
click at [60, 152] on div "✈️ Interview ✈️ Stakeholder Feedback 🔮 Commercial 🍎 Competitors 📒 User Testing …" at bounding box center [60, 188] width 110 height 101
click at [60, 156] on span "Stakeholder Feedback" at bounding box center [65, 159] width 91 height 9
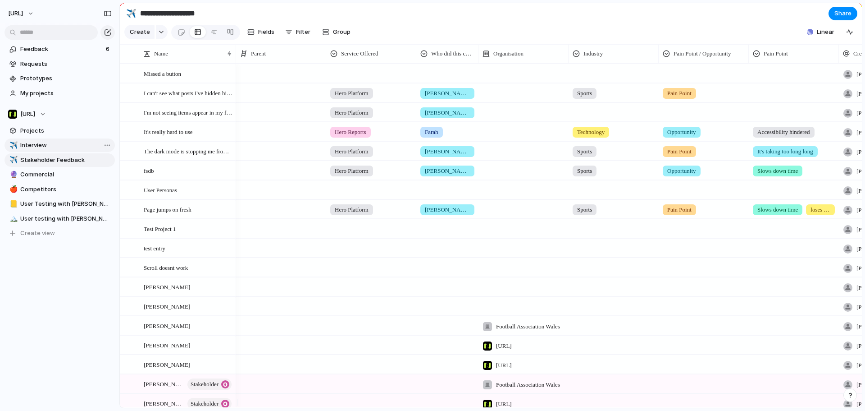
click at [61, 149] on link "✈️ Interview" at bounding box center [60, 145] width 110 height 14
type input "*********"
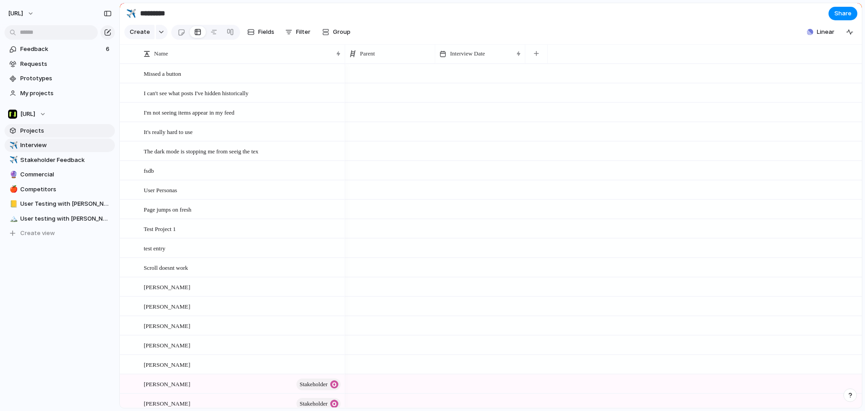
click at [64, 132] on span "Projects" at bounding box center [65, 130] width 91 height 9
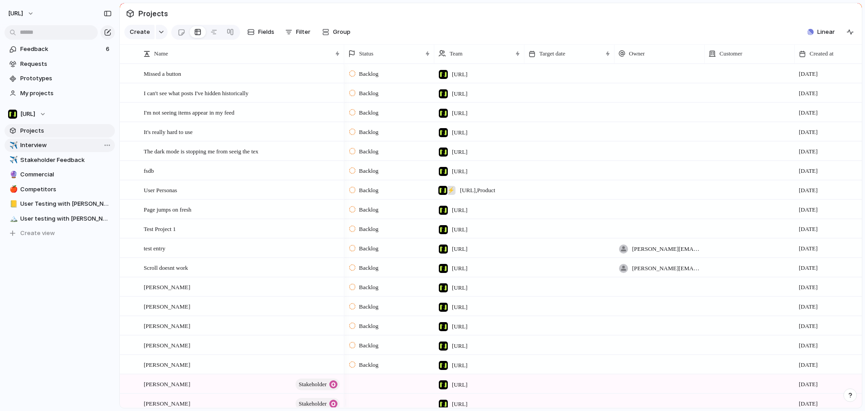
click at [61, 141] on span "Interview" at bounding box center [65, 145] width 91 height 9
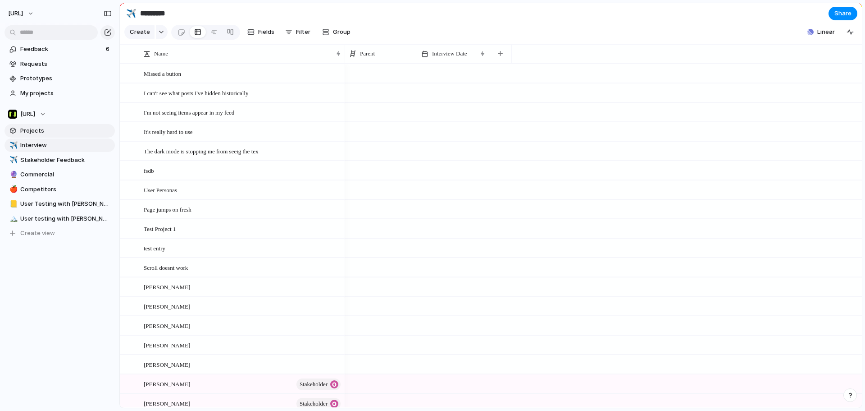
click at [31, 134] on span "Projects" at bounding box center [65, 130] width 91 height 9
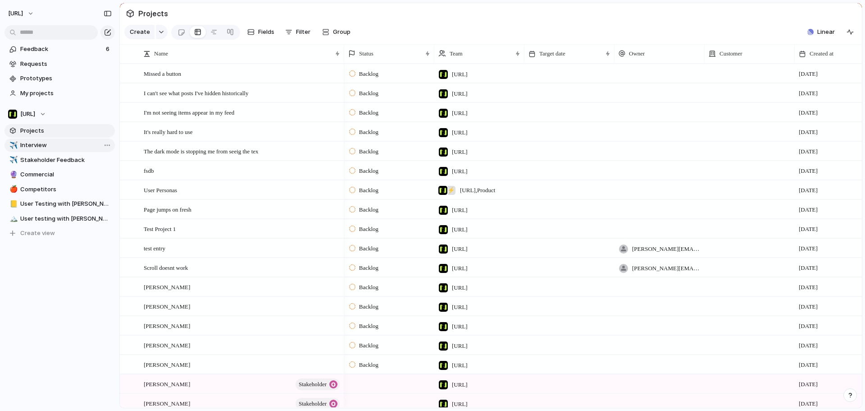
click at [39, 148] on span "Interview" at bounding box center [65, 145] width 91 height 9
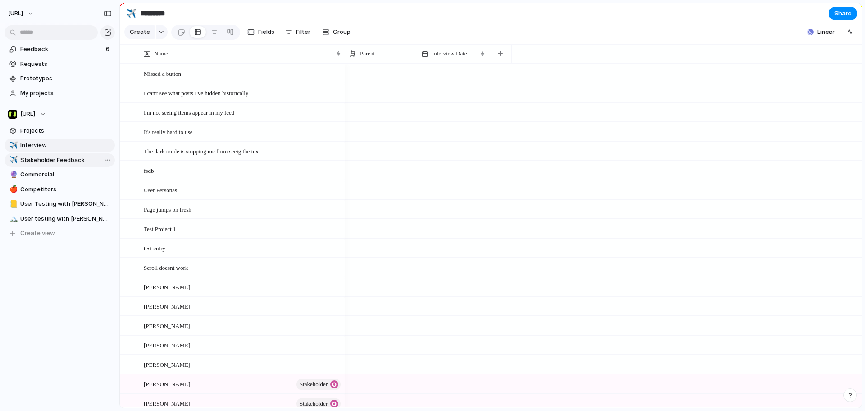
click at [44, 158] on span "Stakeholder Feedback" at bounding box center [65, 159] width 91 height 9
type input "**********"
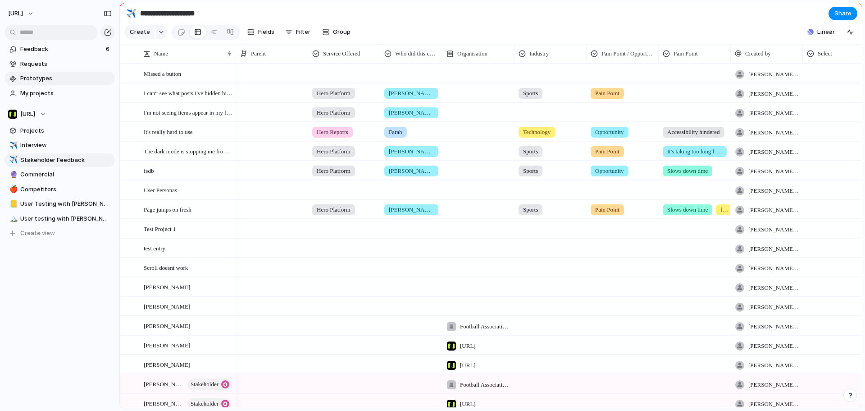
click at [48, 82] on span "Prototypes" at bounding box center [65, 78] width 91 height 9
click at [52, 64] on span "Requests" at bounding box center [65, 63] width 91 height 9
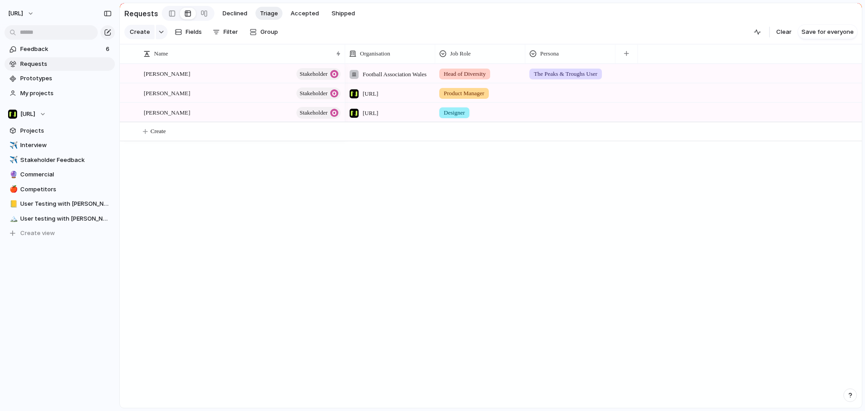
click at [571, 151] on div "Football Association Wales Head of Diversity The Peaks & Troughs User Nisien.Ai…" at bounding box center [603, 236] width 517 height 344
click at [47, 142] on span "Interview" at bounding box center [65, 145] width 91 height 9
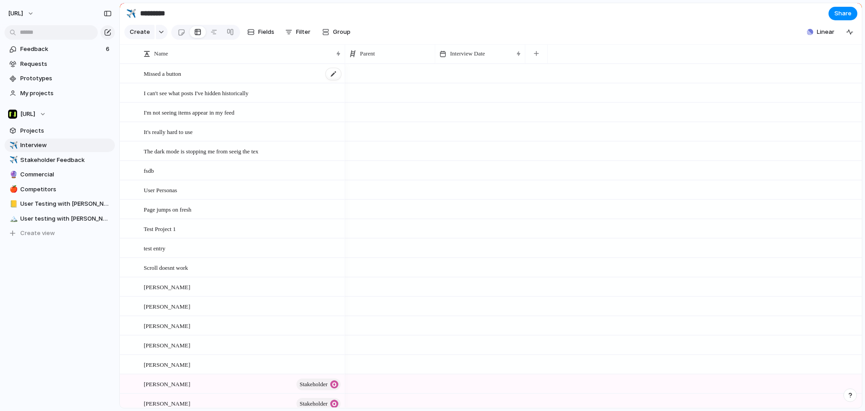
click at [200, 83] on div "Missed a button" at bounding box center [243, 73] width 198 height 18
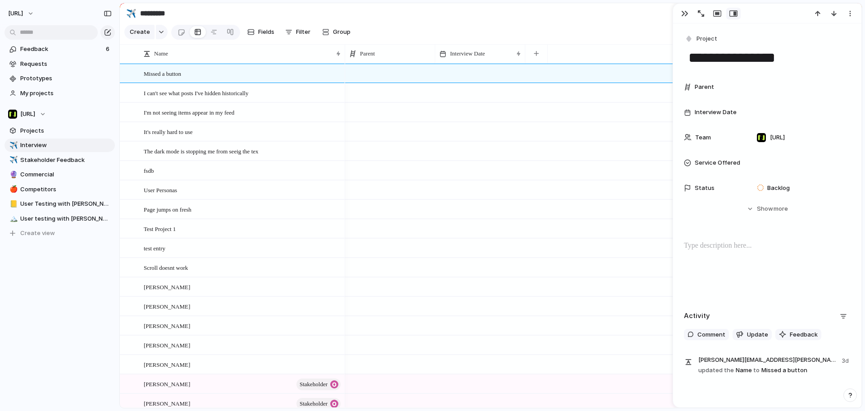
click at [451, 27] on section "Create Fields Filter Group Zoom Collapse Linear Clear Save for everyone" at bounding box center [491, 34] width 742 height 22
click at [351, 39] on button "Group" at bounding box center [336, 32] width 37 height 14
click at [468, 36] on section "Create Fields Filter Group Zoom Collapse Linear" at bounding box center [491, 34] width 742 height 22
click at [390, 82] on div at bounding box center [390, 73] width 90 height 18
click at [432, 244] on div "[PERSON_NAME] [PERSON_NAME] [PERSON_NAME]" at bounding box center [432, 205] width 865 height 411
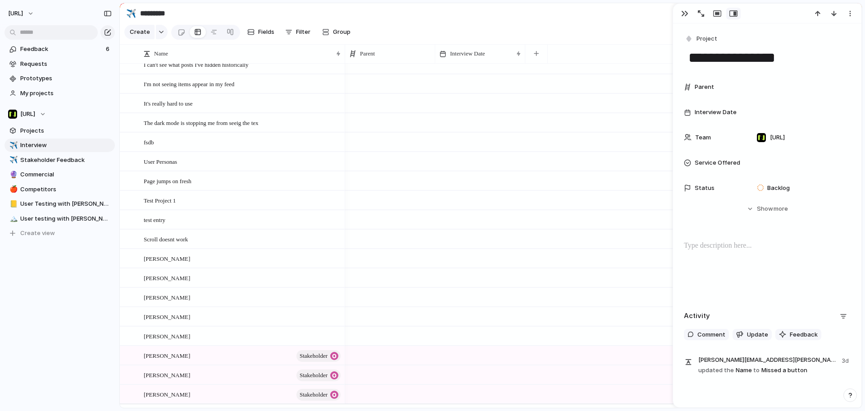
scroll to position [50, 0]
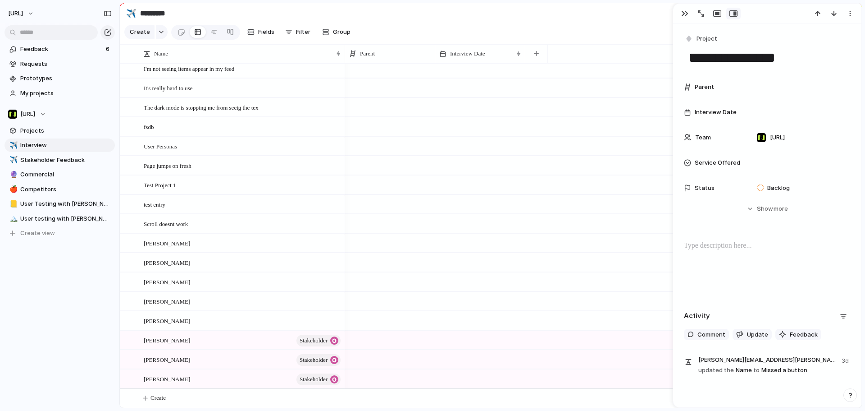
click at [379, 343] on div at bounding box center [390, 339] width 90 height 18
click at [376, 138] on div "[PERSON_NAME] [PERSON_NAME]" at bounding box center [432, 205] width 865 height 411
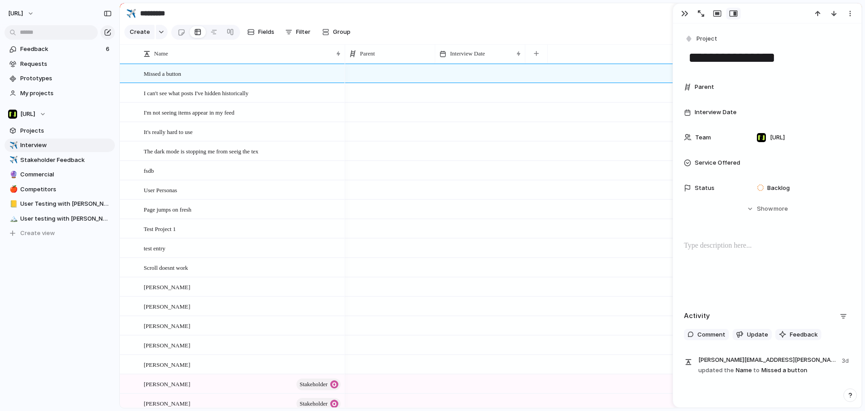
click at [372, 82] on div at bounding box center [390, 73] width 90 height 18
click at [383, 119] on span "[PERSON_NAME]" at bounding box center [386, 117] width 46 height 9
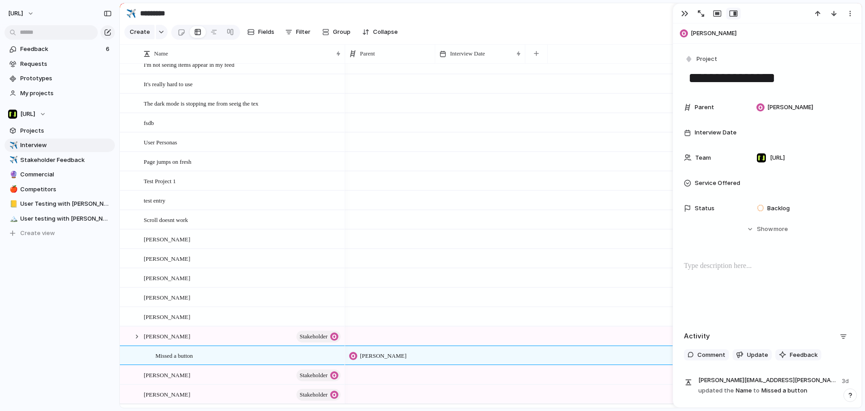
scroll to position [50, 0]
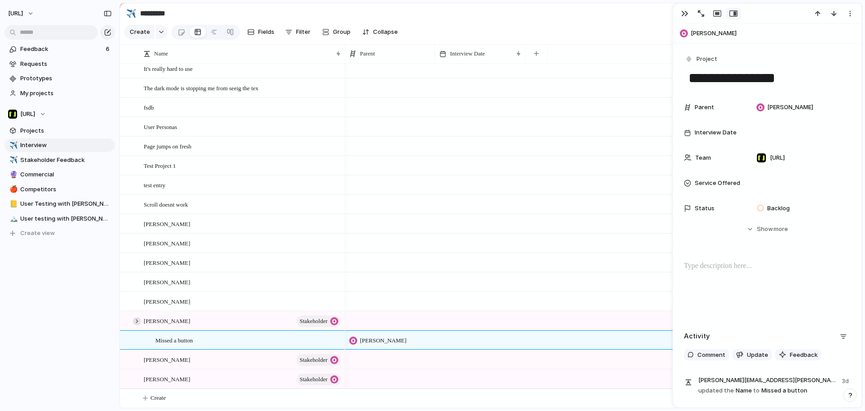
click at [134, 323] on div at bounding box center [137, 321] width 8 height 8
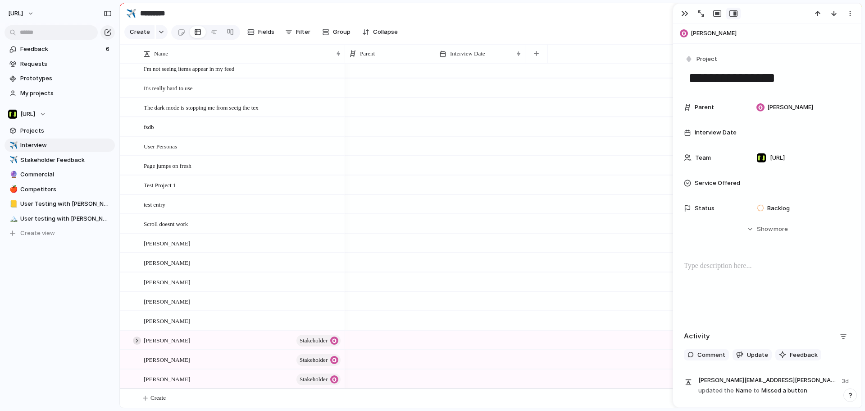
click at [134, 339] on div at bounding box center [137, 340] width 8 height 8
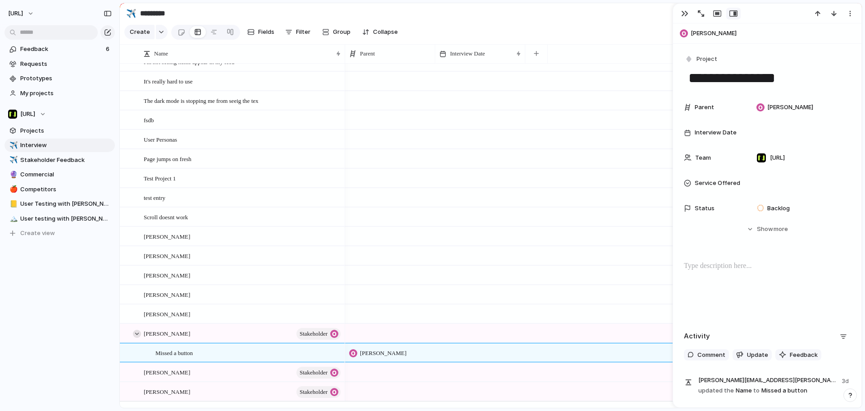
click at [135, 338] on div at bounding box center [137, 333] width 8 height 8
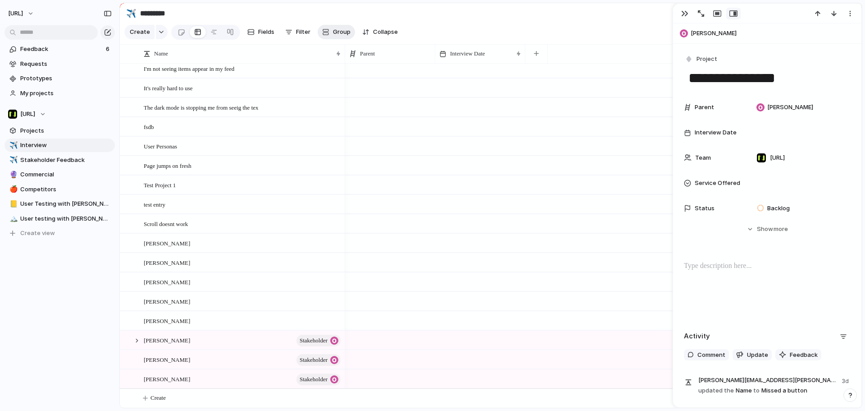
click at [330, 36] on button "Group" at bounding box center [336, 32] width 37 height 14
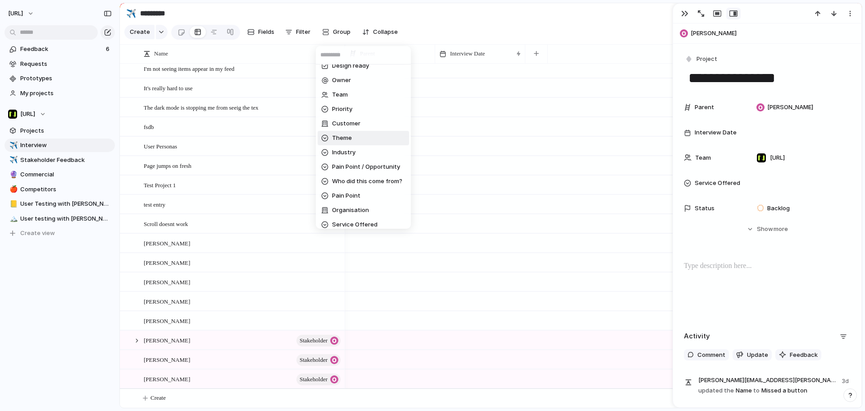
scroll to position [0, 0]
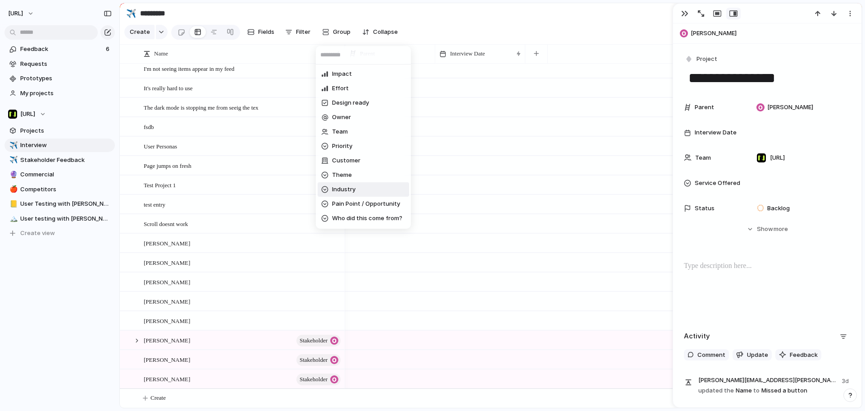
click at [144, 346] on div "Impact Effort Design ready Owner Team Priority Customer Theme Industry Pain Poi…" at bounding box center [432, 205] width 865 height 411
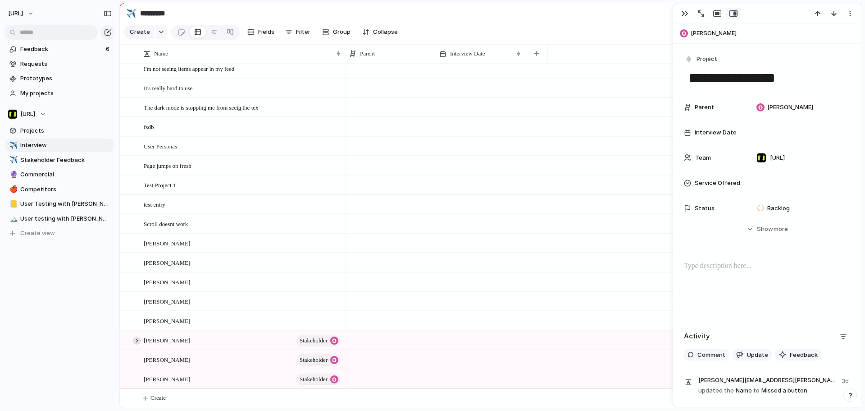
click at [137, 342] on div at bounding box center [137, 340] width 8 height 8
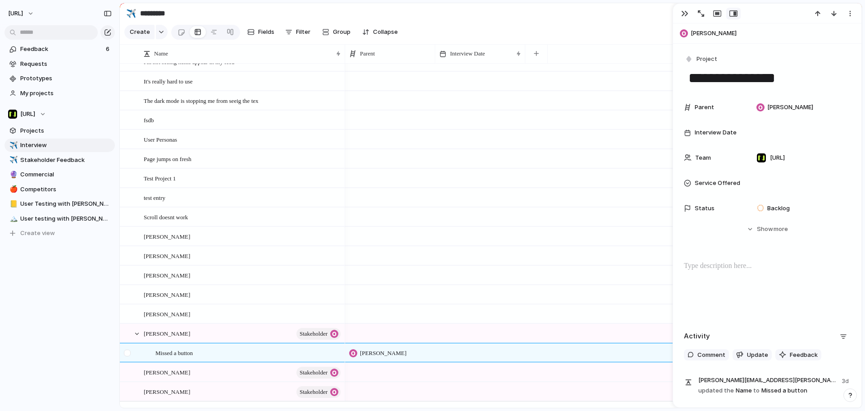
click at [125, 356] on div at bounding box center [127, 352] width 7 height 7
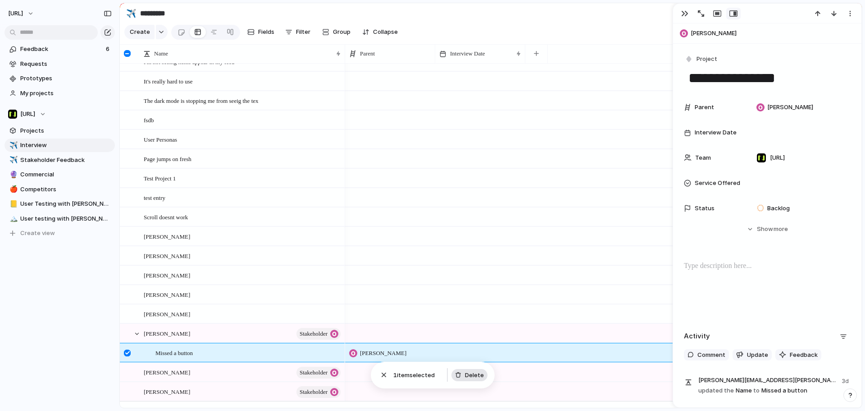
click at [463, 379] on button "Delete" at bounding box center [470, 375] width 36 height 13
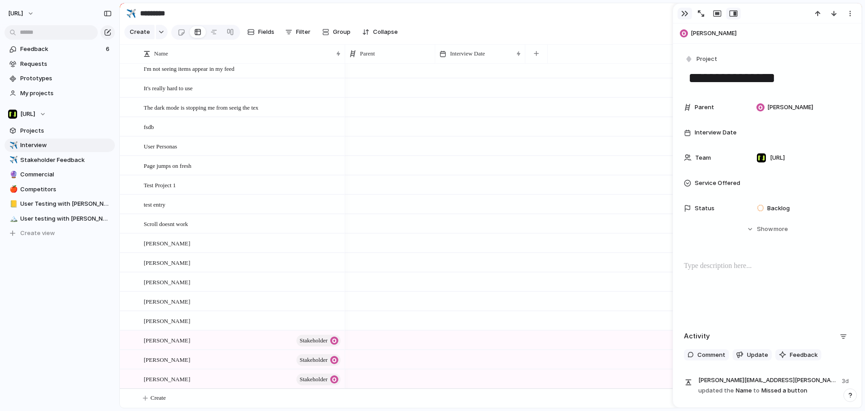
click at [689, 13] on button "button" at bounding box center [685, 14] width 14 height 12
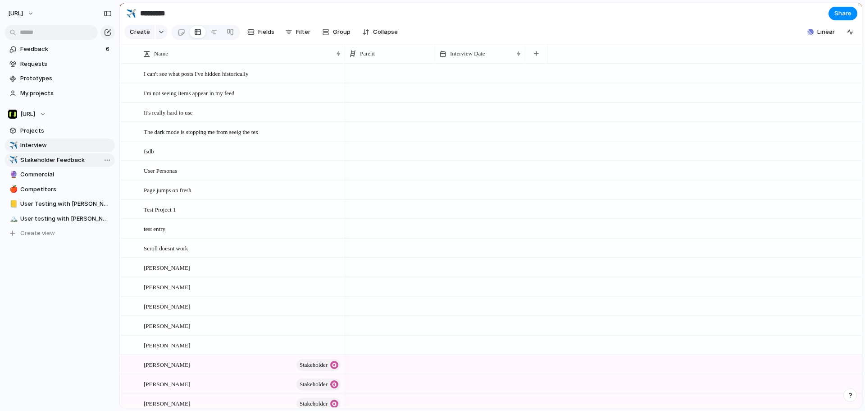
click at [51, 161] on span "Stakeholder Feedback" at bounding box center [65, 159] width 91 height 9
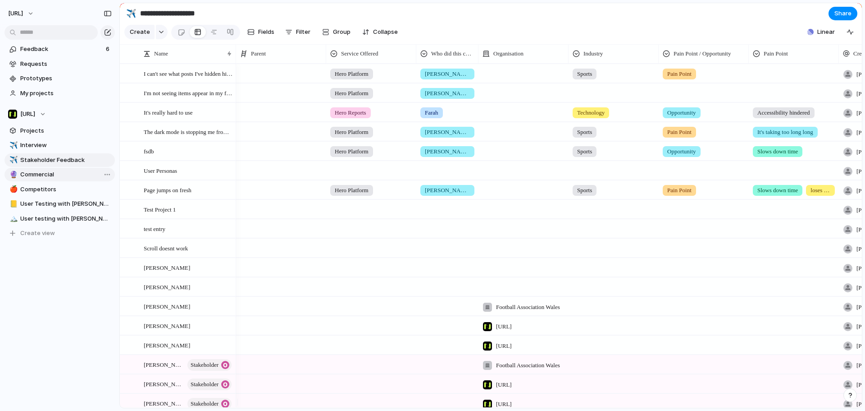
click at [44, 174] on span "Commercial" at bounding box center [65, 174] width 91 height 9
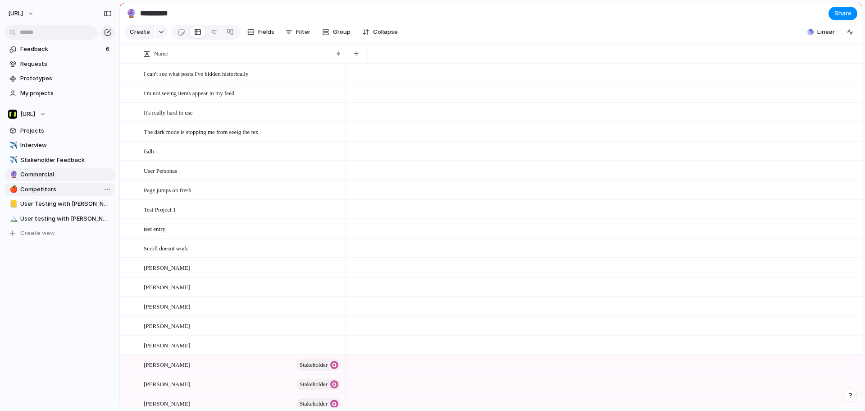
click at [43, 183] on link "🍎 Competitors" at bounding box center [60, 190] width 110 height 14
click at [46, 196] on div "✈️ Interview ✈️ Stakeholder Feedback 🔮 Commercial 🍎 Competitors 📒 User Testing …" at bounding box center [60, 188] width 110 height 101
click at [50, 207] on span "User Testing with [PERSON_NAME]" at bounding box center [65, 203] width 91 height 9
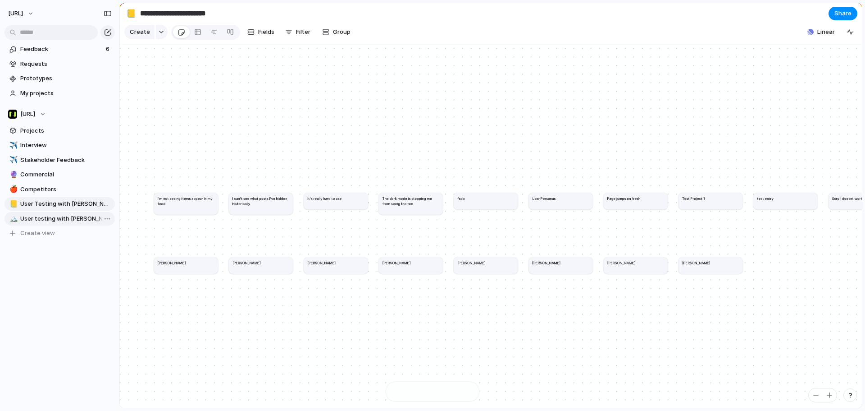
click at [52, 214] on span "User testing with [PERSON_NAME]" at bounding box center [65, 218] width 91 height 9
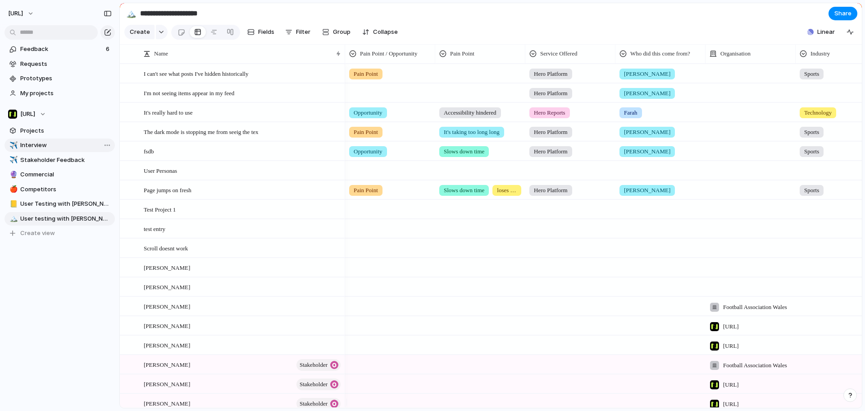
click at [45, 150] on link "✈️ Interview" at bounding box center [60, 145] width 110 height 14
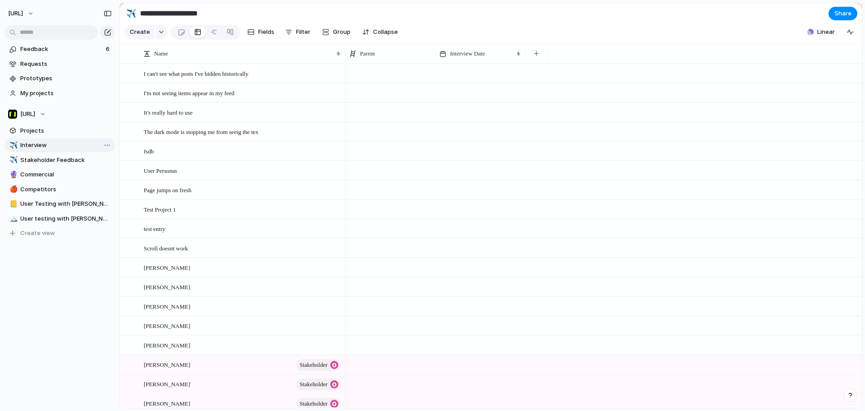
type input "*********"
click at [42, 133] on span "Projects" at bounding box center [65, 130] width 91 height 9
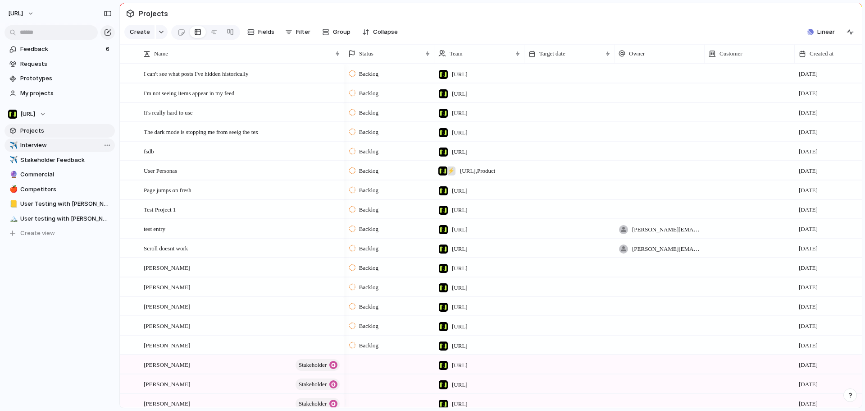
click at [42, 151] on link "✈️ Interview" at bounding box center [60, 145] width 110 height 14
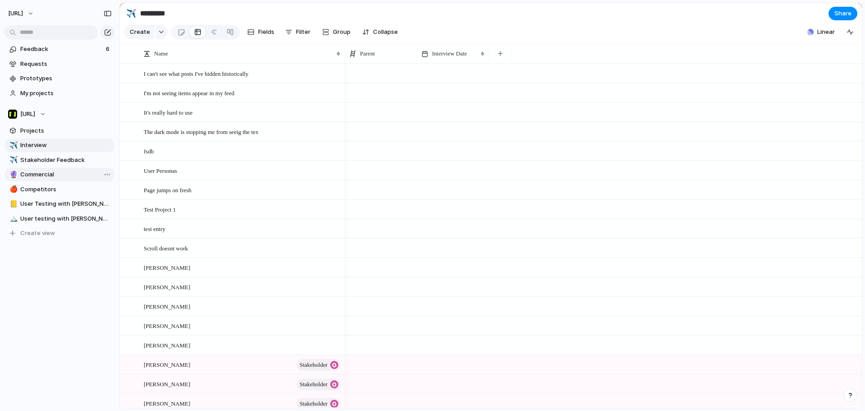
click at [63, 173] on span "Commercial" at bounding box center [65, 174] width 91 height 9
click at [63, 160] on span "Stakeholder Feedback" at bounding box center [65, 159] width 91 height 9
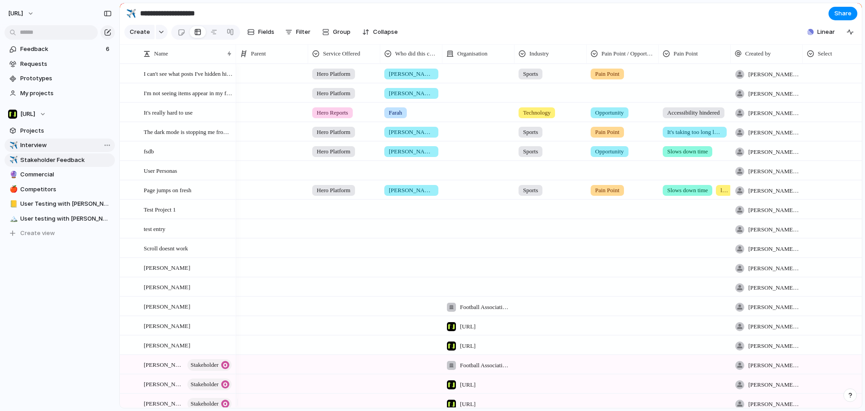
click at [47, 152] on div "✈️ Interview ✈️ Stakeholder Feedback 🔮 Commercial 🍎 Competitors 📒 User Testing …" at bounding box center [60, 188] width 110 height 101
click at [48, 146] on span "Interview" at bounding box center [65, 145] width 91 height 9
type input "*********"
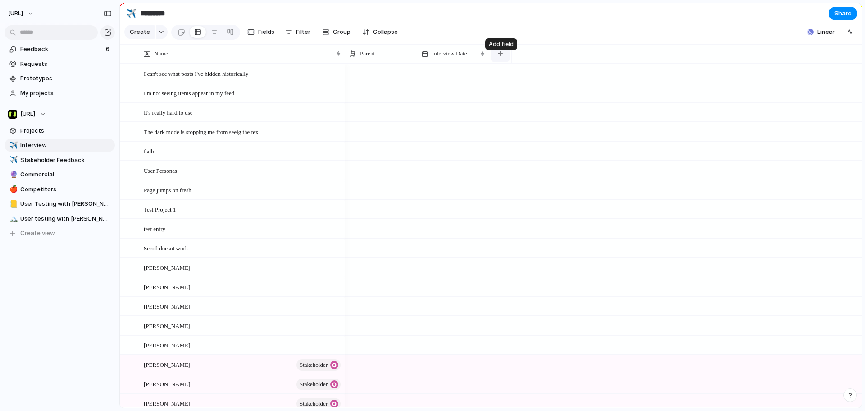
click at [503, 62] on button "button" at bounding box center [500, 54] width 18 height 16
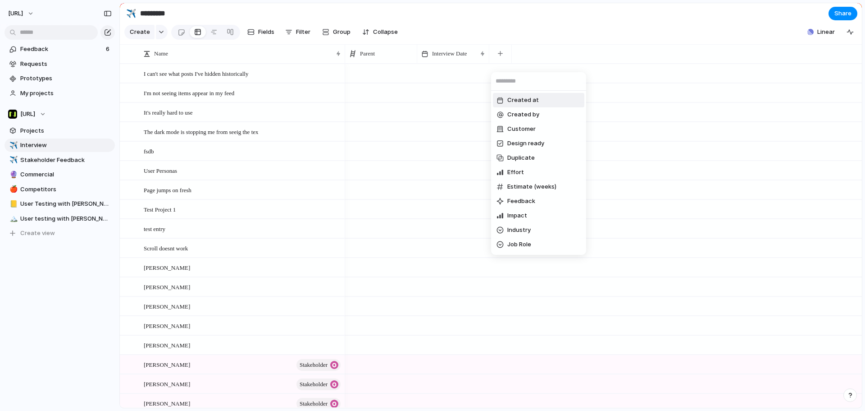
click at [528, 50] on div "Created at Created by Customer Design ready Duplicate Effort Estimate (weeks) F…" at bounding box center [432, 205] width 865 height 411
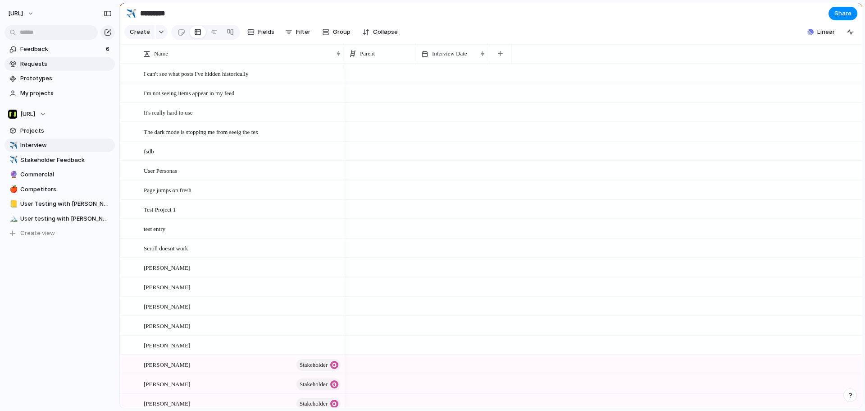
click at [51, 69] on link "Requests" at bounding box center [60, 64] width 110 height 14
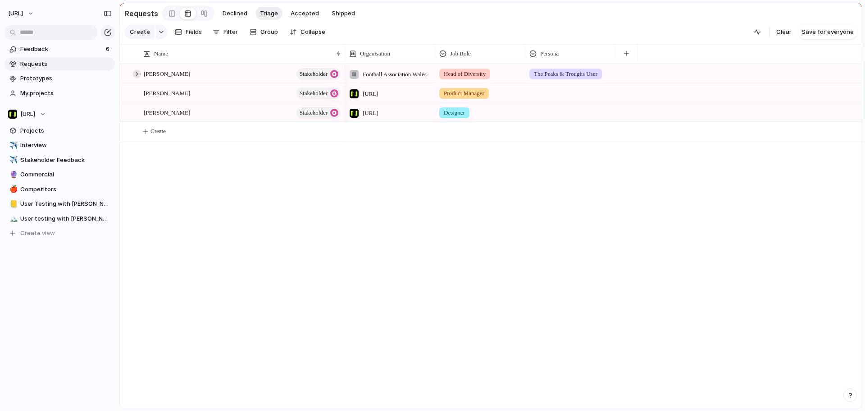
click at [134, 78] on div at bounding box center [137, 74] width 8 height 8
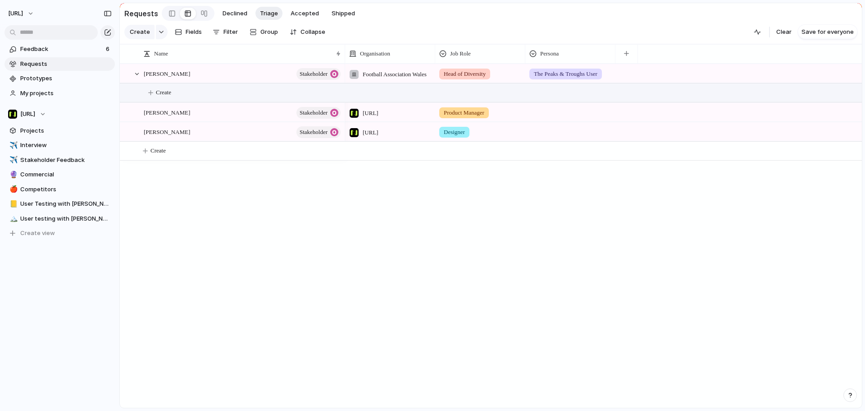
click at [175, 96] on button "Create" at bounding box center [505, 92] width 753 height 18
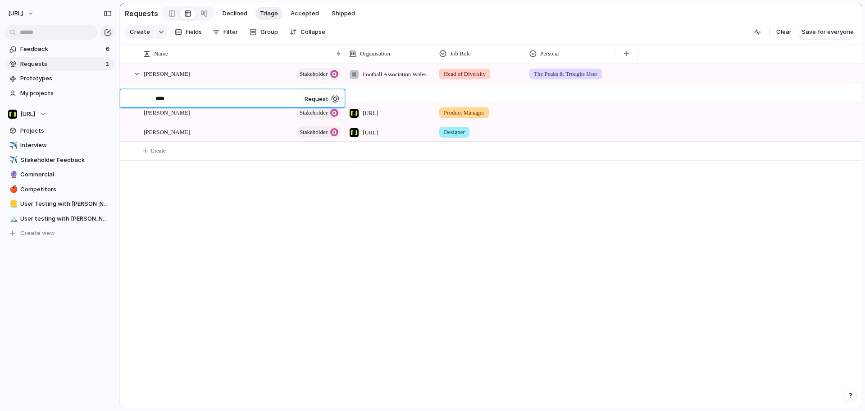
type textarea "*****"
click at [149, 97] on div at bounding box center [149, 93] width 8 height 8
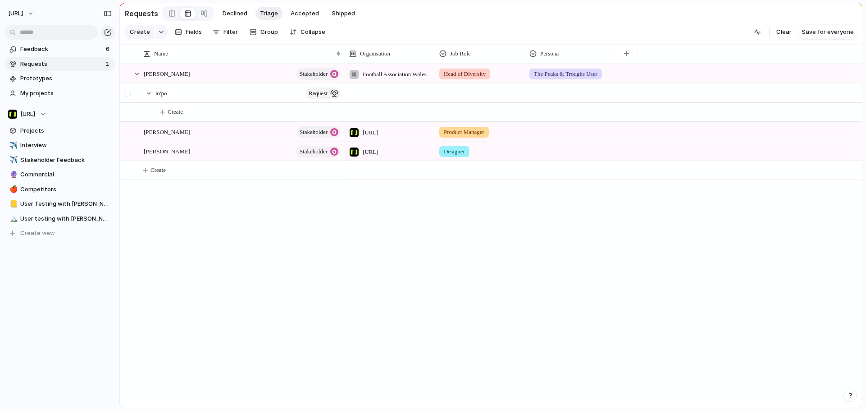
click at [145, 97] on div at bounding box center [149, 93] width 8 height 8
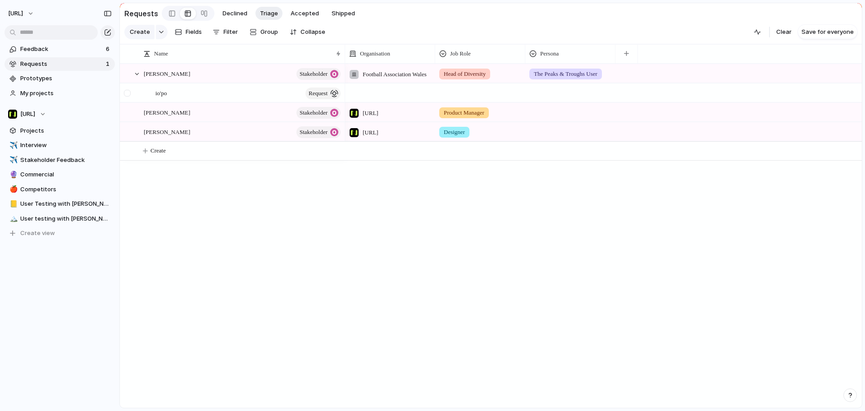
click at [126, 96] on div at bounding box center [127, 93] width 7 height 7
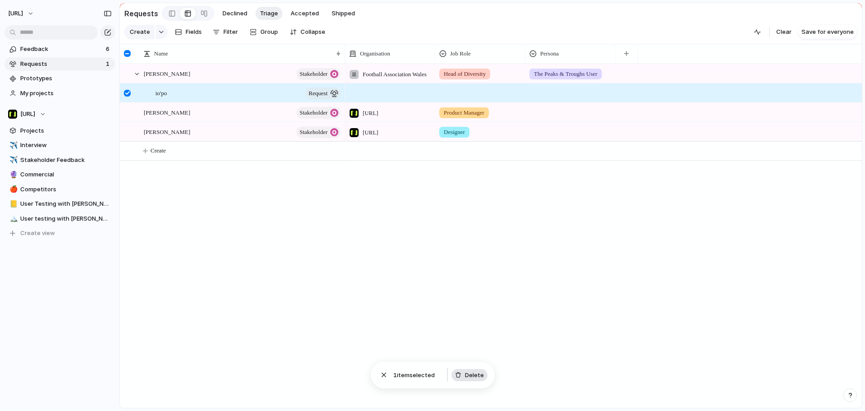
click at [464, 380] on button "Delete" at bounding box center [470, 375] width 36 height 13
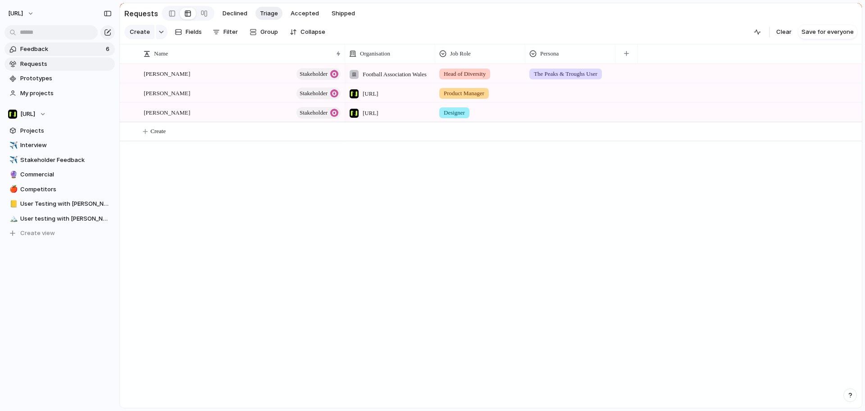
click at [60, 49] on span "Feedback" at bounding box center [61, 49] width 83 height 9
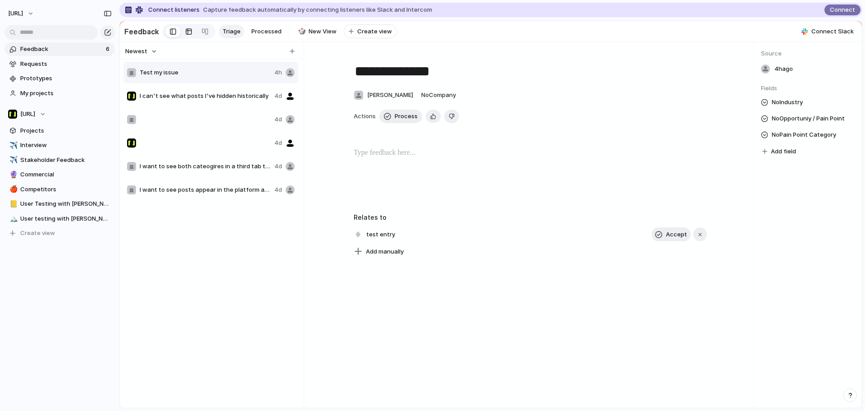
click at [192, 28] on link at bounding box center [189, 31] width 16 height 14
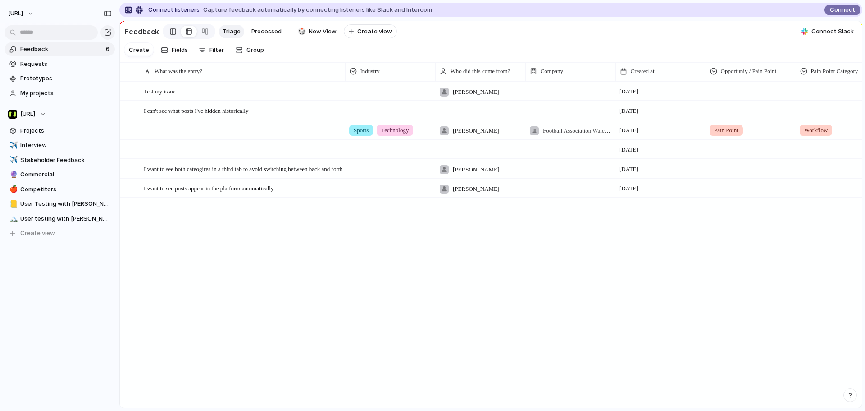
click at [166, 34] on link at bounding box center [172, 31] width 15 height 14
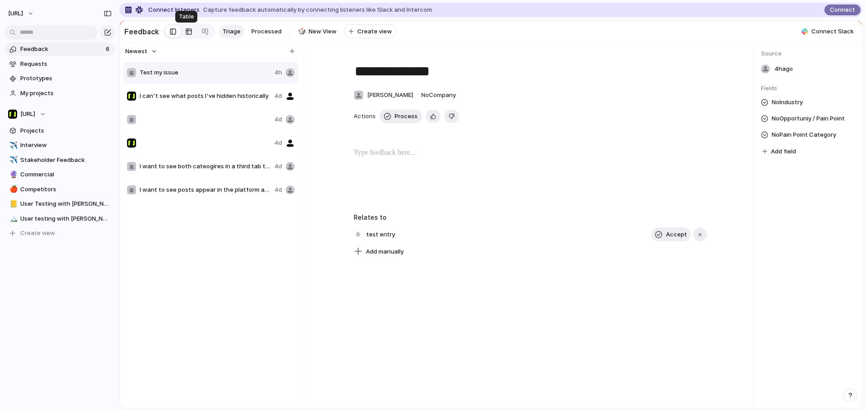
click at [186, 35] on div at bounding box center [188, 31] width 7 height 14
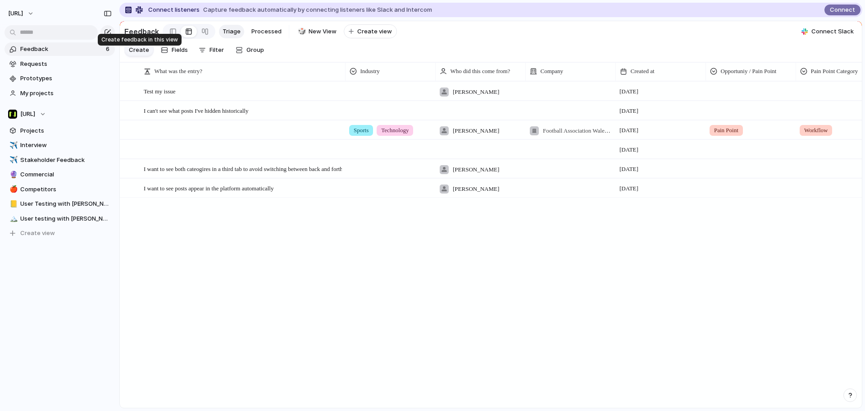
click at [141, 50] on span "Create" at bounding box center [139, 50] width 20 height 9
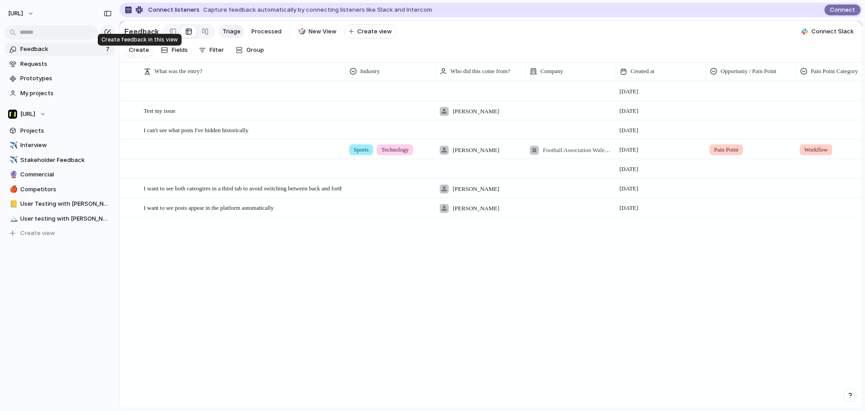
click at [142, 52] on span "Create" at bounding box center [139, 50] width 20 height 9
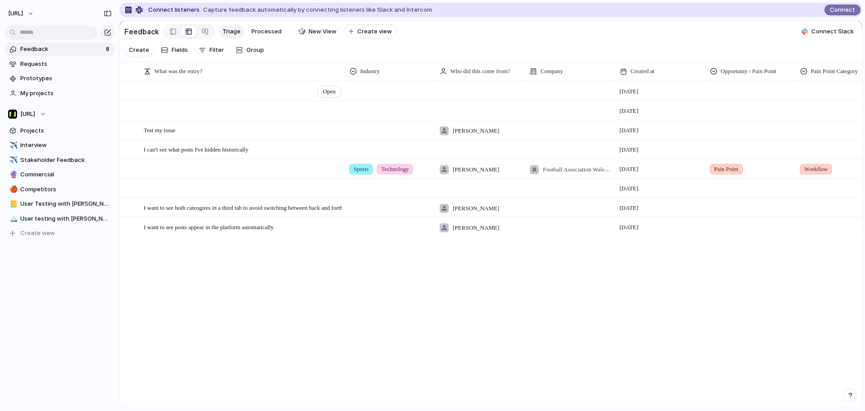
click at [216, 100] on div "Open" at bounding box center [243, 91] width 198 height 19
click at [329, 96] on span "Open" at bounding box center [329, 91] width 13 height 9
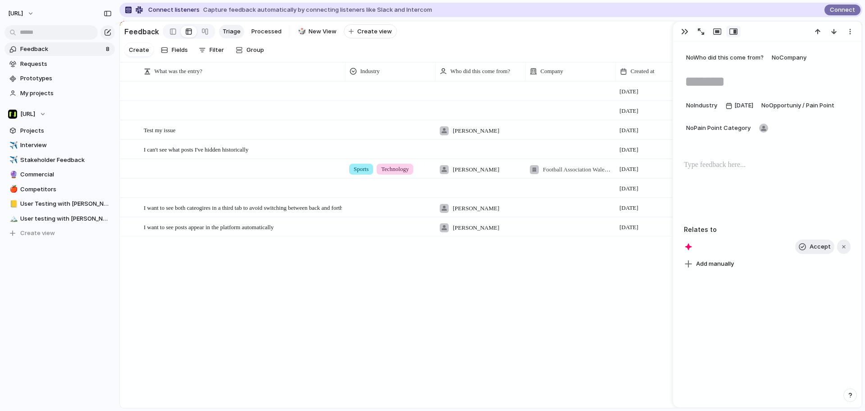
click at [313, 62] on section "Create Fields Filter Group Zoom" at bounding box center [491, 51] width 742 height 21
click at [677, 33] on div at bounding box center [708, 32] width 64 height 12
click at [682, 35] on div "button" at bounding box center [684, 31] width 7 height 7
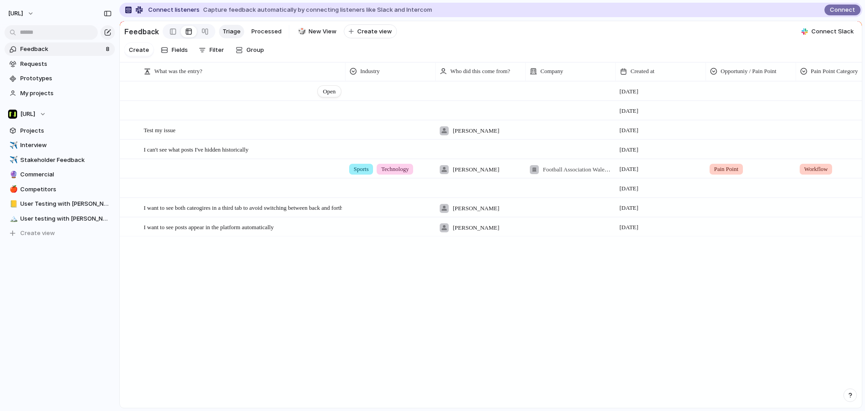
click at [207, 99] on div "Open" at bounding box center [243, 91] width 198 height 19
type textarea "**********"
click at [40, 127] on span "Projects" at bounding box center [65, 130] width 91 height 9
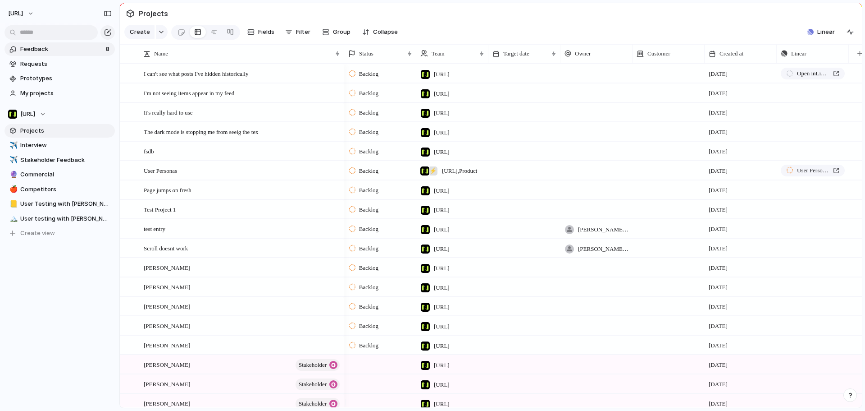
click at [37, 44] on link "Feedback 8" at bounding box center [60, 49] width 110 height 14
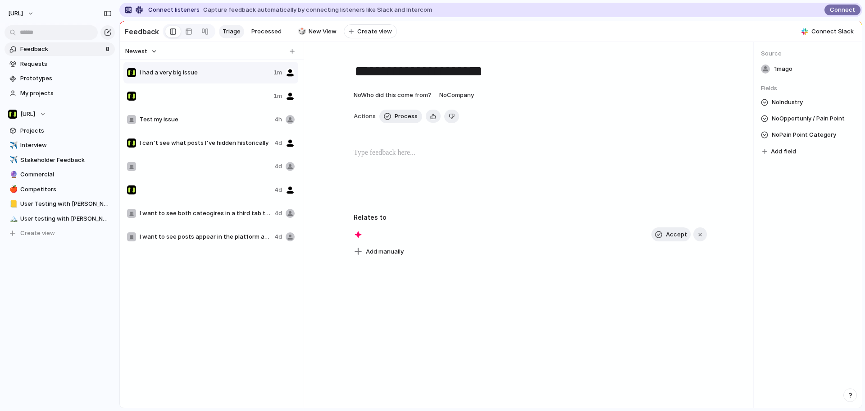
click at [146, 56] on span "Newest" at bounding box center [136, 51] width 22 height 9
click at [146, 59] on div "Newest Oldest" at bounding box center [432, 205] width 865 height 411
click at [186, 31] on div at bounding box center [188, 31] width 7 height 14
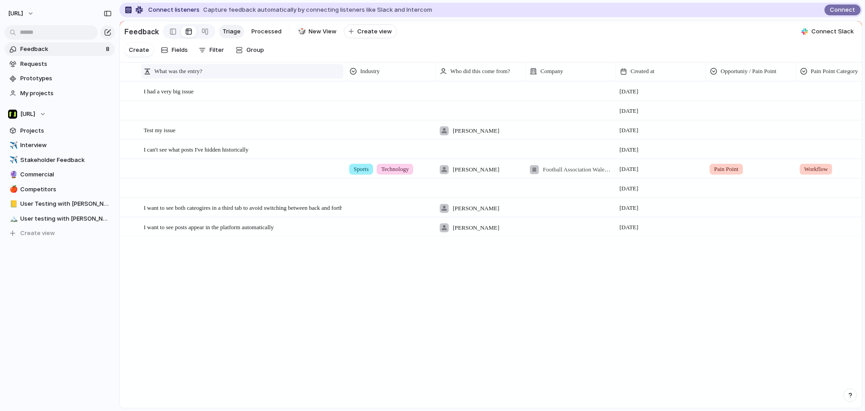
click at [202, 76] on span "What was the entry?" at bounding box center [179, 71] width 48 height 9
click at [179, 101] on li "Modify" at bounding box center [176, 99] width 66 height 14
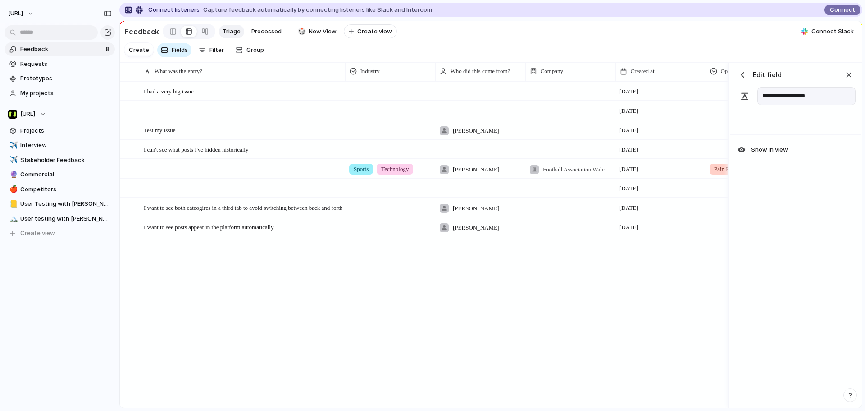
click at [353, 62] on section "Create Fields Filter Group Zoom" at bounding box center [491, 51] width 742 height 21
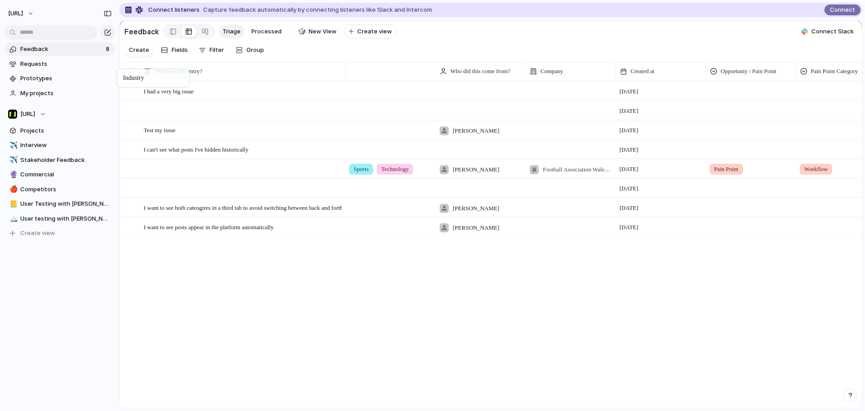
drag, startPoint x: 376, startPoint y: 79, endPoint x: 122, endPoint y: 71, distance: 254.7
click at [183, 113] on li "Hide" at bounding box center [176, 114] width 66 height 14
click at [201, 110] on li "Hide" at bounding box center [176, 114] width 66 height 14
click at [325, 76] on div "What was the entry?" at bounding box center [242, 71] width 197 height 9
click at [182, 100] on li "Modify" at bounding box center [176, 99] width 66 height 14
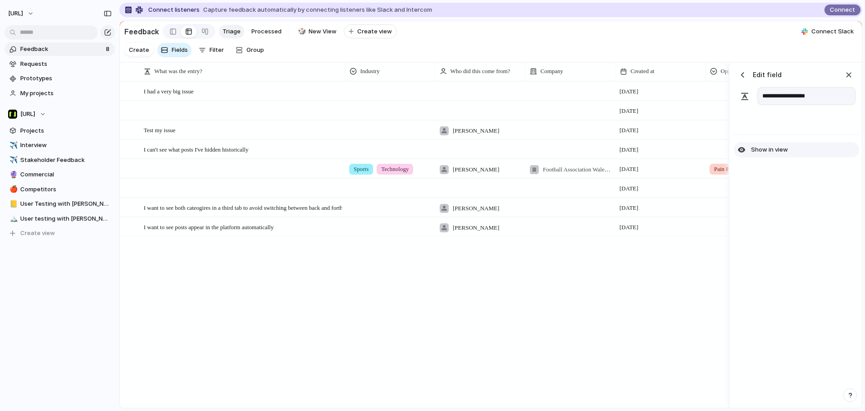
click at [767, 154] on span "Show in view" at bounding box center [769, 149] width 37 height 9
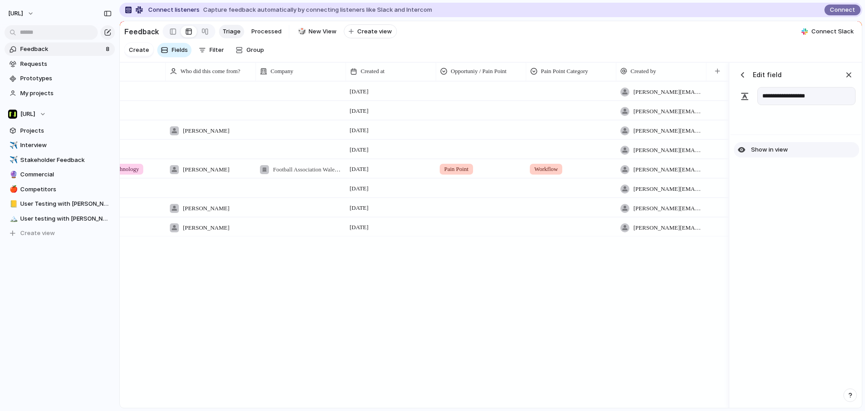
click at [767, 154] on span "Show in view" at bounding box center [769, 149] width 37 height 9
click at [768, 154] on span "Show in view" at bounding box center [769, 149] width 37 height 9
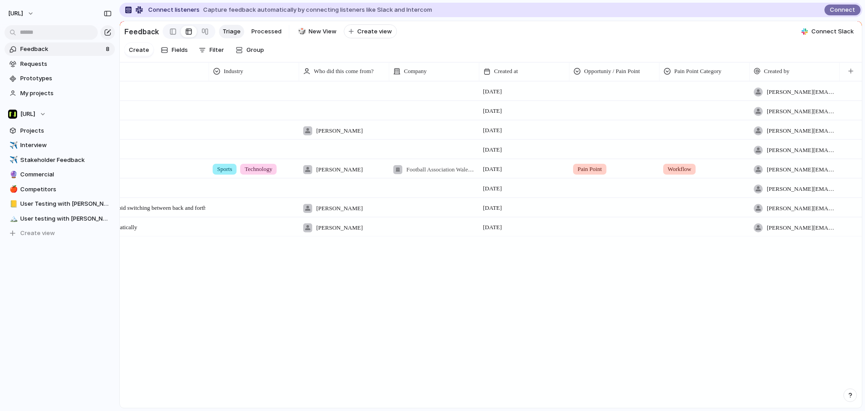
scroll to position [0, 0]
click at [416, 347] on div "I had a very big issue Open 7 October tyrone.stewart@nisien.ai Open 7 October t…" at bounding box center [491, 244] width 742 height 326
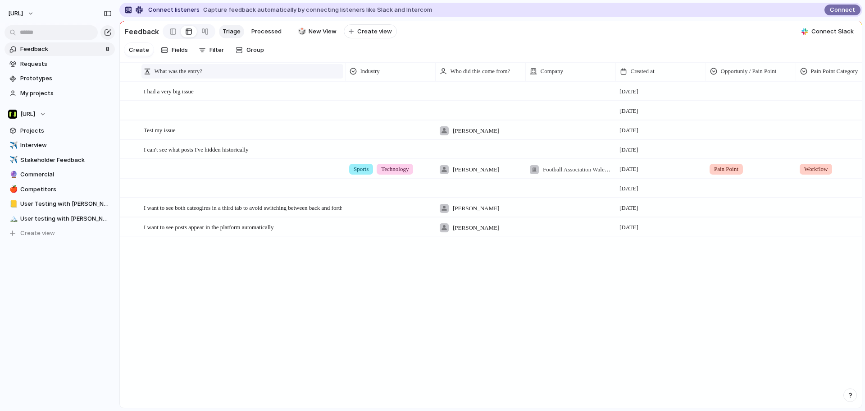
click at [296, 76] on div "What was the entry?" at bounding box center [242, 71] width 197 height 9
click at [186, 119] on li "Hide" at bounding box center [176, 114] width 66 height 14
click at [204, 98] on div "I had a very big issue Open" at bounding box center [243, 91] width 198 height 19
click at [401, 93] on div at bounding box center [390, 89] width 89 height 15
click at [413, 50] on div "Sports Technology Legals" at bounding box center [432, 205] width 865 height 411
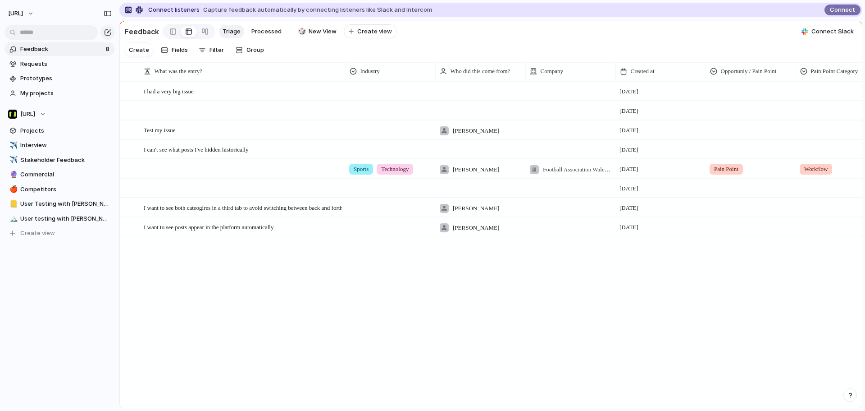
drag, startPoint x: 561, startPoint y: 405, endPoint x: 762, endPoint y: 407, distance: 200.5
click at [762, 407] on div "Press ENTER to sort. What was the entry? Industry Who did this come from? Compa…" at bounding box center [491, 235] width 742 height 345
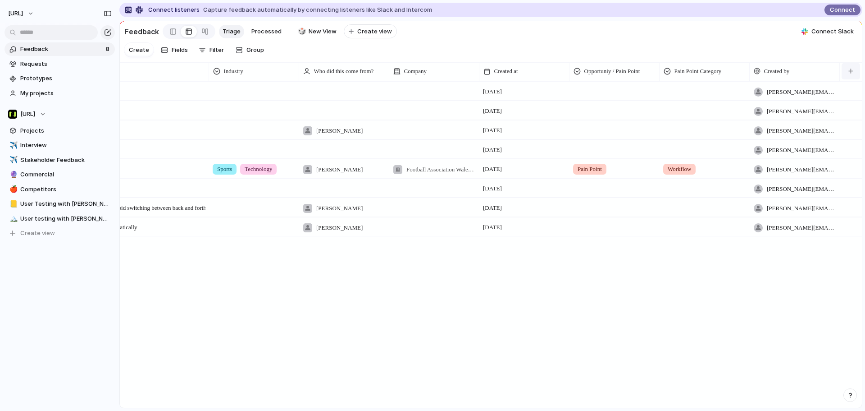
click at [847, 79] on button "button" at bounding box center [851, 71] width 18 height 16
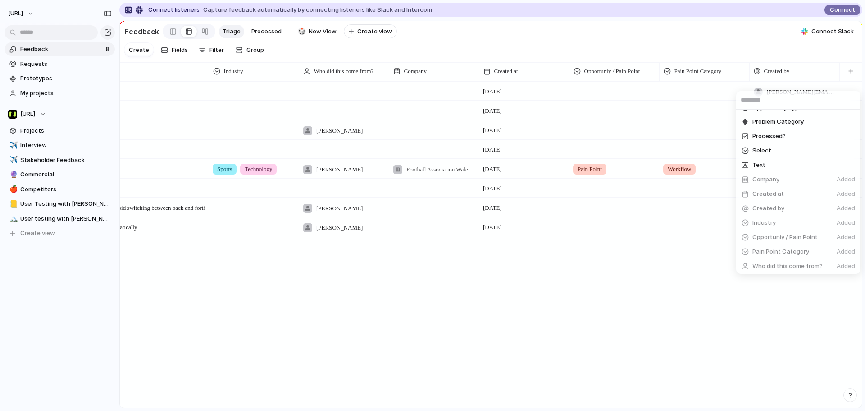
scroll to position [0, 0]
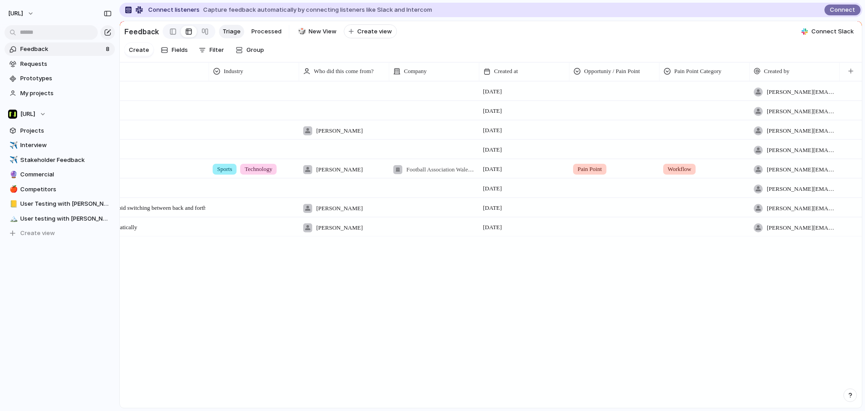
click at [682, 322] on div "Commentary Opportunity Type Problem Category Processed? Select Text Company Add…" at bounding box center [432, 205] width 865 height 411
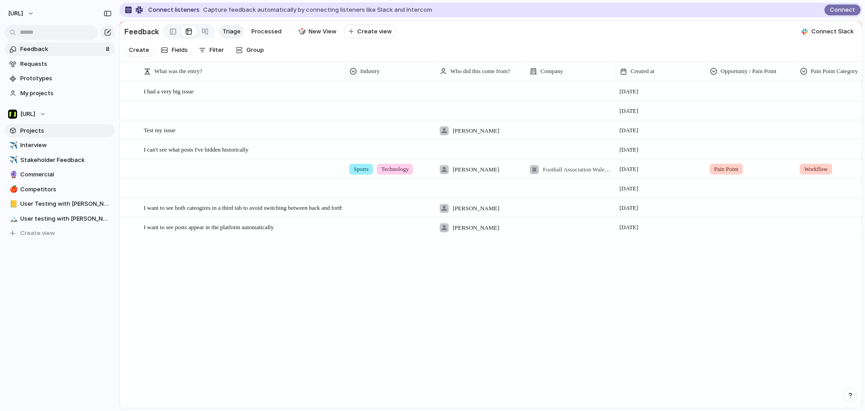
click at [54, 132] on span "Projects" at bounding box center [65, 130] width 91 height 9
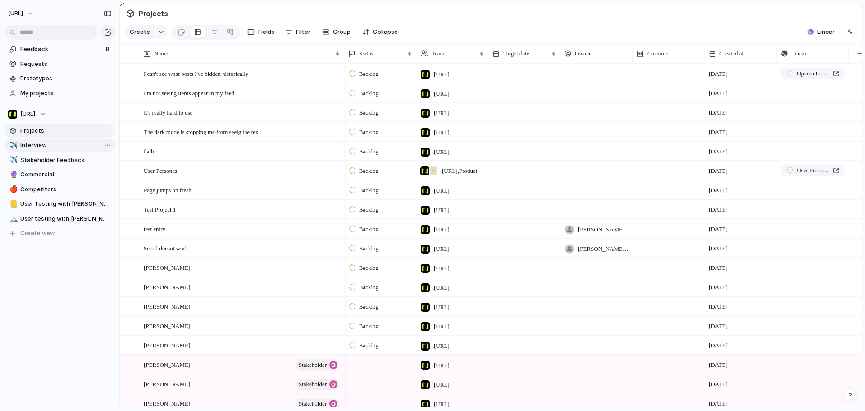
click at [50, 142] on span "Interview" at bounding box center [65, 145] width 91 height 9
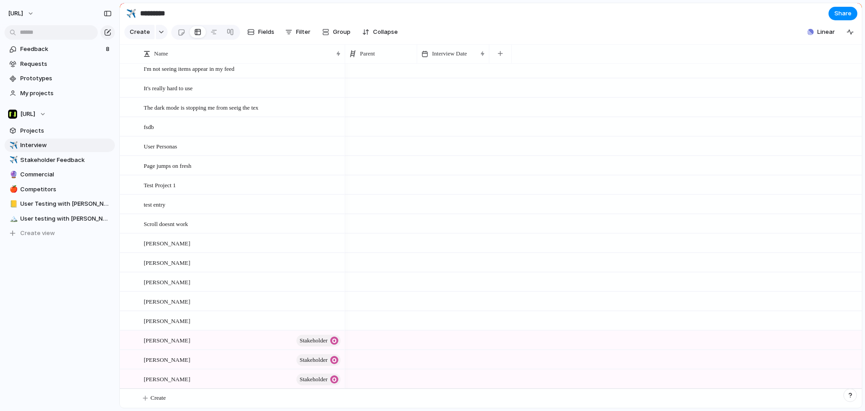
click at [388, 85] on div at bounding box center [381, 87] width 72 height 18
click at [456, 10] on div "Jason Webber Tyrone Stewart Paul Jones" at bounding box center [432, 205] width 865 height 411
click at [46, 42] on section "Feedback 8 Requests Prototypes My projects" at bounding box center [59, 70] width 119 height 59
click at [46, 46] on span "Feedback" at bounding box center [61, 49] width 83 height 9
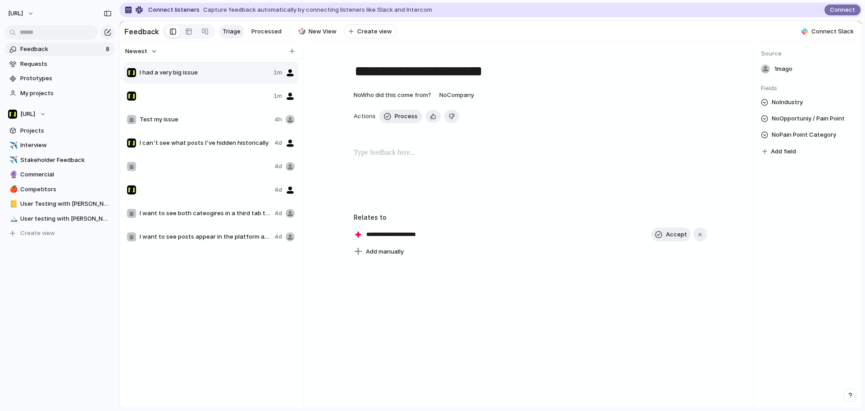
click at [790, 153] on span "Add field" at bounding box center [783, 151] width 25 height 9
click at [821, 216] on div "Industry Opportunity Type Opportuniy / Pain Point Pain Point Category Select" at bounding box center [432, 205] width 865 height 411
click at [669, 238] on span "Accept" at bounding box center [676, 234] width 21 height 9
click at [186, 32] on div at bounding box center [188, 31] width 7 height 14
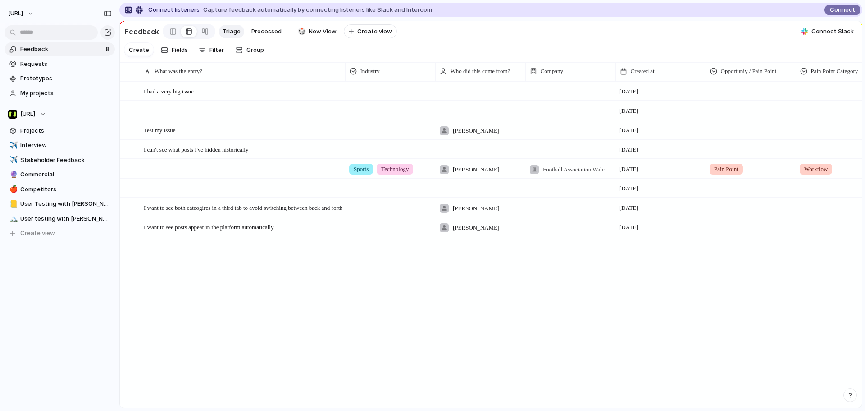
drag, startPoint x: 453, startPoint y: 400, endPoint x: 505, endPoint y: 401, distance: 52.3
click at [505, 400] on div at bounding box center [561, 401] width 879 height 7
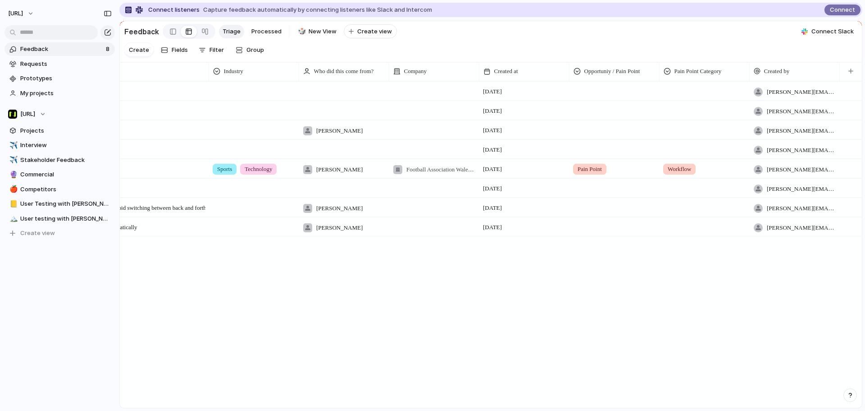
click at [327, 96] on div at bounding box center [344, 91] width 90 height 18
click at [437, 306] on div "Jason Paul" at bounding box center [432, 205] width 865 height 411
drag, startPoint x: 479, startPoint y: 401, endPoint x: 462, endPoint y: 400, distance: 17.1
click at [462, 400] on div at bounding box center [424, 401] width 879 height 7
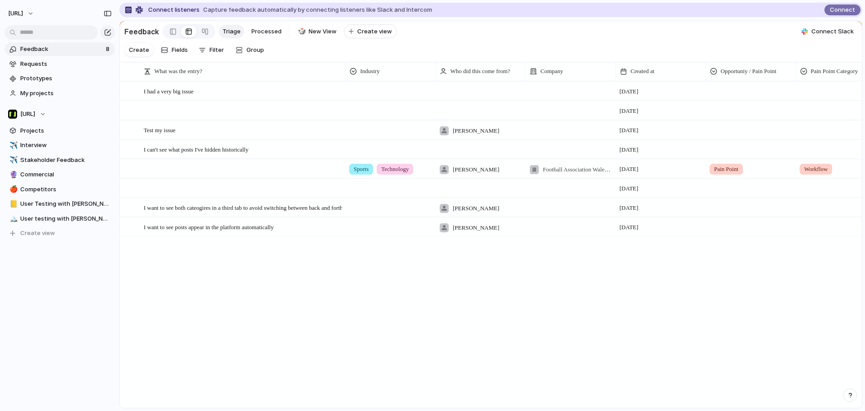
click at [501, 86] on div at bounding box center [480, 84] width 89 height 4
click at [384, 103] on div "Jason Paul" at bounding box center [432, 205] width 865 height 411
click at [383, 97] on div at bounding box center [390, 89] width 89 height 15
click at [563, 100] on div "Sports Technology Legals" at bounding box center [432, 205] width 865 height 411
click at [563, 100] on div at bounding box center [570, 91] width 90 height 18
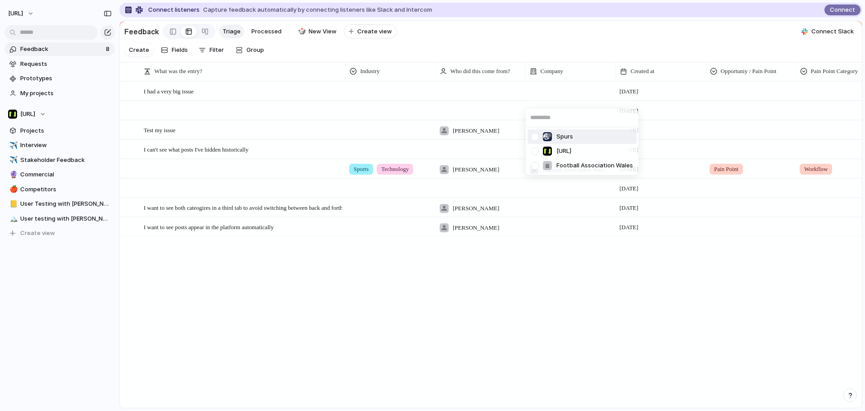
click at [394, 96] on div "Spurs Nisien.Ai Football Association Wales" at bounding box center [432, 205] width 865 height 411
click at [394, 96] on div at bounding box center [390, 89] width 89 height 15
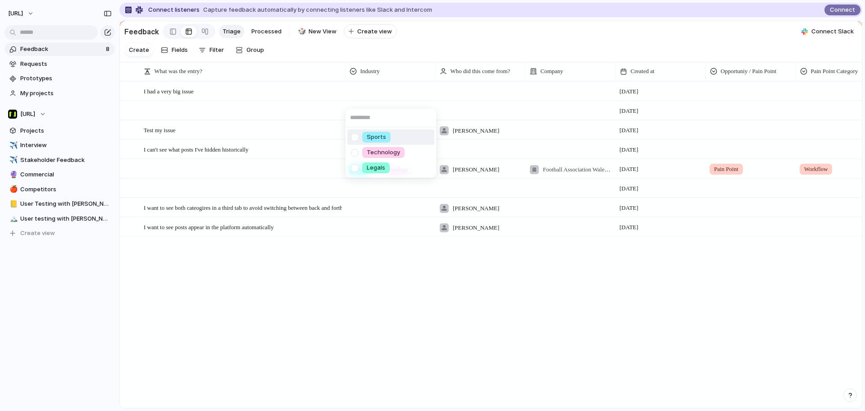
drag, startPoint x: 409, startPoint y: 99, endPoint x: 389, endPoint y: 94, distance: 20.8
click at [389, 94] on div "Sports Technology Legals" at bounding box center [432, 205] width 865 height 411
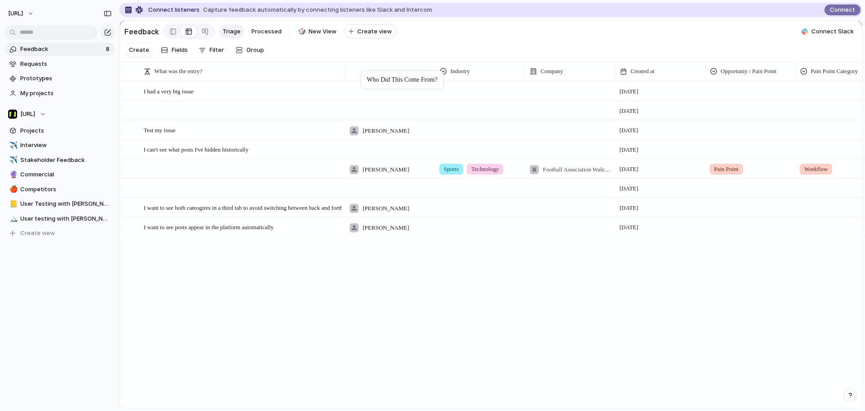
drag, startPoint x: 480, startPoint y: 80, endPoint x: 364, endPoint y: 73, distance: 116.5
click at [376, 100] on div at bounding box center [390, 91] width 90 height 18
type input "**********"
click at [367, 96] on span "Tyrone E Stewart" at bounding box center [386, 91] width 46 height 9
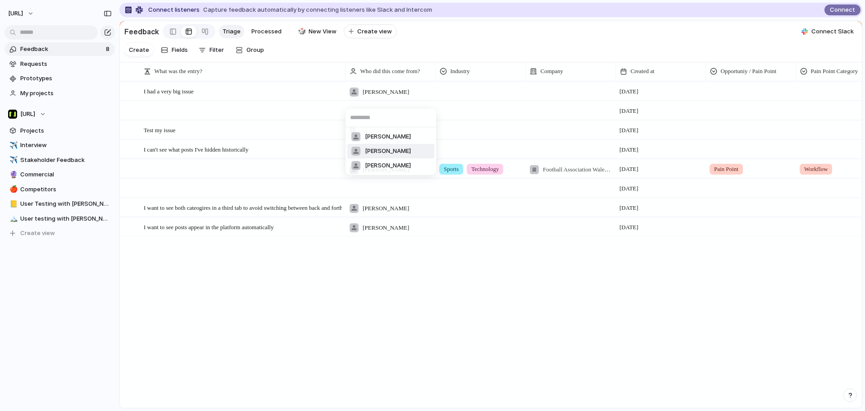
drag, startPoint x: 373, startPoint y: 153, endPoint x: 369, endPoint y: 149, distance: 5.1
click at [372, 153] on span "Tyrone E Stewart" at bounding box center [388, 150] width 46 height 9
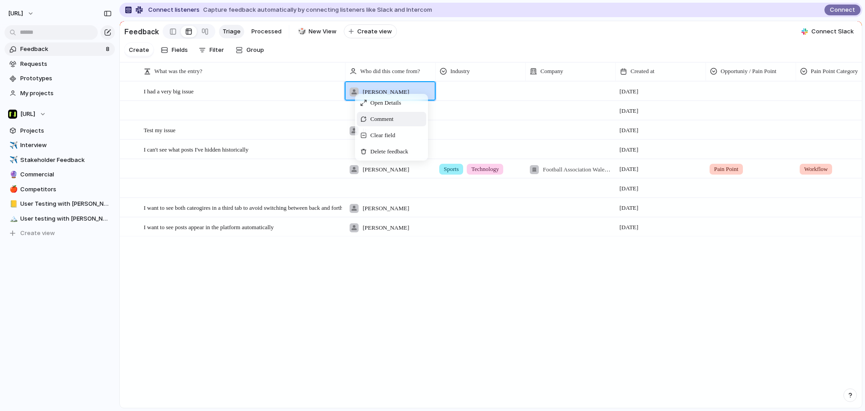
click at [393, 123] on span "Comment" at bounding box center [381, 118] width 23 height 9
click at [495, 261] on div "I had a very big issue Open Tyrone E Stewart 7 October tyrone.stewart@nisien.ai…" at bounding box center [491, 244] width 742 height 326
click at [395, 96] on span "Tyrone E Stewart" at bounding box center [386, 91] width 46 height 9
click at [461, 105] on div "Jason Tyrone E Stewart Paul" at bounding box center [432, 205] width 865 height 411
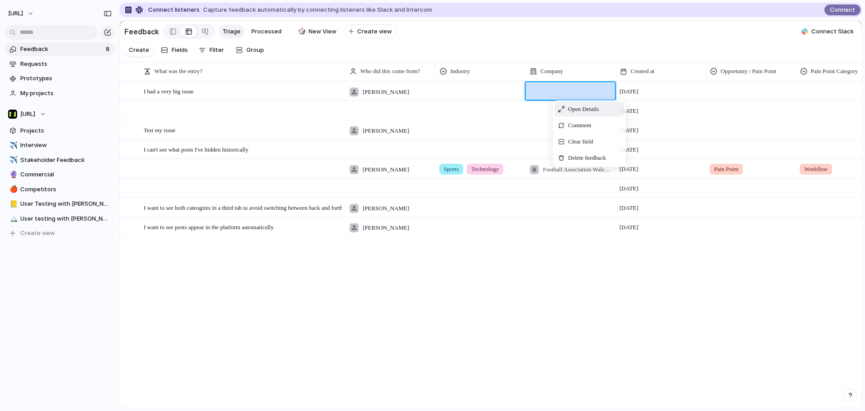
click at [500, 58] on section "Create Fields Filter Group Zoom" at bounding box center [491, 51] width 742 height 21
click at [309, 31] on span "New View" at bounding box center [323, 31] width 28 height 9
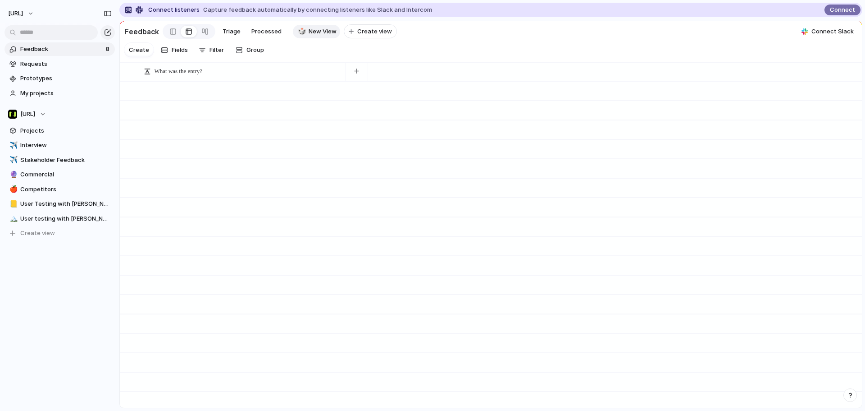
click at [310, 57] on section "Create Fields Filter Group Zoom" at bounding box center [491, 51] width 742 height 21
click at [319, 29] on span "New View" at bounding box center [323, 31] width 28 height 9
click at [190, 76] on span "What was the entry?" at bounding box center [179, 71] width 48 height 9
click at [324, 59] on div "Modify Hide Sort ascending Sort descending" at bounding box center [432, 205] width 865 height 411
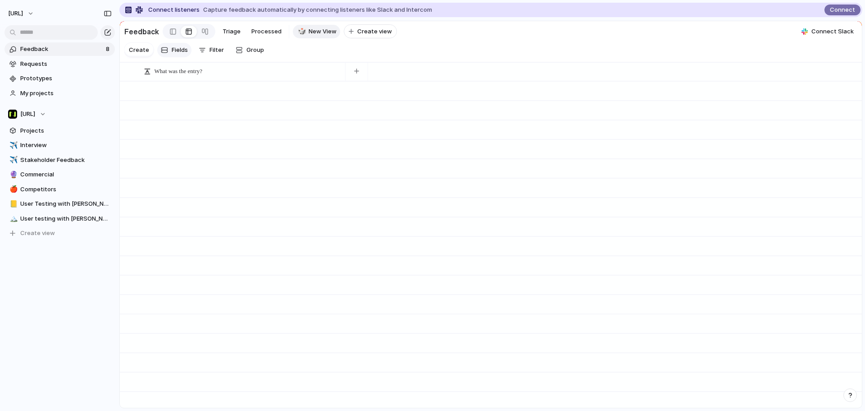
click at [174, 55] on span "Fields" at bounding box center [180, 50] width 16 height 9
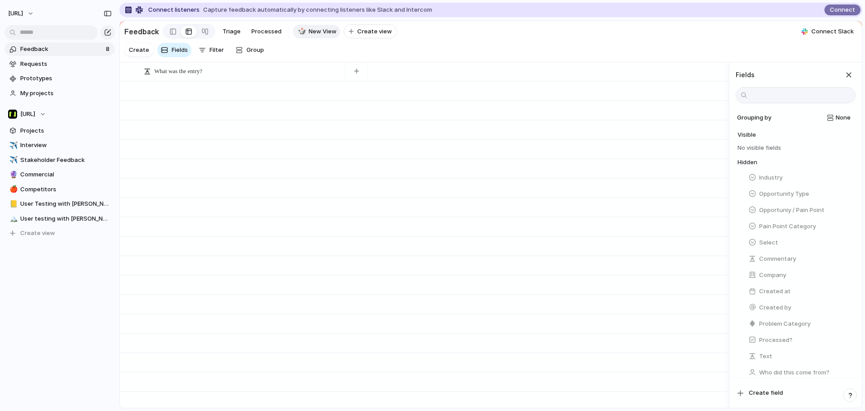
click at [484, 46] on section "Create Fields Filter Group Zoom" at bounding box center [491, 51] width 742 height 21
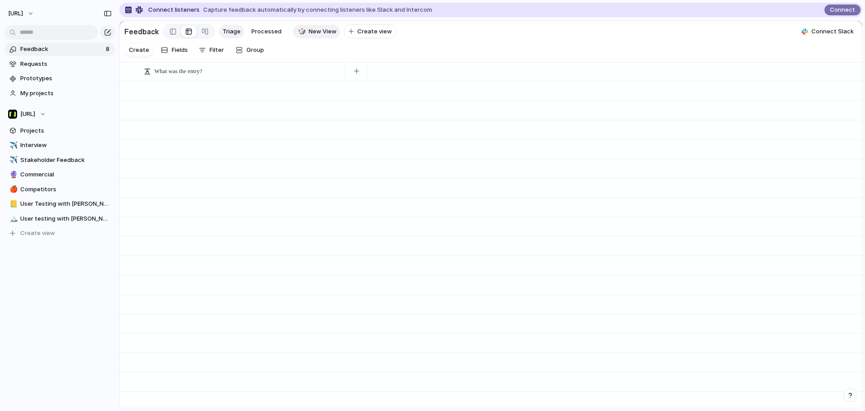
click at [234, 31] on span "Triage" at bounding box center [232, 31] width 18 height 9
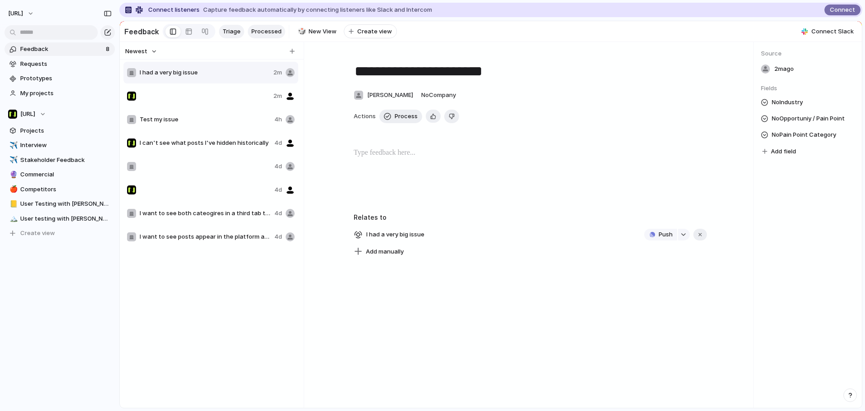
click at [260, 32] on span "Processed" at bounding box center [266, 31] width 30 height 9
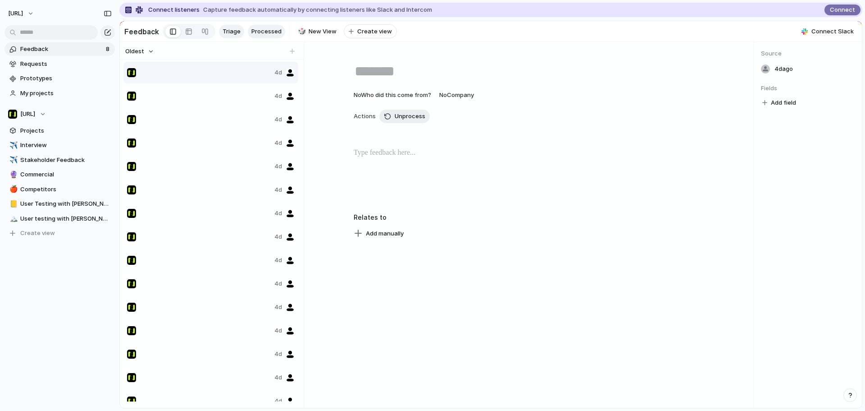
click at [234, 33] on span "Triage" at bounding box center [232, 31] width 18 height 9
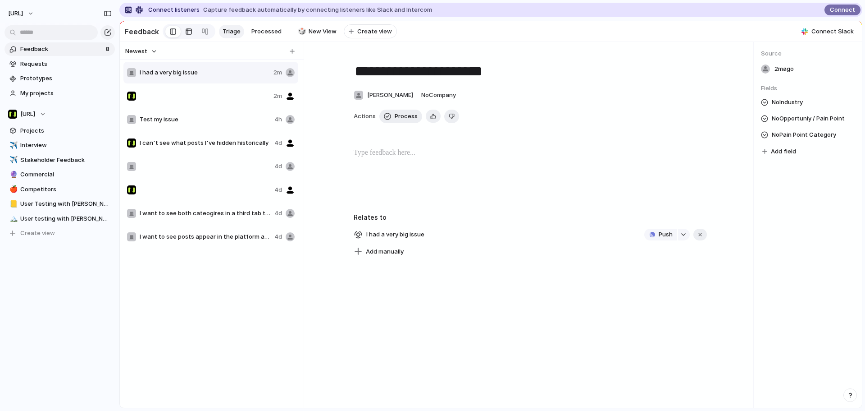
click at [191, 33] on link at bounding box center [189, 31] width 16 height 14
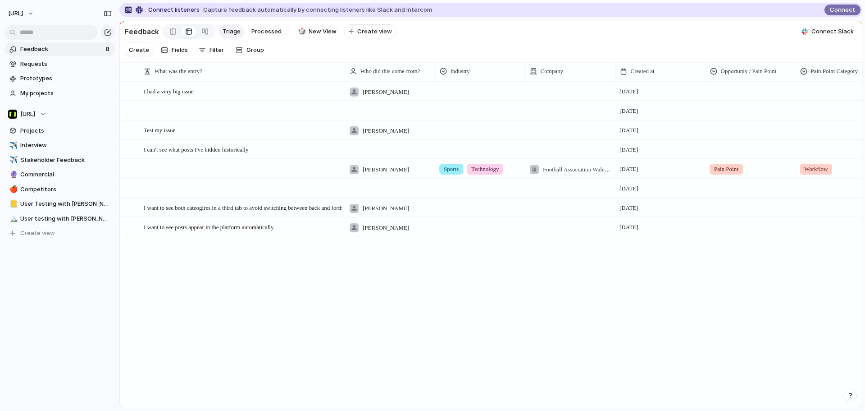
click at [457, 97] on div at bounding box center [480, 89] width 89 height 15
click at [545, 94] on div "Sports Technology Legals" at bounding box center [432, 205] width 865 height 411
click at [545, 94] on div at bounding box center [570, 91] width 90 height 18
click at [567, 148] on span "[URL]" at bounding box center [564, 150] width 15 height 9
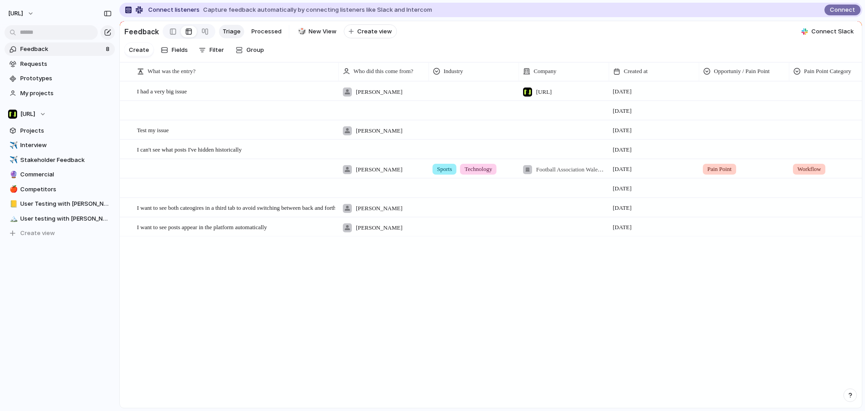
scroll to position [0, 6]
click at [454, 97] on div at bounding box center [476, 89] width 89 height 15
click at [471, 36] on div "Sports Technology Legals" at bounding box center [432, 205] width 865 height 411
click at [369, 96] on span "Tyrone E Stewart" at bounding box center [382, 91] width 46 height 9
click at [35, 147] on div "Jason Tyrone E Stewart Paul" at bounding box center [432, 205] width 865 height 411
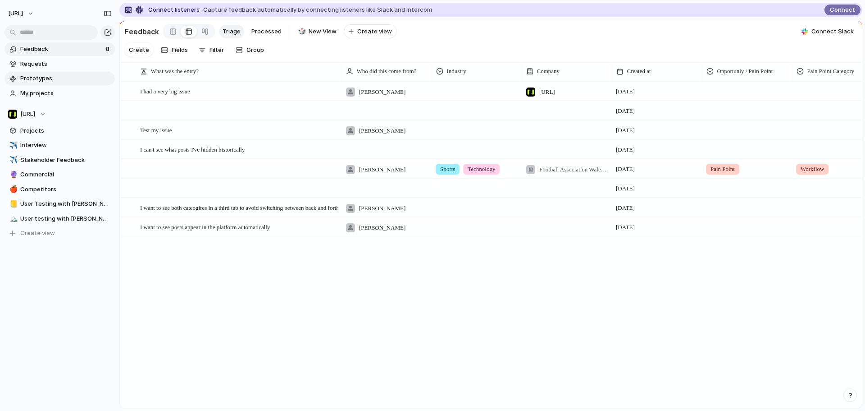
click at [44, 73] on link "Prototypes" at bounding box center [60, 79] width 110 height 14
click at [36, 59] on link "Requests" at bounding box center [60, 64] width 110 height 14
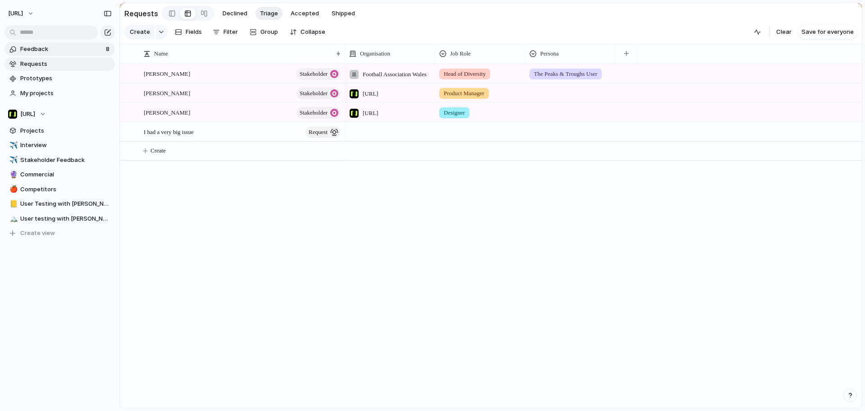
click at [52, 48] on span "Feedback" at bounding box center [61, 49] width 83 height 9
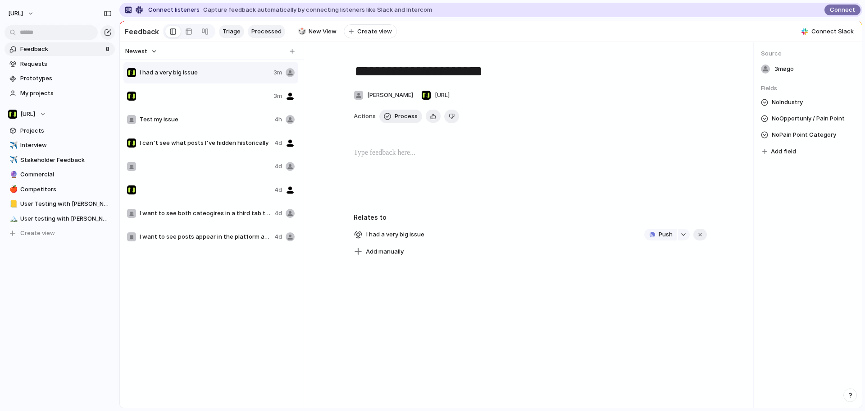
click at [253, 28] on span "Processed" at bounding box center [266, 31] width 30 height 9
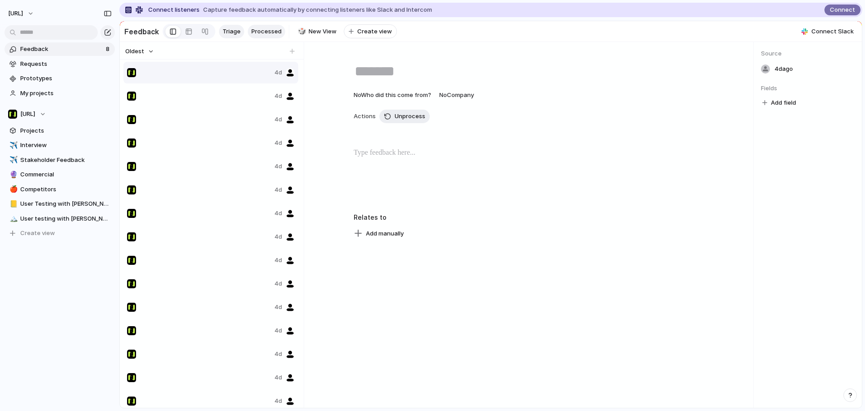
click at [224, 29] on span "Triage" at bounding box center [232, 31] width 18 height 9
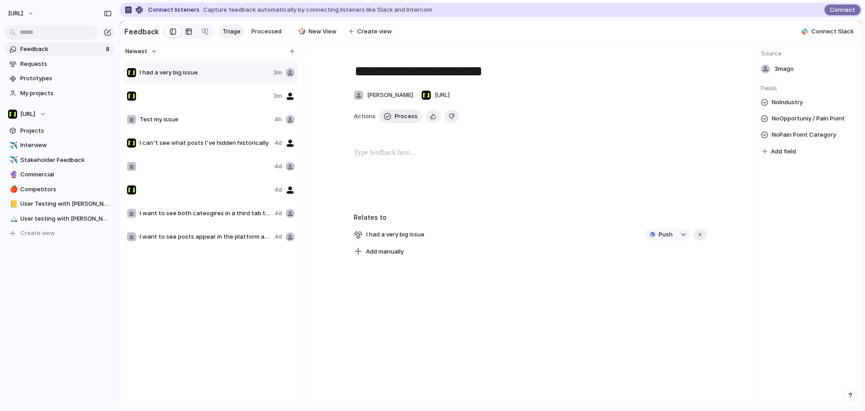
click at [186, 35] on div at bounding box center [188, 31] width 7 height 14
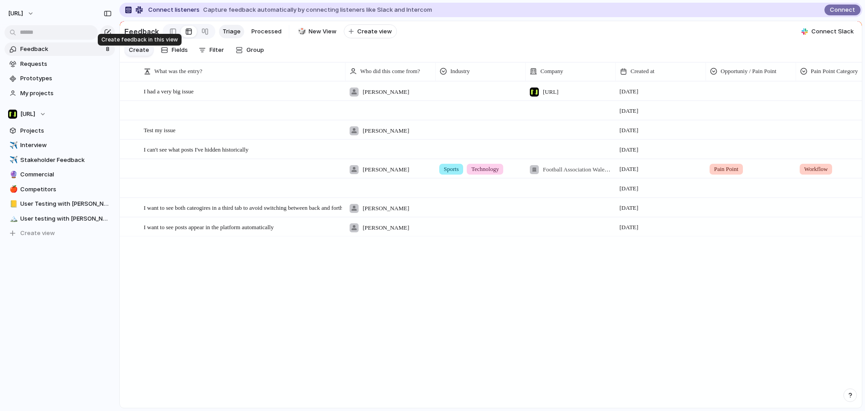
click at [134, 55] on span "Create" at bounding box center [139, 50] width 20 height 9
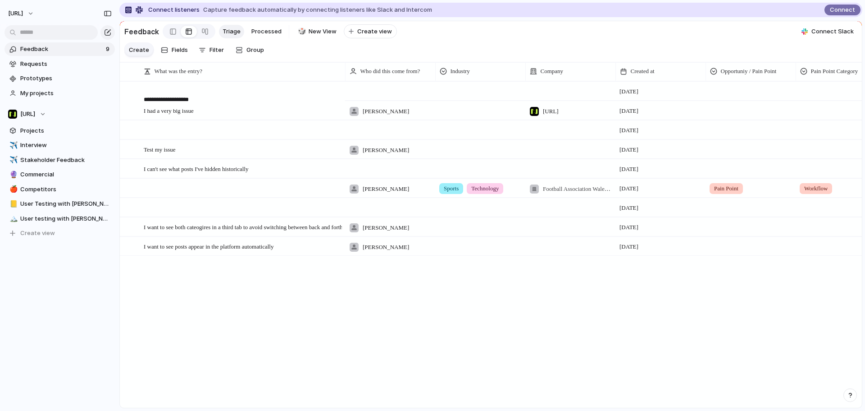
type textarea "**********"
click at [52, 58] on link "Requests" at bounding box center [60, 64] width 110 height 14
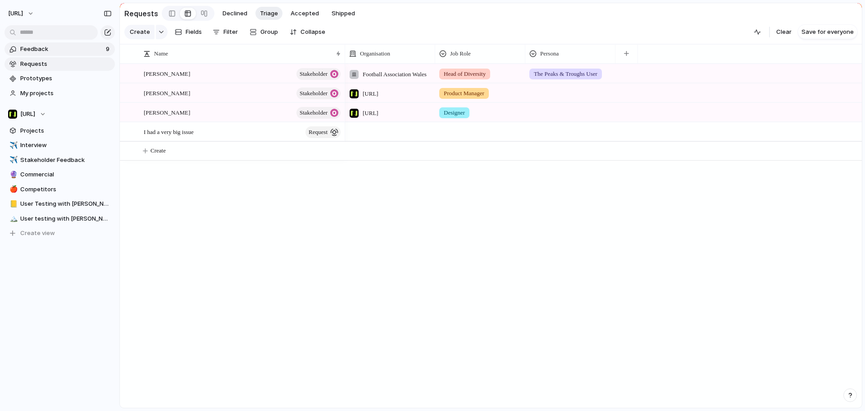
click at [45, 49] on span "Feedback" at bounding box center [61, 49] width 83 height 9
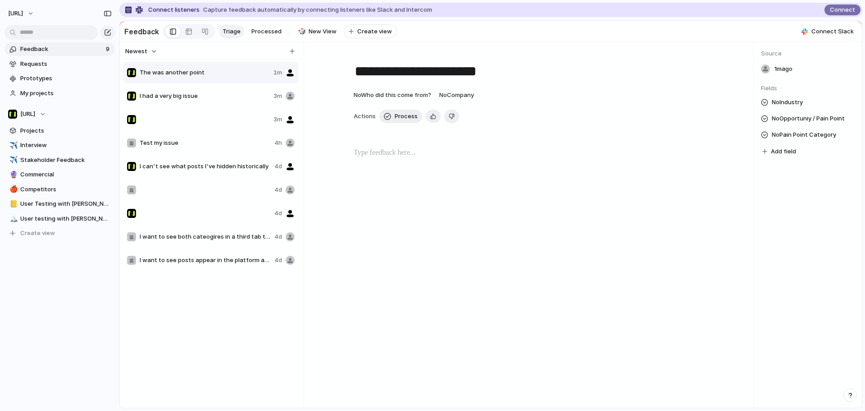
type textarea "**********"
click at [187, 32] on div at bounding box center [188, 31] width 7 height 14
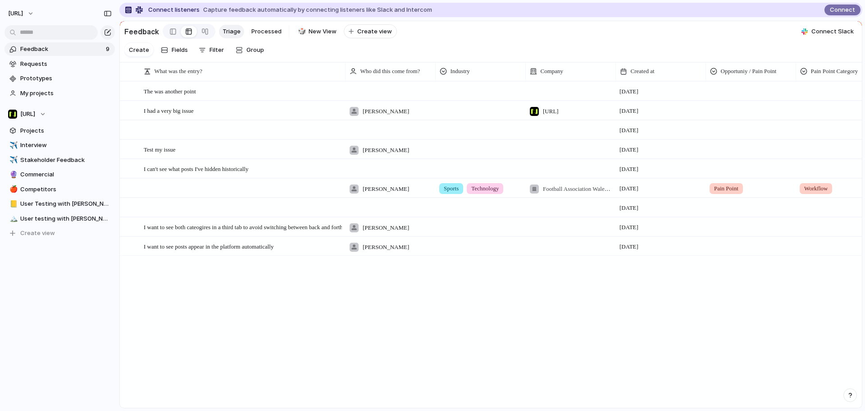
click at [378, 97] on div at bounding box center [390, 91] width 90 height 18
click at [383, 130] on li "Tyrone E Stewart" at bounding box center [390, 136] width 87 height 14
click at [62, 73] on link "Prototypes" at bounding box center [60, 79] width 110 height 14
click at [37, 67] on span "Requests" at bounding box center [65, 63] width 91 height 9
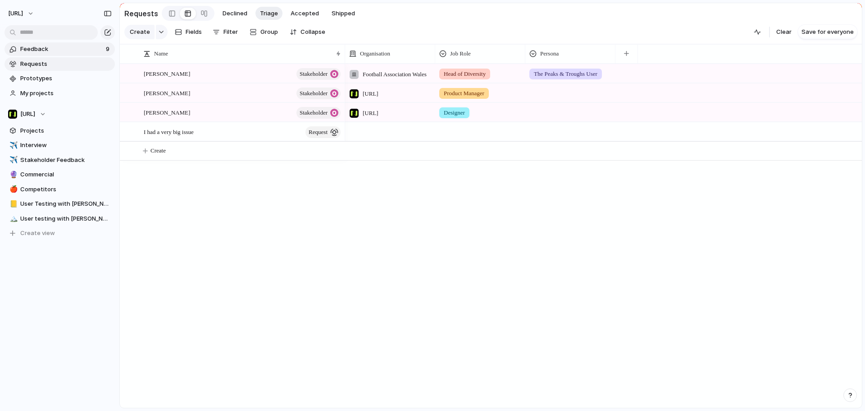
click at [45, 53] on span "Feedback" at bounding box center [61, 49] width 83 height 9
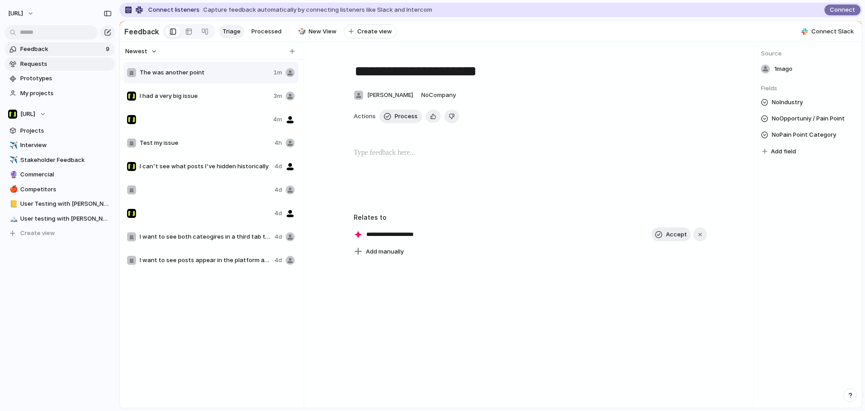
click at [27, 67] on span "Requests" at bounding box center [65, 63] width 91 height 9
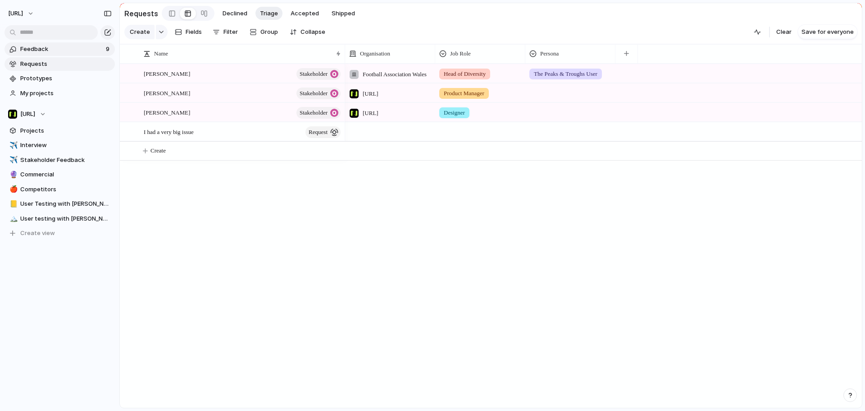
click at [35, 55] on link "Feedback 9" at bounding box center [60, 49] width 110 height 14
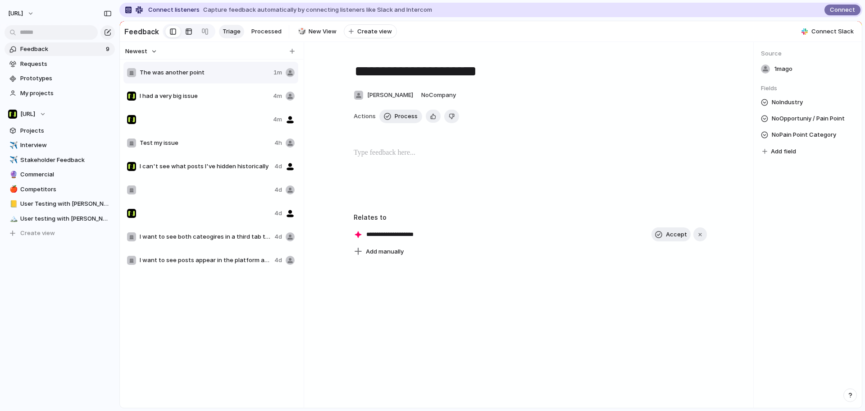
click at [185, 33] on div at bounding box center [188, 31] width 7 height 14
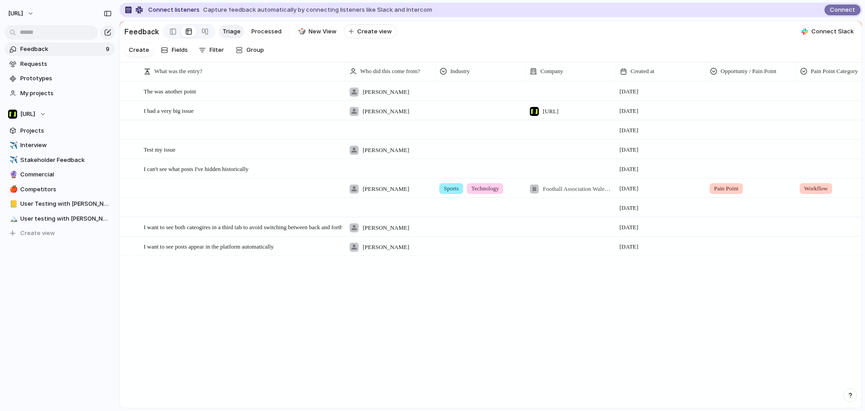
click at [457, 97] on div at bounding box center [480, 89] width 89 height 15
click at [553, 111] on div "Sports Technology Legals" at bounding box center [432, 205] width 865 height 411
click at [565, 100] on div at bounding box center [570, 91] width 90 height 18
click at [697, 116] on div "Spurs Nisien.Ai Football Association Wales" at bounding box center [432, 205] width 865 height 411
click at [698, 113] on div "[DATE]" at bounding box center [660, 108] width 89 height 14
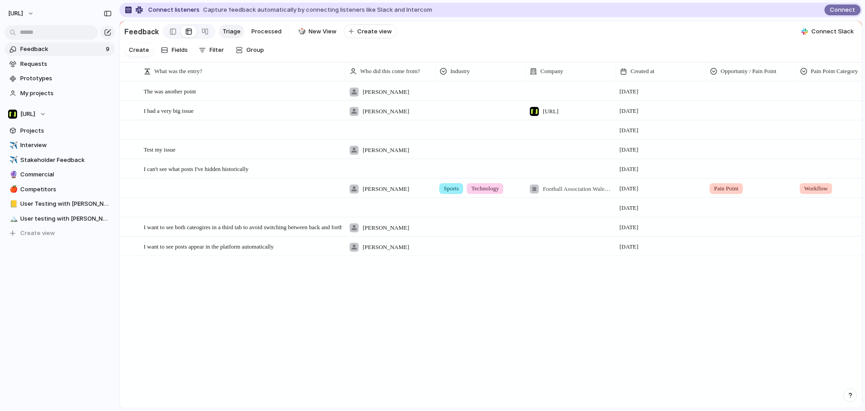
click at [711, 100] on div at bounding box center [751, 91] width 90 height 18
drag, startPoint x: 795, startPoint y: 105, endPoint x: 827, endPoint y: 99, distance: 33.1
click at [796, 105] on div "Opportunity Pain Point" at bounding box center [432, 205] width 865 height 411
click at [827, 97] on div at bounding box center [840, 89] width 89 height 15
click at [711, 45] on div "User Experience Workflow Technical Operational" at bounding box center [432, 205] width 865 height 411
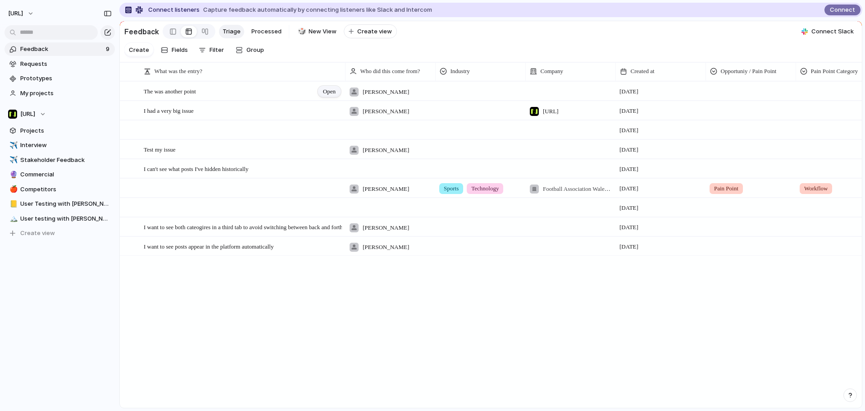
click at [323, 96] on span "Open" at bounding box center [329, 91] width 13 height 9
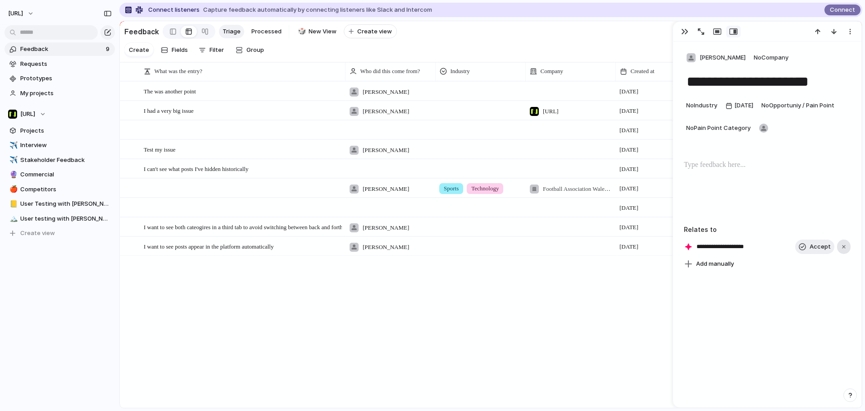
click at [845, 249] on button "button" at bounding box center [844, 246] width 14 height 14
click at [754, 245] on div "Add manually" at bounding box center [767, 245] width 167 height 13
click at [742, 244] on div "Add manually" at bounding box center [767, 245] width 167 height 13
click at [726, 246] on span "Add manually" at bounding box center [715, 245] width 38 height 9
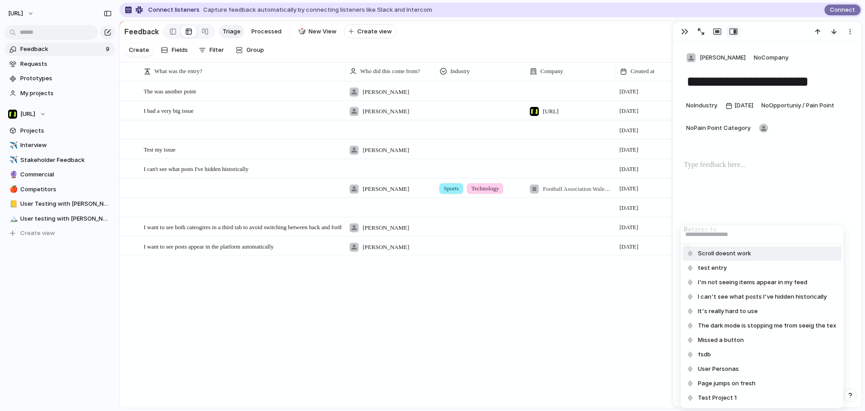
click at [770, 175] on div "Scroll doesnt work test entry I'm not seeing items appear in my feed I can't se…" at bounding box center [432, 205] width 865 height 411
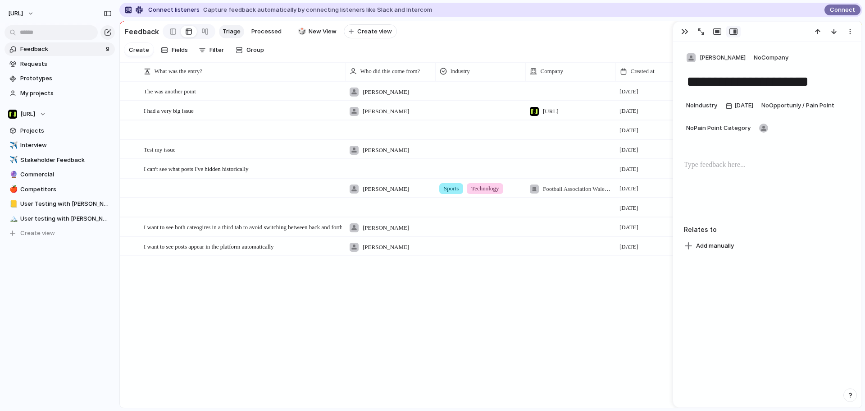
click at [763, 243] on div "Add manually" at bounding box center [767, 245] width 167 height 13
click at [740, 244] on div "Add manually" at bounding box center [767, 245] width 167 height 13
click at [723, 244] on span "Add manually" at bounding box center [715, 245] width 38 height 9
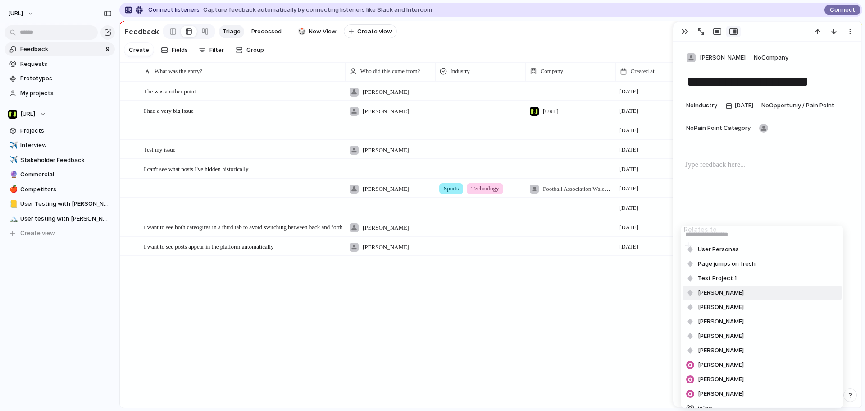
scroll to position [143, 0]
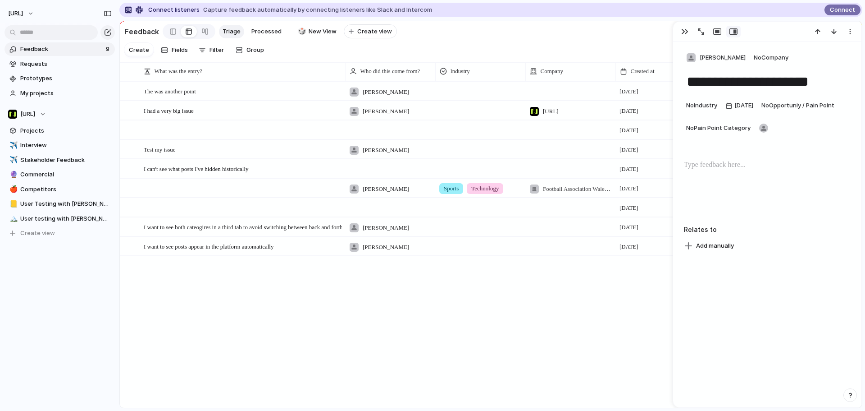
click at [598, 326] on div "Scroll doesnt work test entry I'm not seeing items appear in my feed I can't se…" at bounding box center [432, 205] width 865 height 411
click at [41, 133] on span "Projects" at bounding box center [65, 130] width 91 height 9
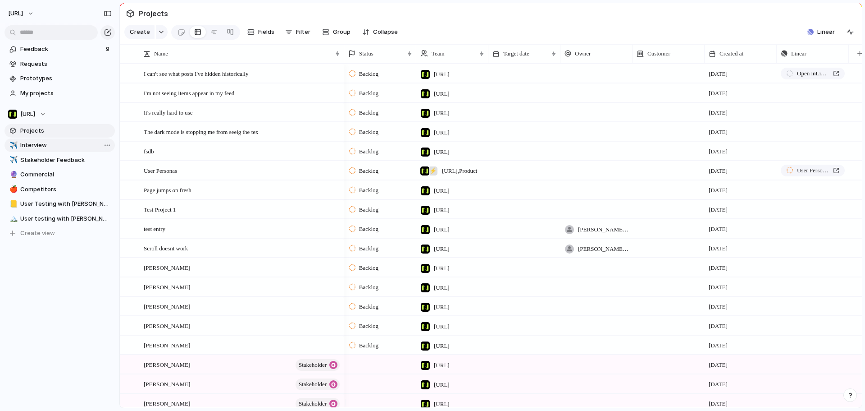
click at [70, 142] on span "Interview" at bounding box center [65, 145] width 91 height 9
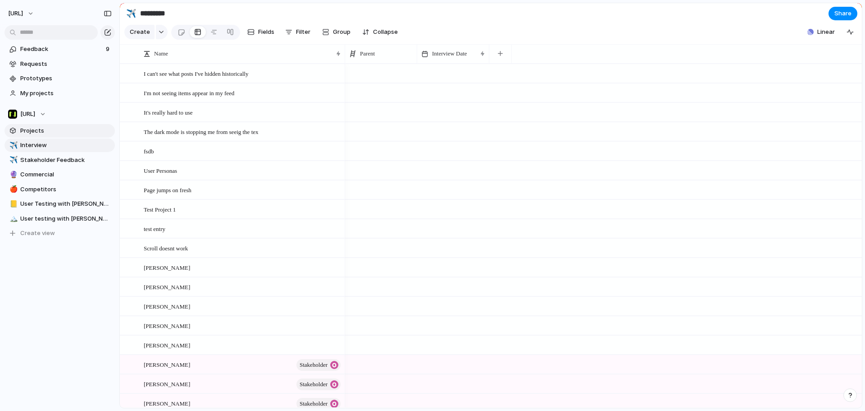
click at [73, 129] on span "Projects" at bounding box center [65, 130] width 91 height 9
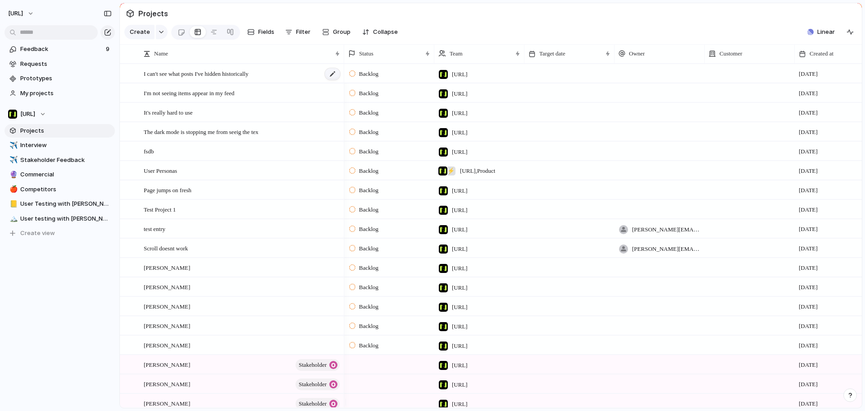
click at [336, 80] on div at bounding box center [332, 74] width 15 height 12
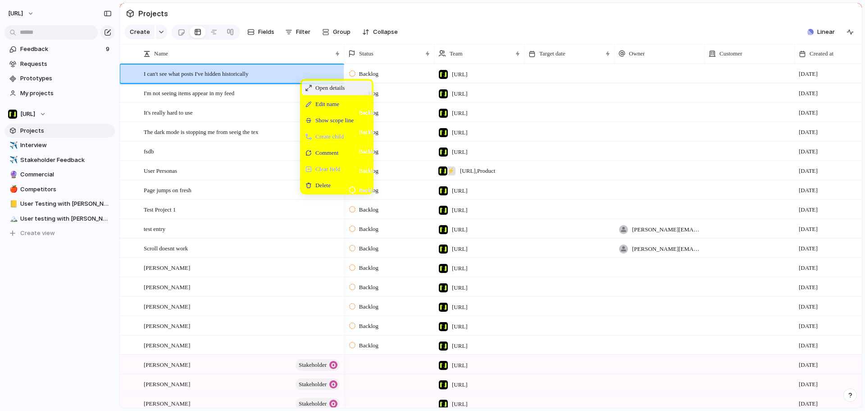
click at [311, 91] on span "Context Menu" at bounding box center [309, 88] width 6 height 6
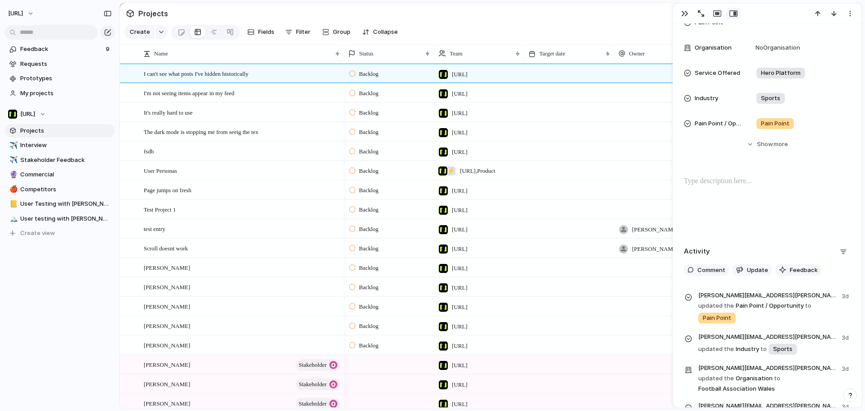
scroll to position [275, 0]
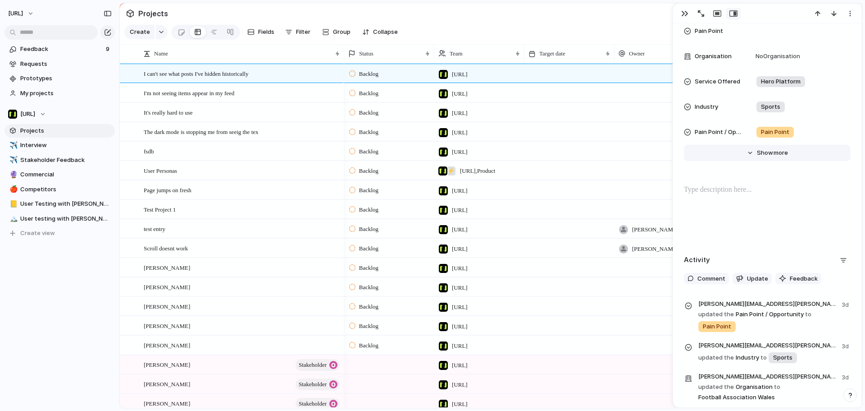
click at [757, 156] on span "Show" at bounding box center [765, 152] width 16 height 9
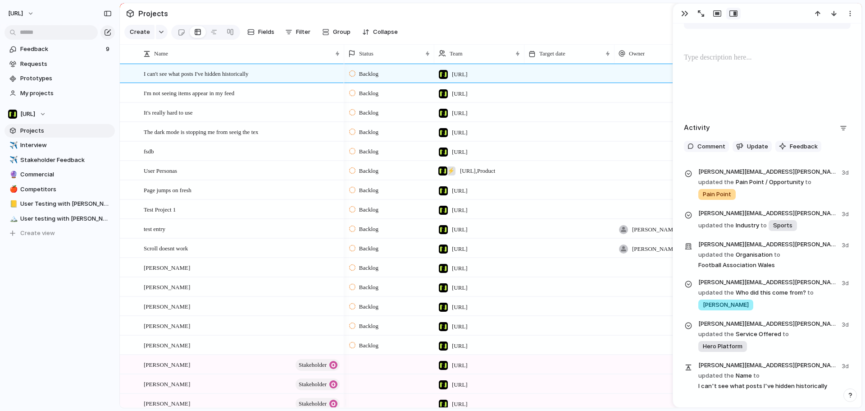
scroll to position [865, 0]
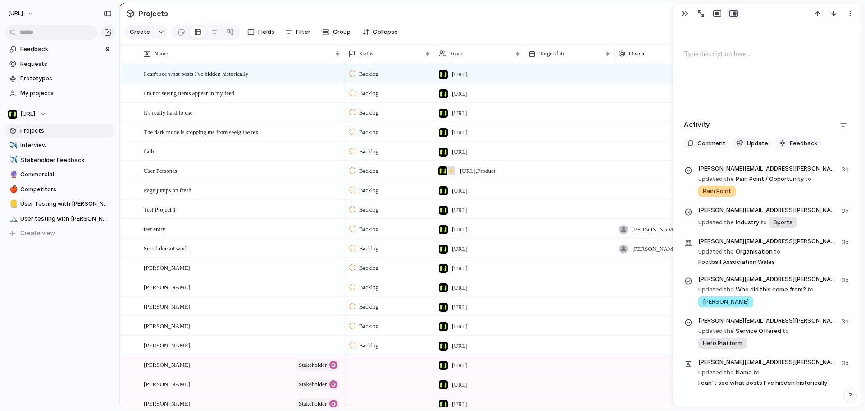
click at [68, 56] on section "Feedback 9 Requests Prototypes My projects" at bounding box center [59, 70] width 119 height 59
click at [68, 46] on span "Feedback" at bounding box center [61, 49] width 83 height 9
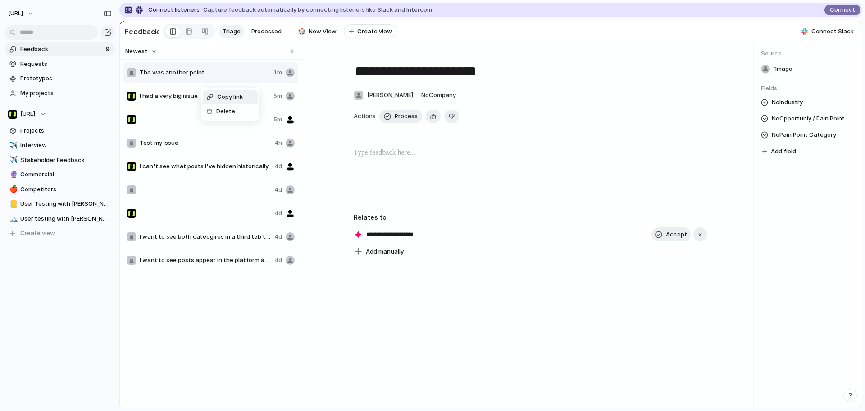
click at [801, 286] on div "Copy link Delete" at bounding box center [432, 205] width 865 height 411
click at [384, 256] on span "Add manually" at bounding box center [385, 251] width 38 height 9
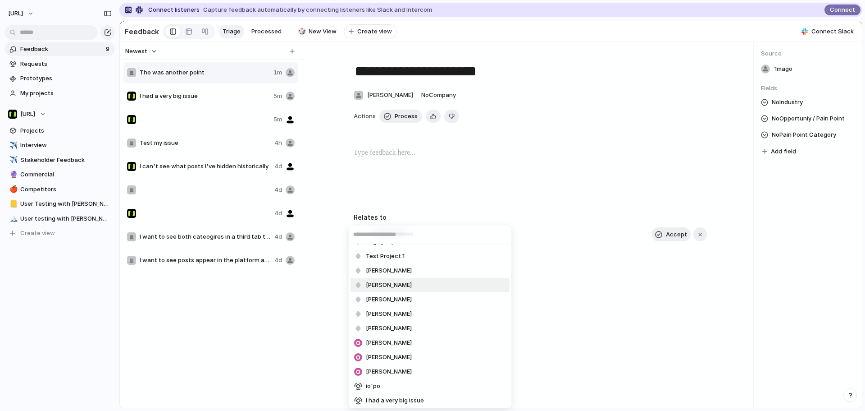
scroll to position [143, 0]
click at [559, 283] on div "Scroll doesnt work test entry I'm not seeing items appear in my feed I can't se…" at bounding box center [432, 205] width 865 height 411
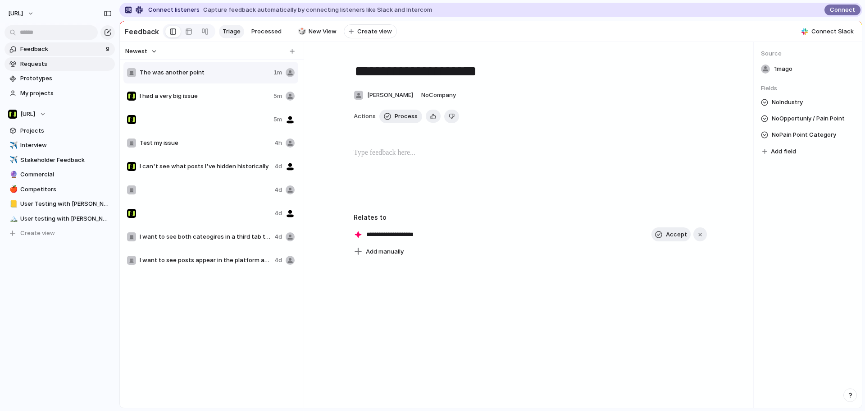
click at [65, 67] on span "Requests" at bounding box center [65, 63] width 91 height 9
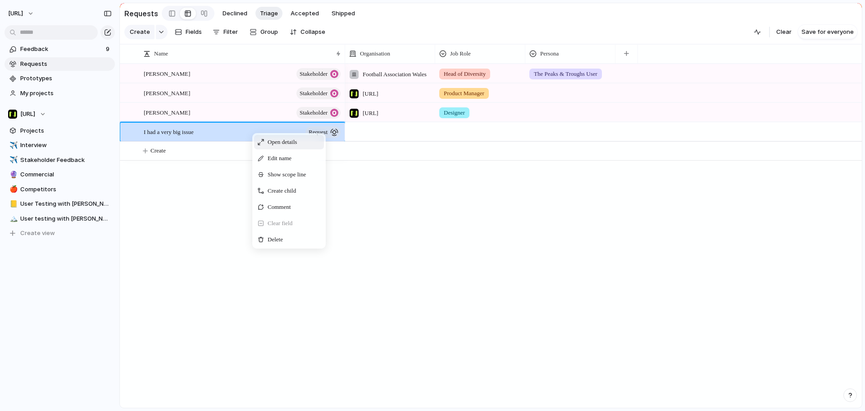
click at [261, 144] on span "Context Menu" at bounding box center [261, 142] width 6 height 6
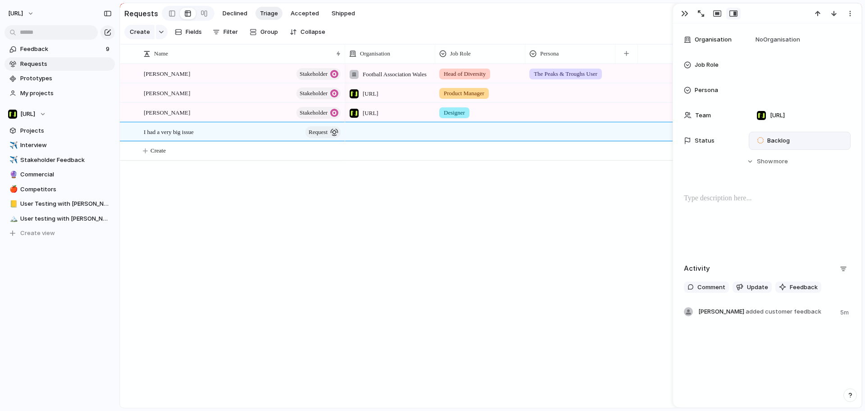
scroll to position [9, 0]
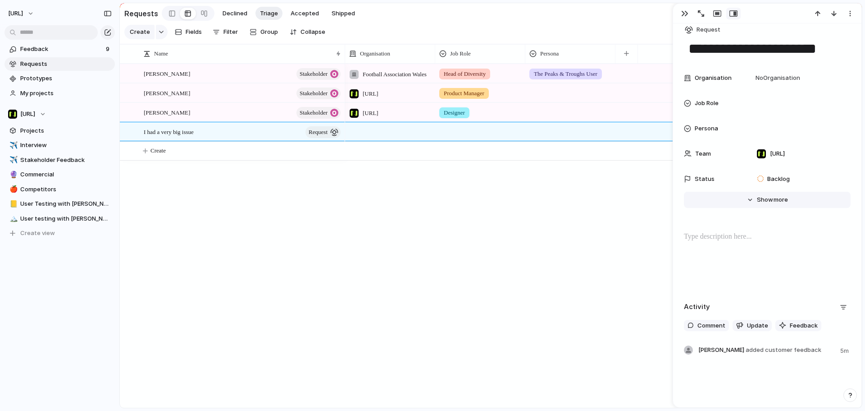
click at [758, 203] on span "Show" at bounding box center [765, 199] width 16 height 9
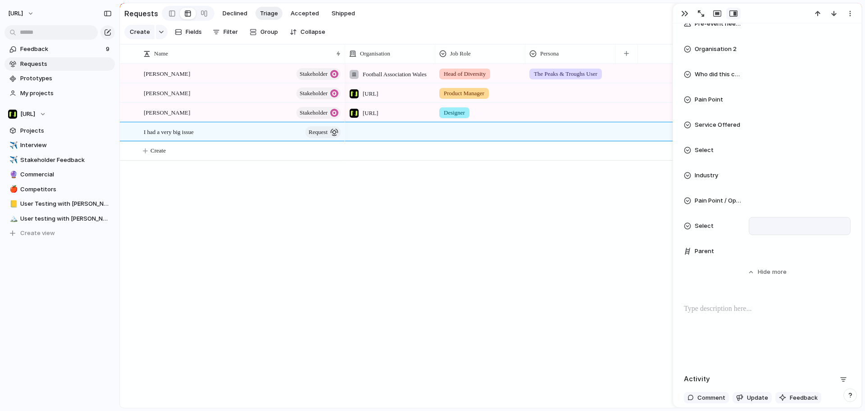
scroll to position [685, 0]
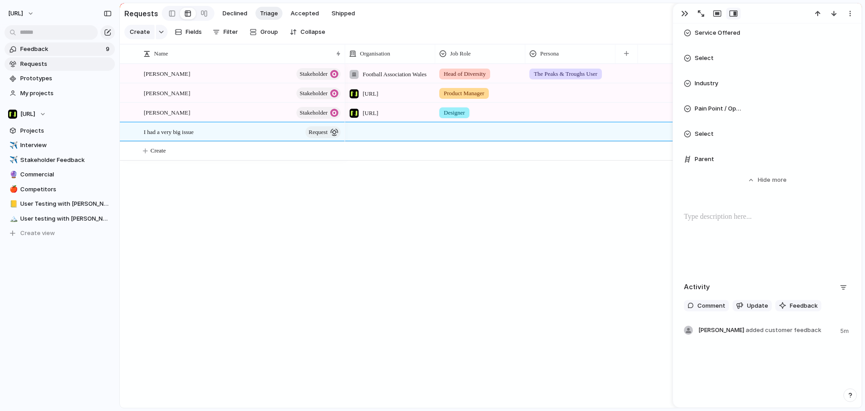
click at [65, 50] on span "Feedback" at bounding box center [61, 49] width 83 height 9
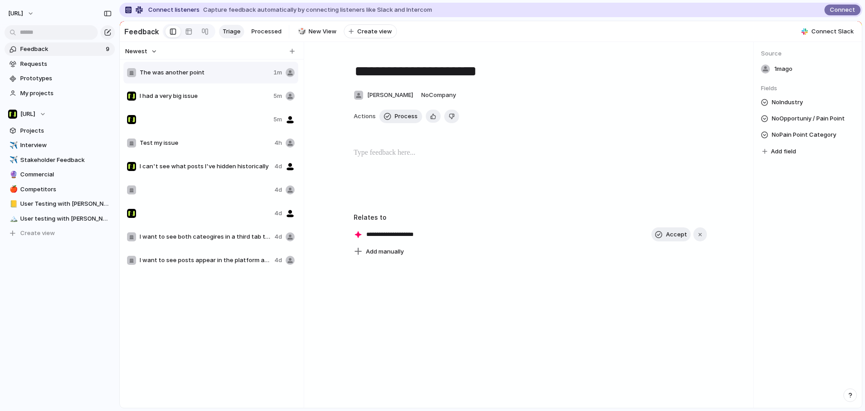
click at [335, 69] on div "Copy link Delete" at bounding box center [432, 205] width 865 height 411
click at [763, 157] on button "Add field" at bounding box center [779, 152] width 37 height 12
click at [813, 235] on div "Industry Opportunity Type Opportuniy / Pain Point Pain Point Category Select" at bounding box center [432, 205] width 865 height 411
click at [386, 151] on div "**********" at bounding box center [531, 155] width 432 height 205
click at [386, 155] on p at bounding box center [530, 152] width 353 height 11
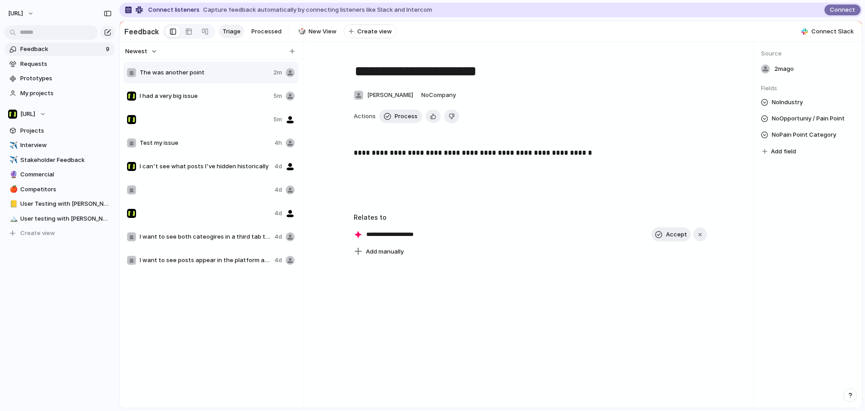
click at [531, 153] on p "**********" at bounding box center [530, 152] width 353 height 11
click at [770, 74] on div "2m ago" at bounding box center [808, 69] width 94 height 13
click at [766, 73] on div at bounding box center [765, 68] width 9 height 9
click at [794, 153] on span "Add field" at bounding box center [783, 151] width 25 height 9
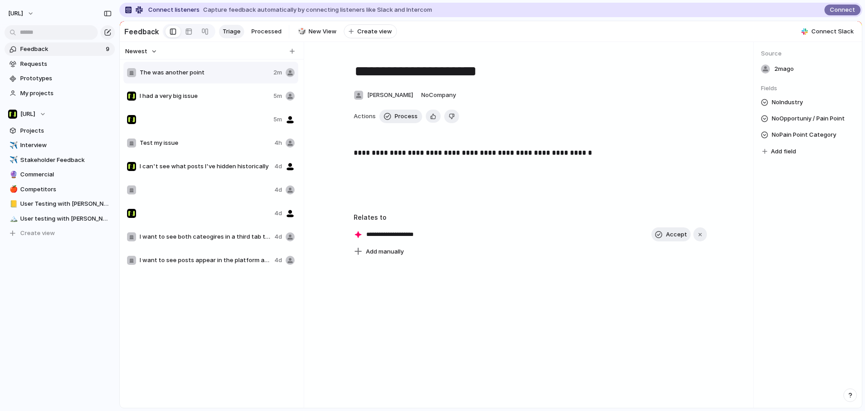
click at [853, 193] on div "Industry Opportunity Type Opportuniy / Pain Point Pain Point Category Select" at bounding box center [432, 205] width 865 height 411
click at [647, 137] on div at bounding box center [530, 135] width 353 height 10
click at [191, 35] on link at bounding box center [189, 31] width 16 height 14
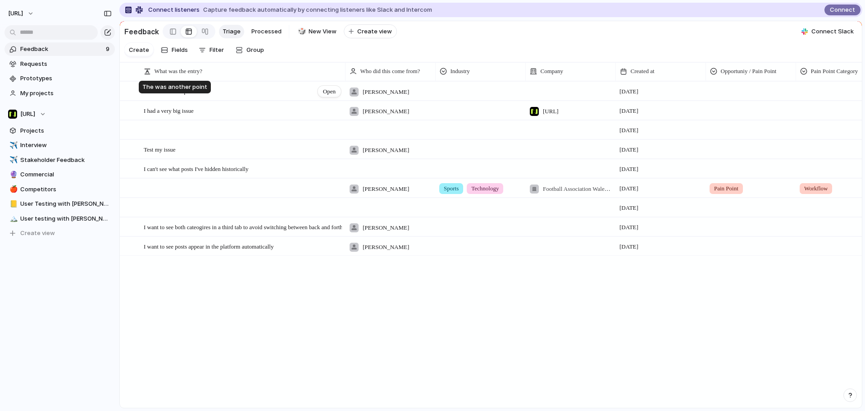
click at [196, 95] on span "The was another point" at bounding box center [170, 91] width 52 height 7
click at [322, 97] on textarea "**********" at bounding box center [241, 99] width 195 height 7
click at [337, 97] on div "Open" at bounding box center [329, 92] width 23 height 12
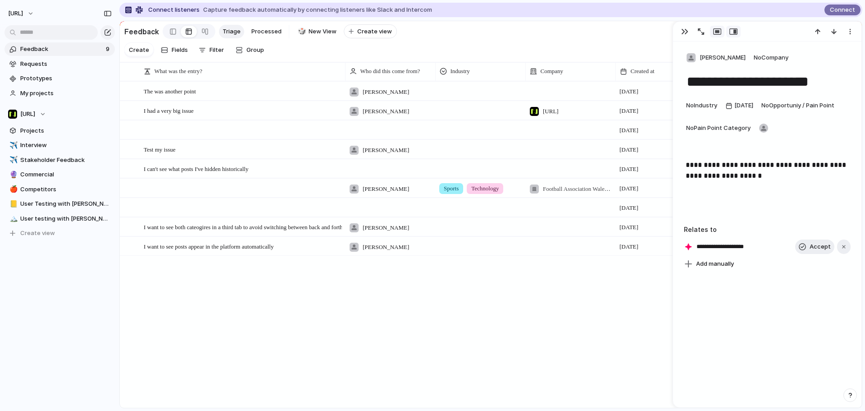
click at [718, 29] on div "button" at bounding box center [717, 31] width 8 height 7
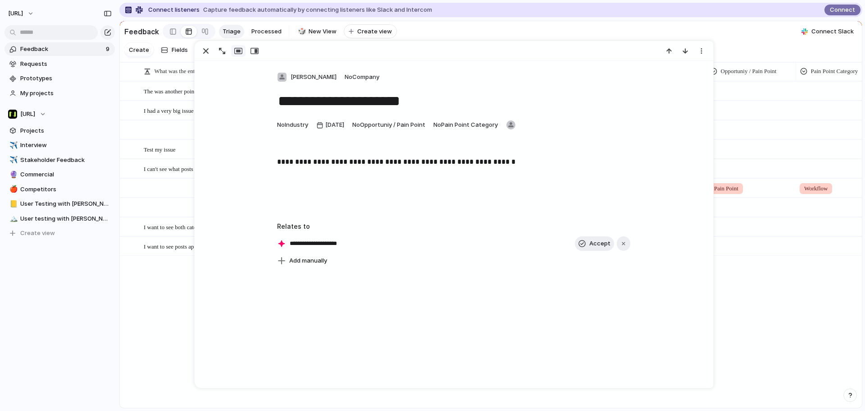
click at [203, 50] on div "button" at bounding box center [206, 51] width 11 height 11
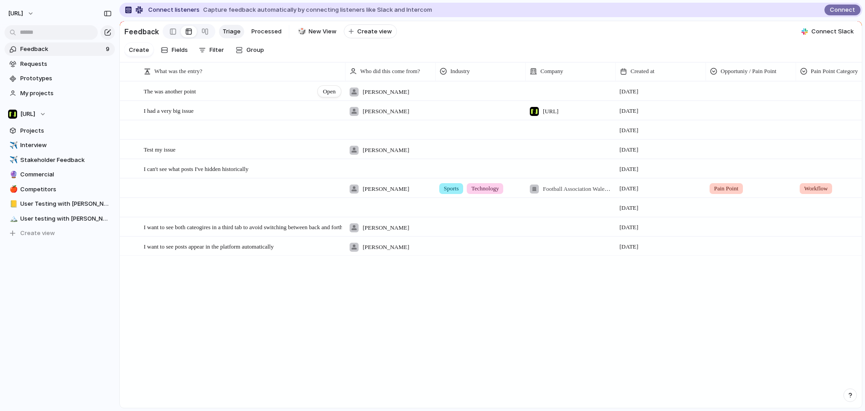
click at [340, 101] on div "The was another point Open" at bounding box center [243, 91] width 198 height 19
click at [331, 101] on textarea "**********" at bounding box center [241, 99] width 195 height 7
click at [333, 96] on span "Open" at bounding box center [329, 91] width 13 height 9
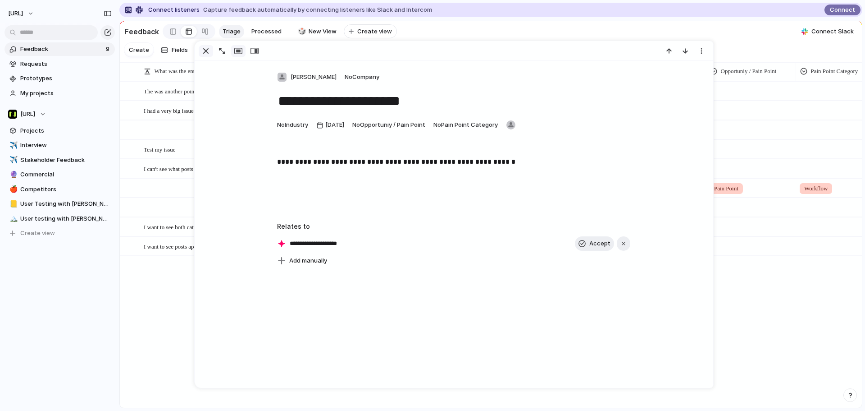
click at [206, 49] on div "button" at bounding box center [206, 51] width 11 height 11
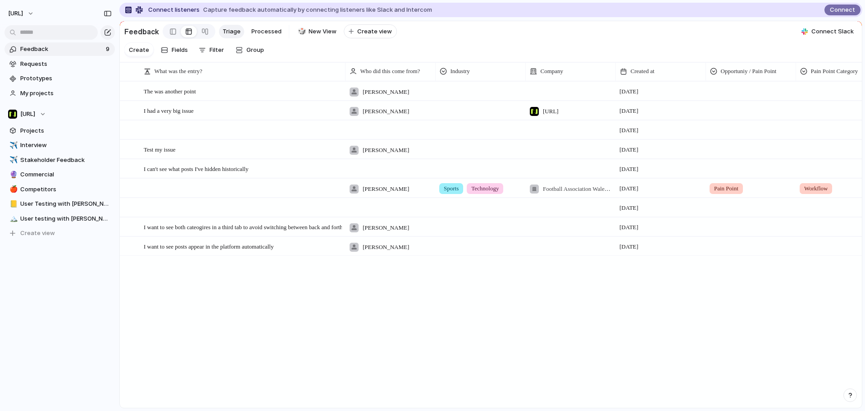
click at [450, 97] on div at bounding box center [480, 89] width 89 height 15
click at [450, 103] on div "Sports Technology Legals" at bounding box center [432, 205] width 865 height 411
click at [402, 96] on span "Tyrone E Stewart" at bounding box center [386, 91] width 46 height 9
click at [32, 63] on div "Jason Tyrone E Stewart Paul" at bounding box center [432, 205] width 865 height 411
click at [246, 100] on div "The was another point Open" at bounding box center [243, 91] width 198 height 19
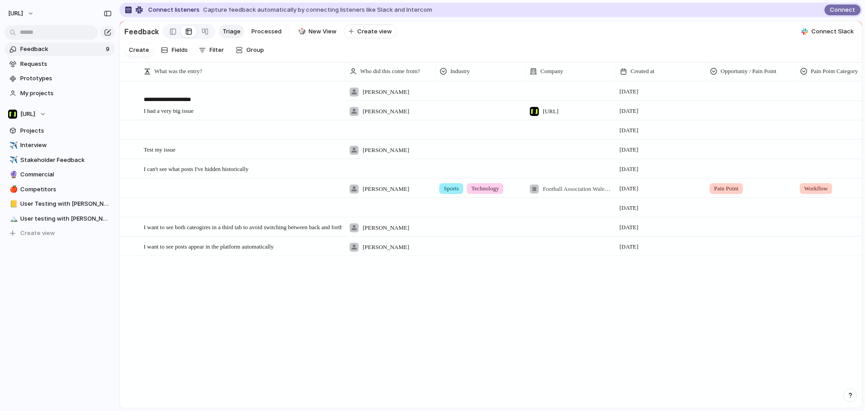
click at [308, 109] on div "**********" at bounding box center [232, 99] width 224 height 19
drag, startPoint x: 332, startPoint y: 92, endPoint x: 345, endPoint y: 73, distance: 22.6
click at [332, 91] on div "**********" at bounding box center [237, 98] width 210 height 16
click at [331, 96] on span "Open" at bounding box center [329, 91] width 13 height 9
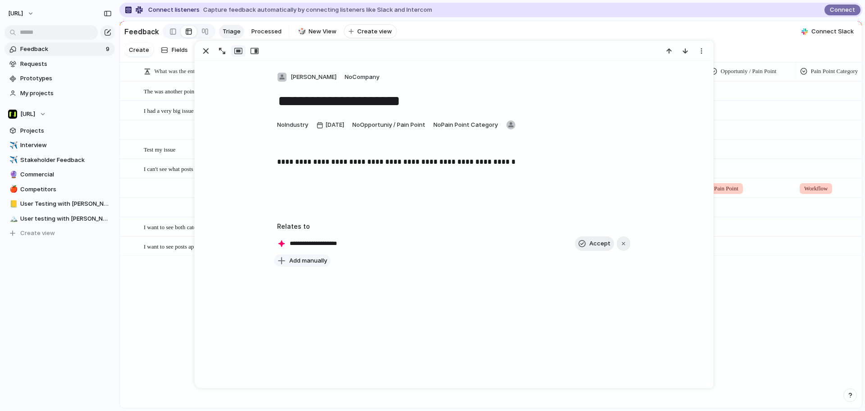
click at [310, 258] on span "Add manually" at bounding box center [308, 260] width 38 height 9
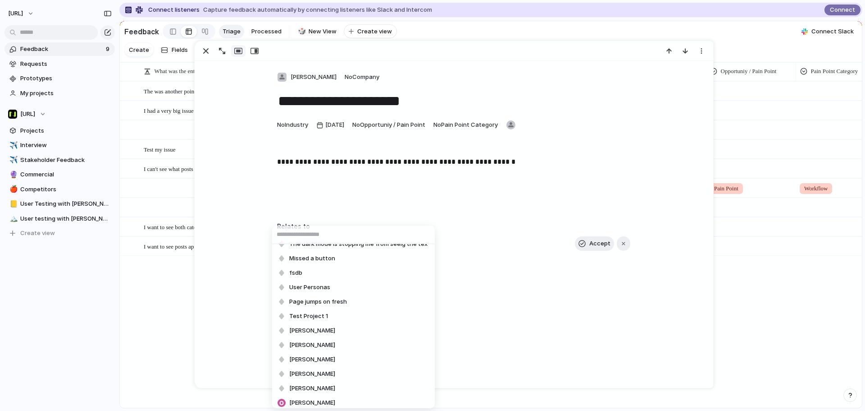
scroll to position [143, 0]
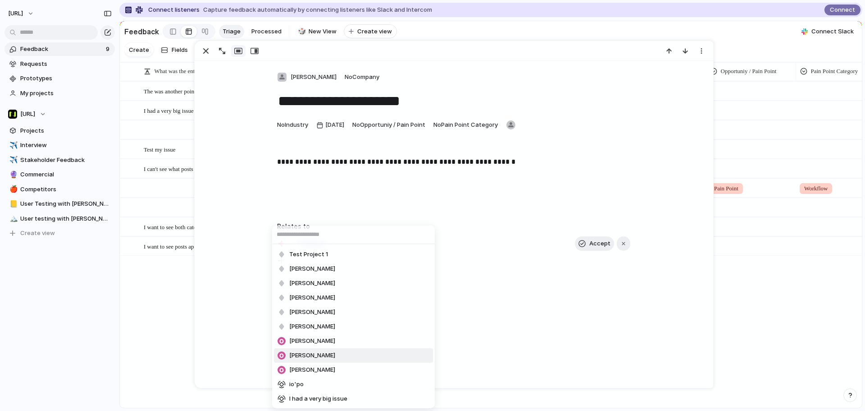
click at [340, 352] on li "[PERSON_NAME]" at bounding box center [353, 355] width 159 height 14
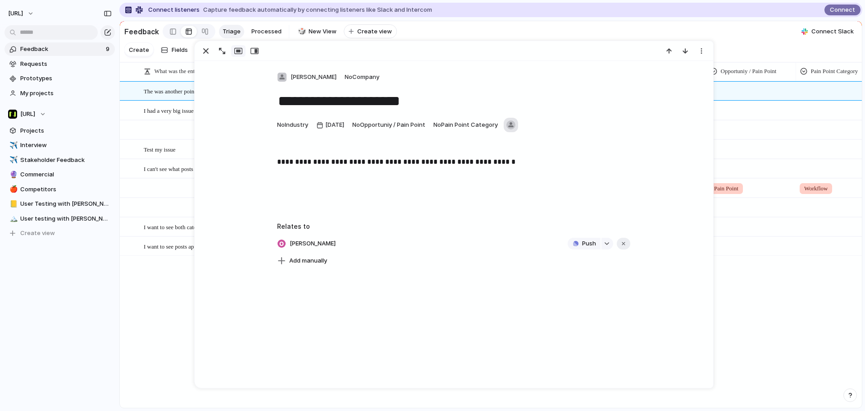
click at [516, 124] on div "button" at bounding box center [511, 124] width 9 height 9
click at [563, 107] on textarea "**********" at bounding box center [453, 100] width 353 height 19
click at [28, 78] on span "Prototypes" at bounding box center [65, 78] width 91 height 9
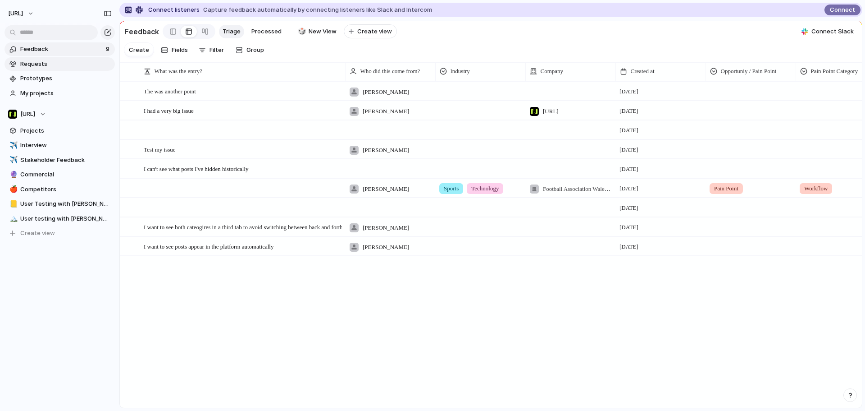
click at [44, 64] on span "Requests" at bounding box center [65, 63] width 91 height 9
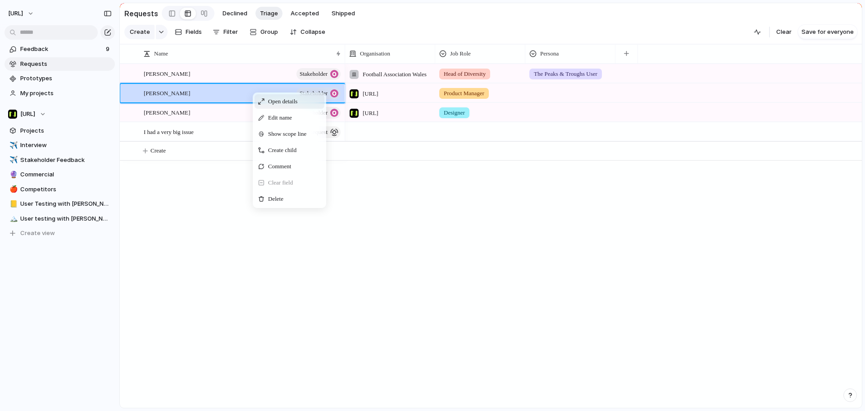
click at [281, 106] on span "Open details" at bounding box center [282, 101] width 29 height 9
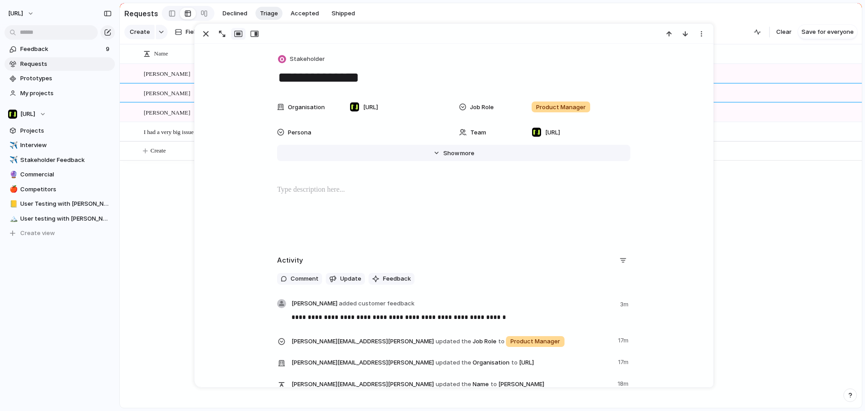
click at [455, 155] on div "Hide Show more" at bounding box center [458, 153] width 31 height 9
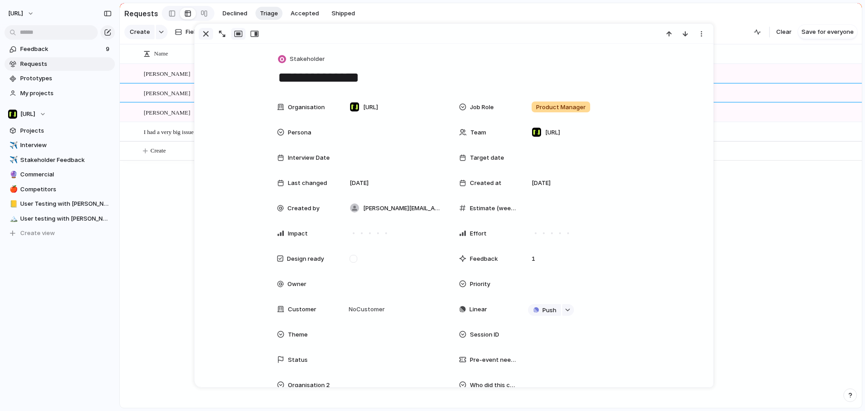
click at [208, 39] on button "button" at bounding box center [206, 34] width 14 height 12
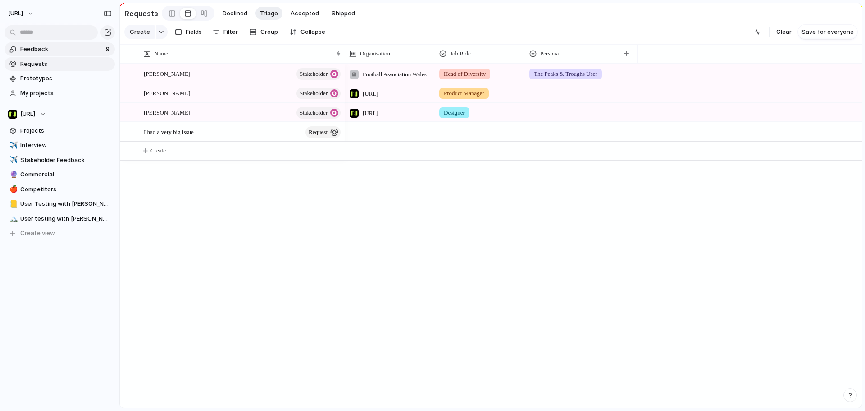
click at [46, 52] on span "Feedback" at bounding box center [61, 49] width 83 height 9
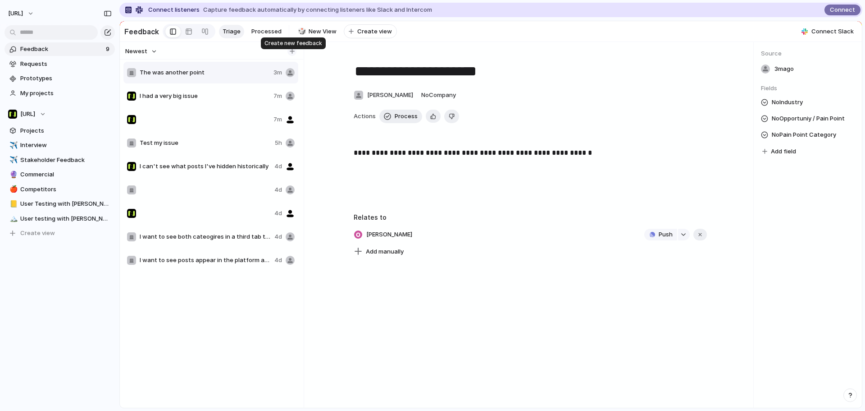
click at [292, 54] on div "button" at bounding box center [292, 51] width 5 height 5
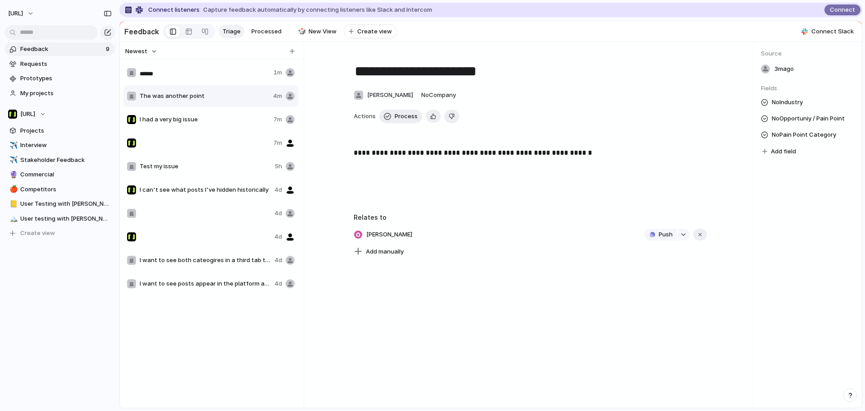
type input "*******"
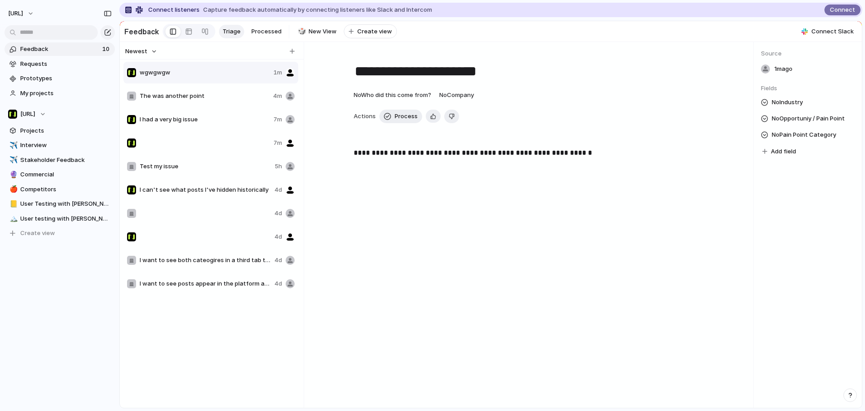
type textarea "*******"
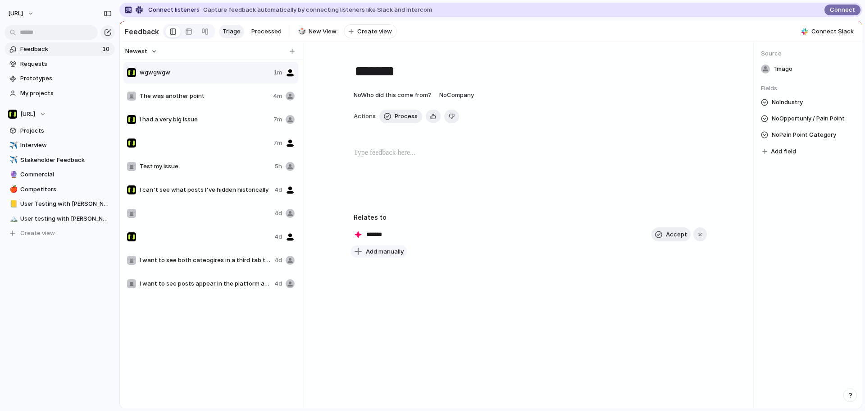
click at [383, 252] on span "Add manually" at bounding box center [385, 251] width 38 height 9
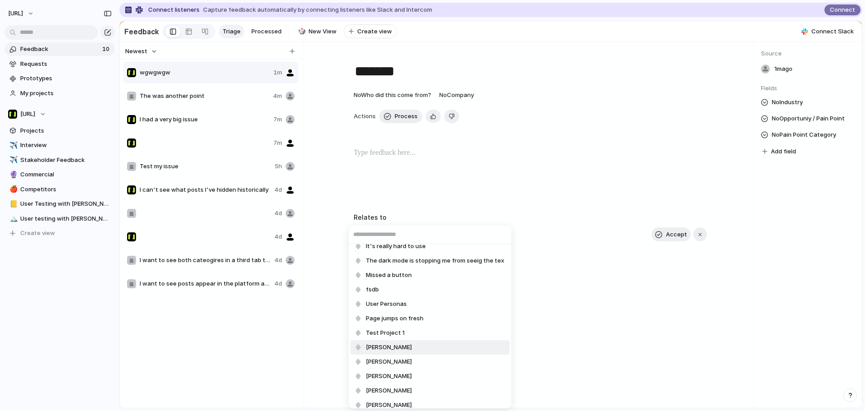
scroll to position [143, 0]
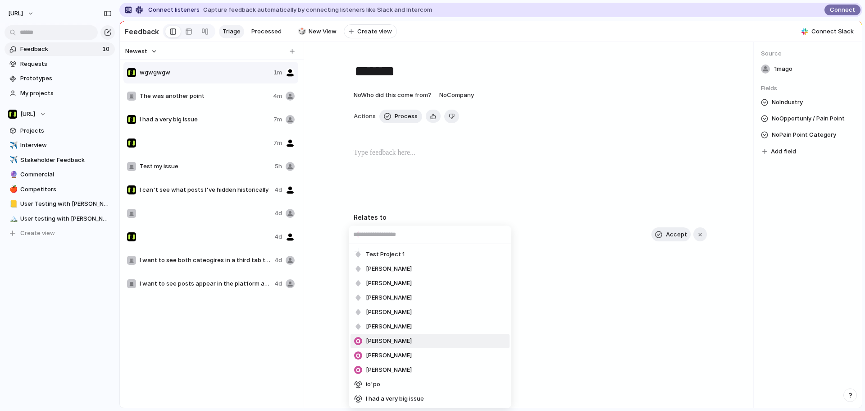
click at [595, 313] on div "Scroll doesnt work test entry I'm not seeing items appear in my feed I can't se…" at bounding box center [432, 205] width 865 height 411
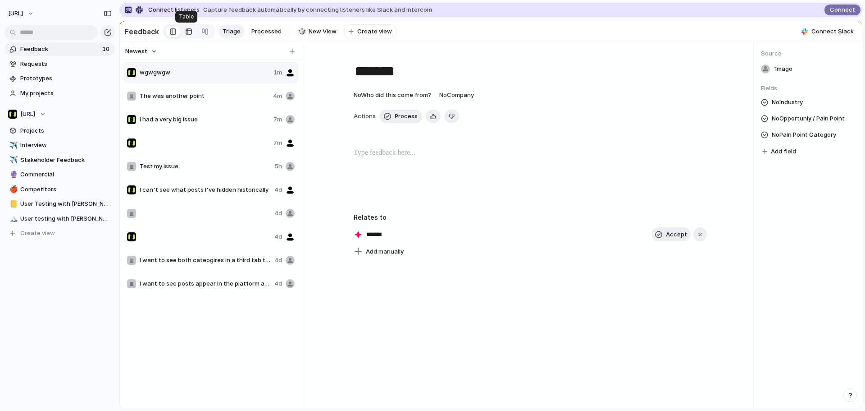
click at [188, 34] on div at bounding box center [188, 31] width 7 height 14
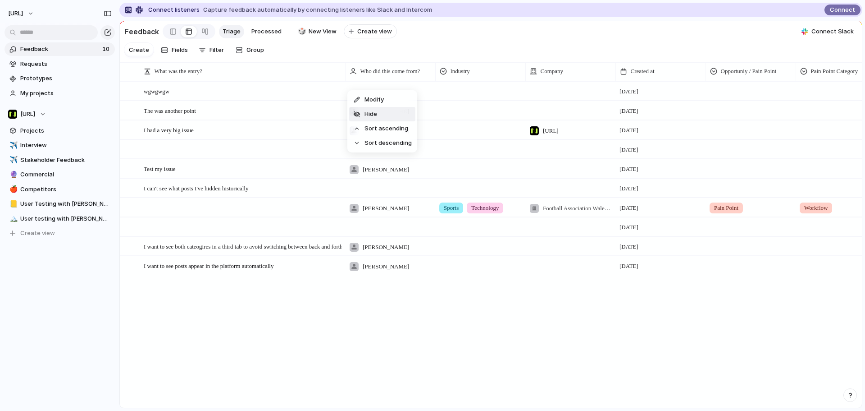
click at [391, 112] on li "Hide" at bounding box center [382, 114] width 66 height 14
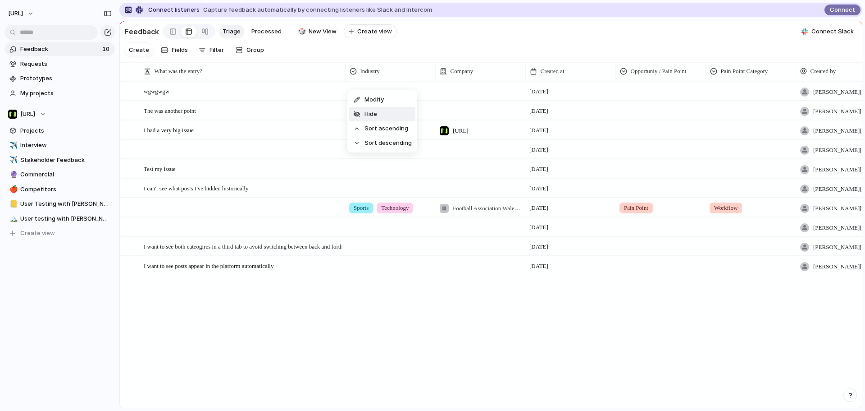
click at [392, 111] on li "Hide" at bounding box center [382, 114] width 66 height 14
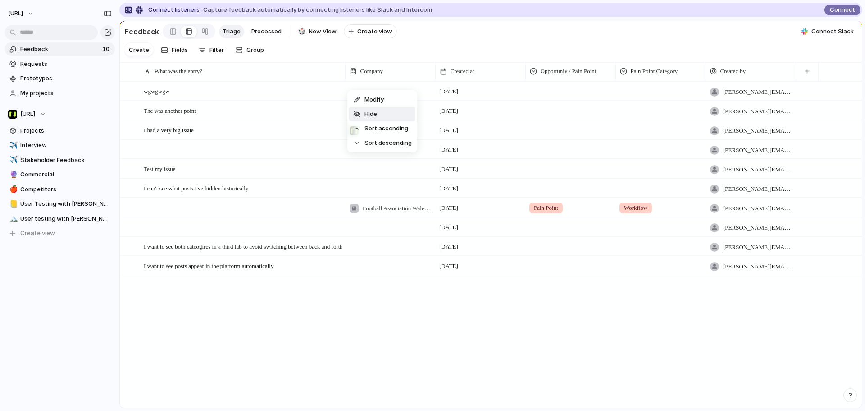
click at [390, 110] on li "Hide" at bounding box center [382, 114] width 66 height 14
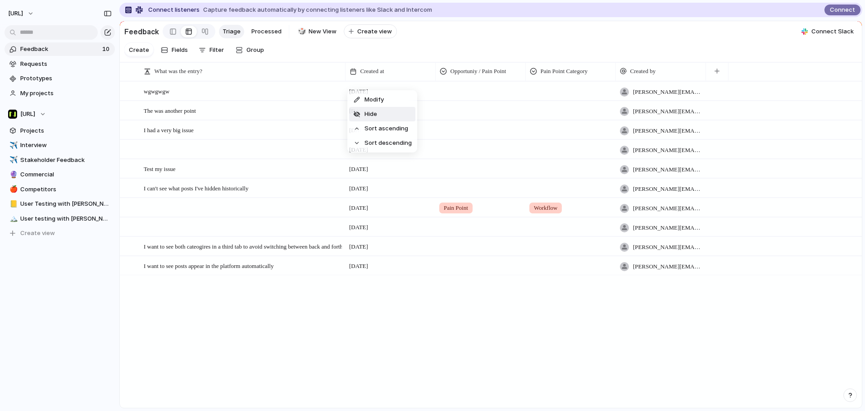
click at [392, 109] on li "Hide" at bounding box center [382, 114] width 66 height 14
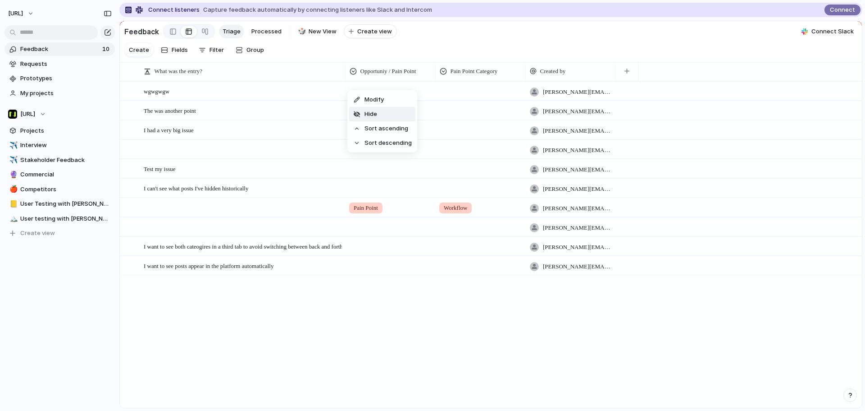
click at [394, 119] on li "Hide" at bounding box center [382, 114] width 66 height 14
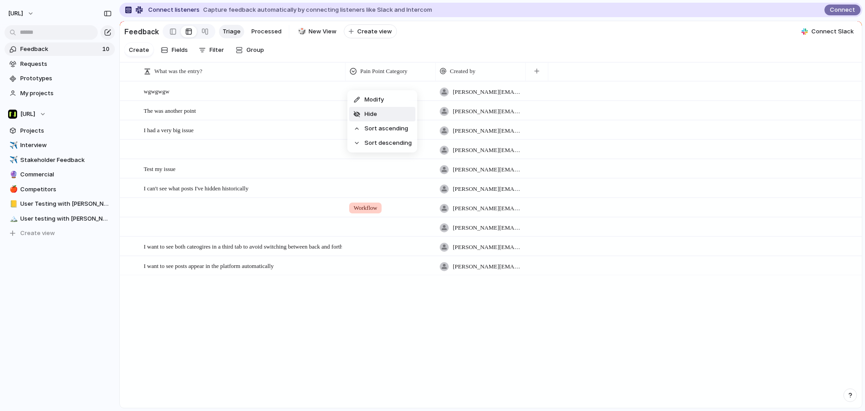
click at [396, 113] on li "Hide" at bounding box center [382, 114] width 66 height 14
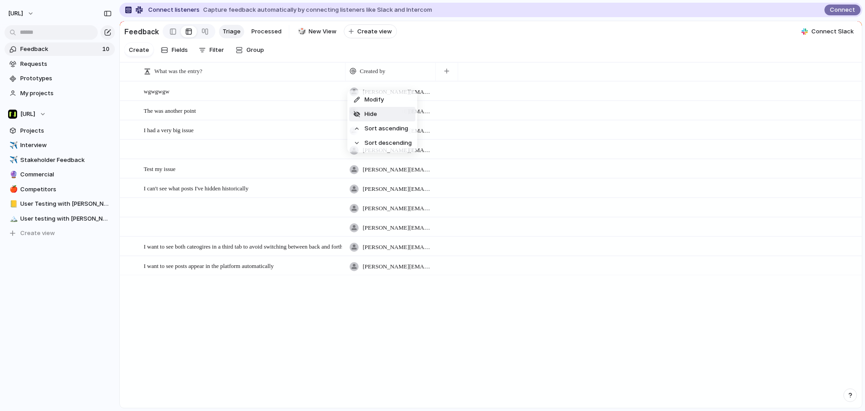
click at [391, 114] on li "Hide" at bounding box center [382, 114] width 66 height 14
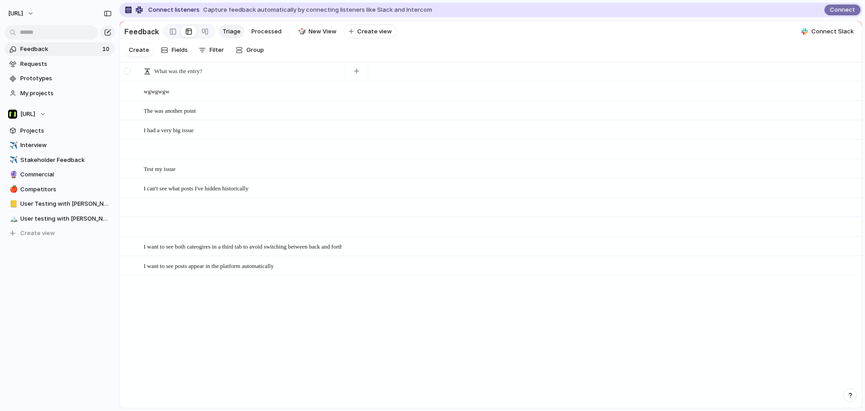
click at [131, 81] on div at bounding box center [128, 71] width 17 height 19
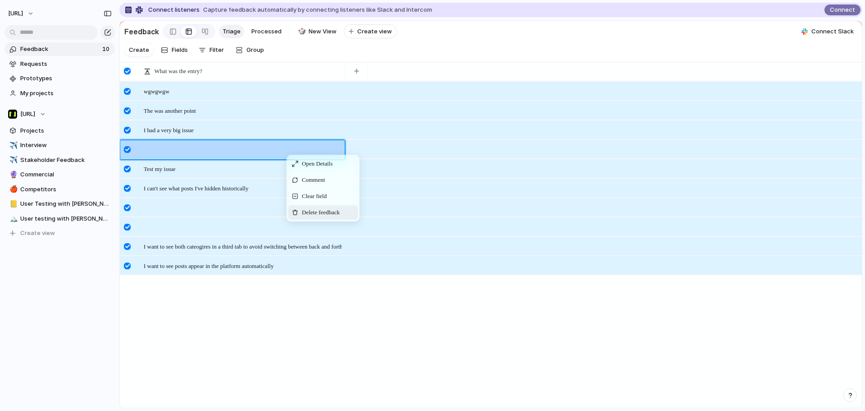
click at [320, 216] on span "Delete feedback" at bounding box center [321, 212] width 38 height 9
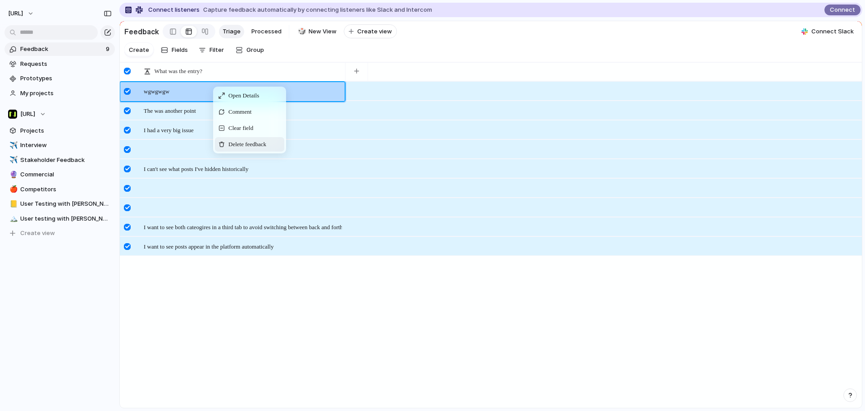
click at [243, 149] on span "Delete feedback" at bounding box center [247, 144] width 38 height 9
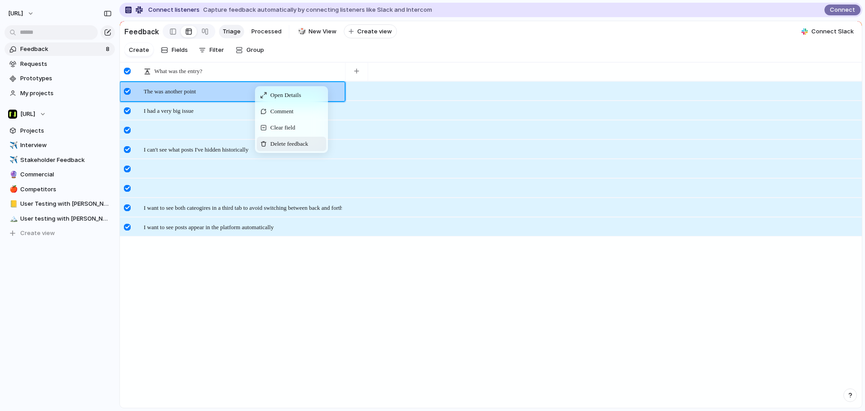
click at [272, 146] on div "Delete feedback" at bounding box center [291, 144] width 69 height 14
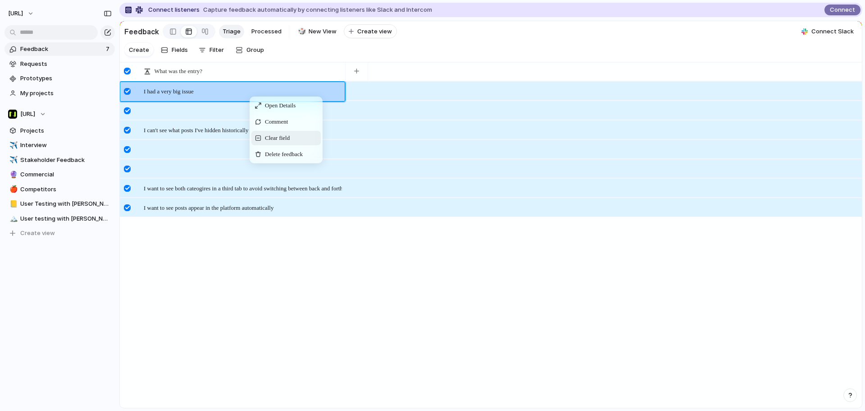
click at [276, 142] on span "Clear field" at bounding box center [277, 137] width 25 height 9
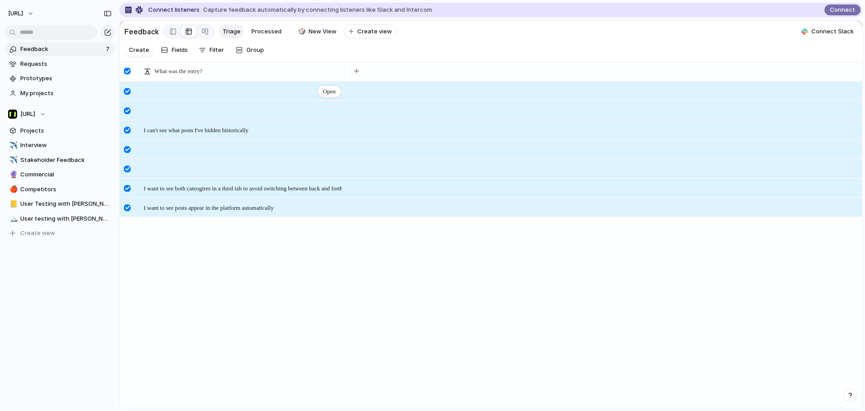
click at [240, 93] on div "Open" at bounding box center [243, 91] width 198 height 19
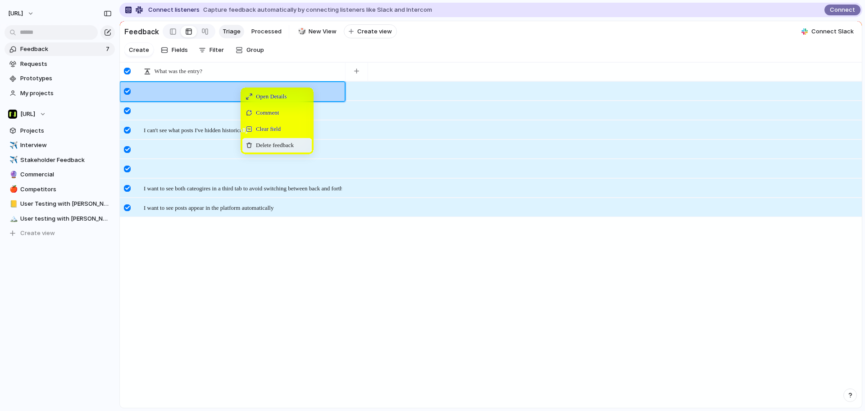
click at [278, 150] on span "Delete feedback" at bounding box center [275, 145] width 38 height 9
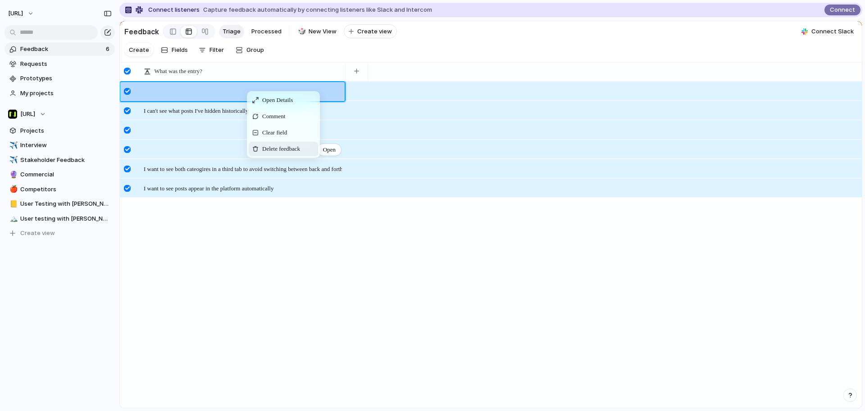
click at [274, 153] on span "Delete feedback" at bounding box center [281, 148] width 38 height 9
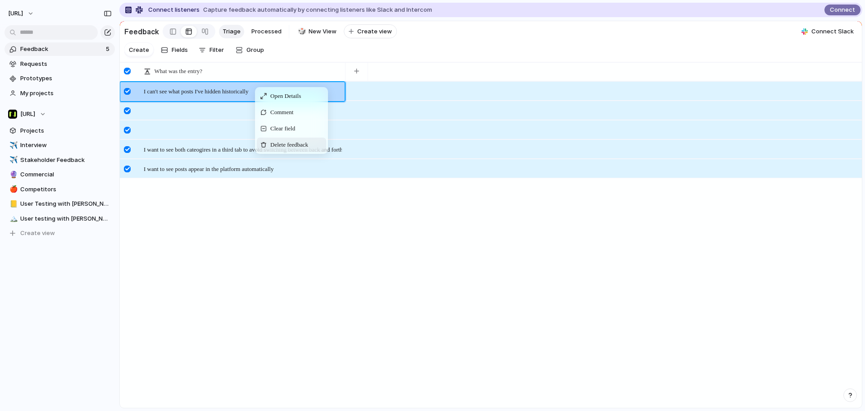
click at [281, 147] on div "Delete feedback" at bounding box center [291, 144] width 69 height 14
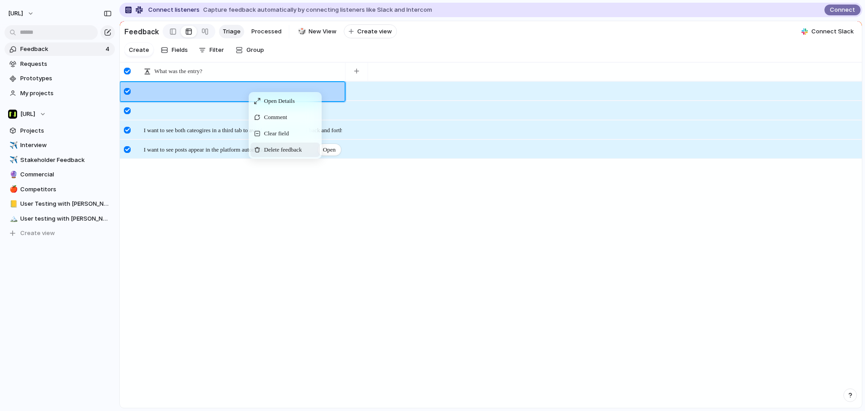
click at [281, 154] on span "Delete feedback" at bounding box center [283, 149] width 38 height 9
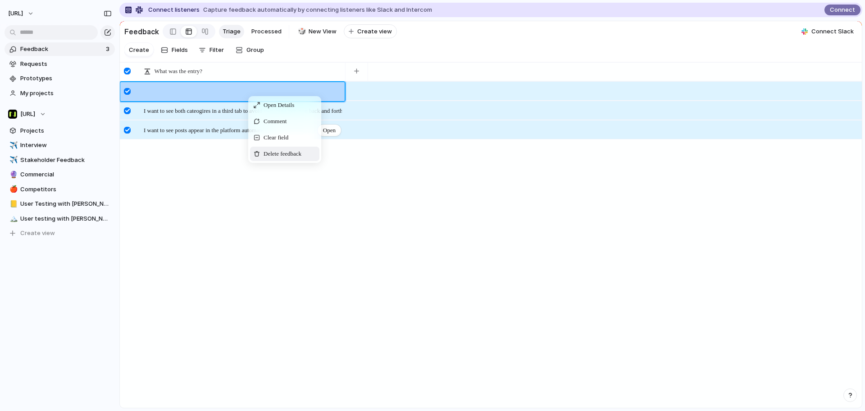
click at [274, 157] on div "Delete feedback" at bounding box center [284, 153] width 69 height 14
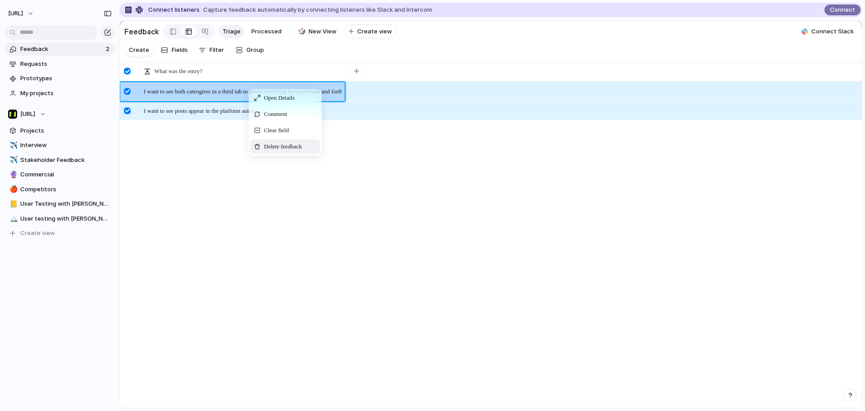
click at [280, 150] on span "Delete feedback" at bounding box center [283, 146] width 38 height 9
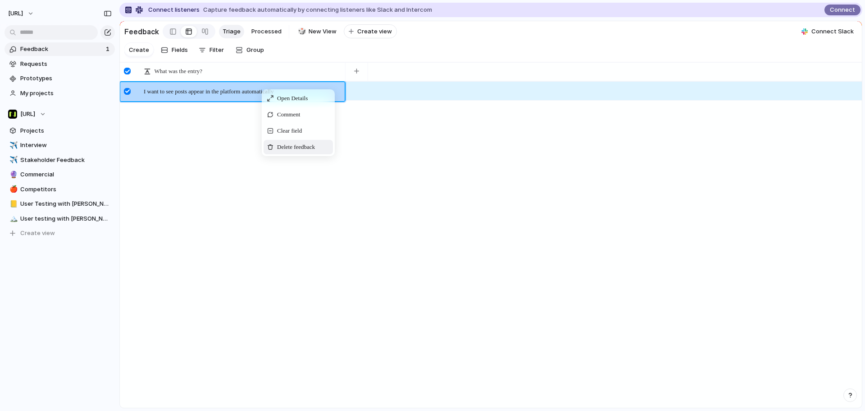
click at [295, 151] on span "Delete feedback" at bounding box center [296, 146] width 38 height 9
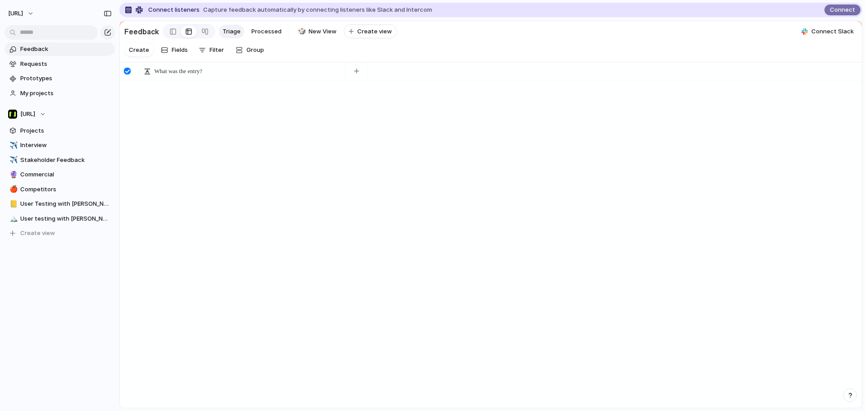
click at [131, 81] on div at bounding box center [128, 71] width 17 height 19
click at [202, 76] on span "What was the entry?" at bounding box center [179, 71] width 48 height 9
click at [187, 102] on li "Modify" at bounding box center [176, 99] width 66 height 14
drag, startPoint x: 838, startPoint y: 105, endPoint x: 793, endPoint y: 106, distance: 45.1
click at [791, 105] on input "**********" at bounding box center [807, 96] width 98 height 18
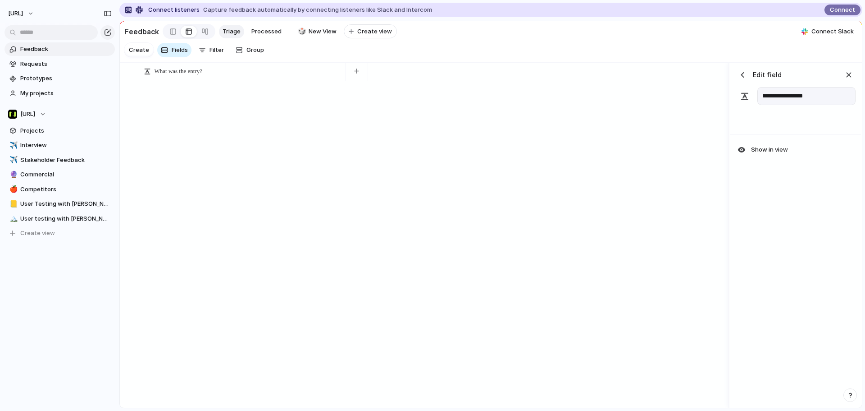
type input "**********"
click at [621, 134] on div at bounding box center [424, 244] width 609 height 326
click at [59, 64] on span "Requests" at bounding box center [65, 63] width 91 height 9
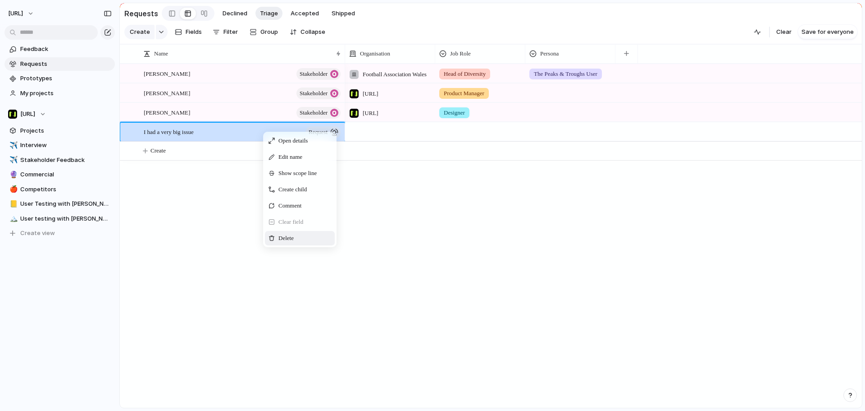
click at [297, 245] on div "Delete" at bounding box center [300, 238] width 70 height 14
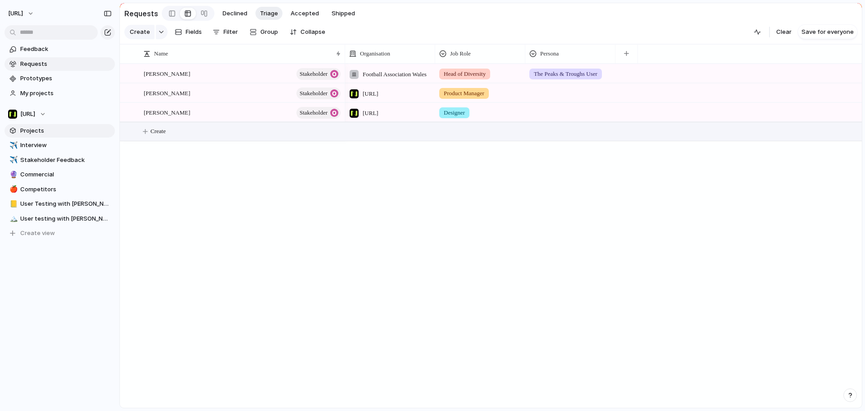
click at [59, 129] on span "Projects" at bounding box center [65, 130] width 91 height 9
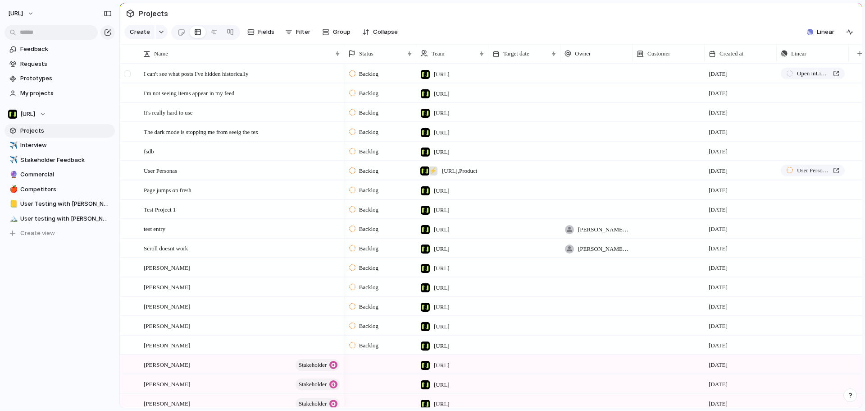
click at [130, 77] on div at bounding box center [127, 73] width 7 height 7
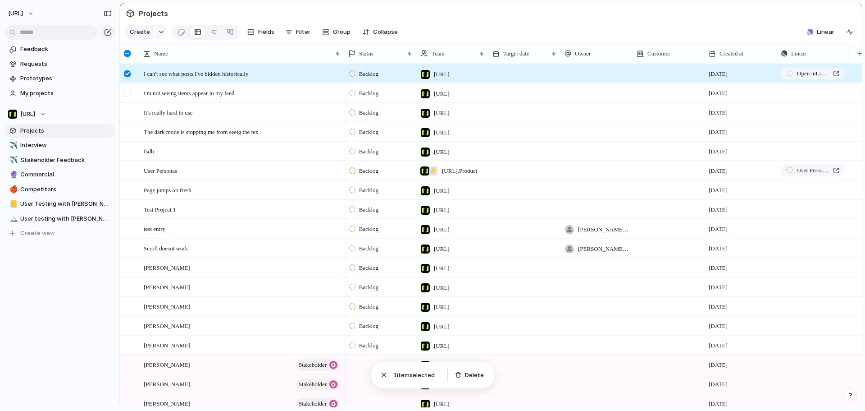
click at [128, 96] on div at bounding box center [127, 93] width 7 height 7
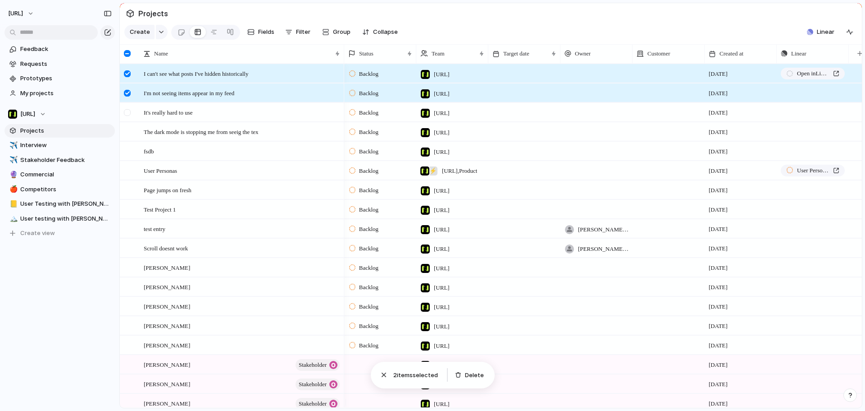
click at [128, 114] on div at bounding box center [128, 115] width 16 height 24
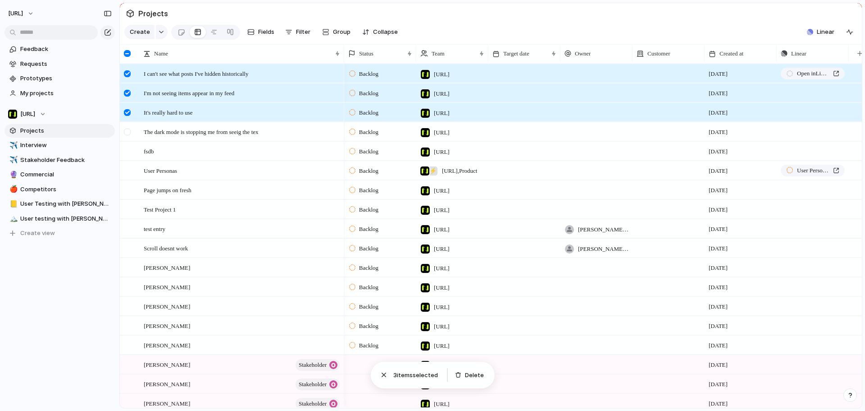
click at [129, 122] on div "It's really hard to use" at bounding box center [232, 112] width 224 height 19
click at [131, 140] on div at bounding box center [128, 135] width 16 height 24
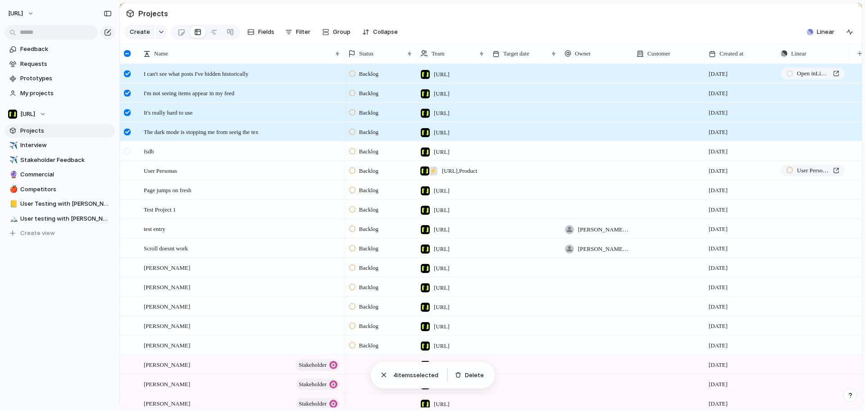
click at [129, 154] on div at bounding box center [128, 154] width 16 height 24
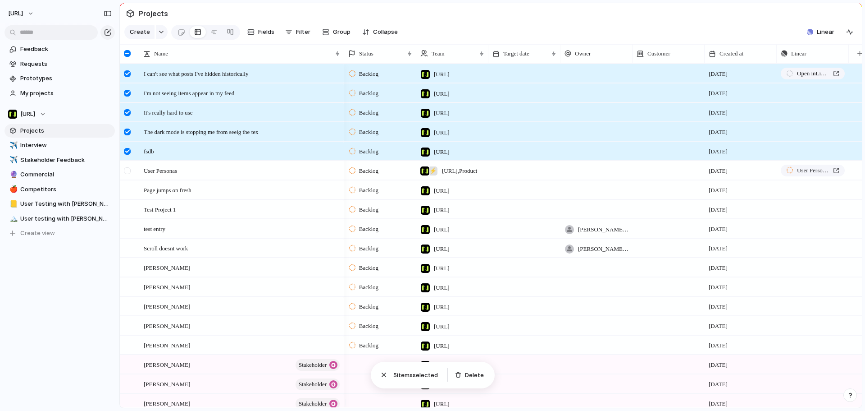
click at [132, 170] on div at bounding box center [128, 173] width 16 height 24
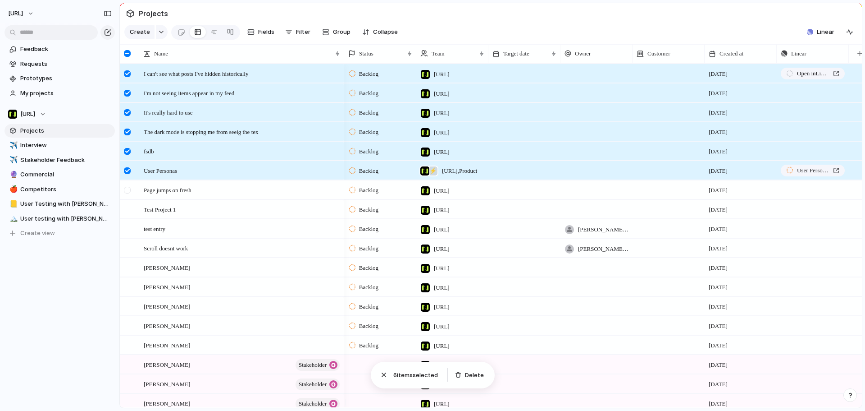
click at [137, 197] on div at bounding box center [132, 190] width 24 height 18
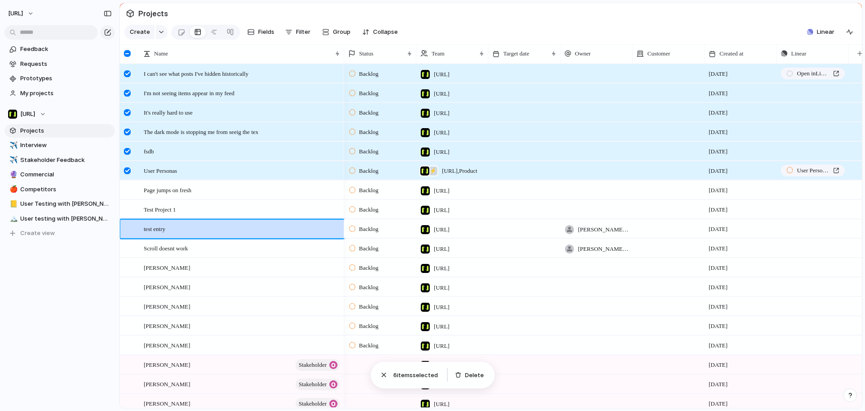
click at [134, 238] on div at bounding box center [128, 231] width 16 height 24
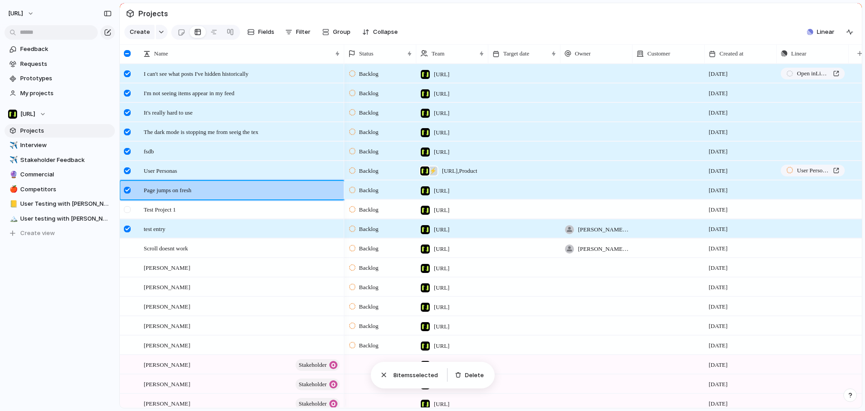
click at [129, 213] on div at bounding box center [127, 209] width 7 height 7
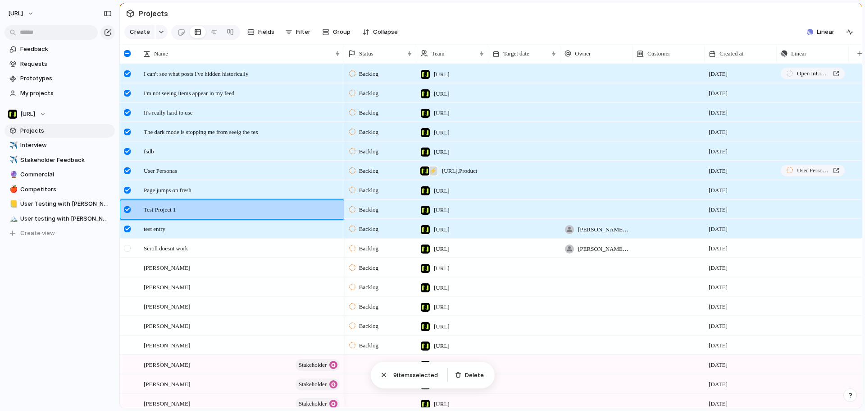
click at [126, 251] on div at bounding box center [127, 248] width 7 height 7
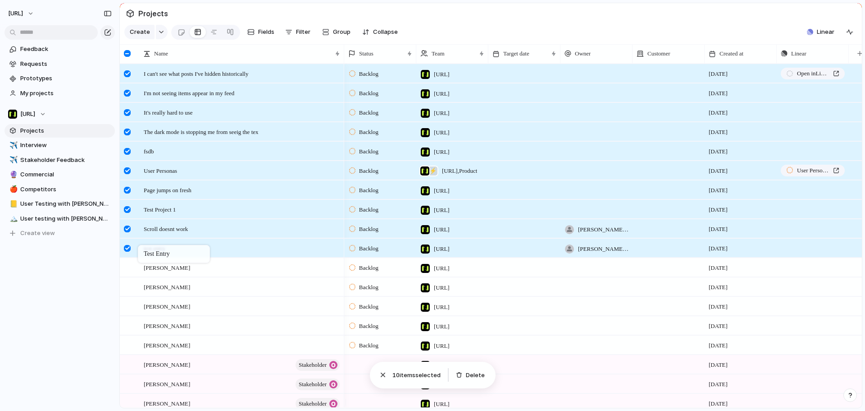
drag, startPoint x: 141, startPoint y: 243, endPoint x: 139, endPoint y: 253, distance: 9.8
click at [130, 274] on div at bounding box center [128, 270] width 16 height 24
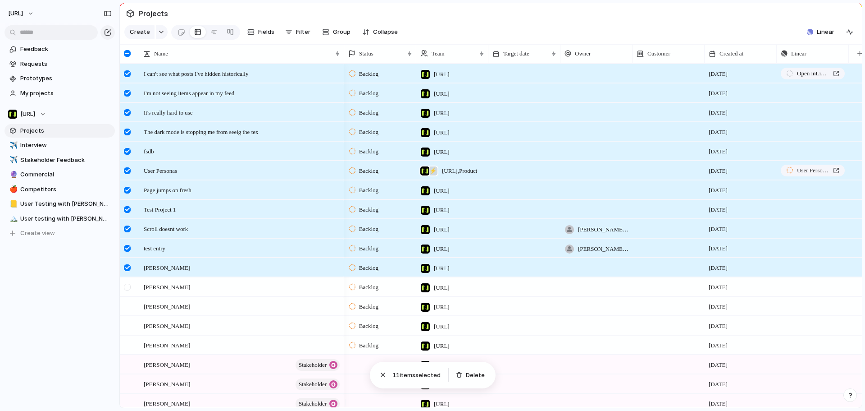
click at [128, 290] on div at bounding box center [127, 286] width 7 height 7
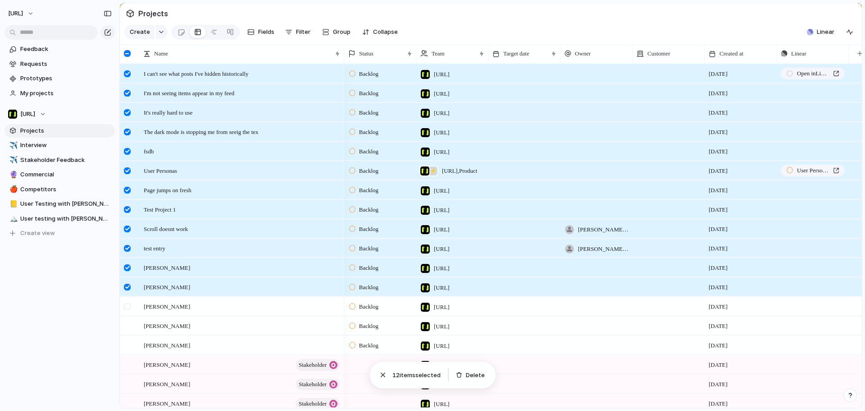
click at [127, 310] on div at bounding box center [127, 306] width 7 height 7
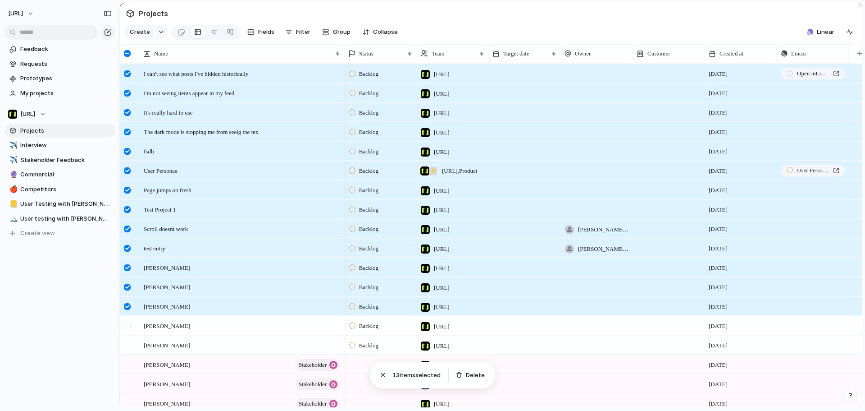
click at [125, 327] on div at bounding box center [128, 328] width 16 height 24
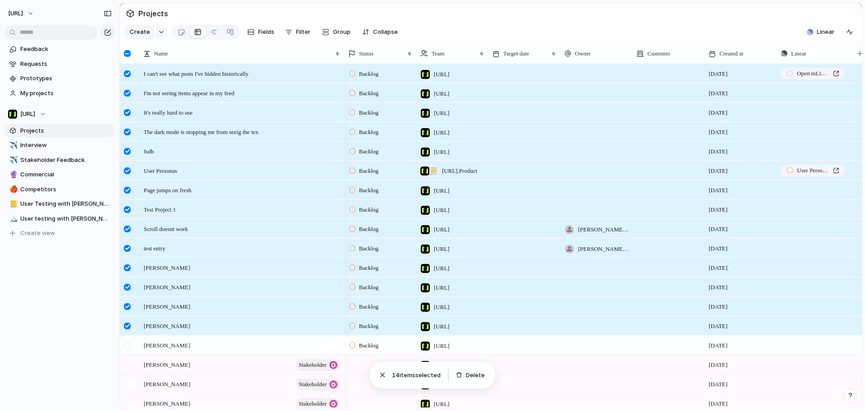
click at [132, 352] on div at bounding box center [128, 348] width 16 height 24
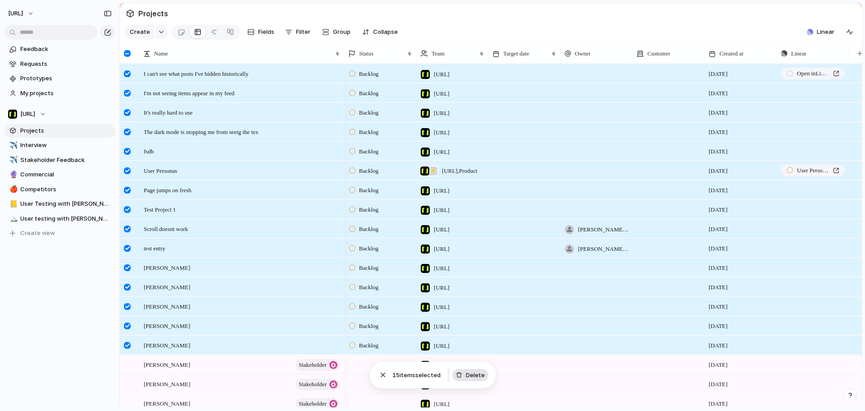
click at [482, 377] on span "Delete" at bounding box center [475, 374] width 19 height 9
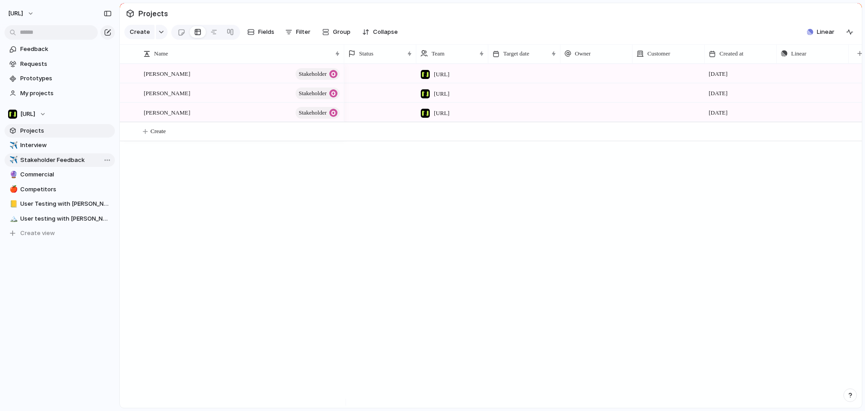
click at [42, 154] on link "✈️ Stakeholder Feedback" at bounding box center [60, 160] width 110 height 14
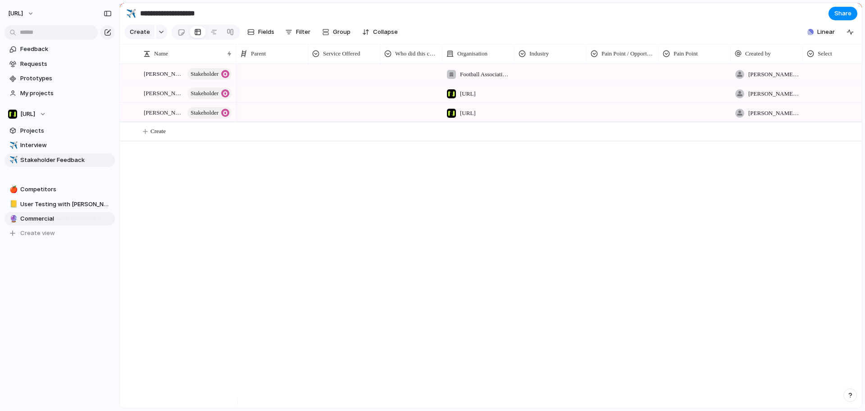
click at [46, 200] on div "✈️ Interview ✈️ Stakeholder Feedback 🍎 Competitors 📒 User Testing with Claire 🏔…" at bounding box center [60, 188] width 110 height 101
click at [45, 206] on span "User testing with [PERSON_NAME]" at bounding box center [65, 203] width 91 height 9
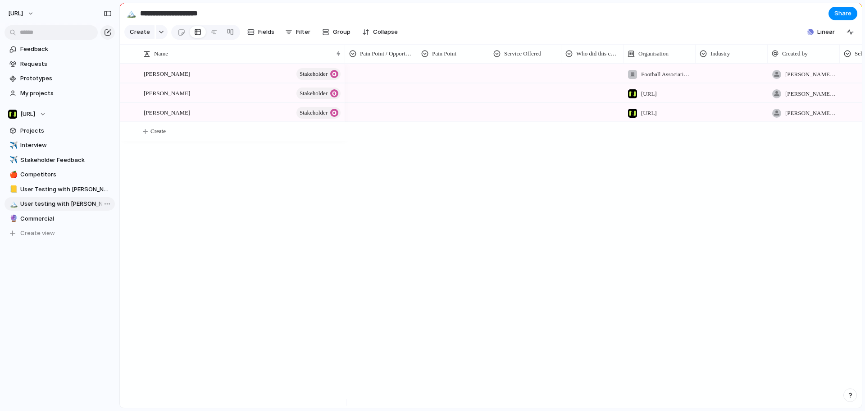
click at [45, 206] on span "User testing with [PERSON_NAME]" at bounding box center [65, 203] width 91 height 9
click at [41, 159] on span "Stakeholder Feedback" at bounding box center [65, 159] width 91 height 9
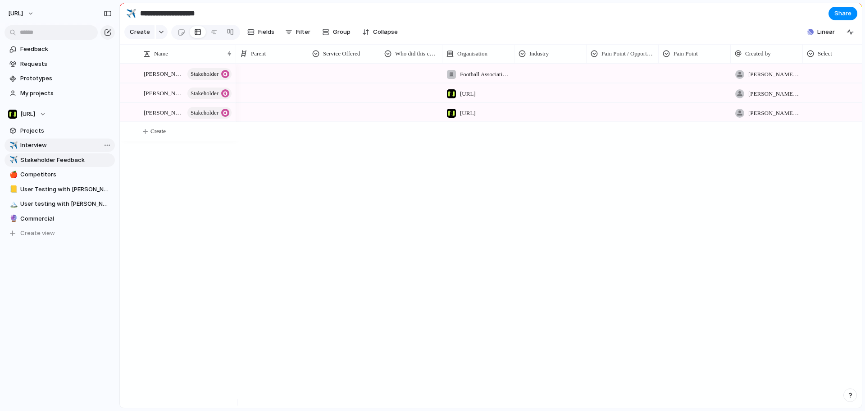
click at [41, 146] on span "Interview" at bounding box center [65, 145] width 91 height 9
type input "*********"
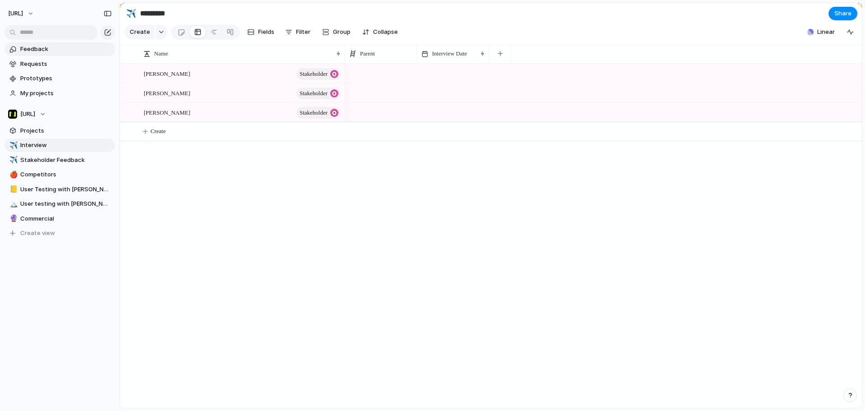
click at [54, 49] on span "Feedback" at bounding box center [65, 49] width 91 height 9
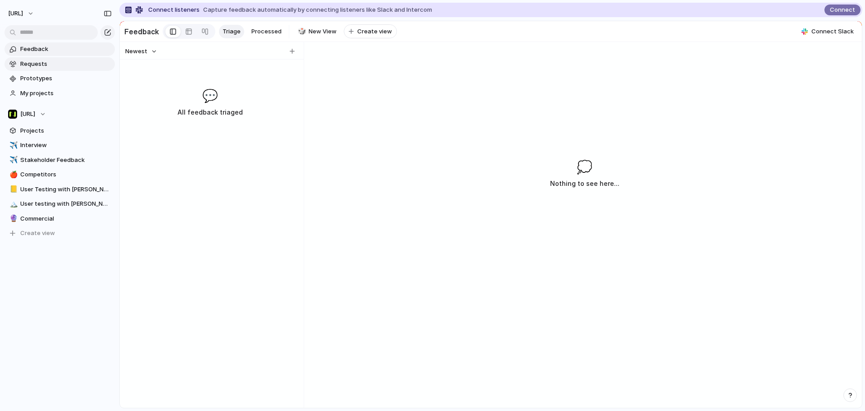
click at [53, 66] on span "Requests" at bounding box center [65, 63] width 91 height 9
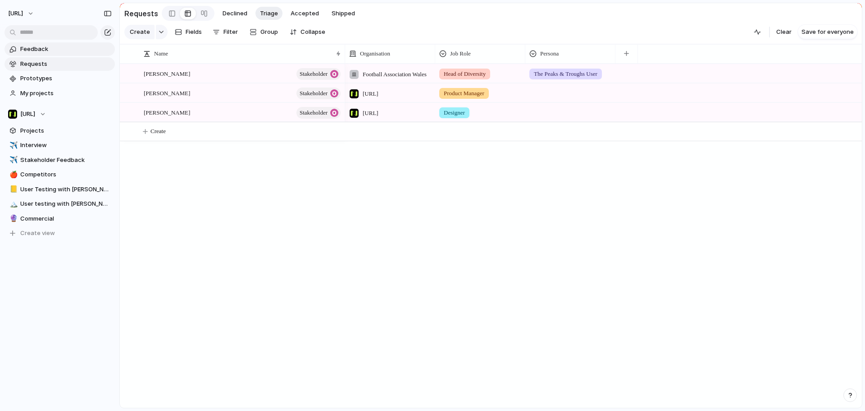
click at [59, 55] on link "Feedback" at bounding box center [60, 49] width 110 height 14
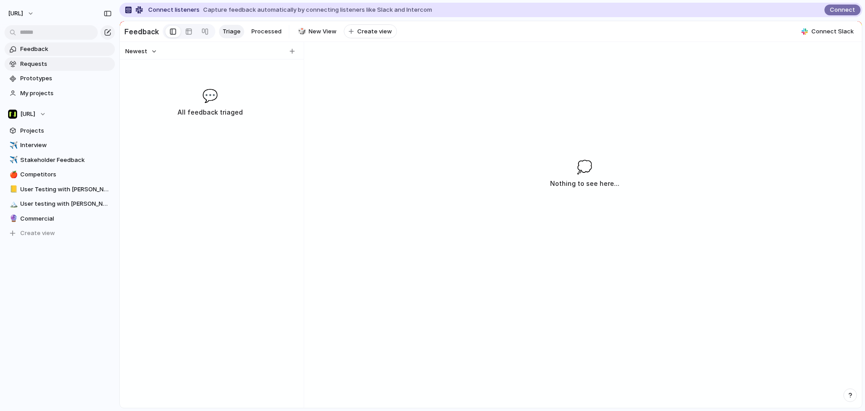
click at [63, 66] on span "Requests" at bounding box center [65, 63] width 91 height 9
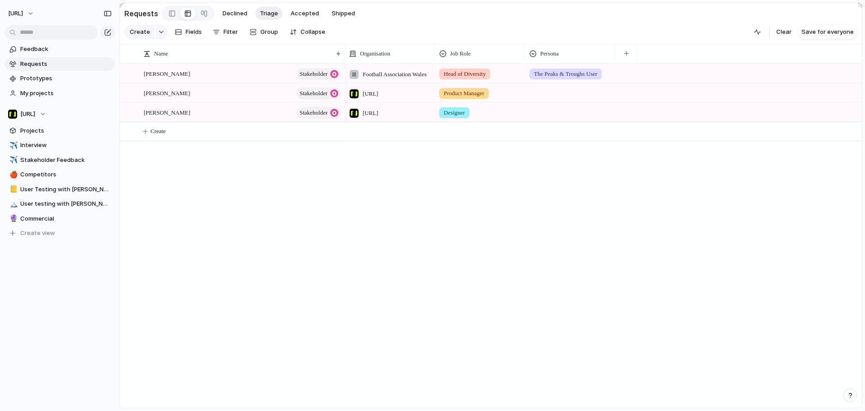
click at [175, 199] on div "Jason Webber Stakeholder Tyrone Stewart Stakeholder Paul Jones Stakeholder Foot…" at bounding box center [491, 236] width 742 height 344
click at [47, 46] on span "Feedback" at bounding box center [65, 49] width 91 height 9
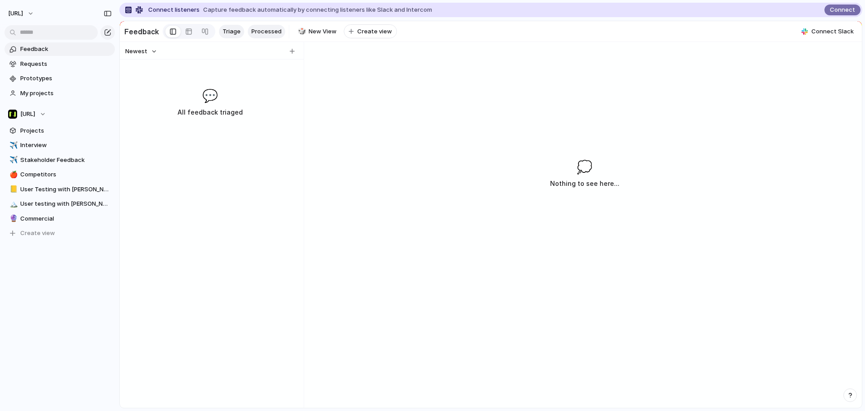
click at [262, 27] on span "Processed" at bounding box center [266, 31] width 30 height 9
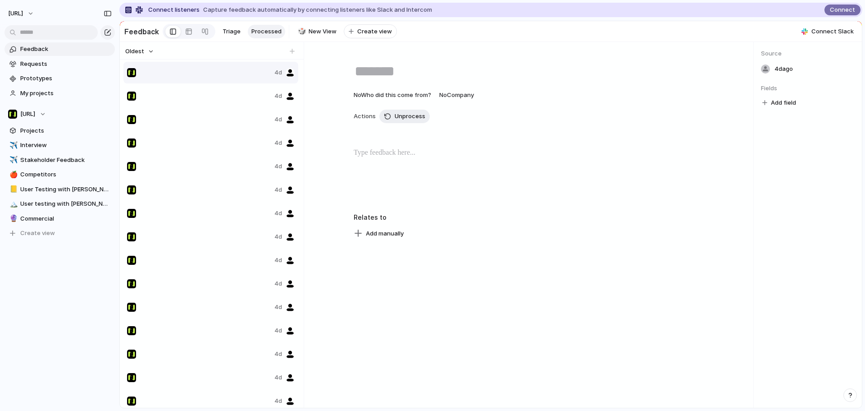
click at [213, 129] on div "4d 4d 4d 4d 4d 4d 4d 4d 4d 4d 4d 4d 4d 4d 4d 4d 4d 4d" at bounding box center [211, 240] width 177 height 358
click at [169, 83] on div "4d" at bounding box center [210, 73] width 175 height 22
click at [183, 115] on div "Delete" at bounding box center [188, 111] width 29 height 9
drag, startPoint x: 187, startPoint y: 75, endPoint x: 193, endPoint y: 116, distance: 41.5
click at [193, 116] on div "4d 4d 4d 4d 4d 4d 4d 4d 4d 4d 4d 4d 4d 4d 4d 4d 4d 4d 4d" at bounding box center [211, 283] width 177 height 445
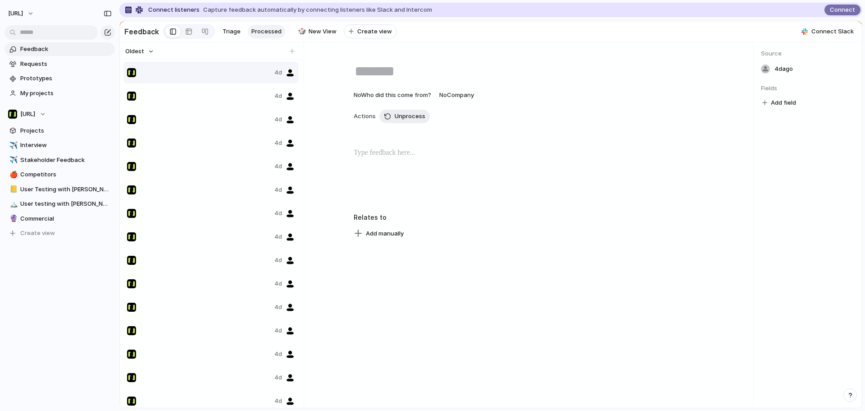
click at [199, 152] on div "4d" at bounding box center [210, 143] width 175 height 22
click at [182, 91] on div "4d" at bounding box center [210, 96] width 175 height 22
click at [193, 77] on div at bounding box center [199, 72] width 144 height 9
click at [207, 99] on div "Delete" at bounding box center [213, 96] width 29 height 9
click at [218, 105] on li "Delete" at bounding box center [245, 104] width 55 height 14
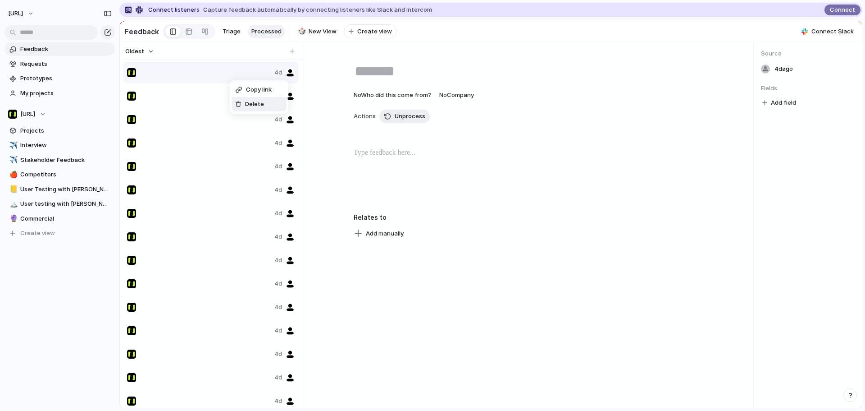
click at [237, 102] on div at bounding box center [238, 104] width 6 height 6
click at [246, 109] on div "Delete" at bounding box center [253, 111] width 29 height 9
click at [255, 107] on span "Delete" at bounding box center [264, 105] width 19 height 9
click at [266, 109] on div at bounding box center [266, 107] width 6 height 6
click at [269, 107] on li "Delete" at bounding box center [293, 109] width 55 height 14
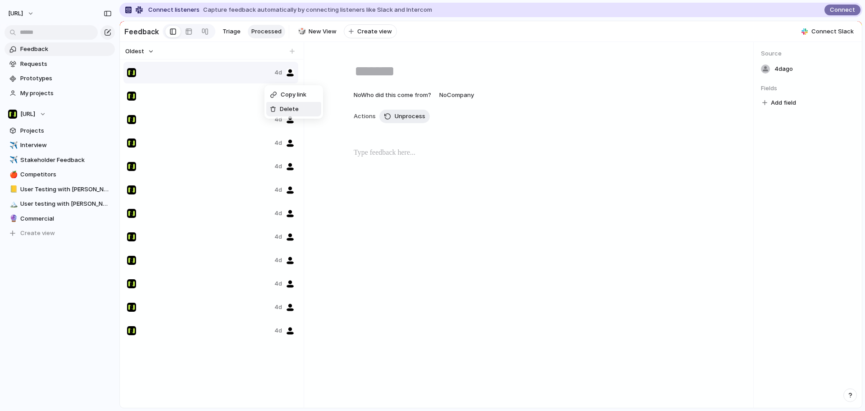
click at [274, 117] on ul "Copy link Delete" at bounding box center [294, 101] width 59 height 33
click at [274, 107] on div at bounding box center [273, 109] width 6 height 6
click at [264, 103] on div at bounding box center [262, 101] width 6 height 6
click at [266, 105] on div "Delete" at bounding box center [274, 105] width 29 height 9
drag, startPoint x: 258, startPoint y: 88, endPoint x: 255, endPoint y: 80, distance: 9.1
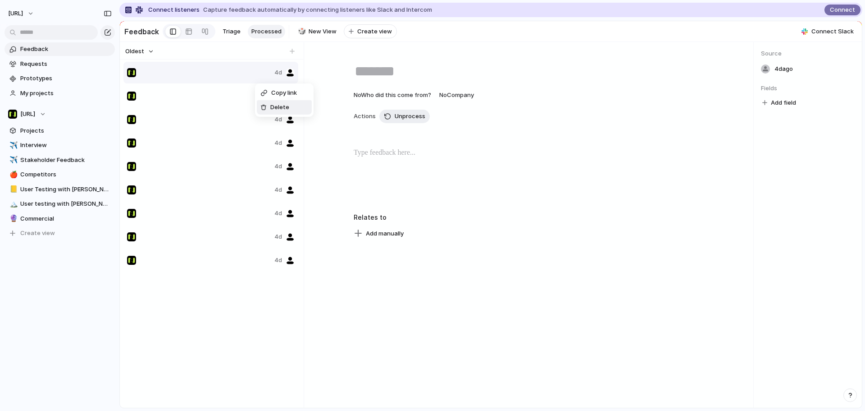
click at [275, 118] on div "Copy link Delete" at bounding box center [432, 205] width 865 height 411
click at [273, 107] on div "Delete" at bounding box center [279, 105] width 29 height 9
click at [272, 104] on span "Delete" at bounding box center [277, 104] width 19 height 9
click at [270, 96] on span "Delete" at bounding box center [274, 98] width 19 height 9
click at [278, 127] on li "Delete" at bounding box center [293, 133] width 55 height 14
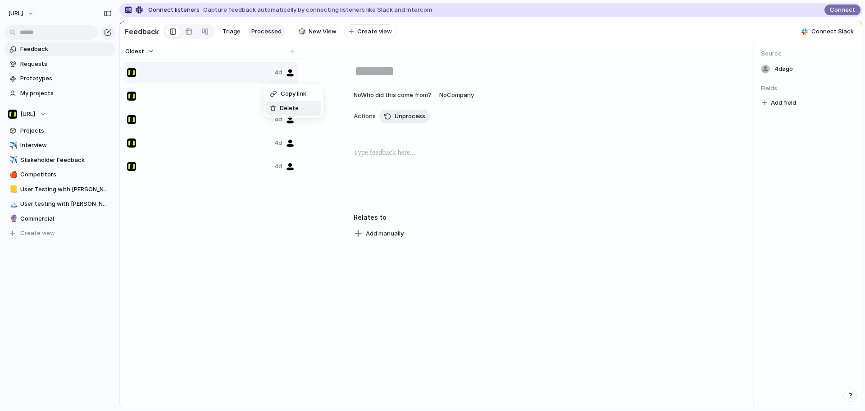
click at [275, 112] on div "Delete" at bounding box center [284, 108] width 29 height 9
click at [266, 101] on span "Delete" at bounding box center [270, 100] width 19 height 9
click at [267, 102] on div "Delete" at bounding box center [273, 102] width 29 height 9
drag, startPoint x: 268, startPoint y: 100, endPoint x: 274, endPoint y: 114, distance: 15.1
click at [274, 114] on ul "Copy link Delete" at bounding box center [289, 101] width 59 height 33
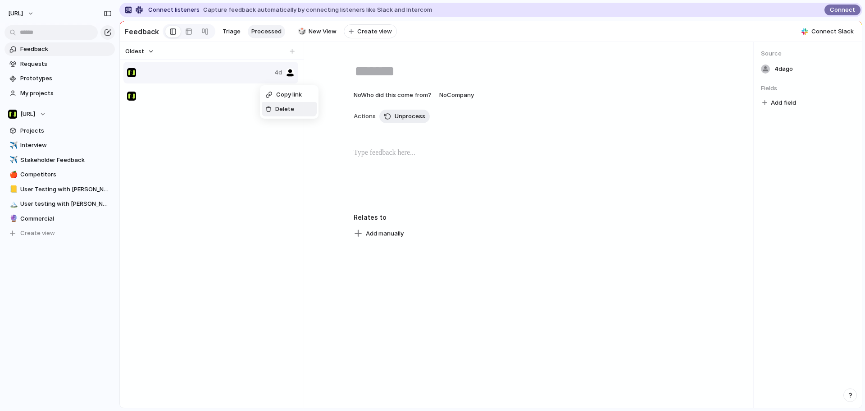
click at [274, 114] on li "Delete" at bounding box center [289, 109] width 55 height 14
click at [277, 106] on span "Delete" at bounding box center [286, 104] width 19 height 9
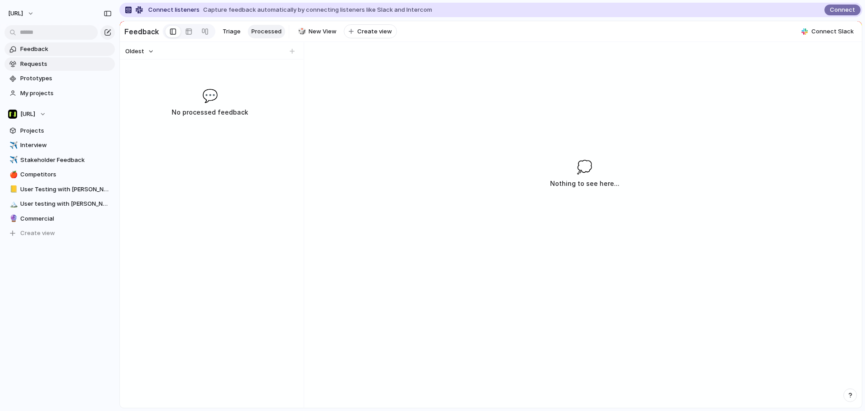
click at [58, 61] on span "Requests" at bounding box center [65, 63] width 91 height 9
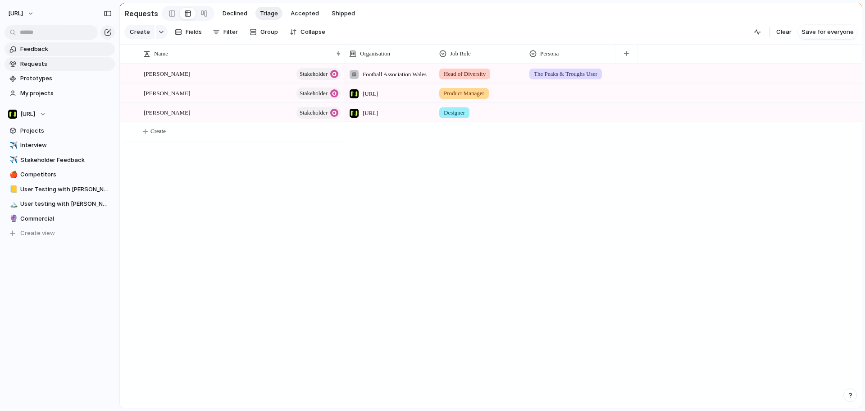
click at [55, 51] on span "Feedback" at bounding box center [65, 49] width 91 height 9
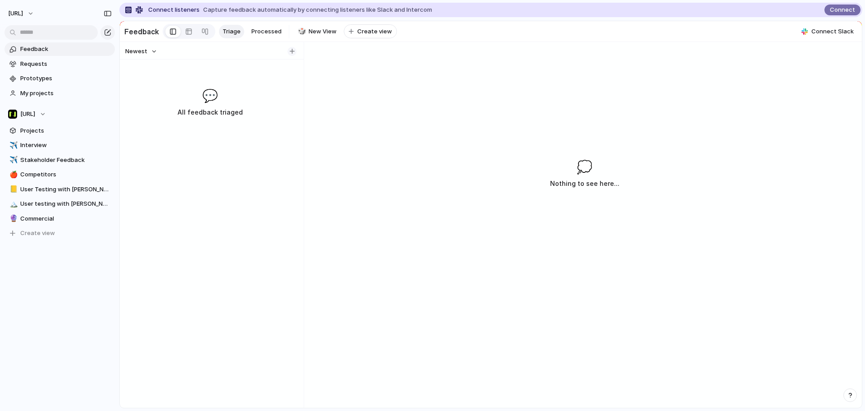
click at [293, 54] on div "button" at bounding box center [292, 51] width 5 height 5
type input "**********"
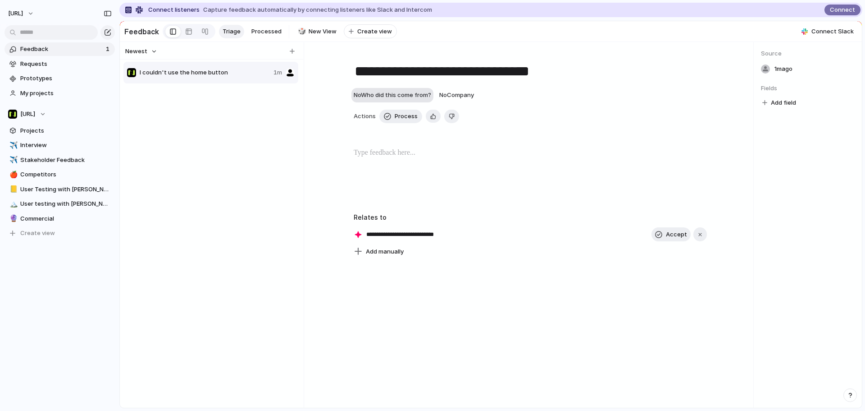
click at [384, 98] on span "No Who did this come from?" at bounding box center [393, 94] width 78 height 7
click at [226, 155] on div "Jason Tyrone E Stewart Paul" at bounding box center [432, 205] width 865 height 411
click at [794, 107] on span "Add field" at bounding box center [783, 102] width 25 height 9
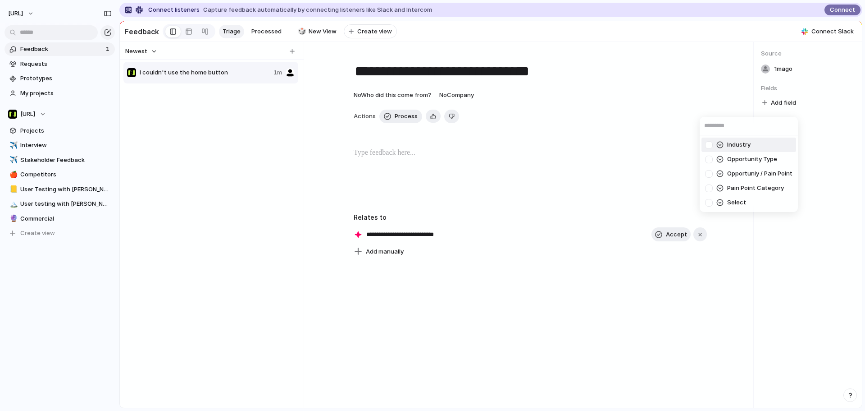
click at [847, 217] on div "Industry Opportunity Type Opportuniy / Pain Point Pain Point Category Select" at bounding box center [432, 205] width 865 height 411
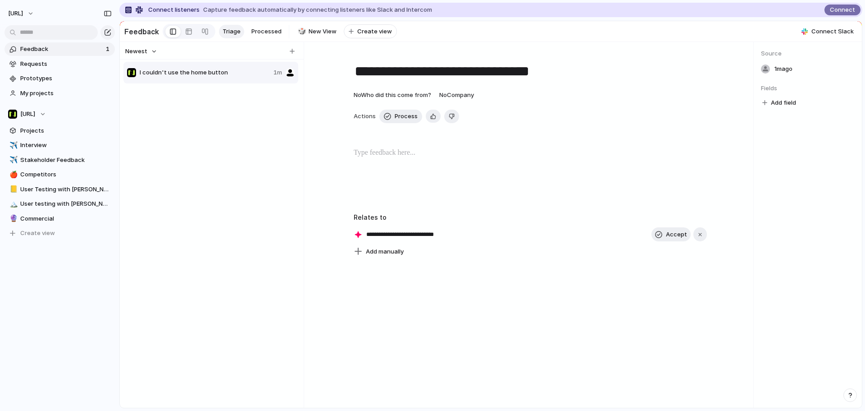
drag, startPoint x: 410, startPoint y: 119, endPoint x: 381, endPoint y: 144, distance: 38.6
click at [379, 145] on div "**********" at bounding box center [531, 155] width 432 height 205
click at [698, 235] on button "button" at bounding box center [701, 234] width 14 height 14
drag, startPoint x: 405, startPoint y: 243, endPoint x: 389, endPoint y: 232, distance: 19.8
click at [403, 240] on div "Add manually" at bounding box center [530, 233] width 353 height 13
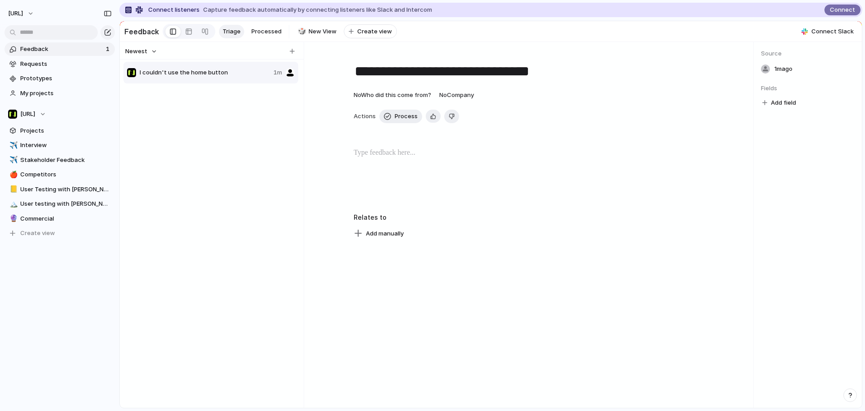
click at [389, 231] on div "Relates to Add manually" at bounding box center [530, 225] width 353 height 27
click at [389, 236] on span "Add manually" at bounding box center [385, 233] width 38 height 9
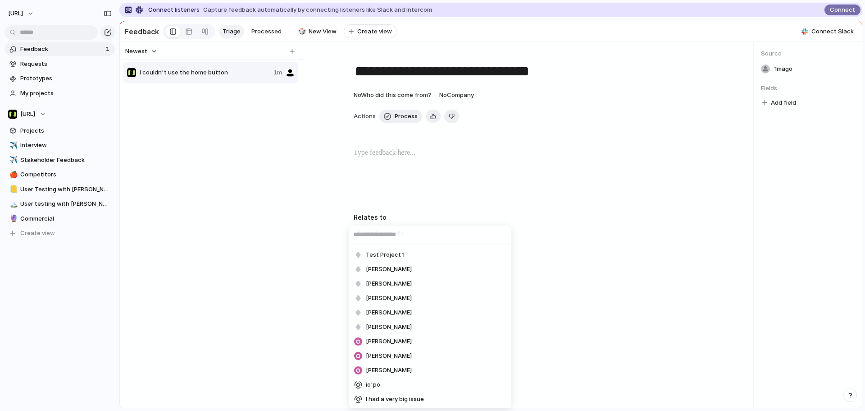
scroll to position [143, 0]
click at [399, 352] on span "[PERSON_NAME]" at bounding box center [389, 355] width 46 height 9
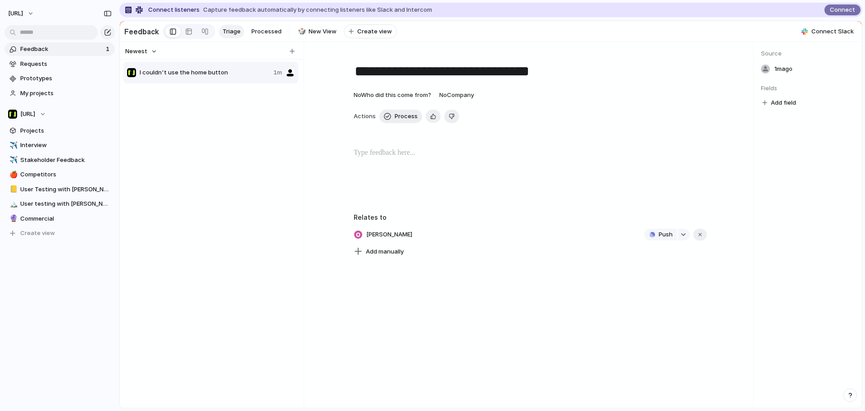
click at [270, 292] on div "I couldn't use the home button 1m" at bounding box center [211, 240] width 177 height 358
click at [397, 156] on p at bounding box center [530, 152] width 353 height 11
click at [198, 36] on link at bounding box center [205, 31] width 16 height 14
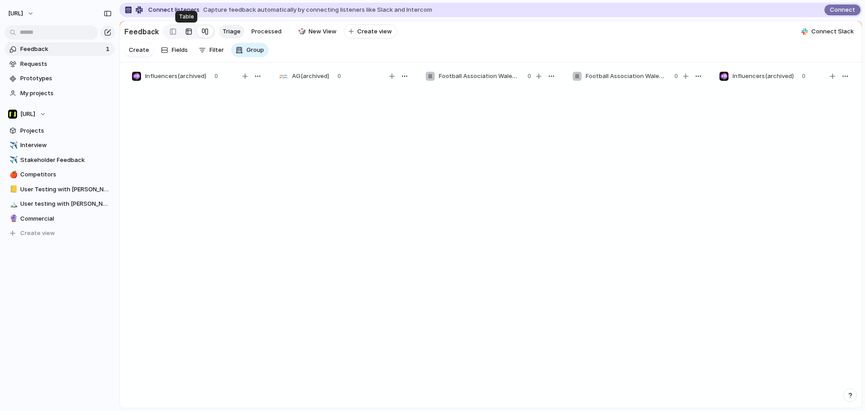
click at [186, 31] on div at bounding box center [188, 31] width 7 height 14
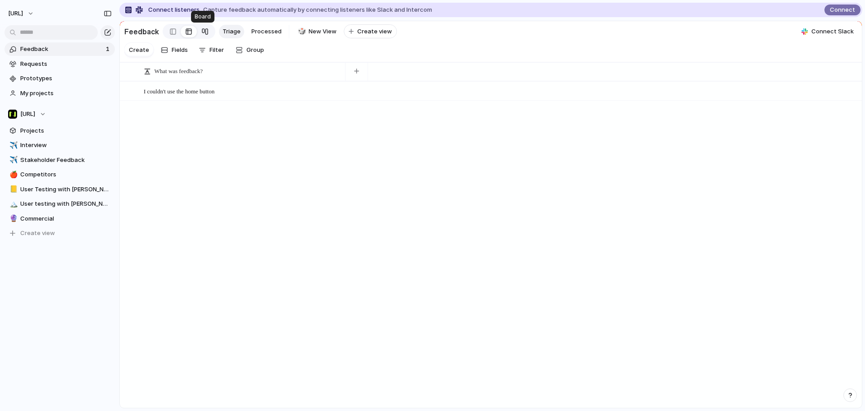
click at [197, 28] on link at bounding box center [205, 31] width 16 height 14
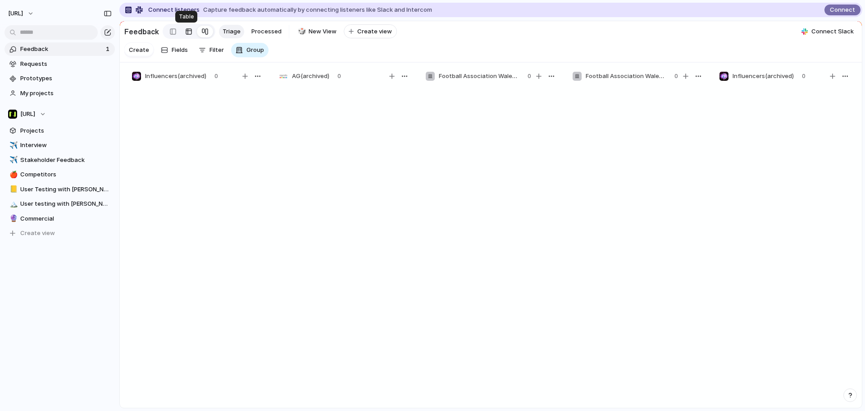
click at [192, 33] on link at bounding box center [189, 31] width 16 height 14
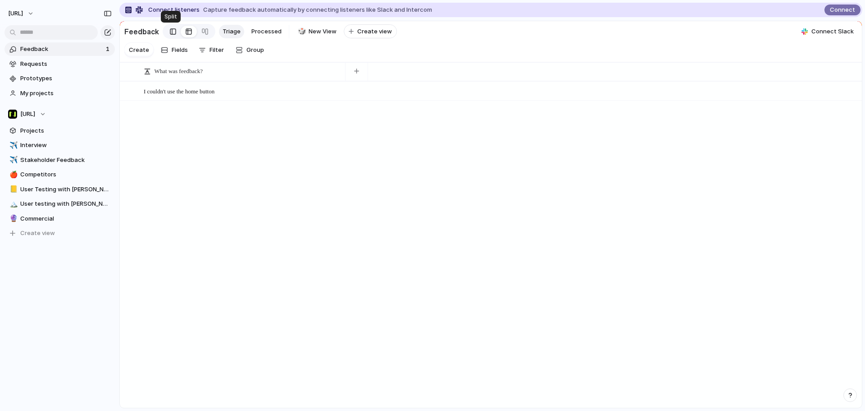
click at [170, 30] on div at bounding box center [173, 32] width 6 height 14
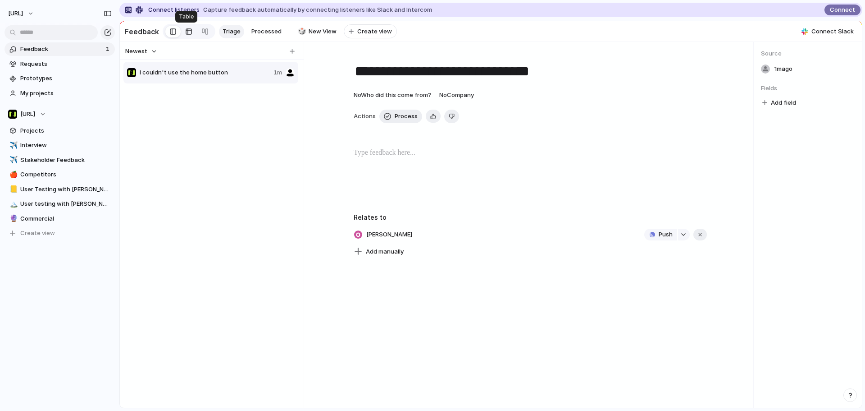
click at [193, 32] on link at bounding box center [189, 31] width 16 height 14
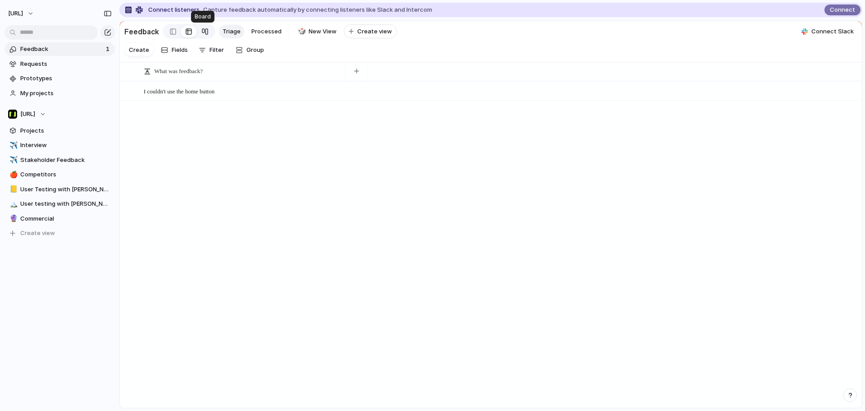
click at [206, 34] on link at bounding box center [205, 31] width 16 height 14
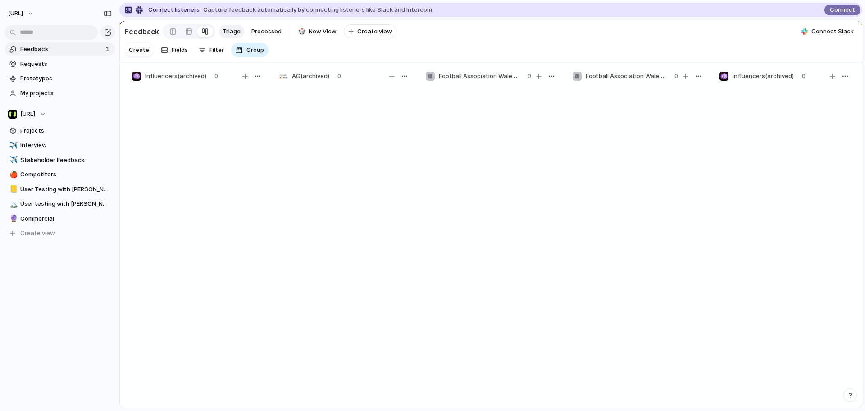
click at [327, 61] on section "Create Fields Filter Group Zoom" at bounding box center [491, 51] width 742 height 21
drag, startPoint x: 124, startPoint y: 49, endPoint x: 152, endPoint y: 55, distance: 28.6
click at [138, 55] on section "Create Fields Filter Group Zoom" at bounding box center [491, 51] width 742 height 21
click at [151, 56] on div "Create" at bounding box center [138, 50] width 29 height 14
click at [145, 55] on span "Create" at bounding box center [139, 50] width 20 height 9
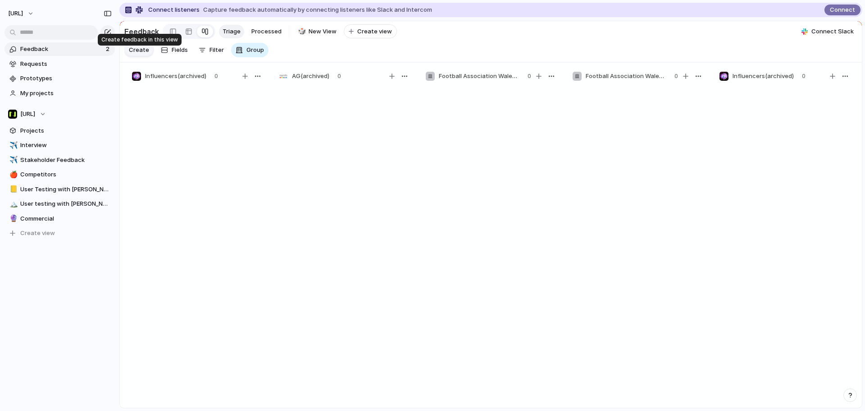
click at [143, 55] on span "Create" at bounding box center [139, 50] width 20 height 9
click at [164, 100] on div at bounding box center [195, 94] width 132 height 14
click at [142, 54] on span "Create" at bounding box center [139, 50] width 20 height 9
drag, startPoint x: 177, startPoint y: 24, endPoint x: 171, endPoint y: 31, distance: 8.9
click at [176, 26] on div at bounding box center [172, 31] width 15 height 14
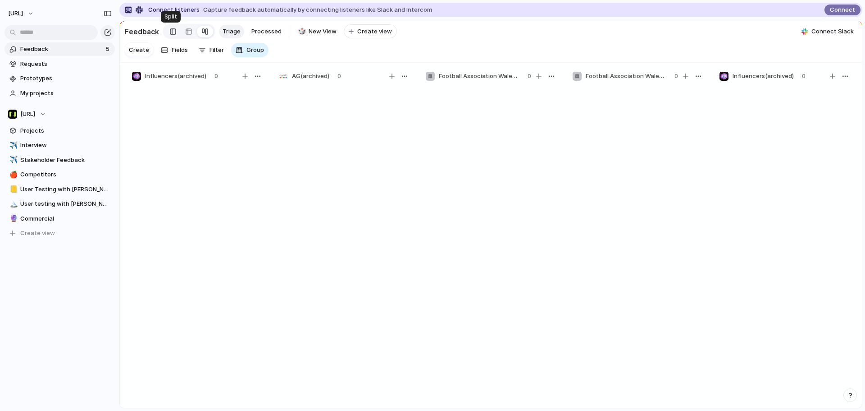
click at [170, 33] on div at bounding box center [173, 32] width 6 height 14
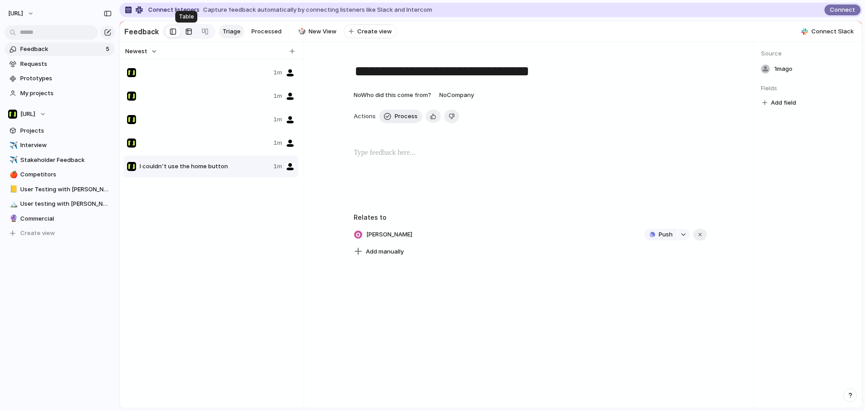
click at [192, 31] on link at bounding box center [189, 31] width 16 height 14
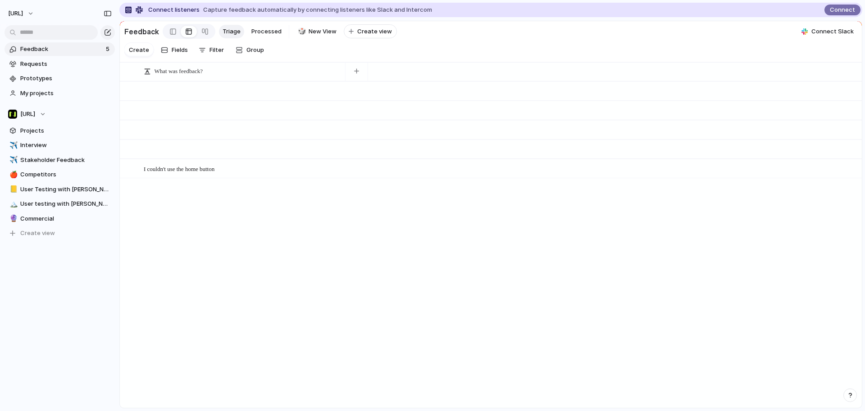
click at [216, 36] on div "Feedback Triage Processed 🎲 New View To pick up a draggable item, press the spa…" at bounding box center [260, 31] width 273 height 18
click at [205, 35] on div at bounding box center [204, 31] width 7 height 14
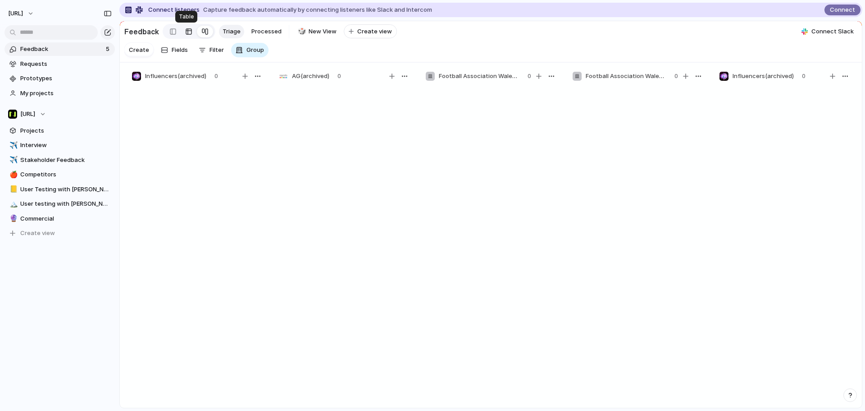
click at [181, 33] on link at bounding box center [189, 31] width 16 height 14
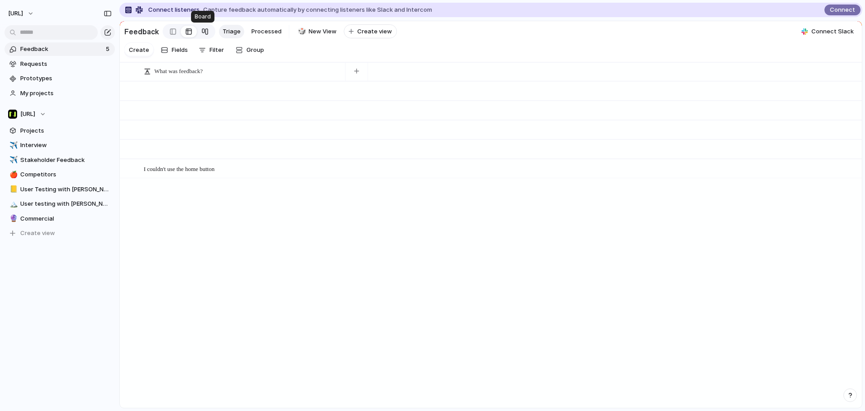
click at [205, 33] on div at bounding box center [204, 31] width 7 height 14
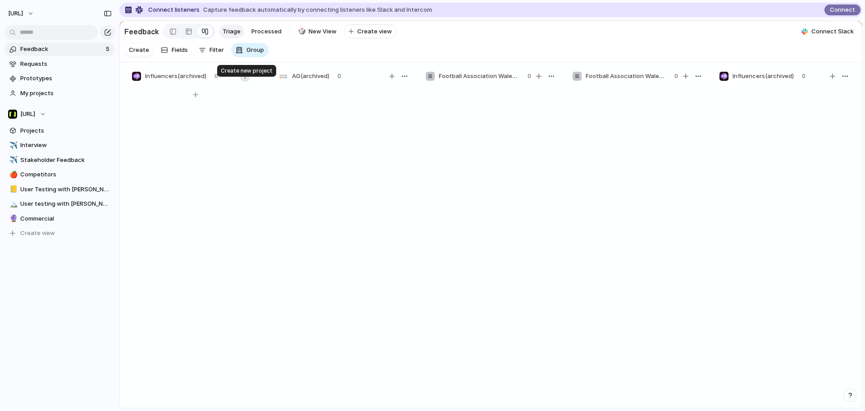
click at [246, 79] on div "button" at bounding box center [244, 75] width 5 height 5
click at [193, 100] on div at bounding box center [195, 94] width 132 height 14
click at [258, 80] on div "button" at bounding box center [257, 76] width 7 height 7
click at [245, 102] on span "Change color" at bounding box center [233, 102] width 38 height 9
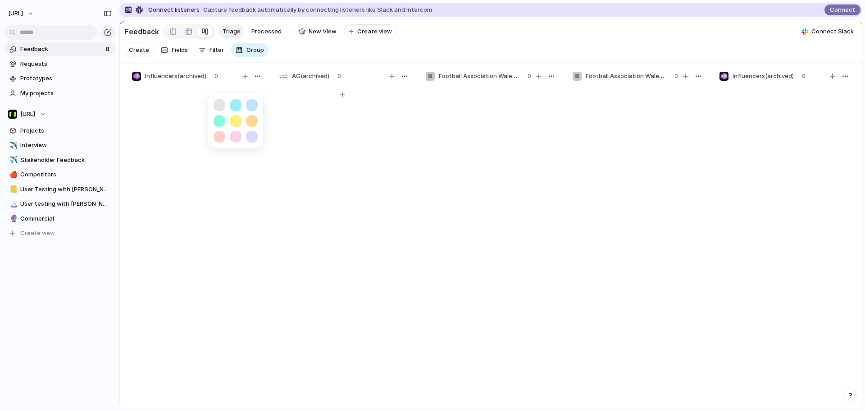
drag, startPoint x: 325, startPoint y: 125, endPoint x: 383, endPoint y: 127, distance: 57.7
click at [327, 125] on div at bounding box center [432, 205] width 865 height 411
click at [268, 33] on span "Processed" at bounding box center [266, 31] width 30 height 9
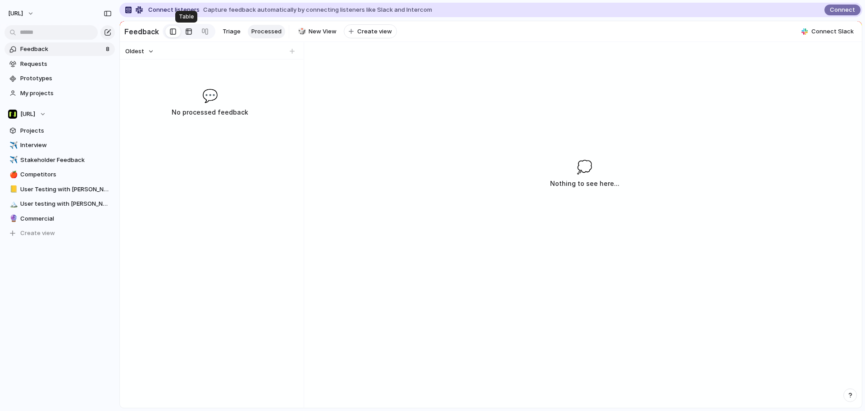
click at [186, 31] on div at bounding box center [188, 31] width 7 height 14
click at [223, 28] on span "Triage" at bounding box center [232, 31] width 18 height 9
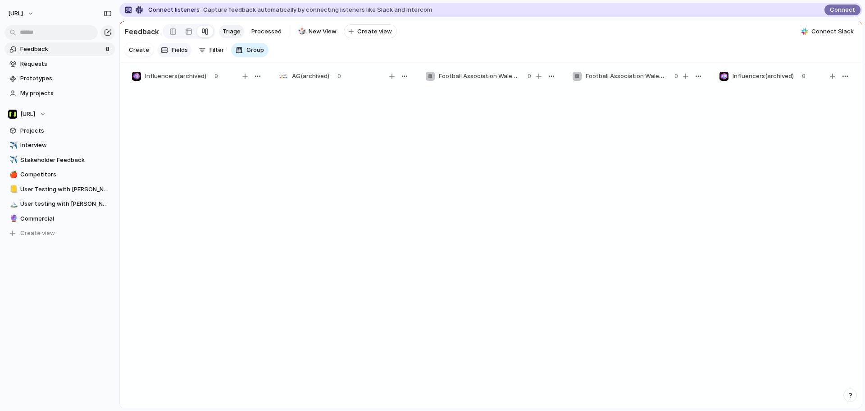
click at [183, 51] on span "Fields" at bounding box center [180, 50] width 16 height 9
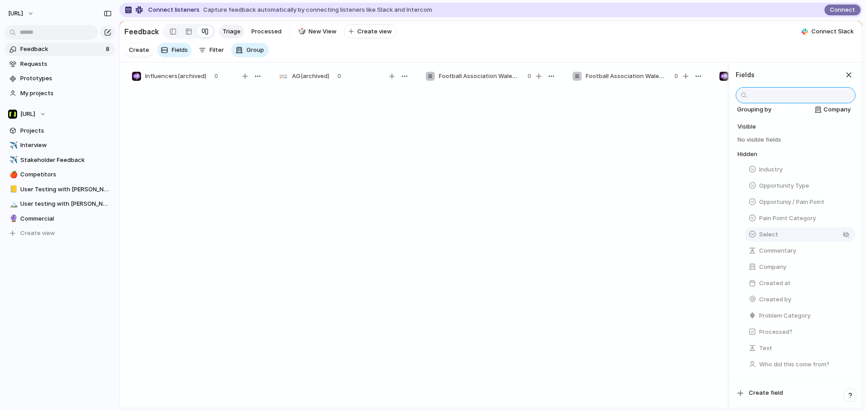
scroll to position [17, 0]
drag, startPoint x: 865, startPoint y: 328, endPoint x: 237, endPoint y: 168, distance: 648.1
click at [252, 182] on div at bounding box center [195, 251] width 135 height 330
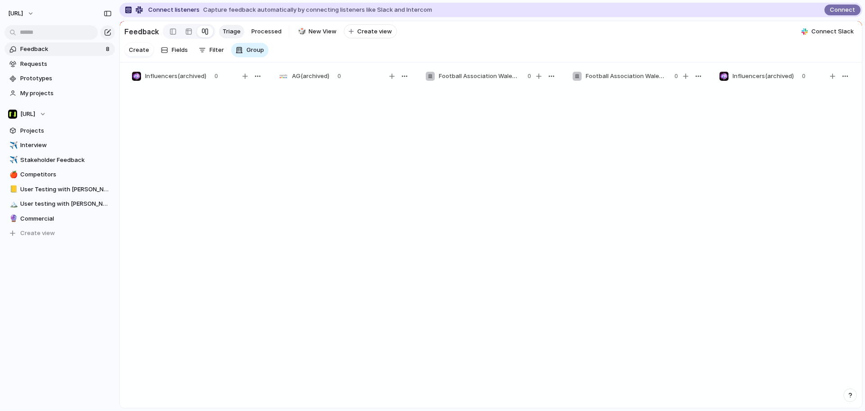
click at [50, 50] on span "Feedback" at bounding box center [61, 49] width 83 height 9
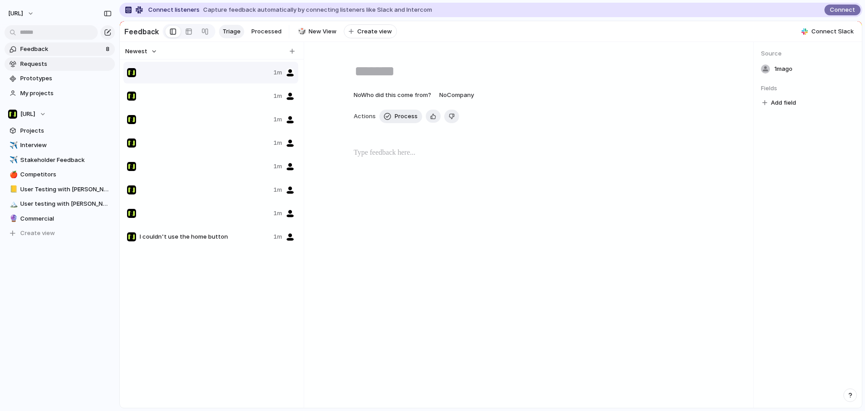
click at [41, 61] on span "Requests" at bounding box center [65, 63] width 91 height 9
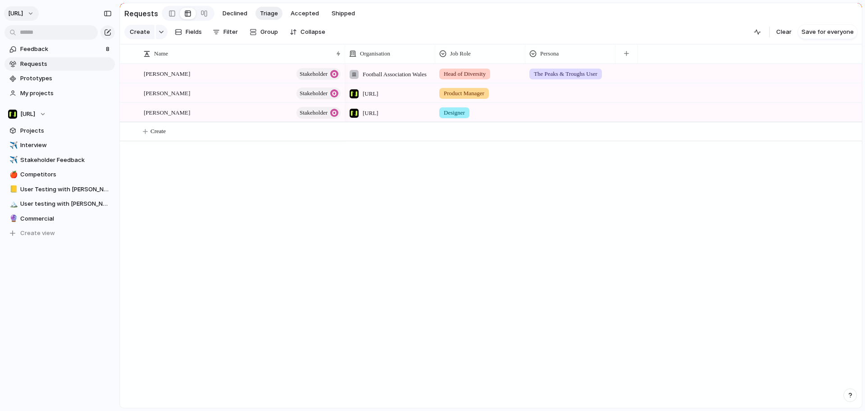
click at [31, 19] on button "[URL]" at bounding box center [21, 13] width 35 height 14
click at [46, 74] on li "Sign out" at bounding box center [43, 77] width 75 height 14
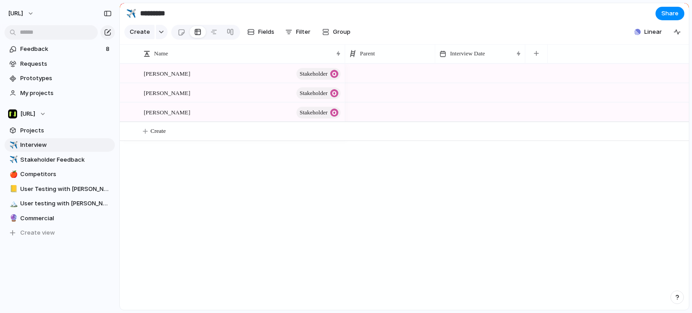
click at [159, 174] on div "[PERSON_NAME] Stakeholder [PERSON_NAME] Stakeholder [PERSON_NAME] Stakeholder C…" at bounding box center [404, 187] width 569 height 246
click at [81, 113] on button "[URL]" at bounding box center [60, 114] width 110 height 14
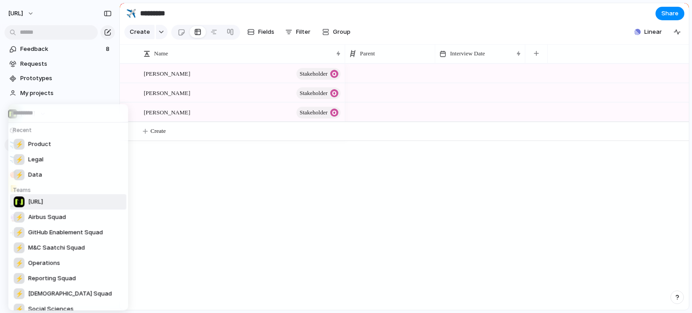
click at [68, 96] on div "Recent ⚡ Product ⚡ Legal ⚡ Data Teams [URL] ⚡ Airbus Squad ⚡ GitHub Enablement …" at bounding box center [346, 156] width 692 height 313
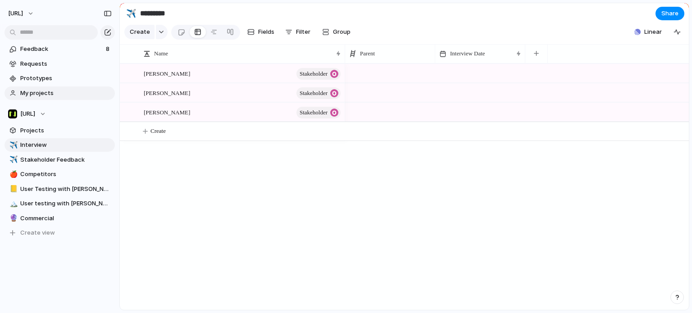
click at [66, 93] on span "My projects" at bounding box center [65, 93] width 91 height 9
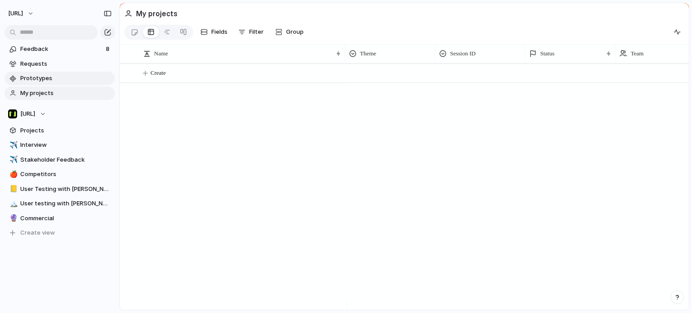
click at [69, 81] on span "Prototypes" at bounding box center [65, 78] width 91 height 9
click at [63, 178] on span "Competitors" at bounding box center [65, 174] width 91 height 9
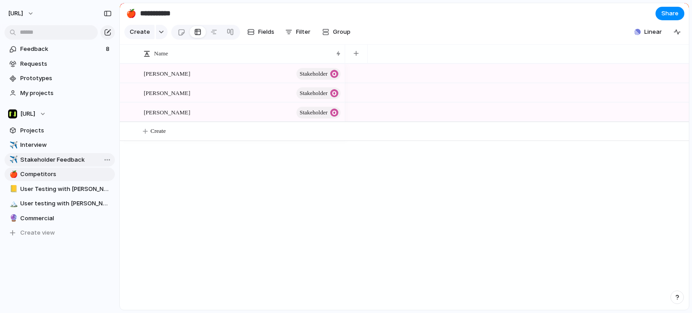
click at [45, 160] on span "Stakeholder Feedback" at bounding box center [65, 159] width 91 height 9
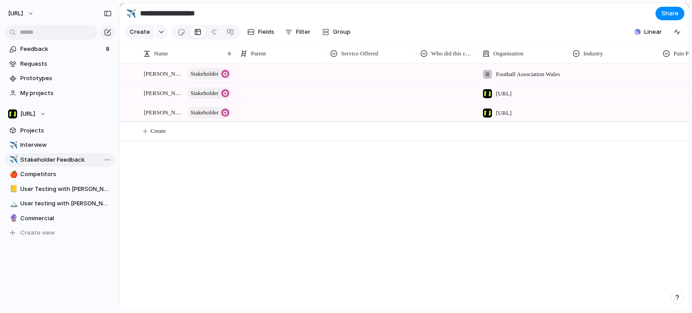
type input "**********"
click at [676, 58] on span "Pain Point / Opportunity" at bounding box center [702, 53] width 57 height 9
click at [660, 164] on div "Modify Hide Sort ascending Sort descending" at bounding box center [346, 156] width 692 height 313
drag, startPoint x: 481, startPoint y: 304, endPoint x: 516, endPoint y: 306, distance: 34.8
click at [516, 306] on div at bounding box center [464, 304] width 453 height 7
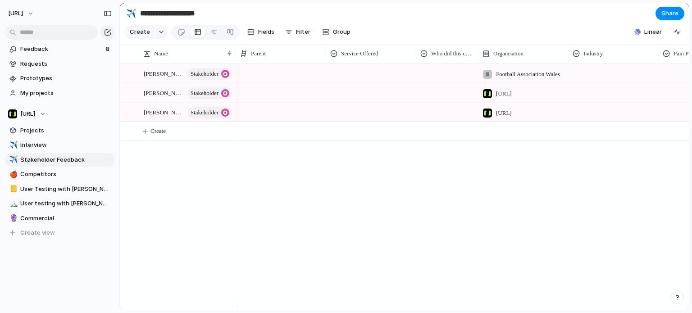
scroll to position [0, 55]
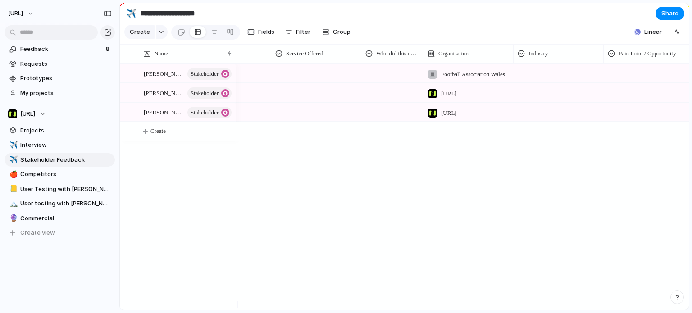
click at [539, 299] on div "Football Association Wales [URL][PERSON_NAME][URL]" at bounding box center [462, 187] width 453 height 246
click at [654, 63] on div "Pain Point / Opportunity" at bounding box center [649, 53] width 86 height 19
click at [647, 58] on span "Pain Point / Opportunity" at bounding box center [647, 53] width 57 height 9
drag, startPoint x: 562, startPoint y: 115, endPoint x: 574, endPoint y: 110, distance: 13.1
click at [563, 116] on div "Modify Hide Sort ascending Sort descending" at bounding box center [346, 156] width 692 height 313
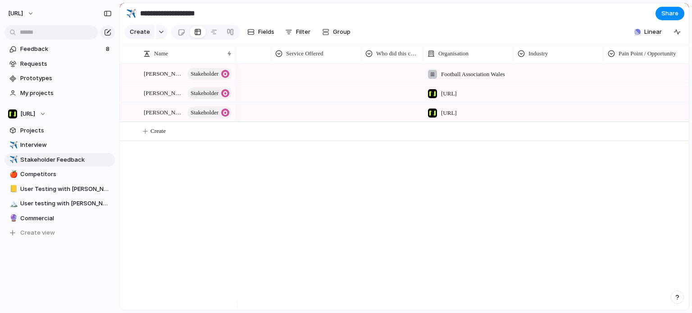
click at [627, 82] on div at bounding box center [649, 73] width 90 height 18
click at [71, 50] on div "Opportunity Pain Point" at bounding box center [346, 156] width 692 height 313
click at [62, 55] on link "Feedback 8" at bounding box center [60, 49] width 110 height 14
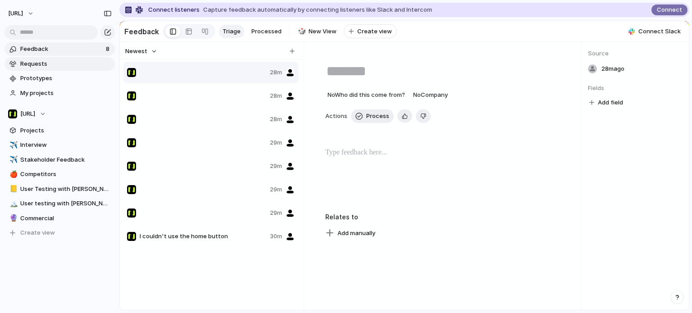
click at [62, 63] on span "Requests" at bounding box center [65, 63] width 91 height 9
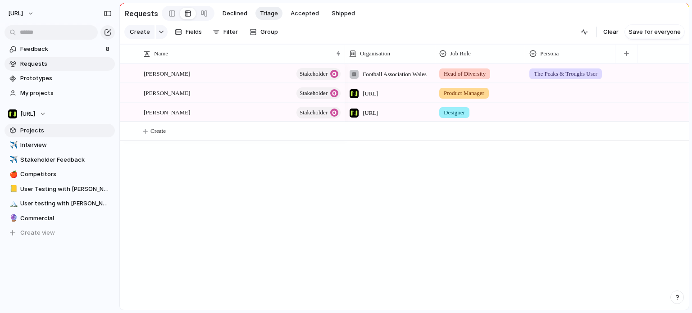
click at [66, 133] on span "Projects" at bounding box center [65, 130] width 91 height 9
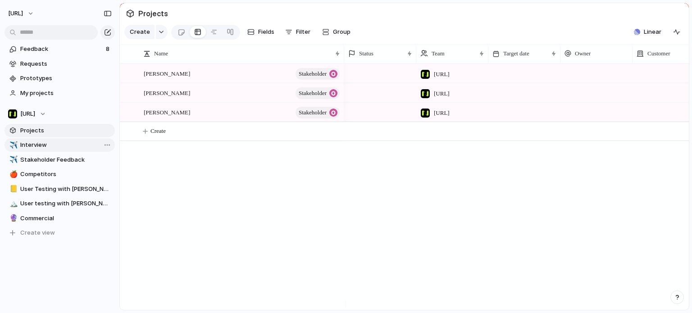
click at [62, 142] on span "Interview" at bounding box center [65, 145] width 91 height 9
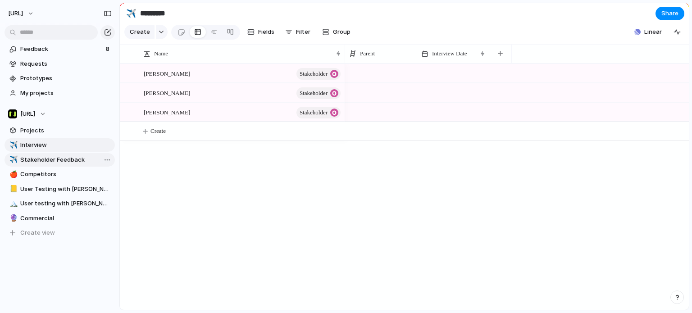
click at [59, 159] on span "Stakeholder Feedback" at bounding box center [65, 159] width 91 height 9
type input "**********"
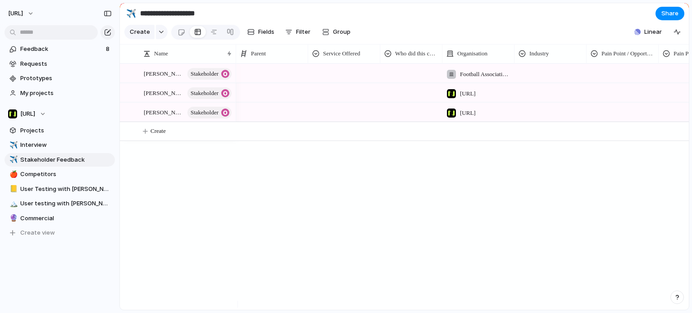
click at [260, 82] on div at bounding box center [272, 73] width 72 height 18
click at [248, 182] on div "[PERSON_NAME] [PERSON_NAME]" at bounding box center [346, 156] width 692 height 313
click at [54, 79] on span "Prototypes" at bounding box center [65, 78] width 91 height 9
click at [52, 49] on span "Feedback" at bounding box center [61, 49] width 83 height 9
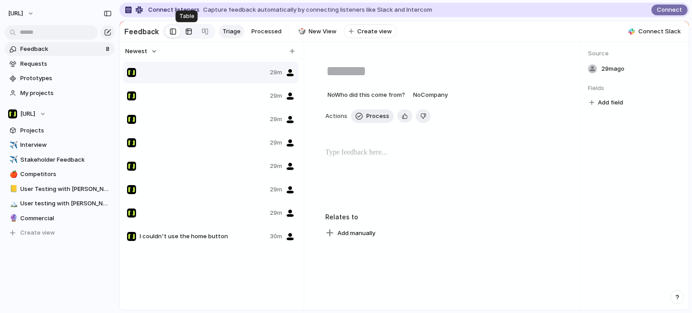
click at [185, 33] on div at bounding box center [188, 31] width 7 height 14
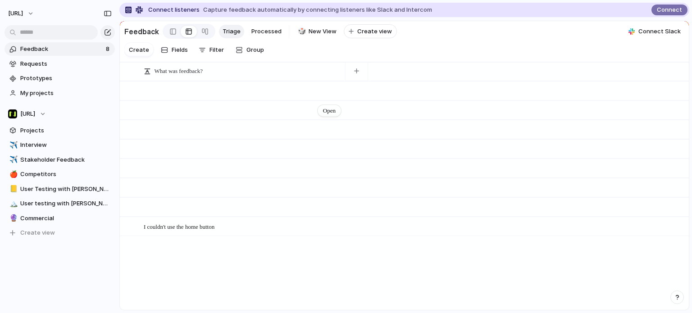
click at [209, 109] on div "Open" at bounding box center [243, 110] width 198 height 19
drag, startPoint x: 131, startPoint y: 99, endPoint x: 131, endPoint y: 106, distance: 7.2
click at [128, 95] on div at bounding box center [127, 91] width 7 height 7
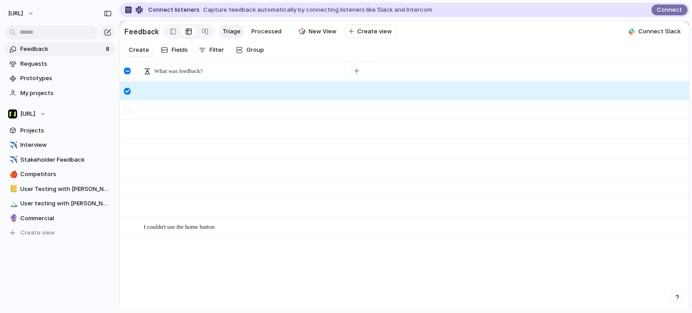
click at [129, 114] on div at bounding box center [127, 110] width 7 height 7
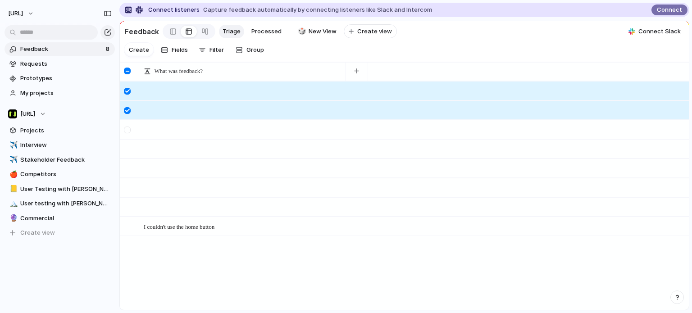
click at [128, 133] on div at bounding box center [128, 133] width 16 height 25
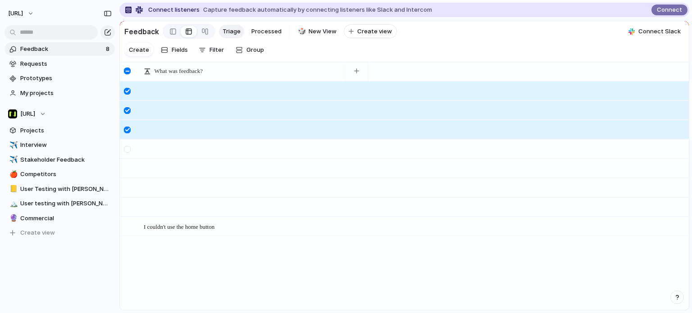
click at [128, 153] on div at bounding box center [127, 149] width 7 height 7
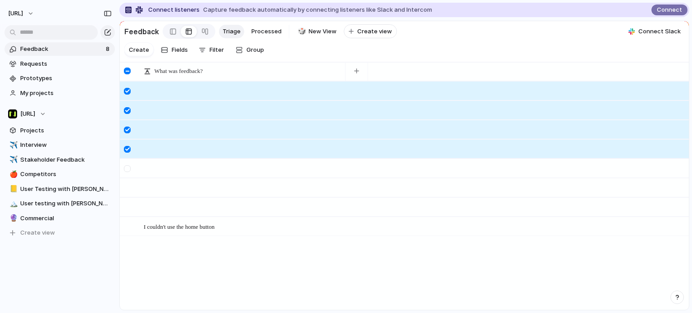
click at [125, 183] on div at bounding box center [128, 172] width 16 height 25
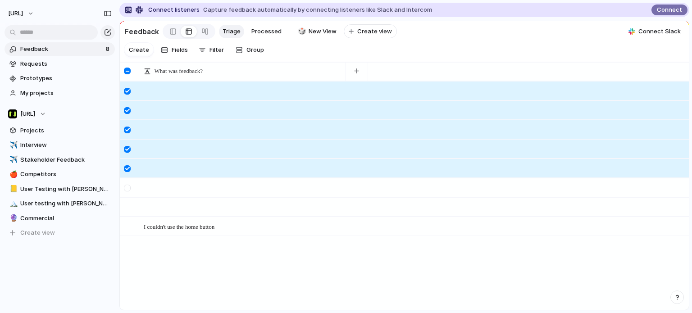
click at [132, 201] on div at bounding box center [128, 191] width 16 height 25
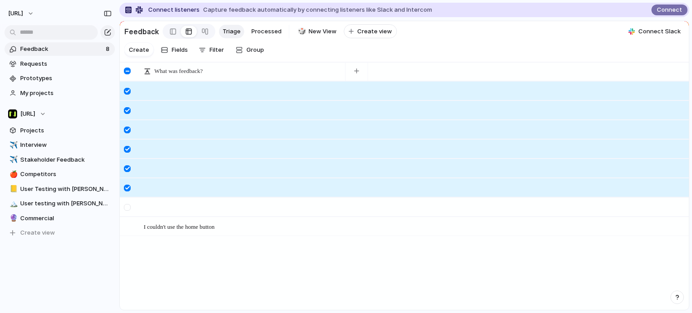
click at [133, 215] on div at bounding box center [128, 210] width 16 height 25
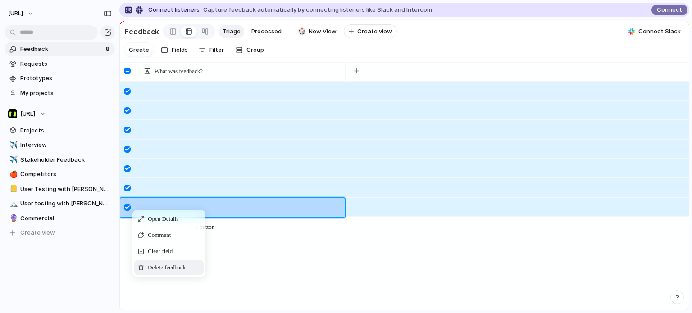
drag, startPoint x: 173, startPoint y: 277, endPoint x: 171, endPoint y: 261, distance: 16.0
click at [173, 272] on span "Delete feedback" at bounding box center [167, 267] width 38 height 9
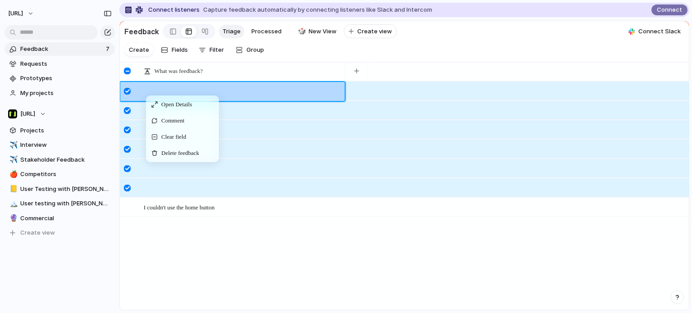
drag, startPoint x: 250, startPoint y: 70, endPoint x: 251, endPoint y: 64, distance: 6.8
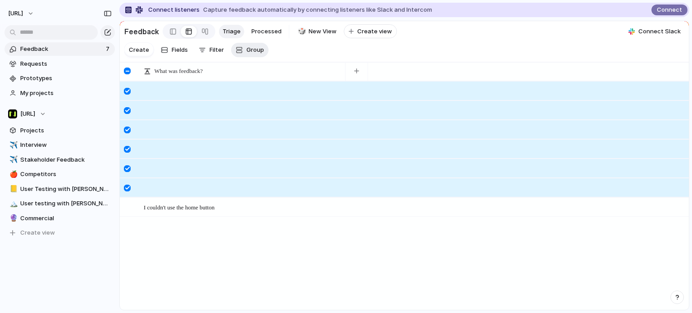
click at [251, 53] on span "Group" at bounding box center [255, 50] width 18 height 9
click at [312, 54] on div "Company Processed? Who did this come from? Select Pain Point Category Industry …" at bounding box center [346, 156] width 692 height 313
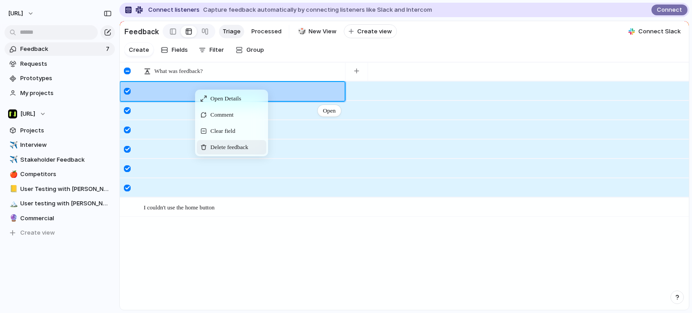
drag, startPoint x: 218, startPoint y: 156, endPoint x: 198, endPoint y: 126, distance: 36.5
click at [219, 152] on span "Delete feedback" at bounding box center [229, 147] width 38 height 9
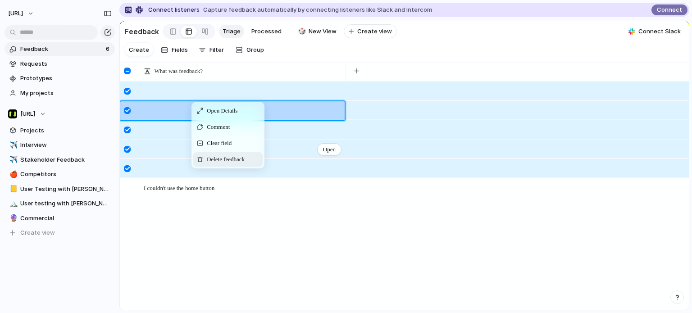
drag, startPoint x: 209, startPoint y: 169, endPoint x: 198, endPoint y: 149, distance: 22.6
click at [210, 164] on span "Delete feedback" at bounding box center [226, 159] width 38 height 9
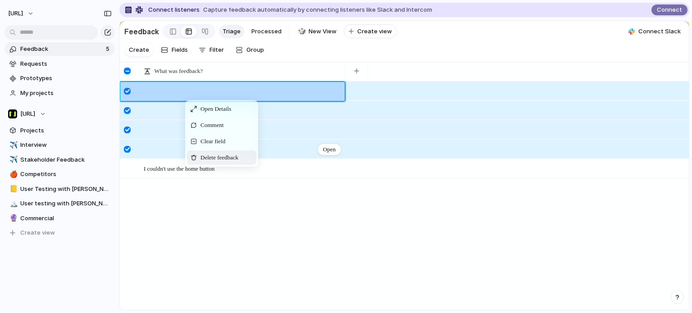
click at [213, 162] on span "Delete feedback" at bounding box center [220, 157] width 38 height 9
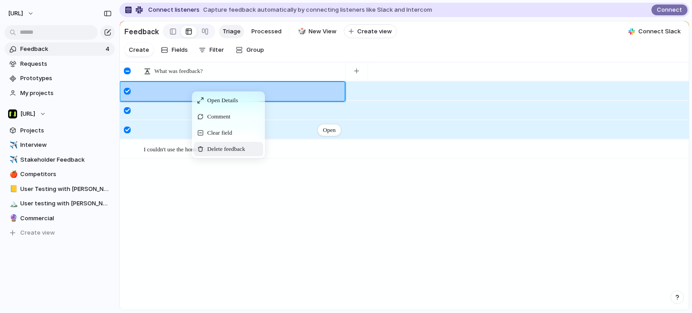
drag, startPoint x: 211, startPoint y: 151, endPoint x: 207, endPoint y: 136, distance: 15.7
click at [213, 152] on div "Delete feedback" at bounding box center [228, 149] width 69 height 14
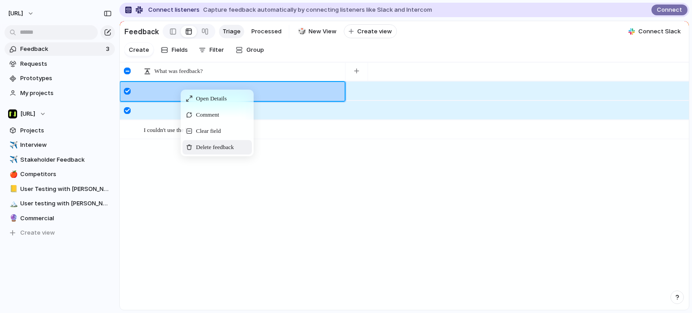
drag, startPoint x: 204, startPoint y: 153, endPoint x: 178, endPoint y: 103, distance: 56.0
click at [204, 152] on span "Delete feedback" at bounding box center [215, 147] width 38 height 9
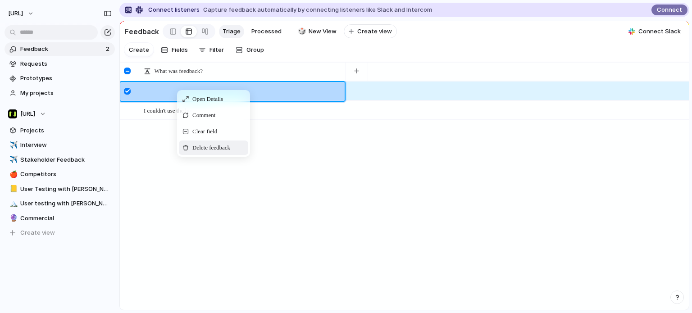
click at [210, 152] on span "Delete feedback" at bounding box center [211, 147] width 38 height 9
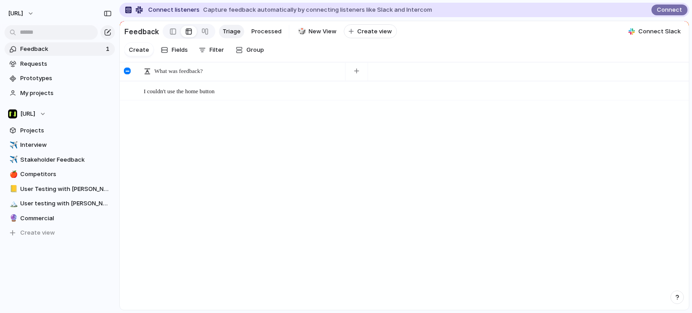
click at [211, 178] on div "Open I couldn't use the home button Open" at bounding box center [404, 195] width 569 height 228
click at [133, 79] on div at bounding box center [128, 71] width 17 height 19
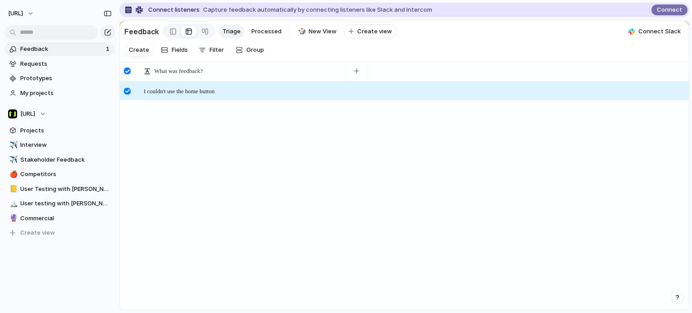
click at [128, 74] on div at bounding box center [127, 71] width 7 height 7
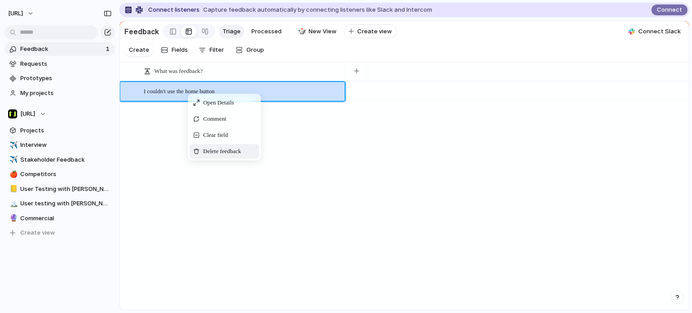
drag, startPoint x: 216, startPoint y: 160, endPoint x: 185, endPoint y: 164, distance: 30.9
click at [216, 156] on span "Delete feedback" at bounding box center [222, 151] width 38 height 9
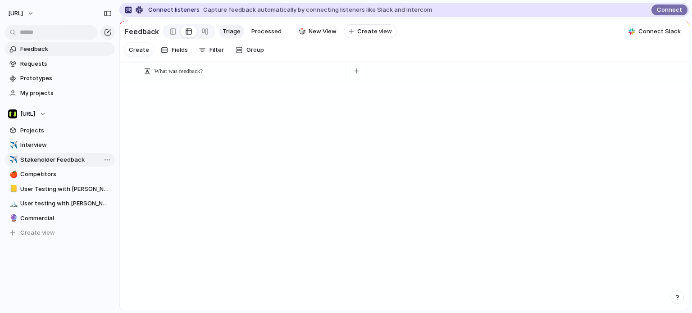
click at [58, 157] on span "Stakeholder Feedback" at bounding box center [65, 159] width 91 height 9
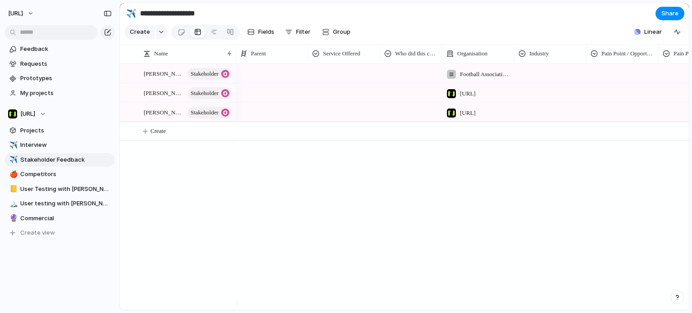
click at [337, 63] on div "Service Offered" at bounding box center [344, 53] width 68 height 19
click at [52, 144] on span "Interview" at bounding box center [65, 145] width 91 height 9
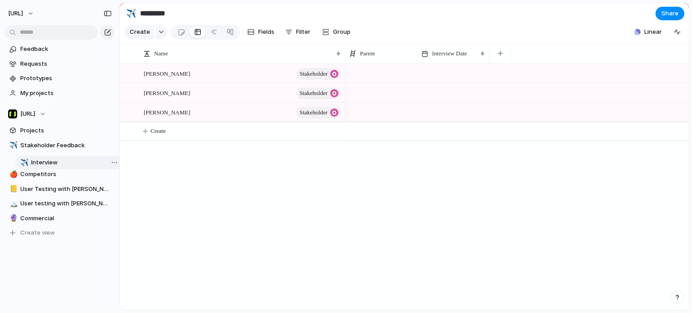
drag, startPoint x: 52, startPoint y: 144, endPoint x: 63, endPoint y: 161, distance: 20.6
drag, startPoint x: 67, startPoint y: 146, endPoint x: 64, endPoint y: 142, distance: 4.8
click at [64, 142] on div "✈️ Stakeholder Feedback ✈️ Interview 🍎 Competitors 📒 User Testing with [PERSON_…" at bounding box center [60, 188] width 110 height 101
click at [61, 216] on span "Commercial" at bounding box center [65, 218] width 91 height 9
type input "**********"
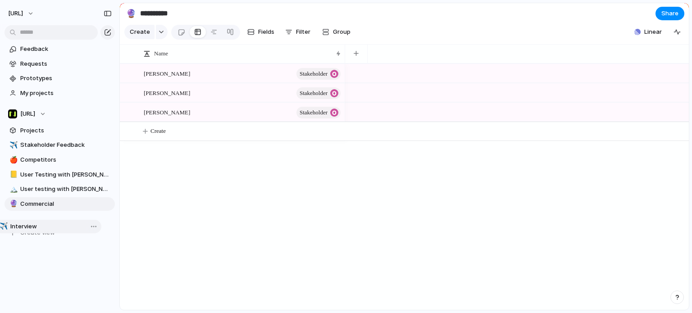
drag, startPoint x: 66, startPoint y: 162, endPoint x: 61, endPoint y: 233, distance: 70.9
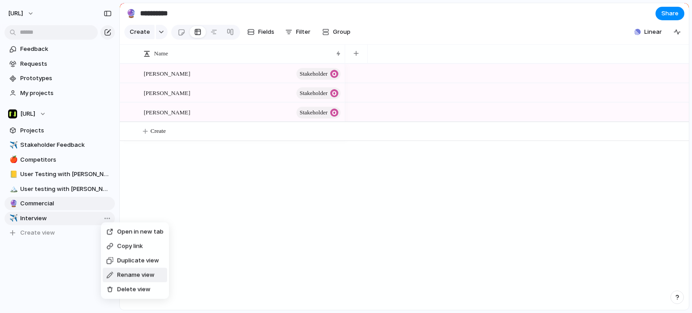
click at [141, 279] on span "Rename view" at bounding box center [135, 275] width 37 height 9
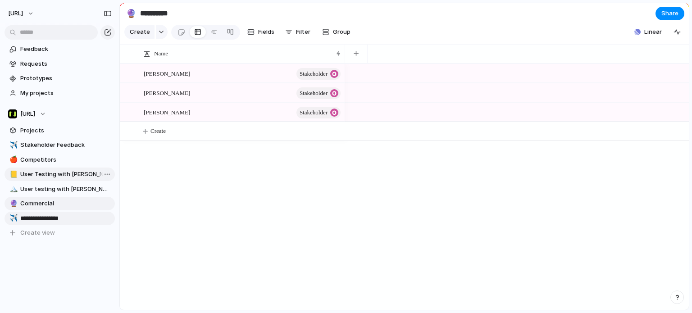
type input "**********"
click at [81, 217] on span "Template Interview" at bounding box center [65, 218] width 91 height 9
type input "**********"
drag, startPoint x: 271, startPoint y: 60, endPoint x: 323, endPoint y: 60, distance: 51.8
click at [323, 58] on div "Name" at bounding box center [237, 53] width 189 height 9
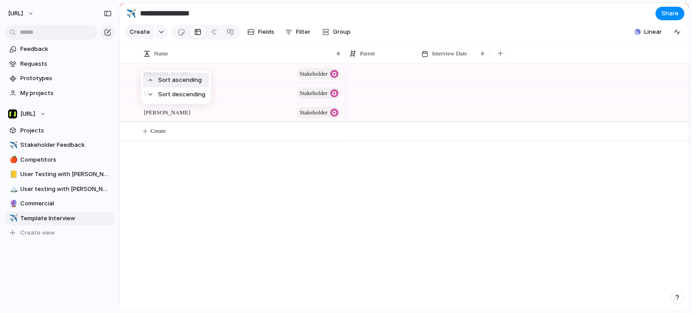
click at [306, 169] on div "Sort ascending Sort descending" at bounding box center [346, 156] width 692 height 313
click at [129, 77] on div at bounding box center [127, 73] width 7 height 7
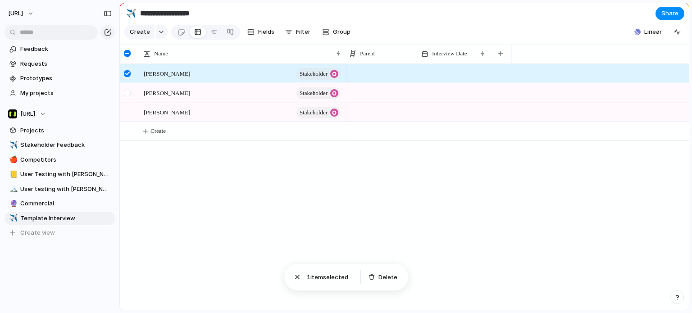
click at [130, 103] on div at bounding box center [128, 96] width 16 height 24
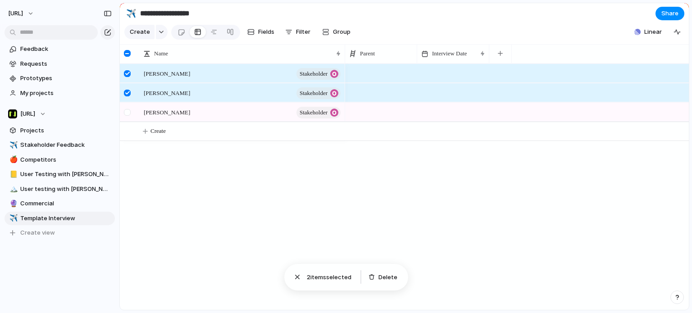
click at [127, 116] on div at bounding box center [127, 112] width 7 height 7
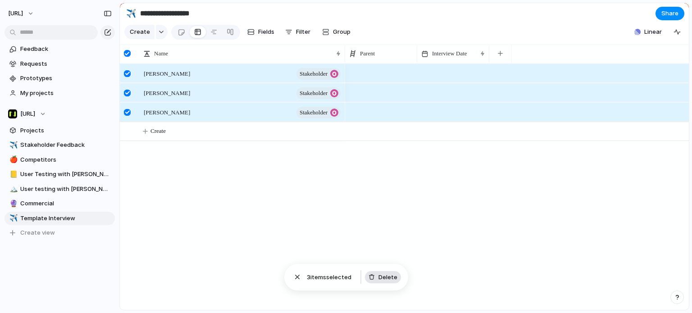
click at [377, 272] on button "Delete" at bounding box center [383, 277] width 36 height 13
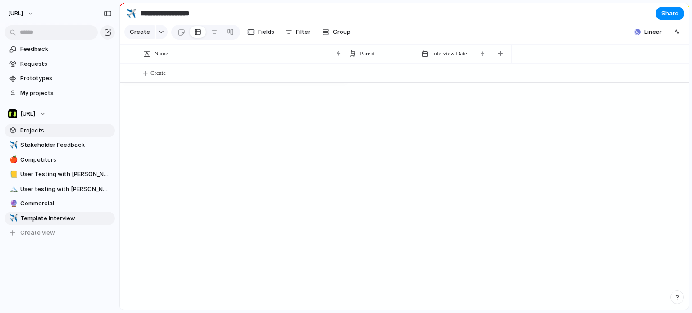
click at [30, 133] on span "Projects" at bounding box center [65, 130] width 91 height 9
click at [49, 162] on span "Competitors" at bounding box center [65, 159] width 91 height 9
click at [49, 146] on span "Stakeholder Feedback" at bounding box center [65, 145] width 91 height 9
click at [52, 172] on span "User Testing with [PERSON_NAME]" at bounding box center [65, 174] width 91 height 9
click at [54, 189] on span "User testing with [PERSON_NAME]" at bounding box center [65, 189] width 91 height 9
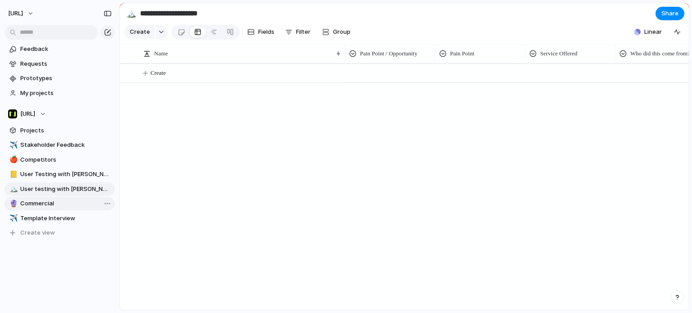
click at [51, 207] on span "Commercial" at bounding box center [65, 203] width 91 height 9
type input "**********"
click at [41, 77] on span "Prototypes" at bounding box center [65, 78] width 91 height 9
click at [50, 64] on span "Requests" at bounding box center [65, 63] width 91 height 9
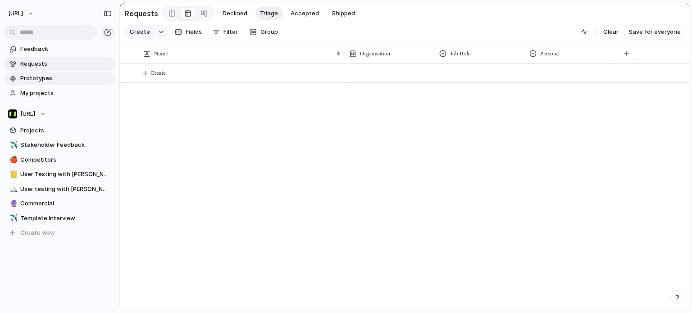
click at [50, 84] on link "Prototypes" at bounding box center [60, 79] width 110 height 14
click at [45, 219] on span "Template Interview" at bounding box center [65, 218] width 91 height 9
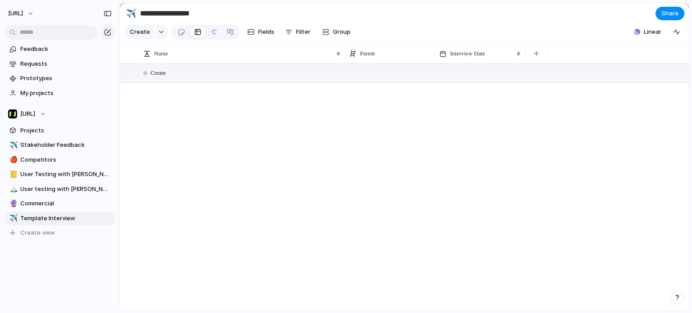
click at [157, 78] on span "Create" at bounding box center [158, 72] width 15 height 9
click at [175, 58] on div "Name" at bounding box center [237, 53] width 189 height 9
click at [187, 114] on div "Sort ascending Sort descending" at bounding box center [346, 156] width 692 height 313
click at [243, 73] on button "Create" at bounding box center [416, 73] width 574 height 18
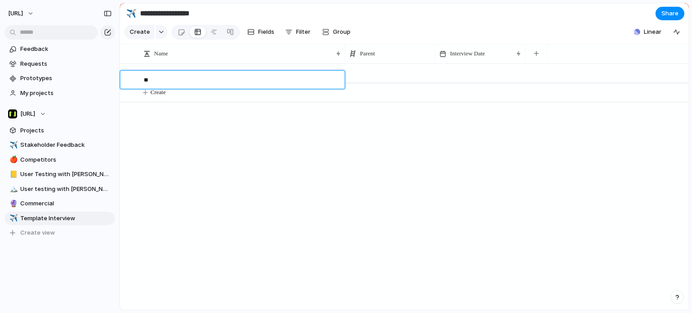
type textarea "*"
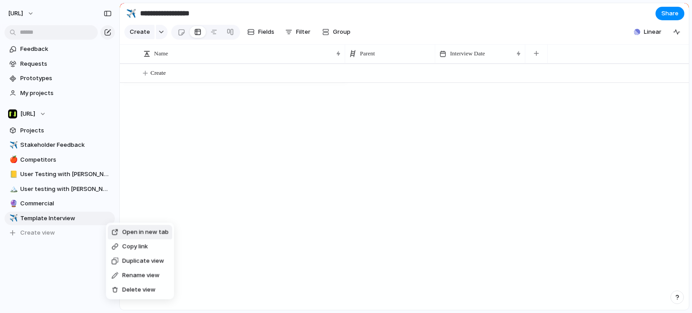
drag, startPoint x: 124, startPoint y: 260, endPoint x: 77, endPoint y: 251, distance: 48.5
click at [124, 259] on span "Duplicate view" at bounding box center [143, 261] width 42 height 9
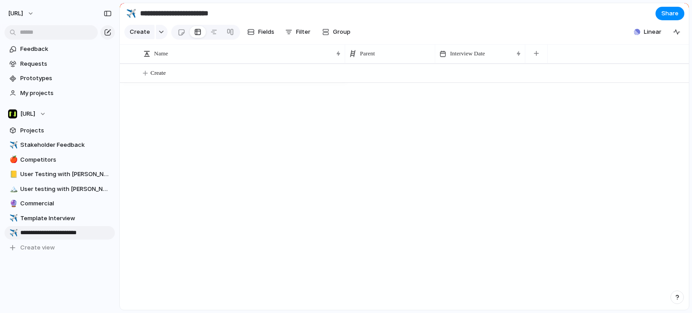
type input "**********"
type input "*"
type input "**********"
click at [73, 236] on span "[PERSON_NAME] - 20101996" at bounding box center [65, 232] width 91 height 9
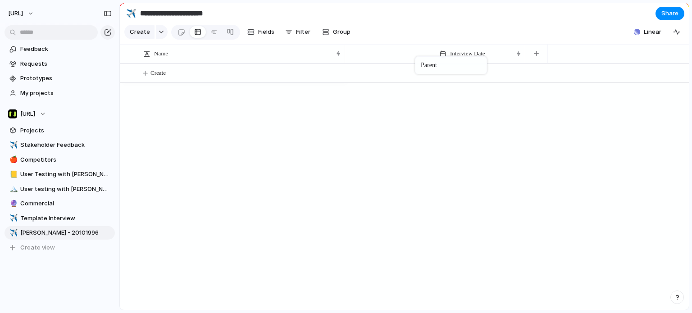
drag, startPoint x: 402, startPoint y: 64, endPoint x: 395, endPoint y: 55, distance: 11.8
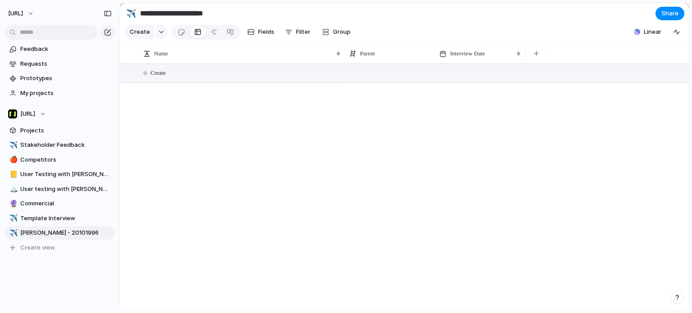
click at [379, 81] on button "Create" at bounding box center [416, 73] width 574 height 18
click at [379, 82] on button "Create" at bounding box center [416, 73] width 574 height 18
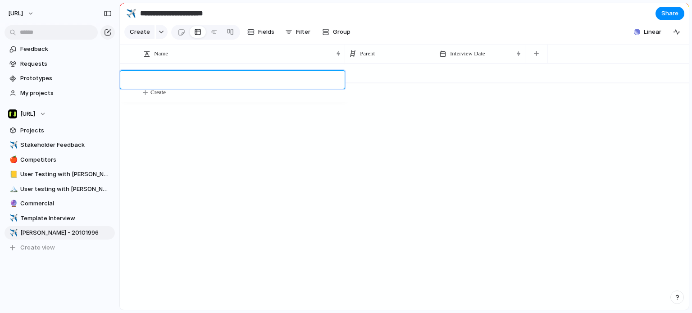
type textarea "*"
type textarea "**********"
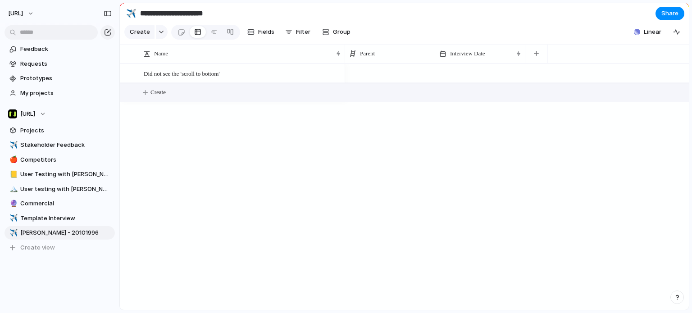
click at [366, 82] on div at bounding box center [390, 73] width 90 height 18
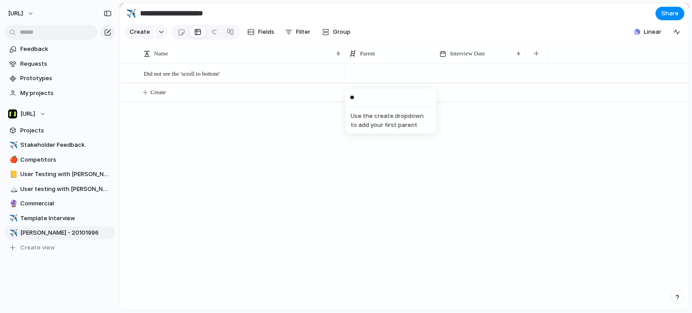
type input "*"
click at [405, 68] on div "Use the create dropdown to add your first parent" at bounding box center [346, 156] width 692 height 313
click at [374, 61] on div "Parent" at bounding box center [390, 53] width 86 height 14
click at [382, 62] on div "Modify Hide Sort ascending Sort descending" at bounding box center [346, 156] width 692 height 313
click at [541, 61] on button "button" at bounding box center [536, 54] width 18 height 16
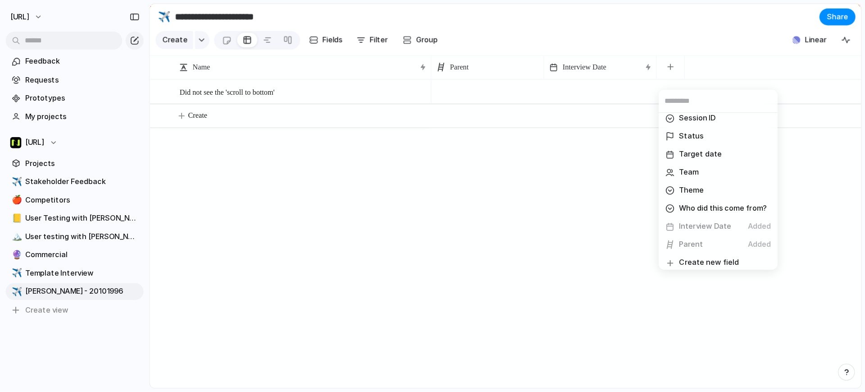
scroll to position [370, 0]
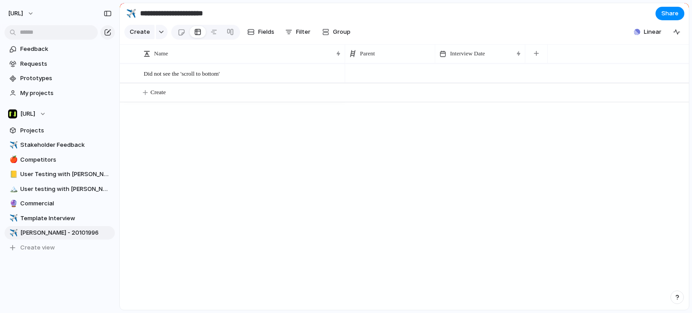
drag, startPoint x: 472, startPoint y: 211, endPoint x: 467, endPoint y: 203, distance: 9.7
click at [472, 211] on div "Created at Created by Customer Design ready Duplicate Effort Estimate (weeks) F…" at bounding box center [346, 156] width 692 height 313
click at [372, 81] on div at bounding box center [390, 73] width 90 height 18
drag, startPoint x: 476, startPoint y: 61, endPoint x: 379, endPoint y: 61, distance: 97.3
drag, startPoint x: 379, startPoint y: 61, endPoint x: 454, endPoint y: 52, distance: 75.8
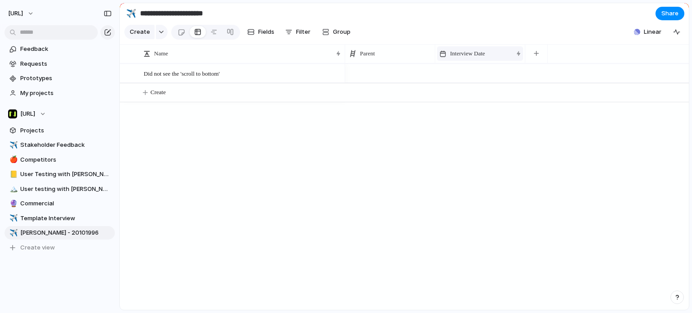
click at [472, 58] on span "Interview Date" at bounding box center [467, 53] width 35 height 9
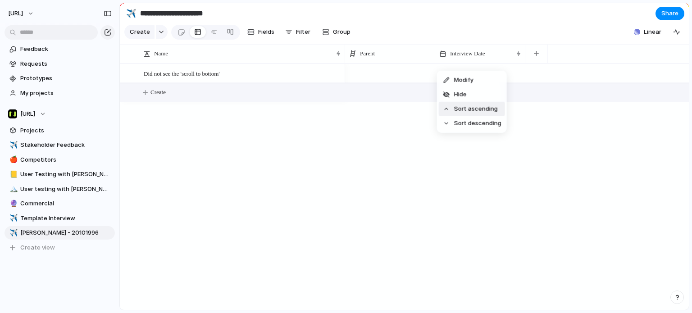
drag, startPoint x: 534, startPoint y: 146, endPoint x: 490, endPoint y: 98, distance: 64.7
click at [534, 144] on div "Modify Hide Sort ascending Sort descending" at bounding box center [346, 156] width 692 height 313
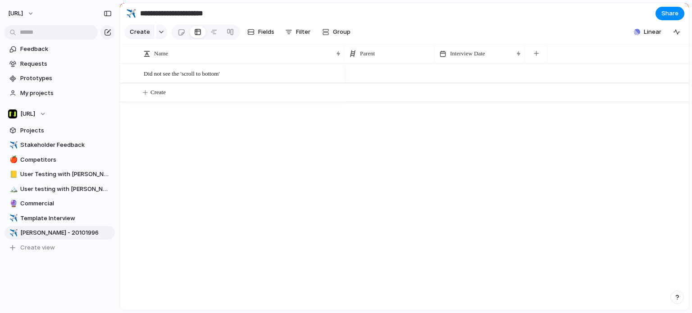
click at [469, 81] on div at bounding box center [480, 73] width 90 height 18
click at [292, 189] on div "Did not see the 'scroll to bottom' Create" at bounding box center [404, 187] width 569 height 246
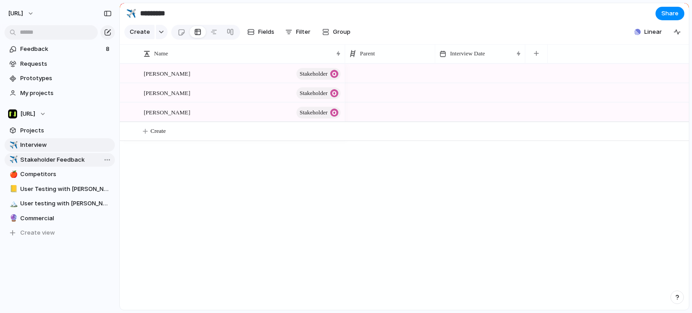
click at [45, 160] on span "Stakeholder Feedback" at bounding box center [65, 159] width 91 height 9
type input "**********"
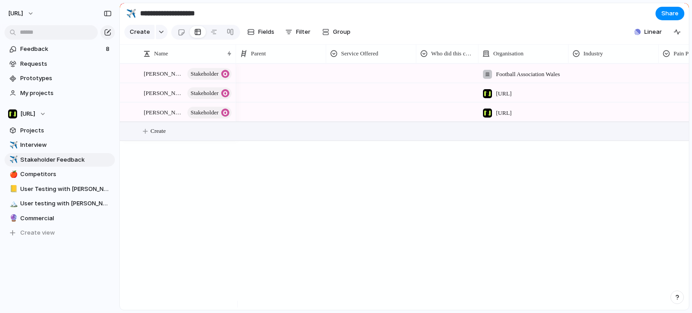
click at [150, 138] on button "Create" at bounding box center [416, 131] width 574 height 18
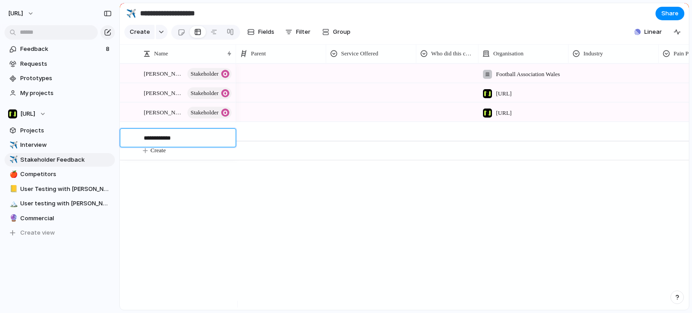
type textarea "**********"
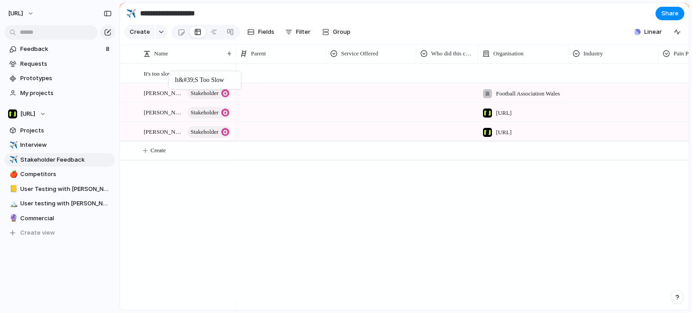
drag, startPoint x: 169, startPoint y: 133, endPoint x: 173, endPoint y: 73, distance: 60.1
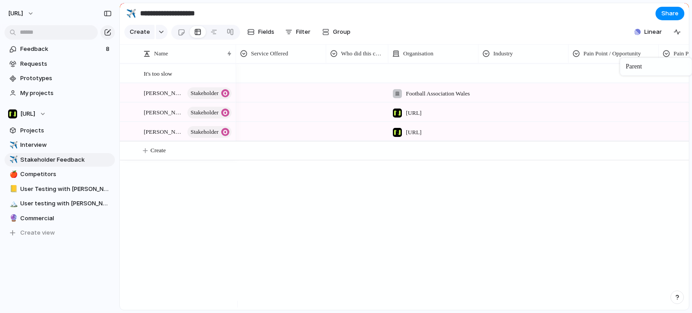
drag, startPoint x: 278, startPoint y: 54, endPoint x: 692, endPoint y: 61, distance: 414.2
click at [284, 76] on div at bounding box center [281, 71] width 89 height 15
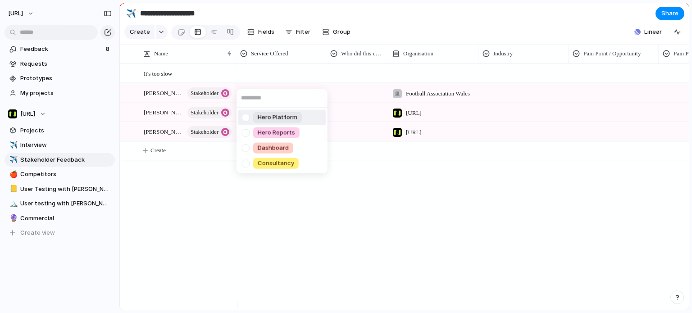
click at [279, 115] on span "Hero Platform" at bounding box center [278, 117] width 40 height 9
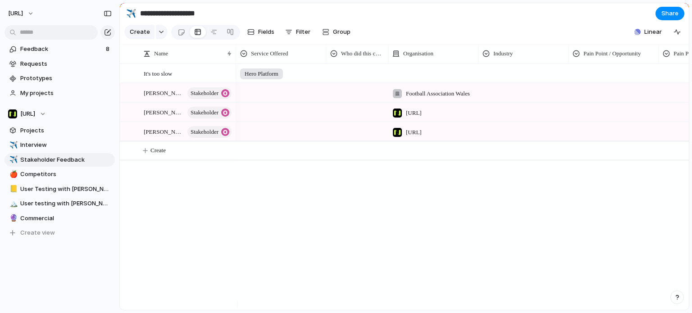
click at [347, 79] on div at bounding box center [357, 71] width 61 height 15
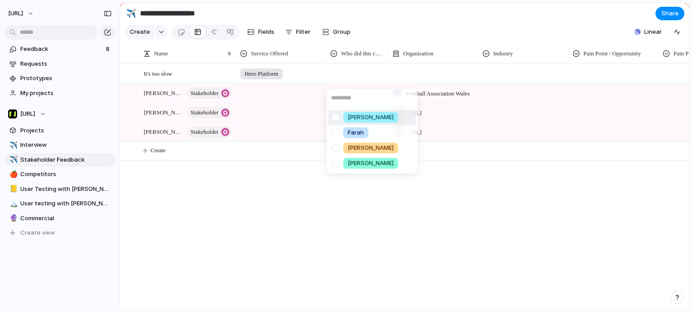
click at [355, 116] on span "[PERSON_NAME]" at bounding box center [371, 117] width 46 height 9
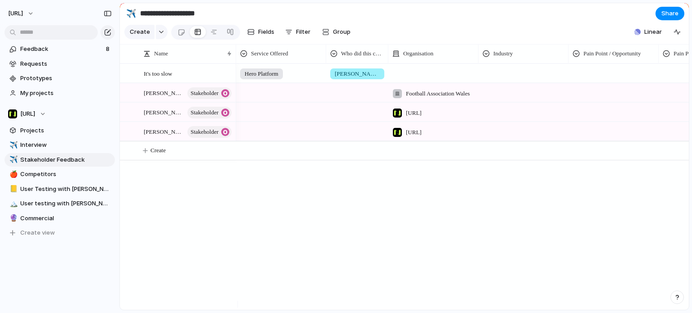
click at [411, 68] on div at bounding box center [433, 66] width 89 height 4
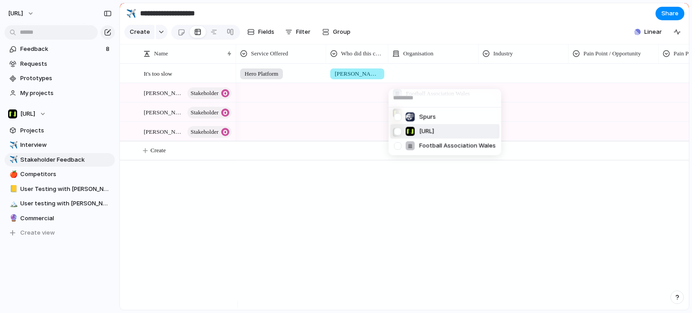
click at [431, 128] on span "[URL]" at bounding box center [426, 131] width 15 height 9
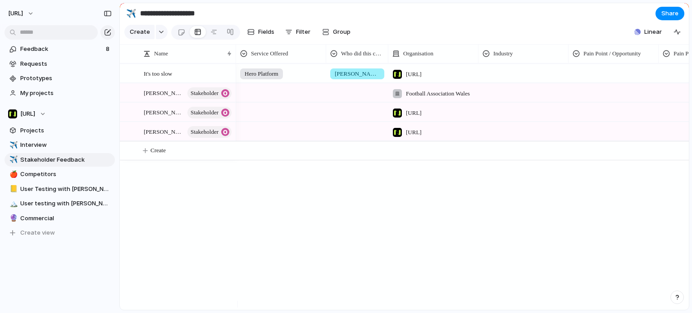
click at [502, 79] on div at bounding box center [523, 71] width 89 height 15
click at [512, 121] on span "Sports" at bounding box center [509, 117] width 19 height 9
click at [592, 79] on div at bounding box center [613, 71] width 89 height 15
click at [601, 131] on span "Pain Point" at bounding box center [604, 132] width 28 height 9
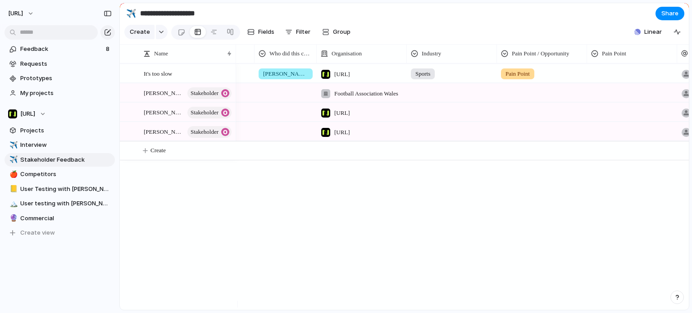
click at [617, 77] on div at bounding box center [632, 71] width 89 height 15
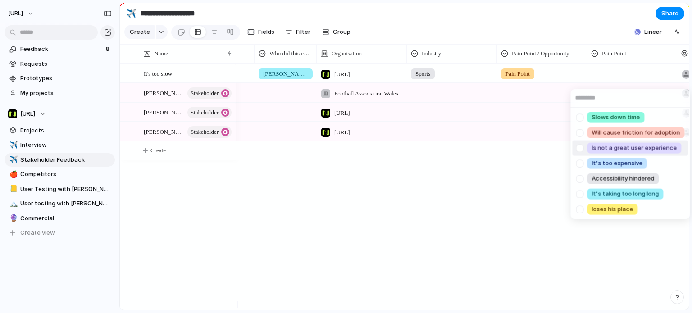
click at [616, 141] on li "Is not a great user experience" at bounding box center [630, 148] width 116 height 15
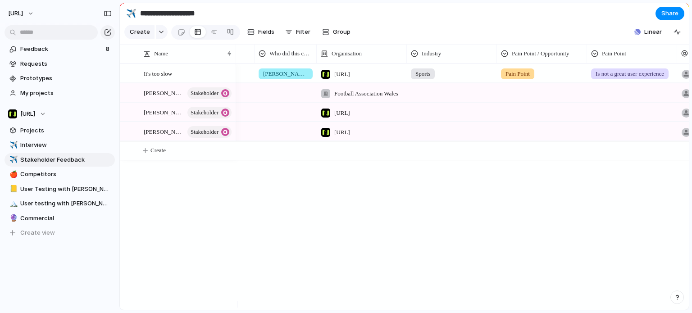
scroll to position [0, 0]
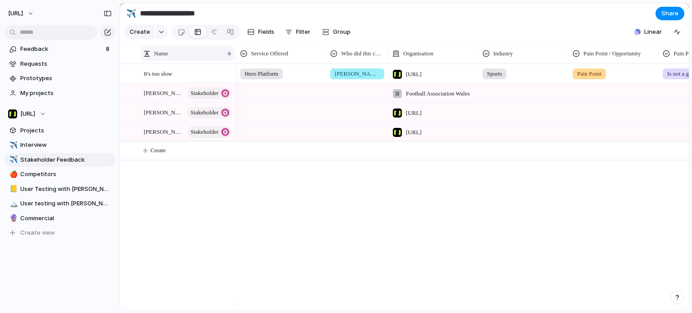
click at [230, 61] on div "Name" at bounding box center [187, 53] width 93 height 14
click at [257, 221] on div "Sort ascending Sort descending" at bounding box center [346, 156] width 692 height 313
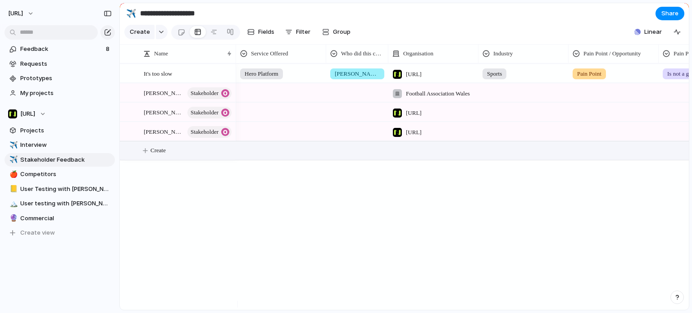
click at [165, 154] on span "Create" at bounding box center [158, 150] width 15 height 9
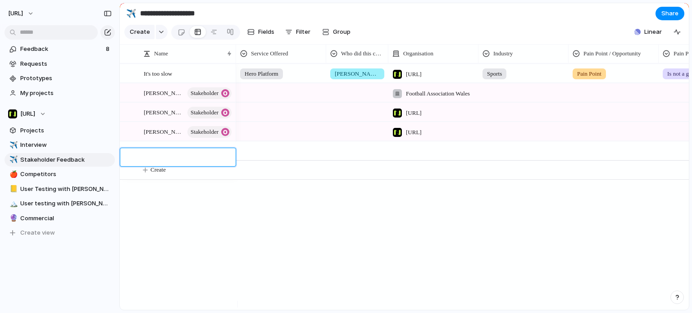
type textarea "*"
type textarea "**********"
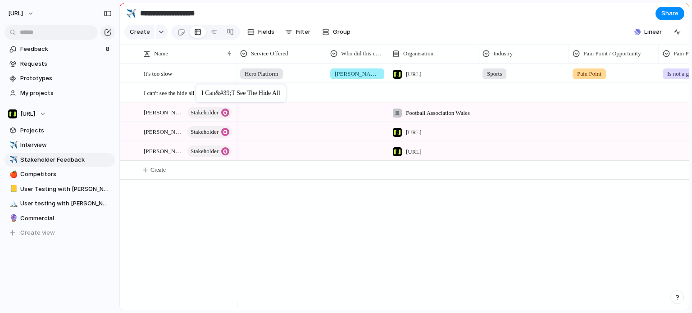
drag, startPoint x: 204, startPoint y: 125, endPoint x: 200, endPoint y: 86, distance: 39.0
click at [259, 99] on div at bounding box center [281, 91] width 89 height 15
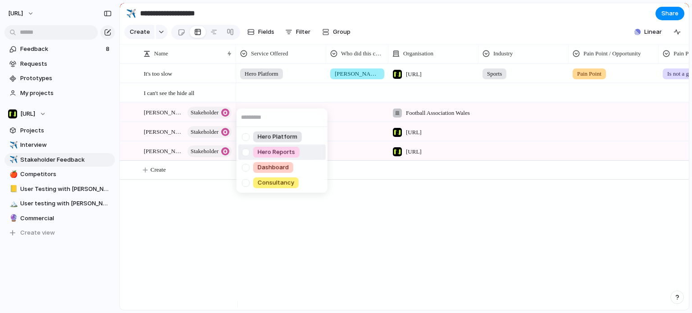
click at [271, 146] on li "Hero Reports" at bounding box center [281, 152] width 87 height 15
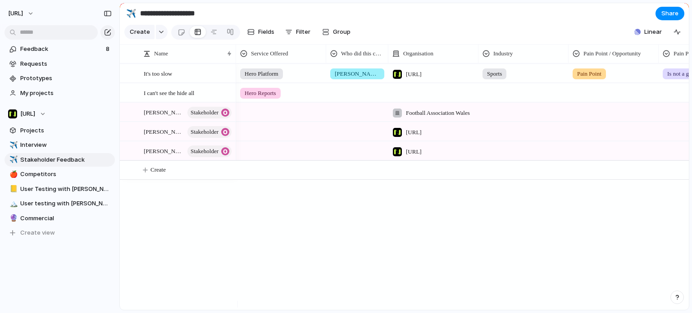
click at [347, 99] on div at bounding box center [357, 91] width 61 height 15
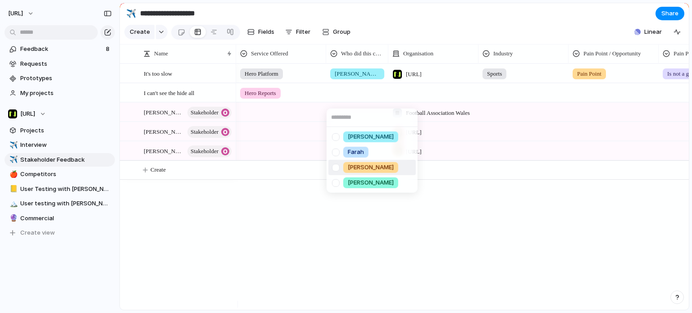
drag, startPoint x: 351, startPoint y: 160, endPoint x: 378, endPoint y: 126, distance: 43.7
click at [351, 160] on li "[PERSON_NAME]" at bounding box center [372, 167] width 87 height 15
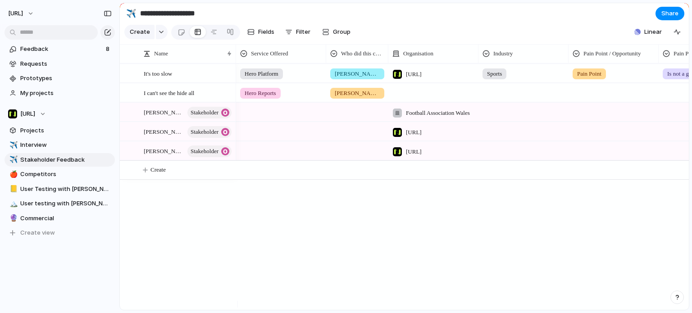
click at [413, 98] on div at bounding box center [433, 92] width 90 height 18
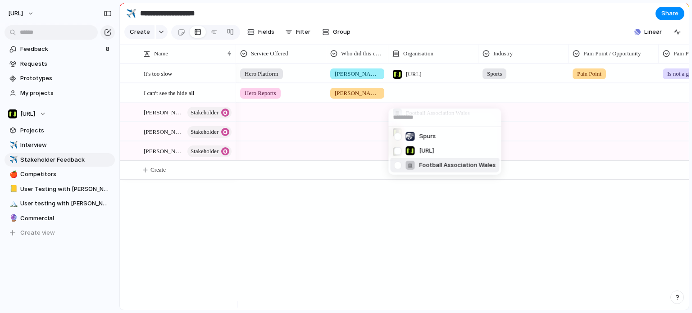
click at [425, 162] on span "Football Association Wales" at bounding box center [457, 165] width 77 height 9
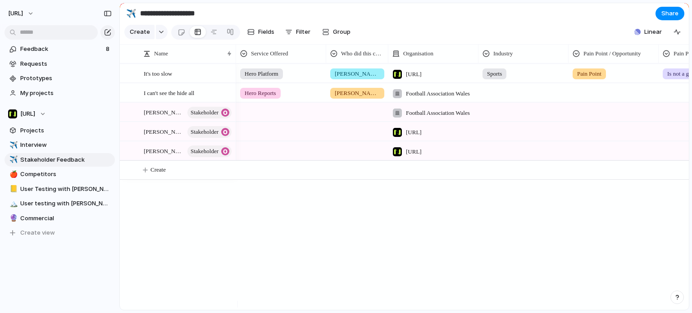
click at [509, 99] on div at bounding box center [523, 91] width 89 height 15
click at [514, 144] on li "Sports" at bounding box center [523, 136] width 87 height 15
click at [602, 98] on div at bounding box center [613, 91] width 89 height 15
click at [598, 157] on li "Pain Point" at bounding box center [613, 152] width 87 height 15
click at [672, 96] on div at bounding box center [703, 91] width 89 height 15
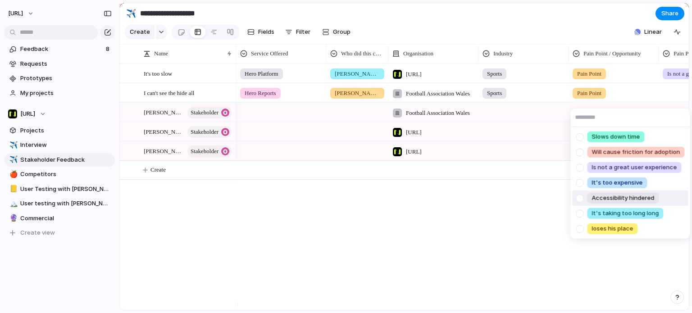
click at [635, 197] on span "Accessibility hindered" at bounding box center [623, 198] width 63 height 9
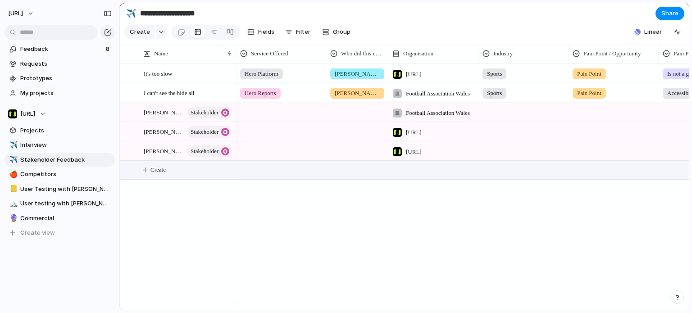
click at [166, 174] on span "Create" at bounding box center [158, 169] width 15 height 9
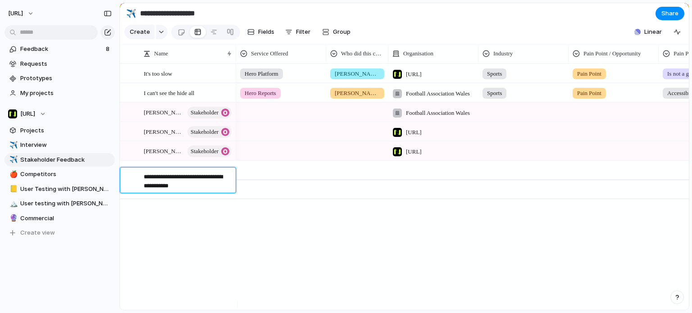
type textarea "**********"
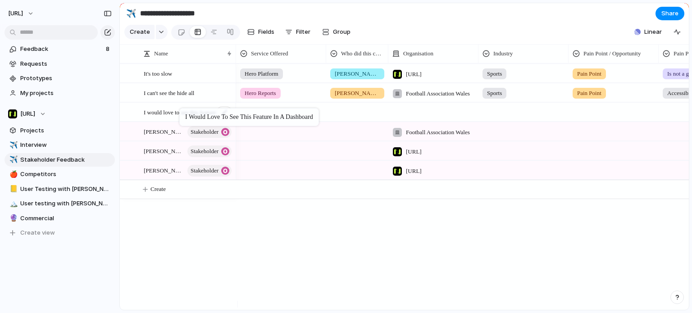
drag, startPoint x: 192, startPoint y: 182, endPoint x: 184, endPoint y: 110, distance: 72.6
click at [258, 118] on div at bounding box center [281, 110] width 89 height 15
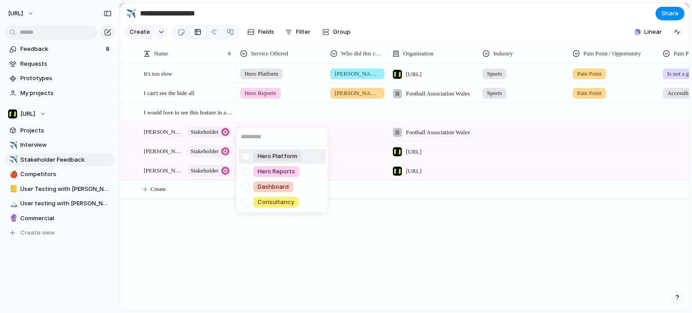
click at [263, 153] on span "Hero Platform" at bounding box center [278, 156] width 40 height 9
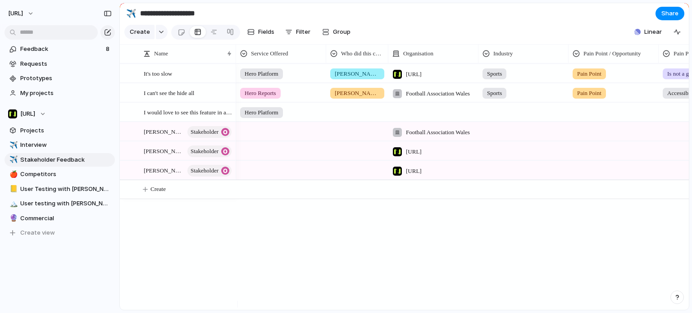
click at [328, 118] on div at bounding box center [357, 110] width 61 height 15
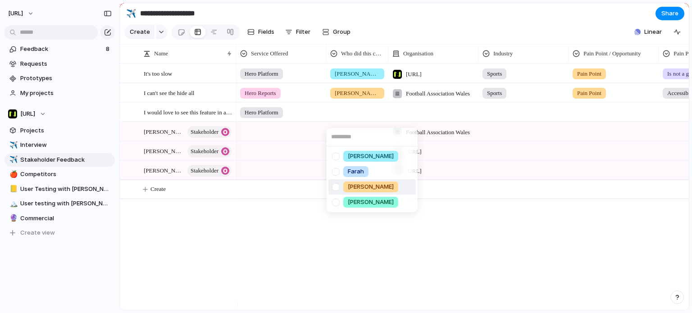
click at [363, 190] on span "[PERSON_NAME]" at bounding box center [371, 187] width 46 height 9
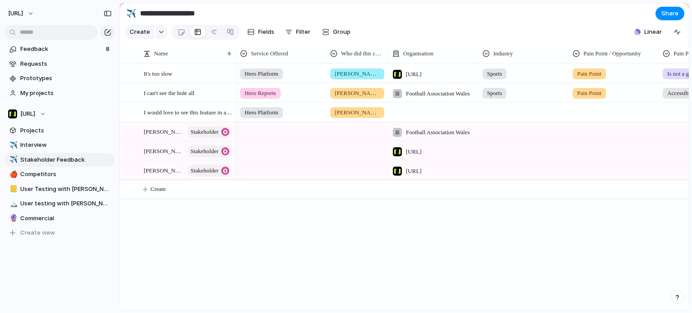
click at [418, 115] on div at bounding box center [433, 112] width 90 height 18
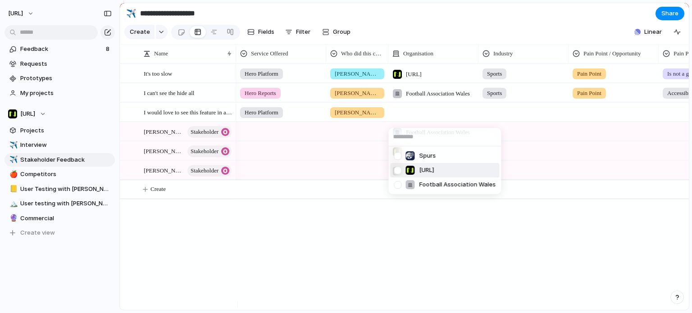
drag, startPoint x: 429, startPoint y: 168, endPoint x: 436, endPoint y: 169, distance: 7.2
click at [434, 169] on span "[URL]" at bounding box center [426, 170] width 15 height 9
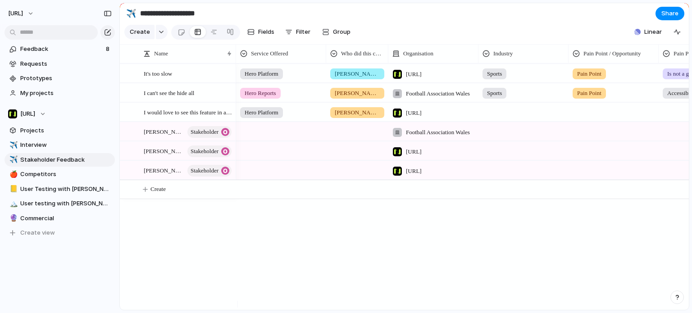
click at [348, 98] on span "[PERSON_NAME]" at bounding box center [357, 93] width 45 height 9
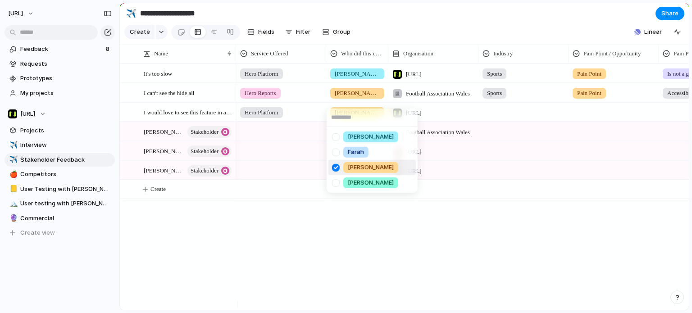
click at [361, 98] on div "[PERSON_NAME] [PERSON_NAME]" at bounding box center [346, 156] width 692 height 313
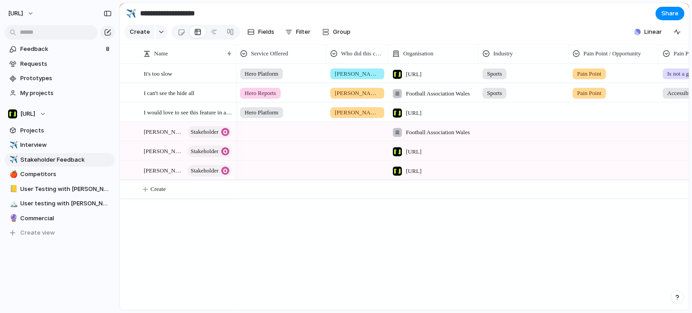
click at [347, 117] on span "[PERSON_NAME]" at bounding box center [357, 112] width 45 height 9
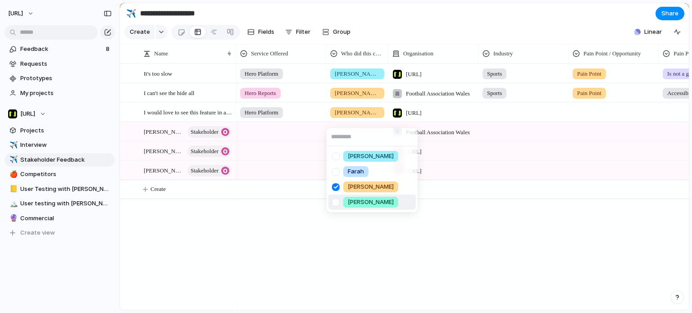
click at [361, 199] on span "[PERSON_NAME]" at bounding box center [371, 202] width 46 height 9
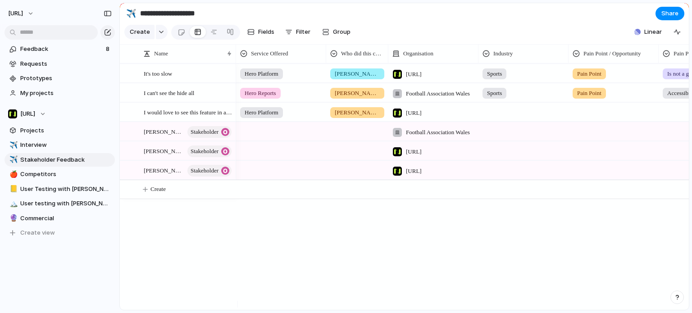
click at [533, 118] on div at bounding box center [523, 110] width 89 height 15
click at [511, 169] on span "Legals" at bounding box center [509, 171] width 18 height 9
click at [575, 121] on div at bounding box center [614, 112] width 90 height 18
click at [600, 155] on span "Opportunity" at bounding box center [607, 156] width 35 height 9
click at [680, 118] on div at bounding box center [703, 110] width 89 height 15
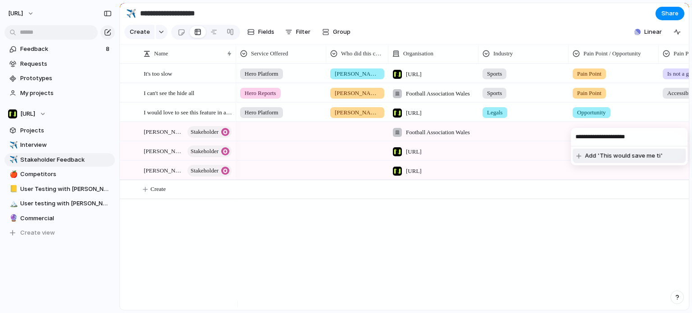
type input "**********"
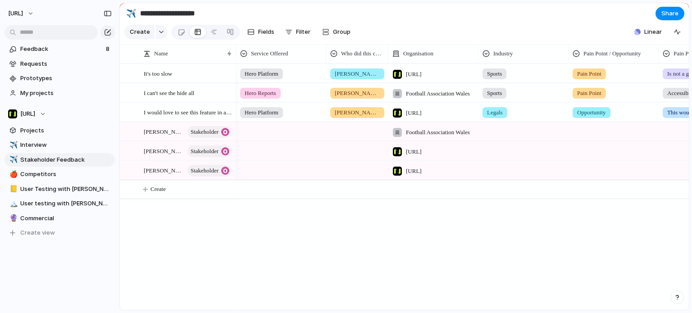
click at [481, 35] on section "Create Fields Filter Group Zoom Collapse Linear" at bounding box center [404, 34] width 569 height 22
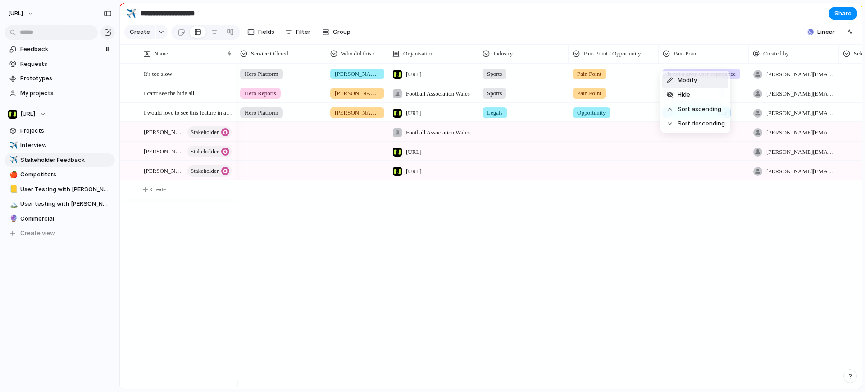
click at [692, 81] on li "Modify" at bounding box center [695, 80] width 66 height 14
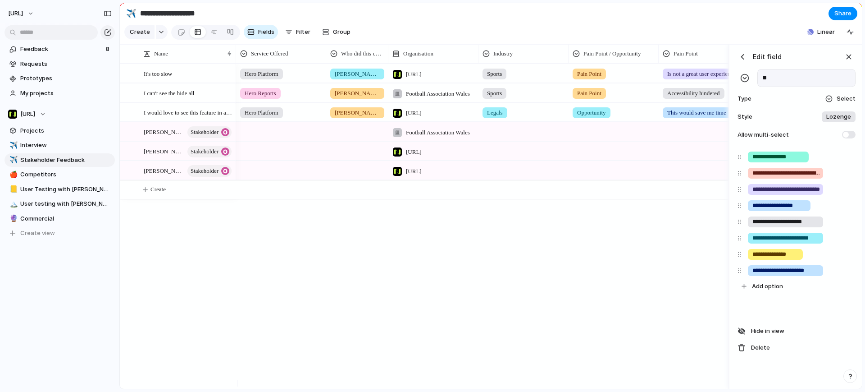
type input "*"
type input "**********"
click at [692, 62] on div "button" at bounding box center [849, 57] width 10 height 10
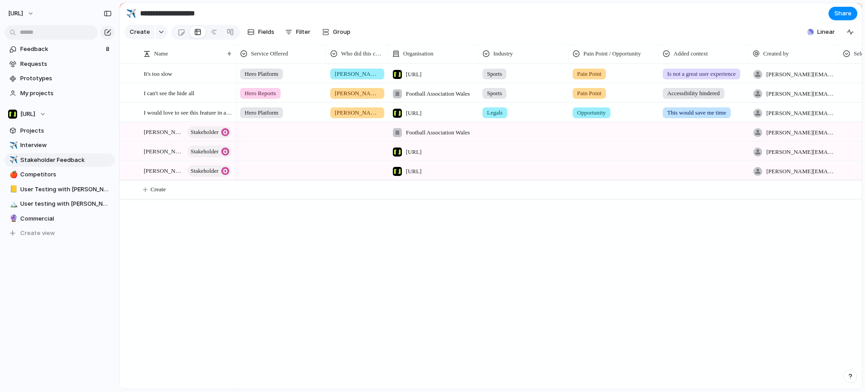
drag, startPoint x: 219, startPoint y: 234, endPoint x: 256, endPoint y: 219, distance: 40.4
click at [219, 234] on div "It's too slow I can't see the hide all I would love to see this feature in a da…" at bounding box center [491, 226] width 742 height 325
click at [384, 313] on div "Hero Platform [PERSON_NAME][URL] Sports Pain Point Is not a great user experien…" at bounding box center [549, 226] width 626 height 325
click at [71, 179] on link "🍎 Competitors" at bounding box center [60, 175] width 110 height 14
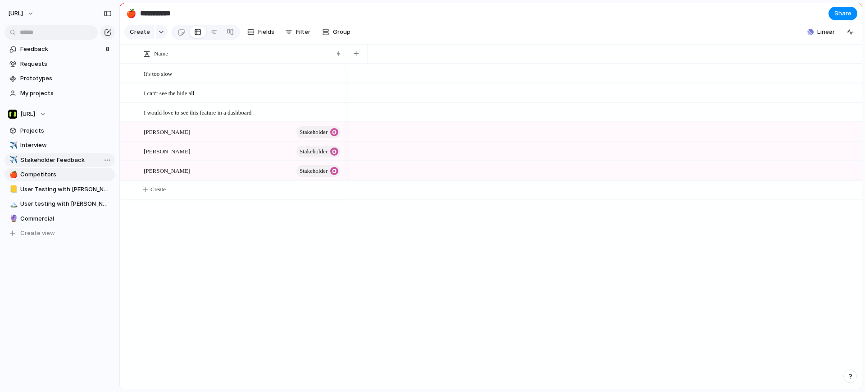
click at [65, 158] on span "Stakeholder Feedback" at bounding box center [65, 159] width 91 height 9
type input "**********"
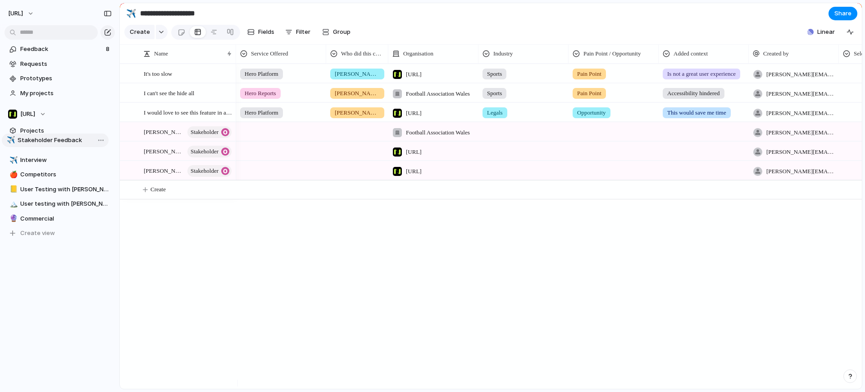
drag, startPoint x: 69, startPoint y: 158, endPoint x: 68, endPoint y: 139, distance: 18.5
click at [68, 139] on div "✈️ Interview ✈️ Stakeholder Feedback 🍎 Competitors 📒 User Testing with [PERSON_…" at bounding box center [60, 188] width 110 height 101
click at [54, 49] on span "Feedback" at bounding box center [61, 49] width 83 height 9
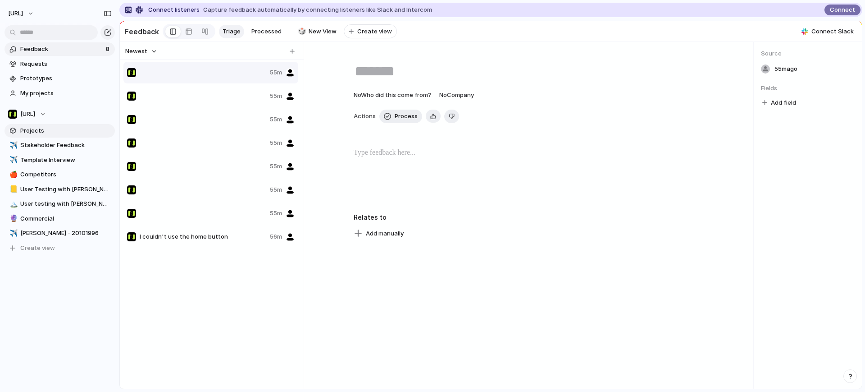
click at [59, 136] on link "Projects" at bounding box center [60, 131] width 110 height 14
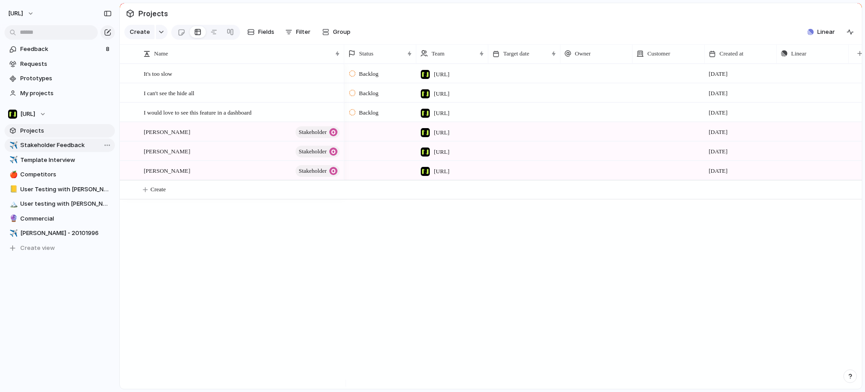
click at [63, 144] on span "Stakeholder Feedback" at bounding box center [65, 145] width 91 height 9
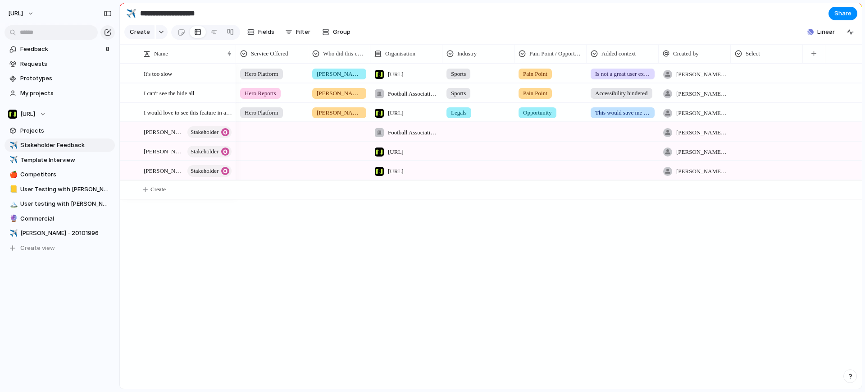
drag, startPoint x: 432, startPoint y: 294, endPoint x: 434, endPoint y: 289, distance: 5.4
click at [432, 293] on div "Hero Platform [PERSON_NAME][URL] Sports Pain Point Is not a great user experien…" at bounding box center [549, 226] width 626 height 325
drag, startPoint x: 283, startPoint y: 57, endPoint x: 264, endPoint y: 56, distance: 18.5
click at [286, 58] on span "Service Offered" at bounding box center [269, 53] width 37 height 9
click at [276, 80] on li "Modify" at bounding box center [273, 80] width 66 height 14
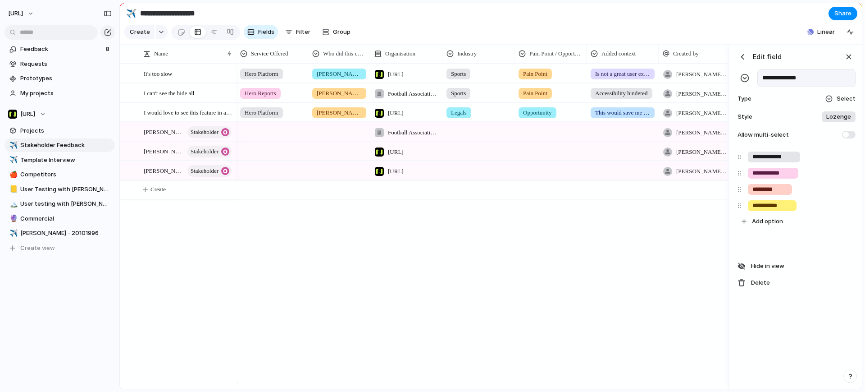
click at [692, 84] on input "**********" at bounding box center [807, 78] width 98 height 18
type input "*******"
click at [336, 58] on span "Who did this come from?" at bounding box center [344, 53] width 43 height 9
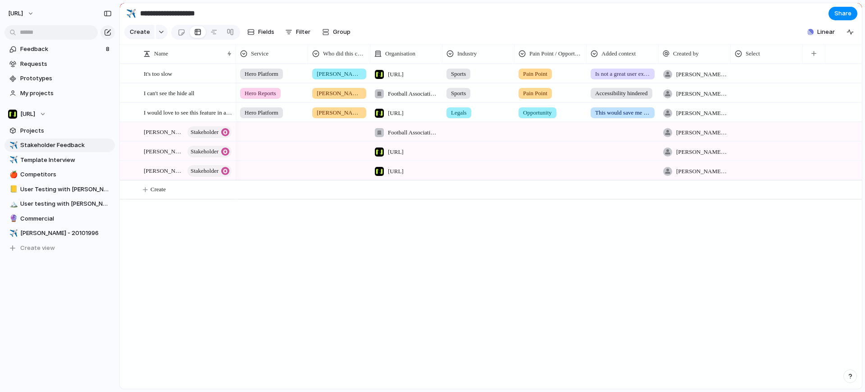
click at [422, 59] on div "Modify Hide Sort ascending Sort descending" at bounding box center [432, 196] width 865 height 392
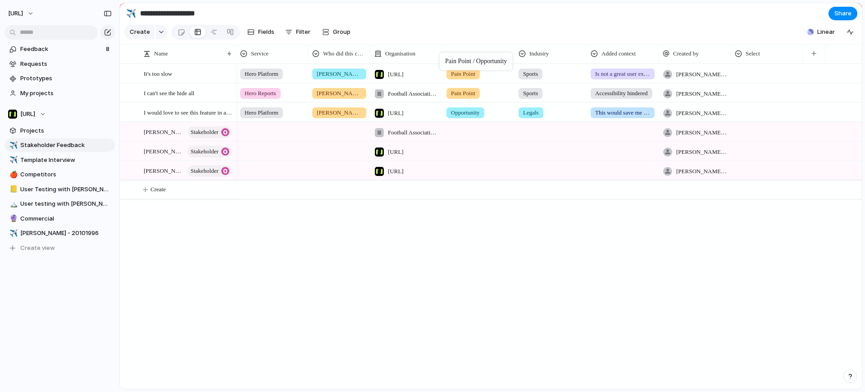
drag, startPoint x: 575, startPoint y: 57, endPoint x: 444, endPoint y: 54, distance: 130.7
click at [692, 58] on span "Select" at bounding box center [753, 53] width 14 height 9
click at [692, 47] on div "Modify Hide Sort ascending Sort descending" at bounding box center [432, 196] width 865 height 392
click at [621, 57] on span "Added context" at bounding box center [619, 53] width 34 height 9
click at [627, 29] on div "Modify Hide Sort ascending Sort descending" at bounding box center [432, 196] width 865 height 392
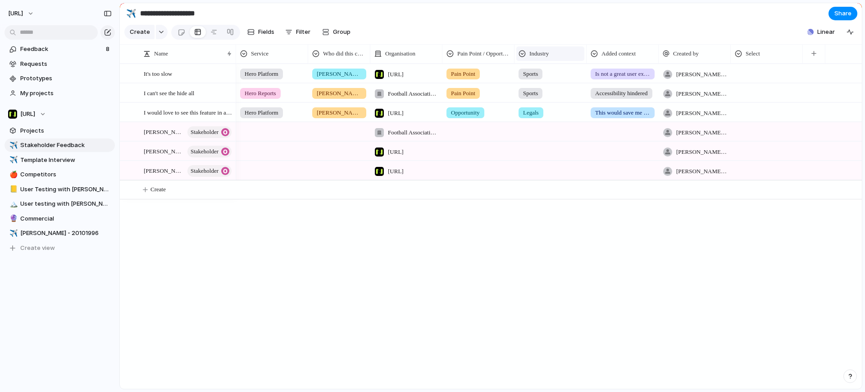
click at [554, 58] on div "Industry" at bounding box center [551, 53] width 64 height 9
click at [576, 39] on div "Modify Hide Sort ascending Sort descending" at bounding box center [432, 196] width 865 height 392
click at [171, 78] on span "It's too slow" at bounding box center [158, 73] width 28 height 10
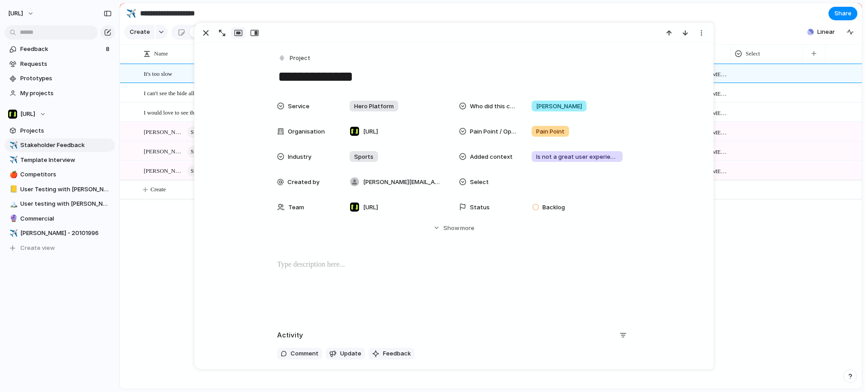
click at [180, 240] on div "It's too slow I can't see the hide all I would love to see this feature in a da…" at bounding box center [491, 226] width 742 height 325
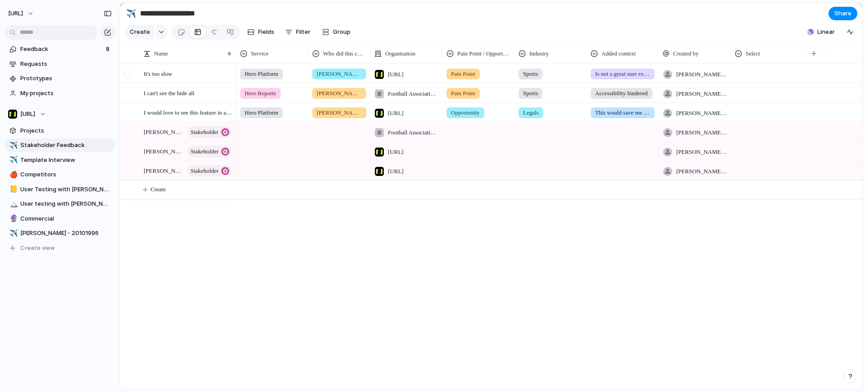
click at [128, 77] on div at bounding box center [127, 73] width 7 height 7
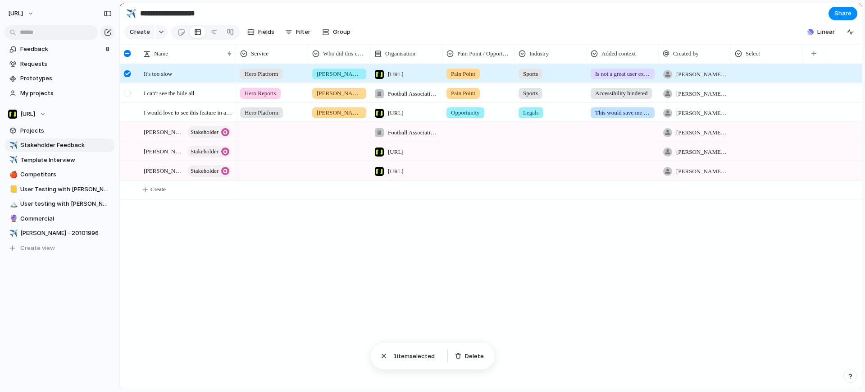
click at [127, 96] on div at bounding box center [127, 93] width 7 height 7
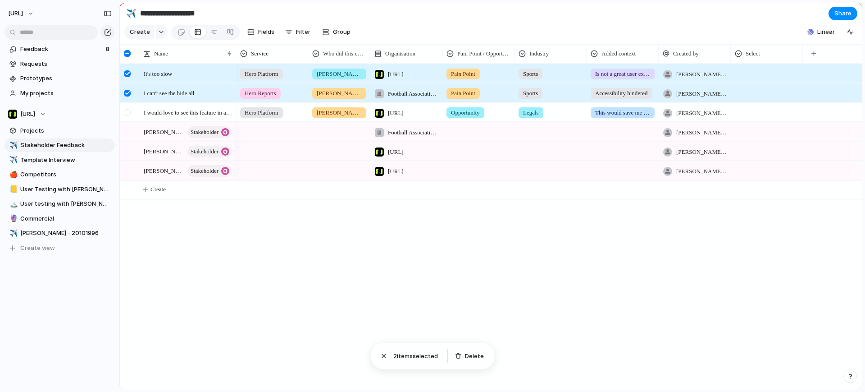
click at [126, 116] on div at bounding box center [127, 112] width 7 height 7
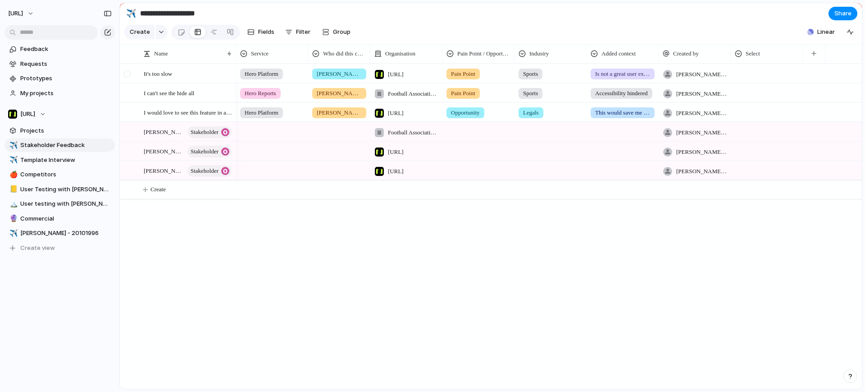
click at [133, 80] on div at bounding box center [128, 76] width 16 height 24
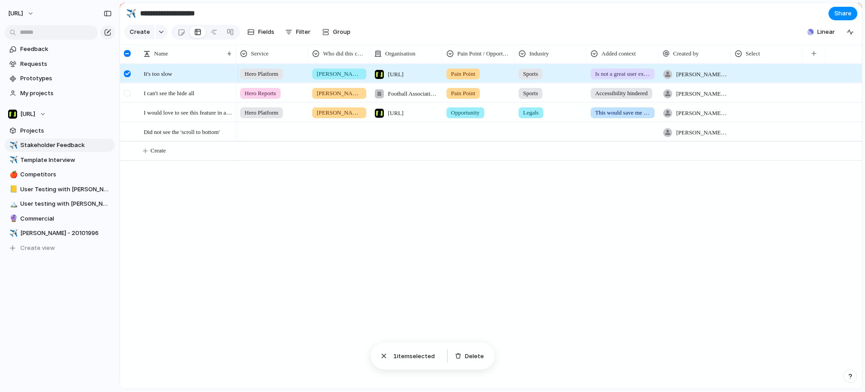
click at [128, 96] on div at bounding box center [127, 93] width 7 height 7
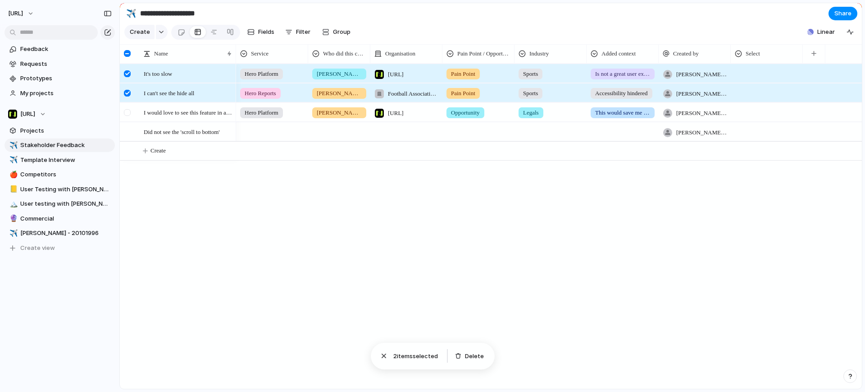
click at [138, 121] on div at bounding box center [132, 112] width 24 height 18
click at [128, 114] on div at bounding box center [128, 115] width 16 height 24
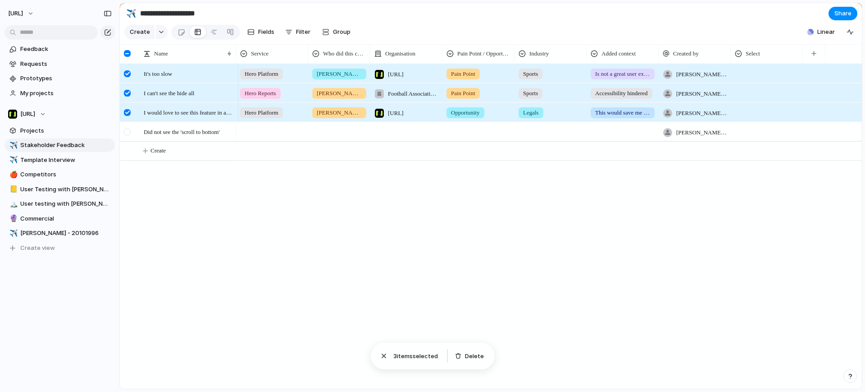
click at [124, 134] on div at bounding box center [128, 135] width 16 height 24
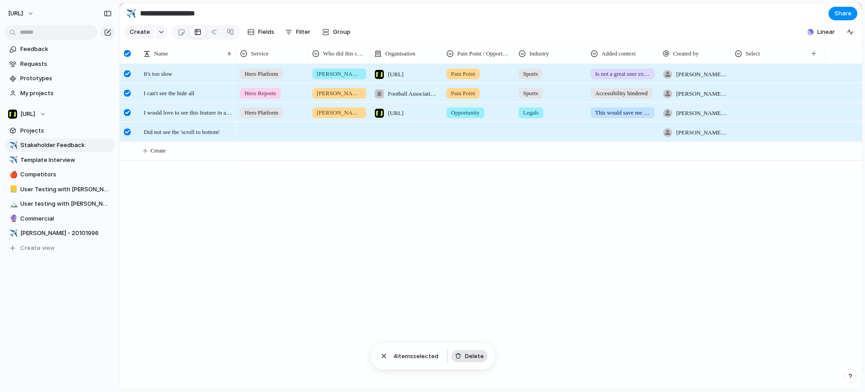
click at [460, 356] on div "button" at bounding box center [458, 355] width 6 height 6
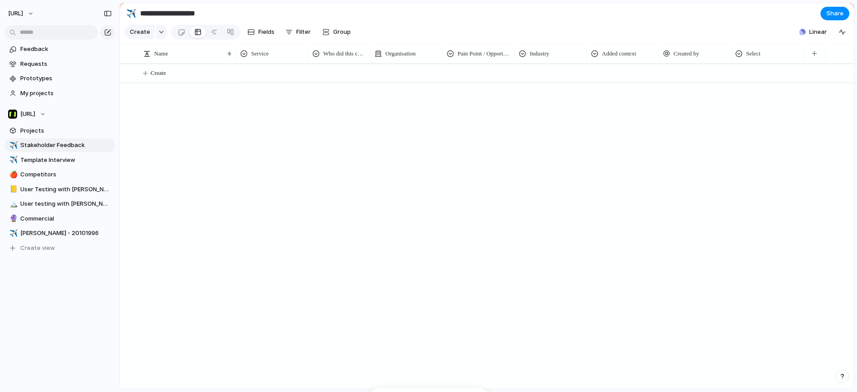
click at [341, 216] on div at bounding box center [544, 226] width 617 height 325
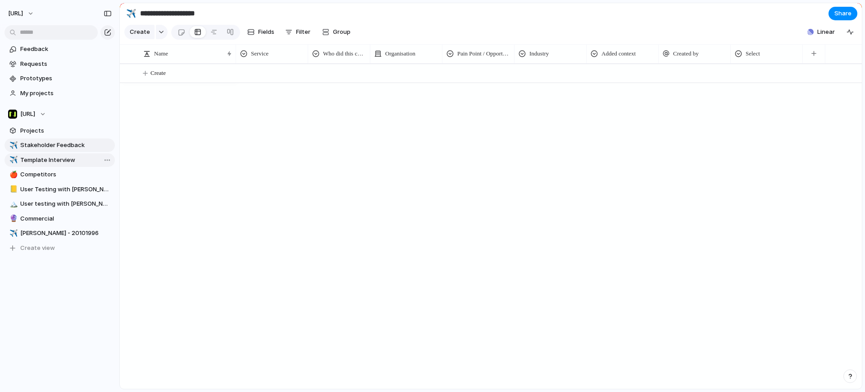
click at [41, 160] on span "Template Interview" at bounding box center [65, 159] width 91 height 9
click at [44, 178] on link "🍎 Competitors" at bounding box center [60, 175] width 110 height 14
type input "**********"
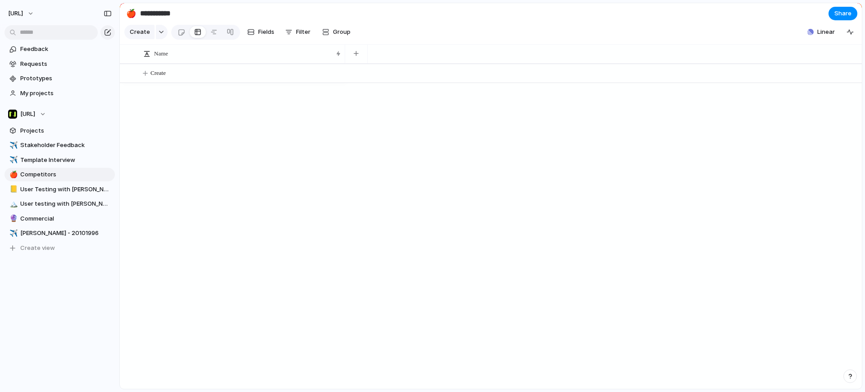
drag, startPoint x: 43, startPoint y: 208, endPoint x: 55, endPoint y: 123, distance: 86.4
click at [44, 208] on link "🏔️ User testing with Amy" at bounding box center [60, 204] width 110 height 14
click at [62, 81] on span "Prototypes" at bounding box center [65, 78] width 91 height 9
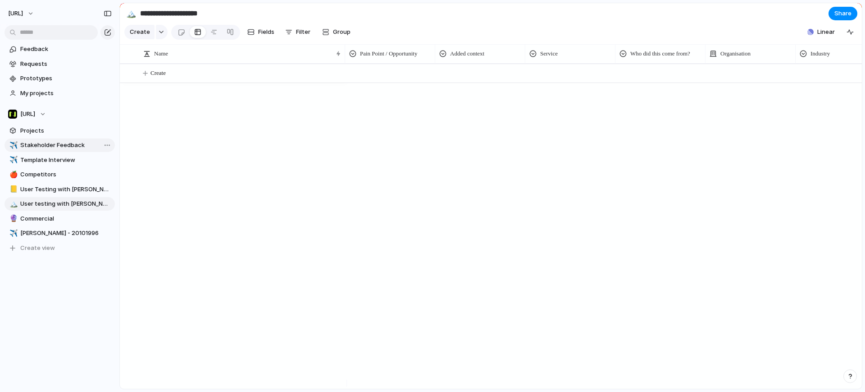
click at [59, 141] on span "Stakeholder Feedback" at bounding box center [65, 145] width 91 height 9
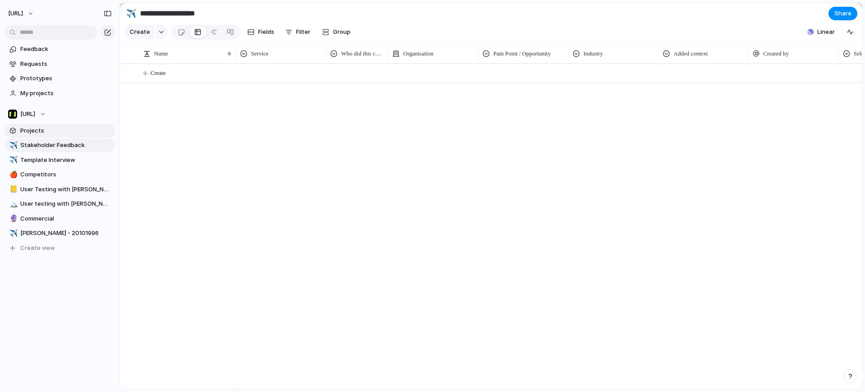
type input "**********"
click at [55, 127] on span "Projects" at bounding box center [65, 130] width 91 height 9
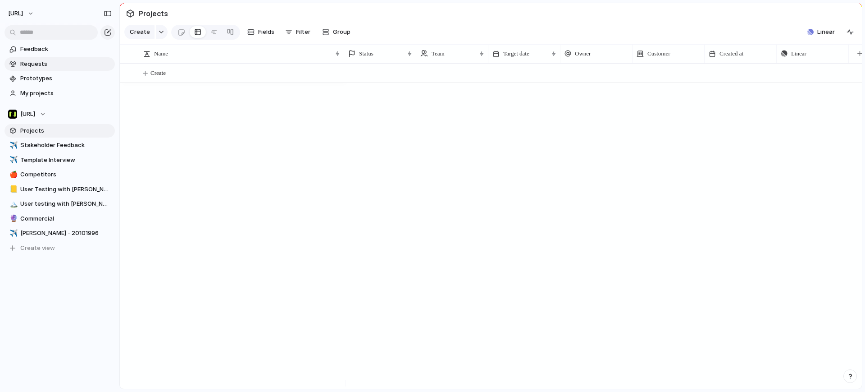
click at [52, 63] on span "Requests" at bounding box center [65, 63] width 91 height 9
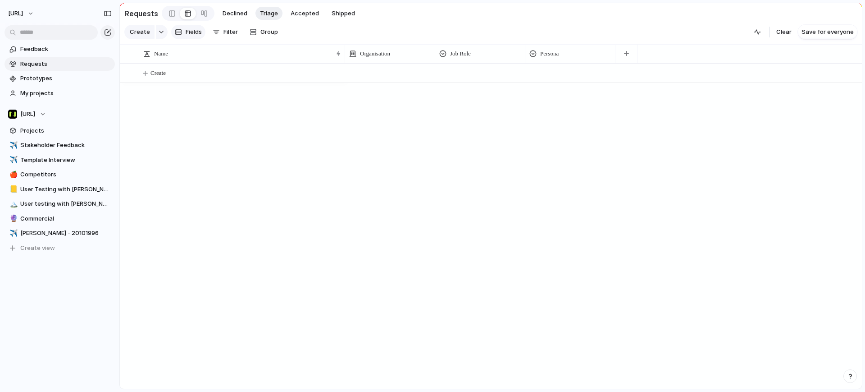
click at [186, 33] on span "Fields" at bounding box center [194, 31] width 16 height 9
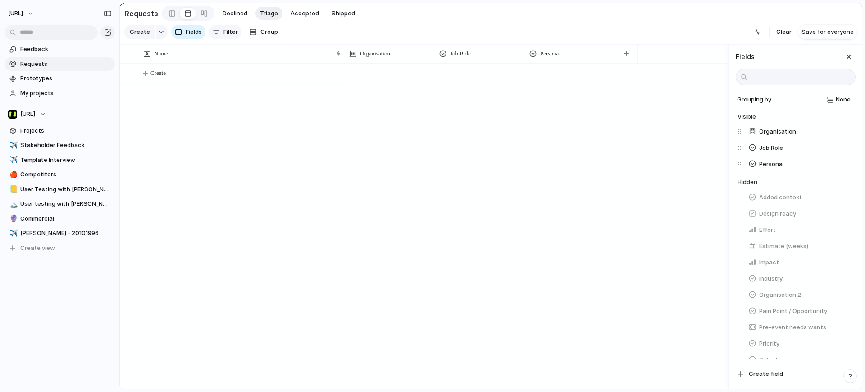
click at [224, 32] on span "Filter" at bounding box center [231, 31] width 14 height 9
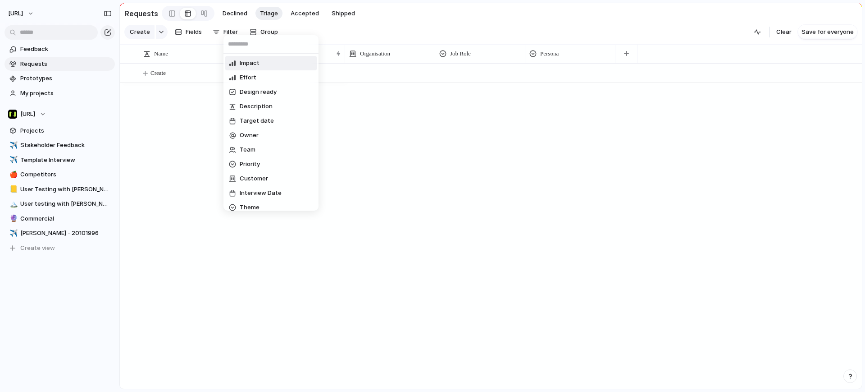
click at [257, 32] on div "Impact Effort Design ready Description Target date Owner Team Priority Customer…" at bounding box center [432, 196] width 865 height 392
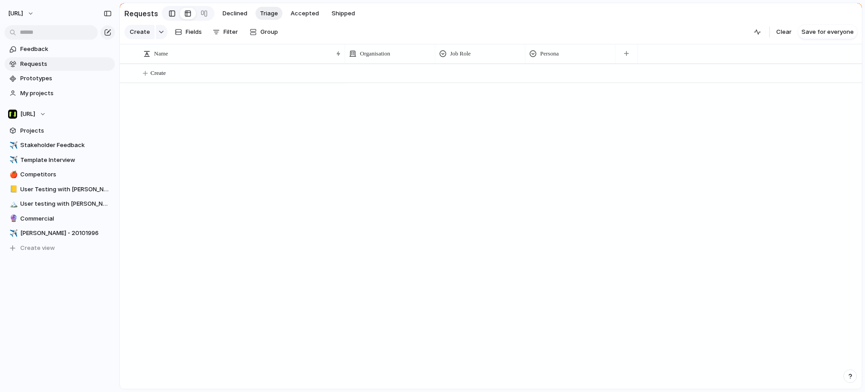
click at [169, 15] on div at bounding box center [172, 14] width 6 height 14
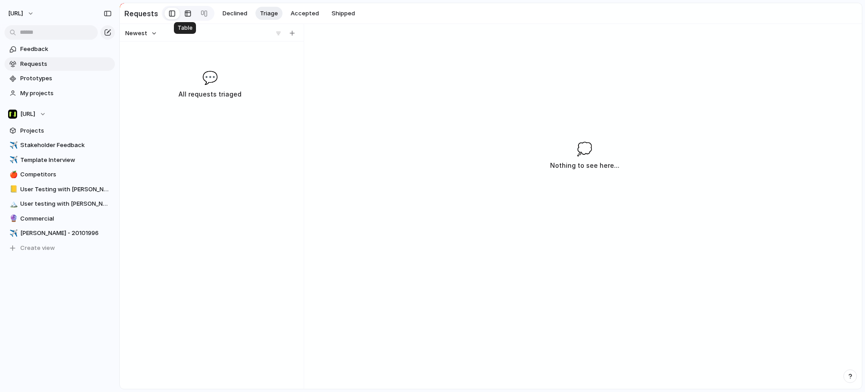
click at [187, 14] on div at bounding box center [187, 13] width 7 height 14
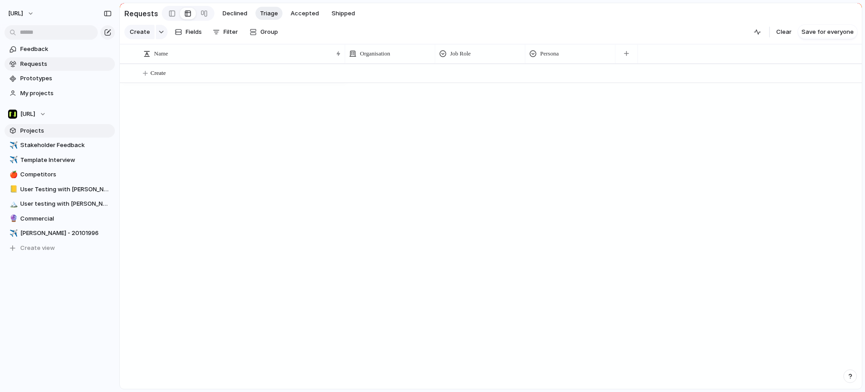
click at [50, 136] on link "Projects" at bounding box center [60, 131] width 110 height 14
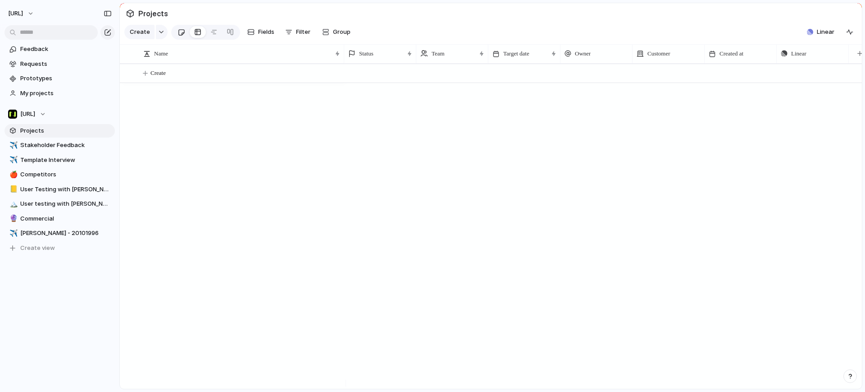
click at [174, 32] on link at bounding box center [181, 32] width 17 height 14
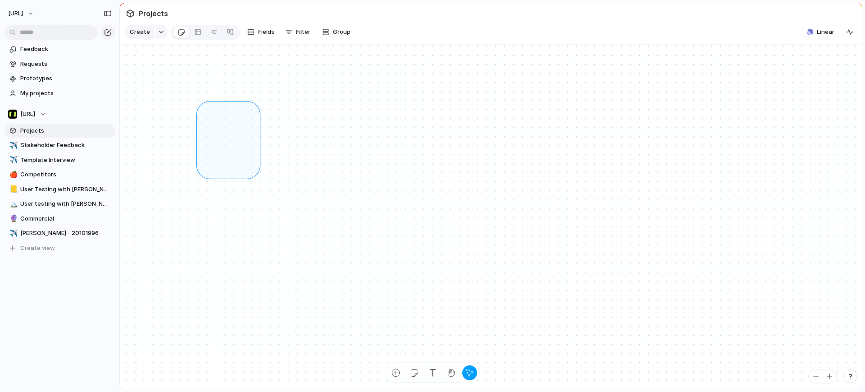
drag, startPoint x: 202, startPoint y: 113, endPoint x: 256, endPoint y: 180, distance: 85.9
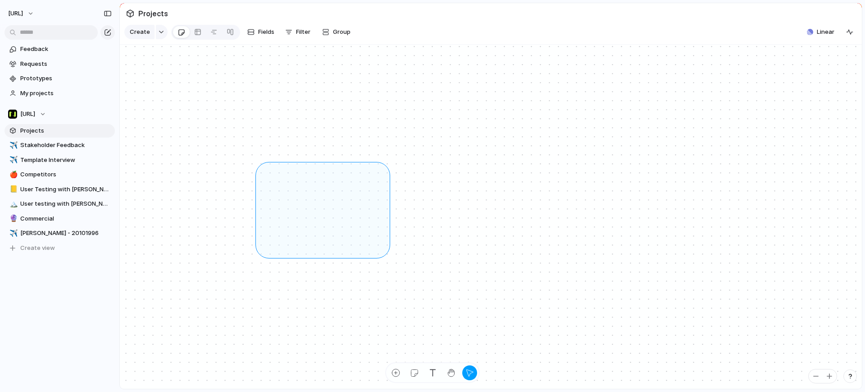
drag, startPoint x: 347, startPoint y: 232, endPoint x: 388, endPoint y: 262, distance: 51.3
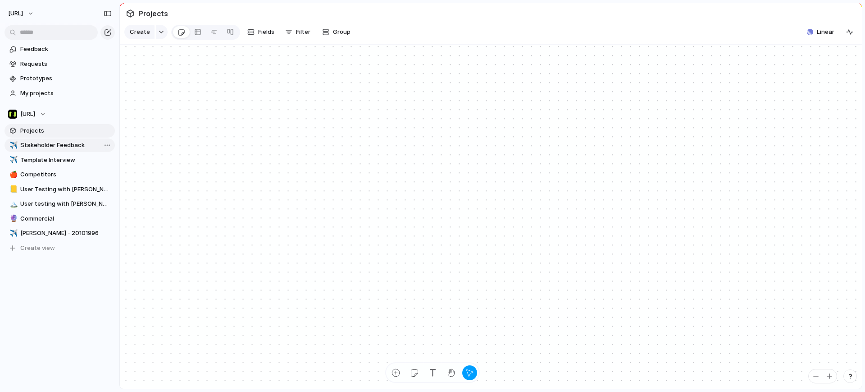
click at [68, 144] on span "Stakeholder Feedback" at bounding box center [65, 145] width 91 height 9
